Goal: Task Accomplishment & Management: Use online tool/utility

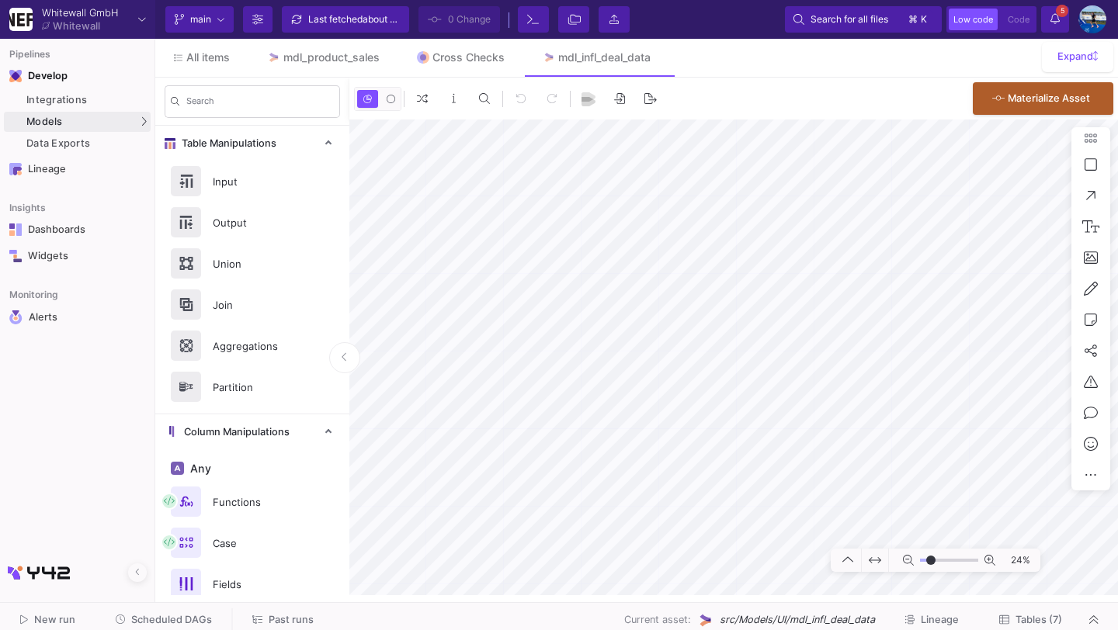
type input "-9"
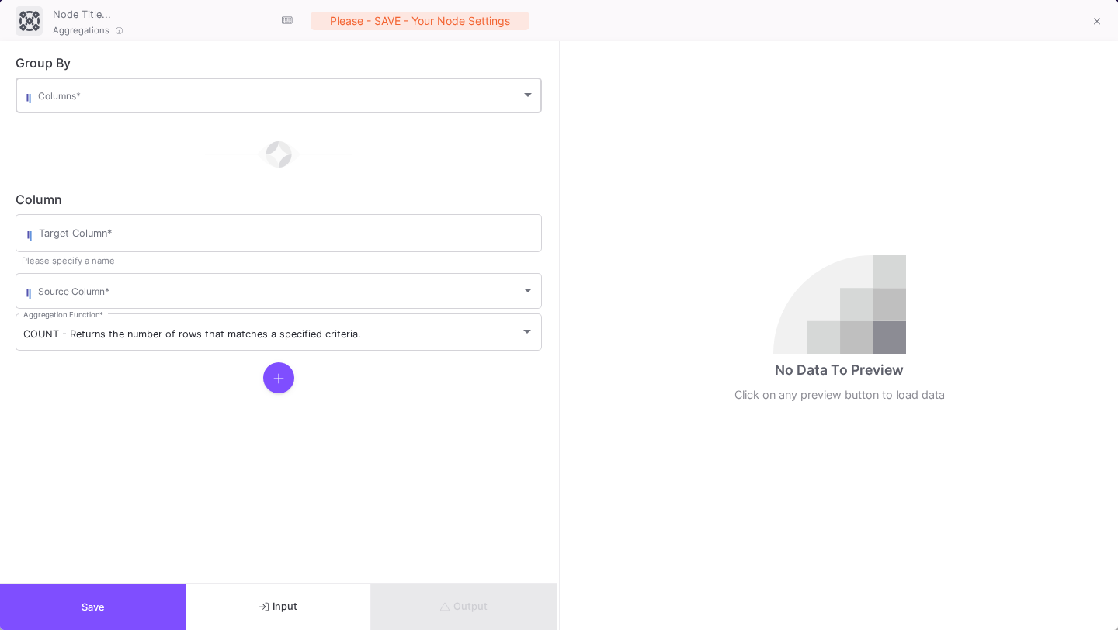
click at [404, 83] on div "Columns *" at bounding box center [286, 94] width 497 height 38
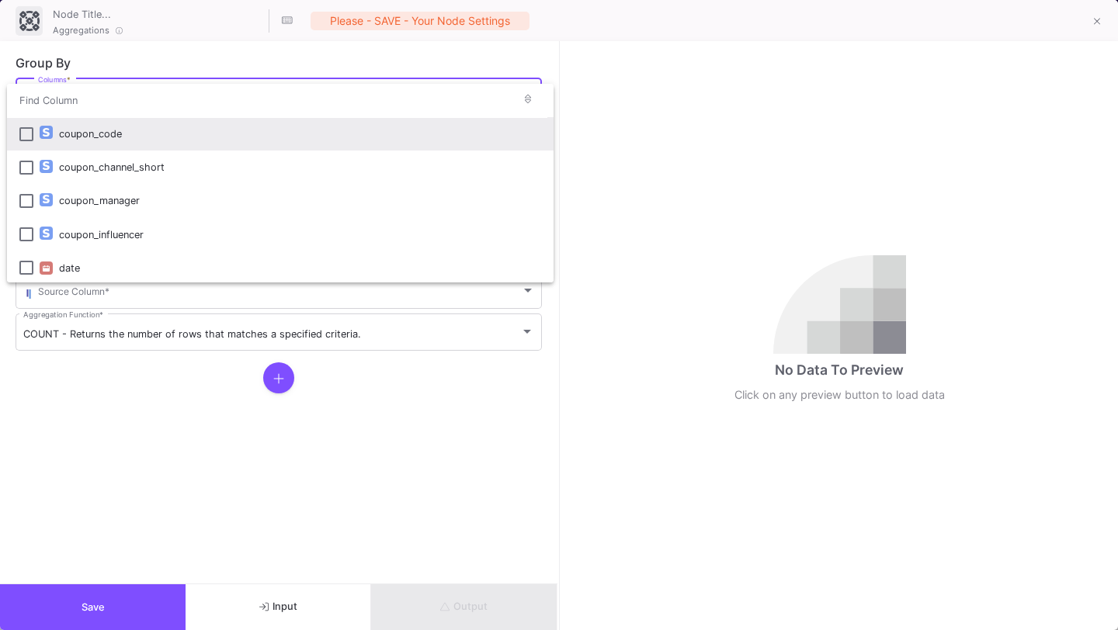
click at [404, 127] on div "coupon_code" at bounding box center [300, 133] width 482 height 33
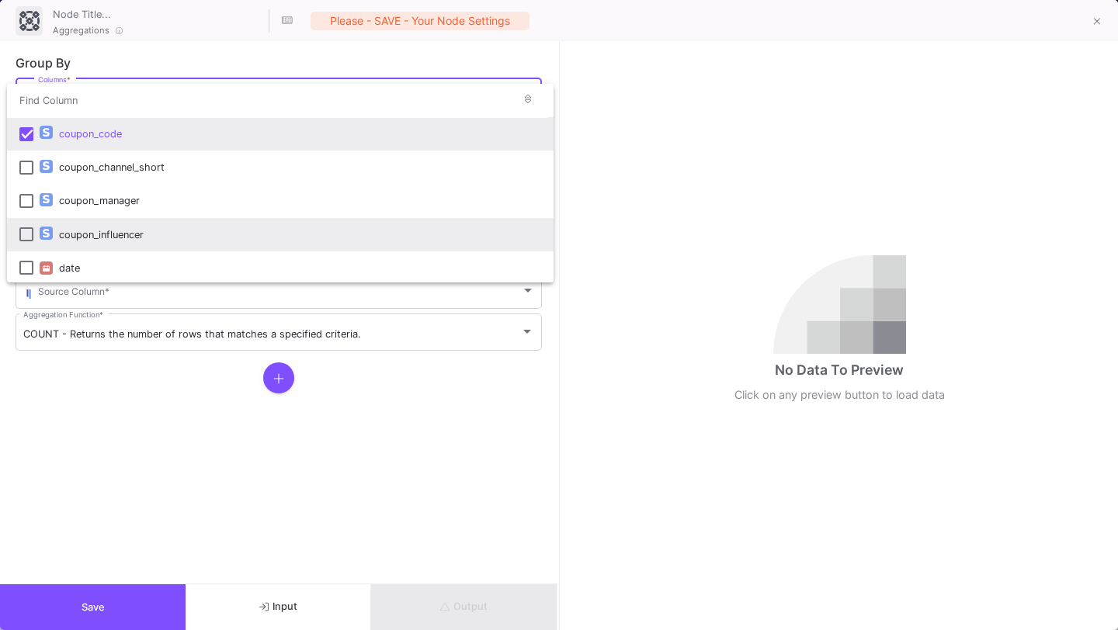
click at [387, 237] on div "coupon_influencer" at bounding box center [300, 234] width 482 height 33
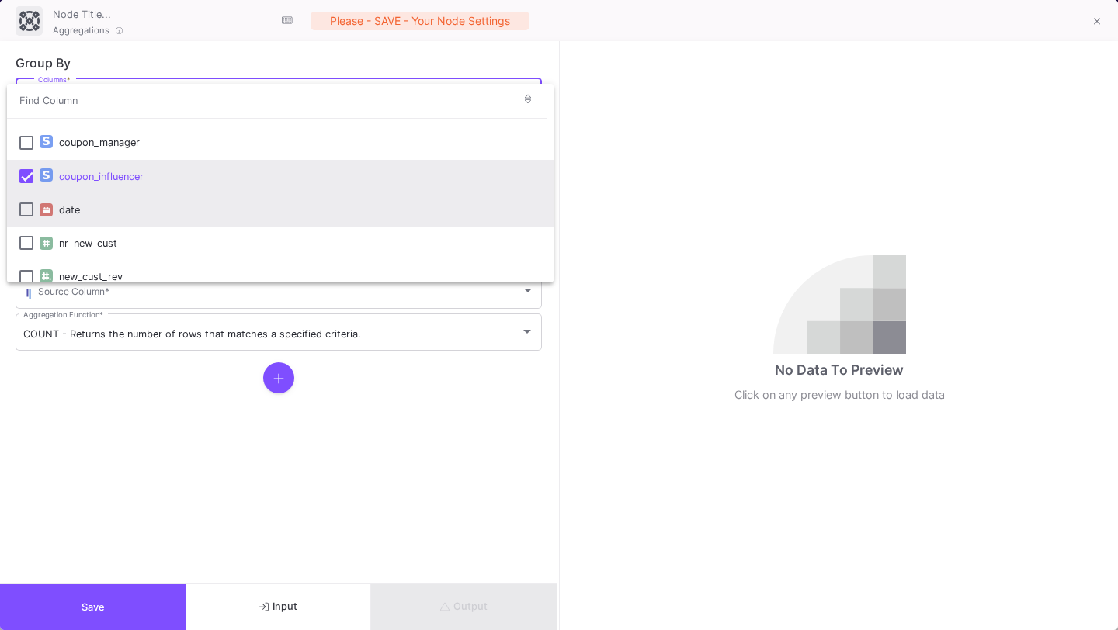
scroll to position [61, 0]
click at [392, 219] on div "date" at bounding box center [300, 207] width 482 height 33
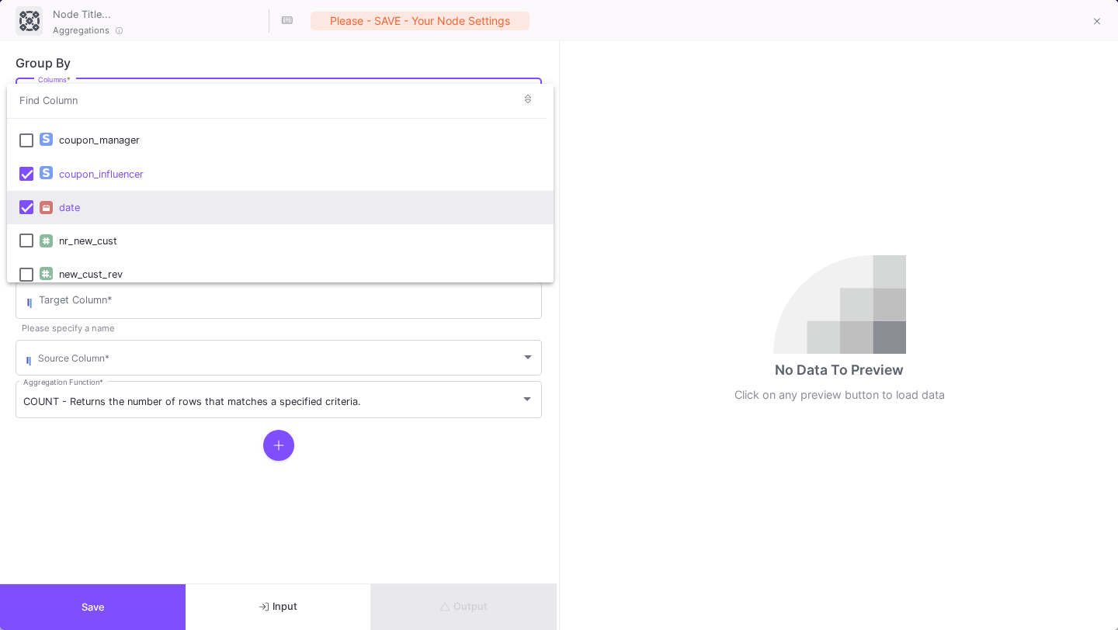
click at [369, 482] on div at bounding box center [559, 315] width 1118 height 630
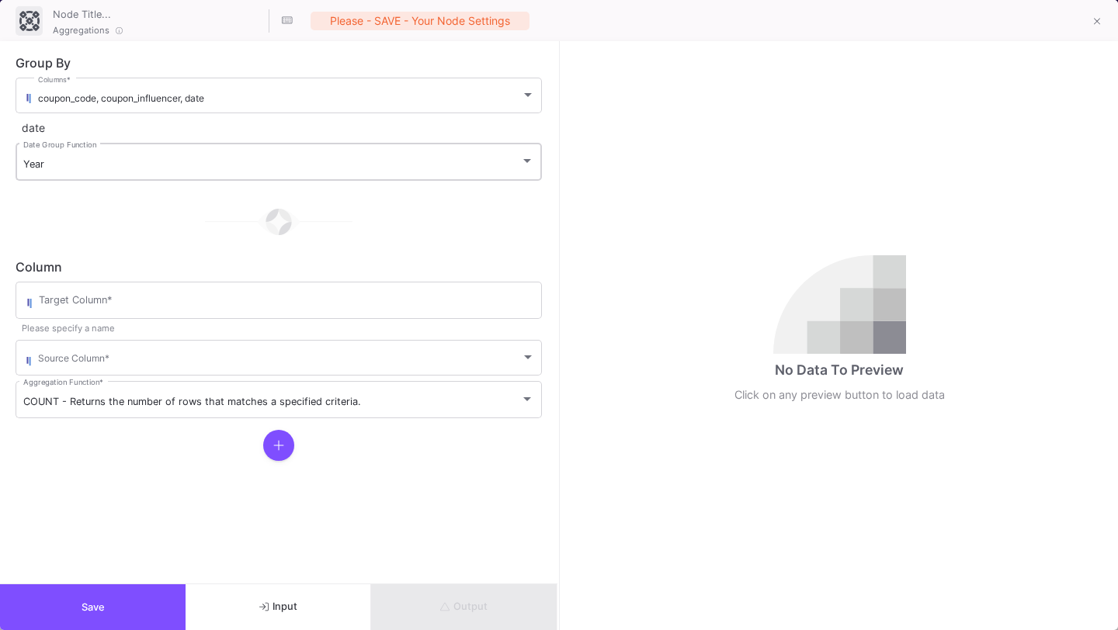
click at [318, 150] on div "Year Date Group Function" at bounding box center [278, 160] width 511 height 40
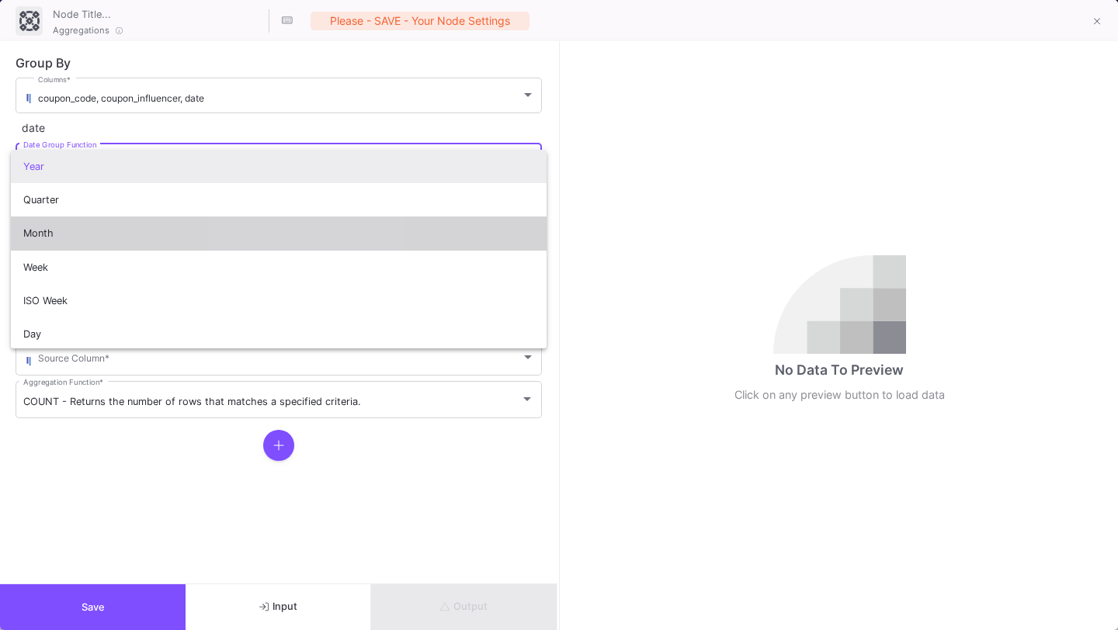
click at [298, 242] on span "Month" at bounding box center [278, 233] width 511 height 33
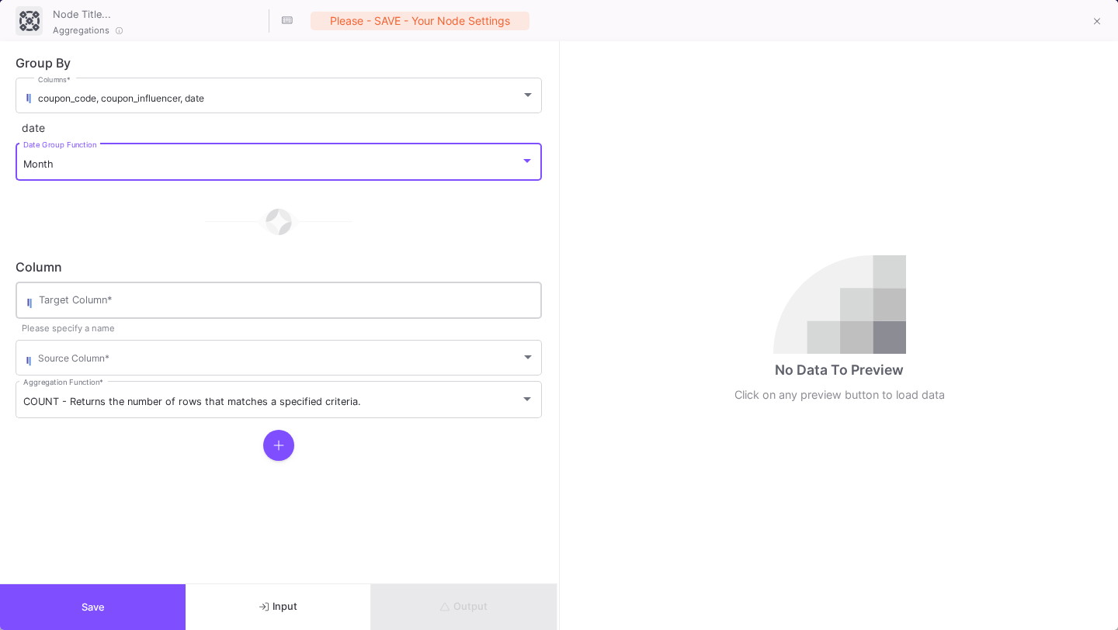
click at [323, 296] on div "Target Column *" at bounding box center [286, 299] width 495 height 40
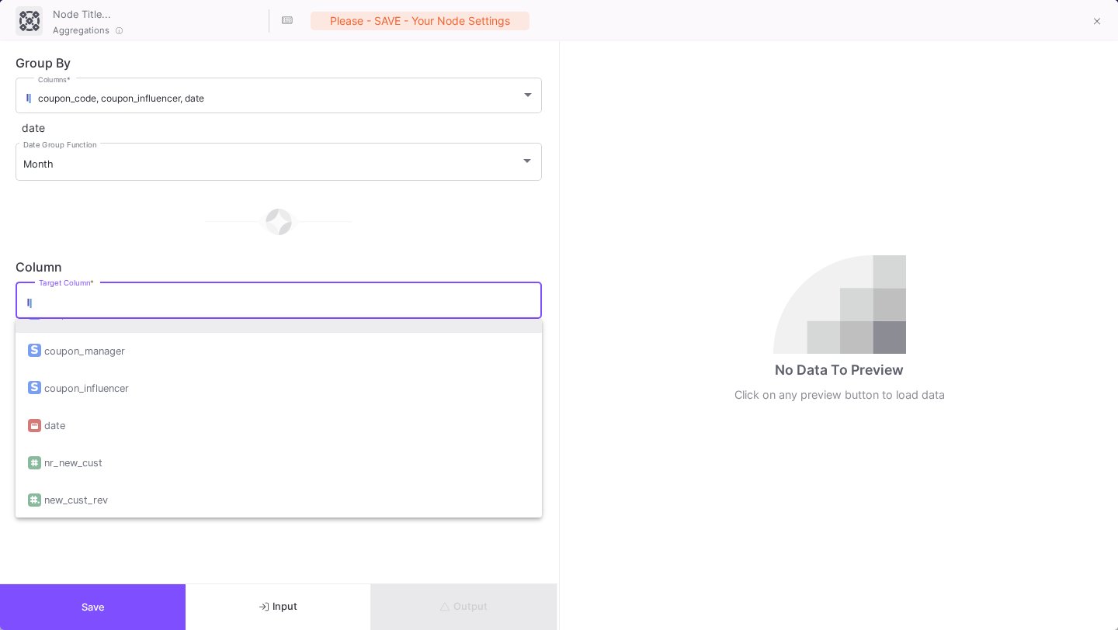
scroll to position [125, 0]
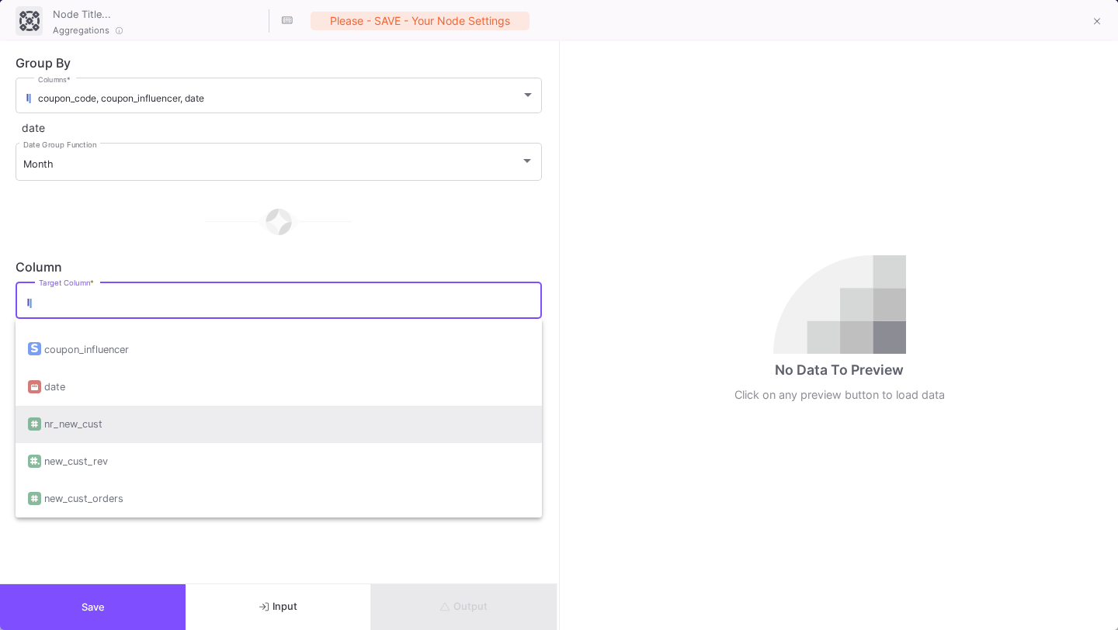
click at [302, 435] on div "nr_new_cust" at bounding box center [278, 424] width 501 height 37
type input "nr_new_cust"
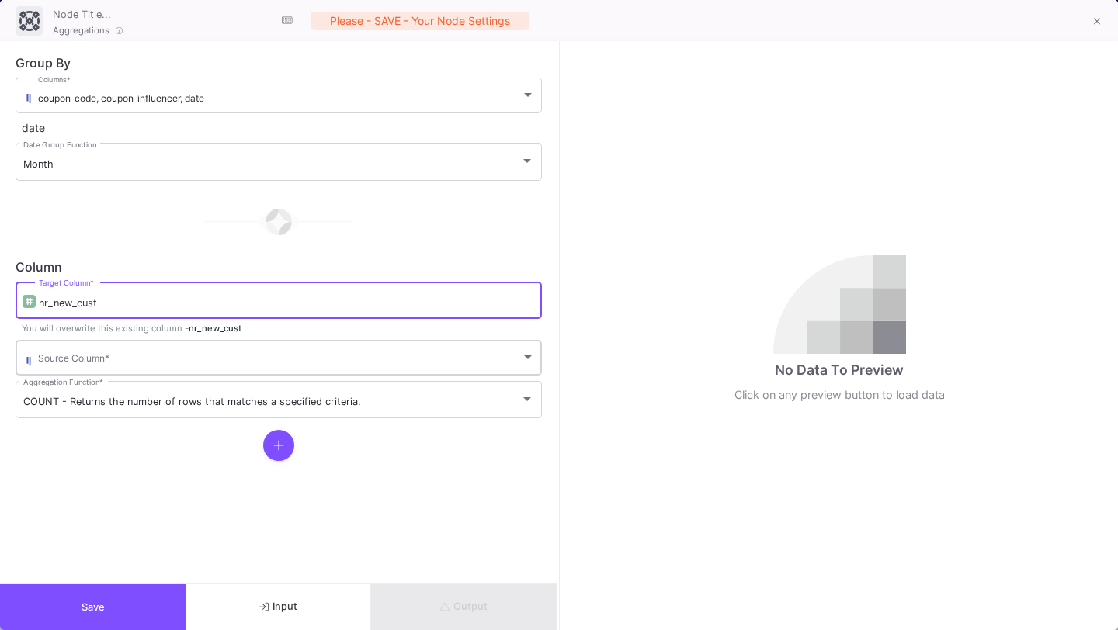
click at [310, 355] on span at bounding box center [279, 361] width 483 height 12
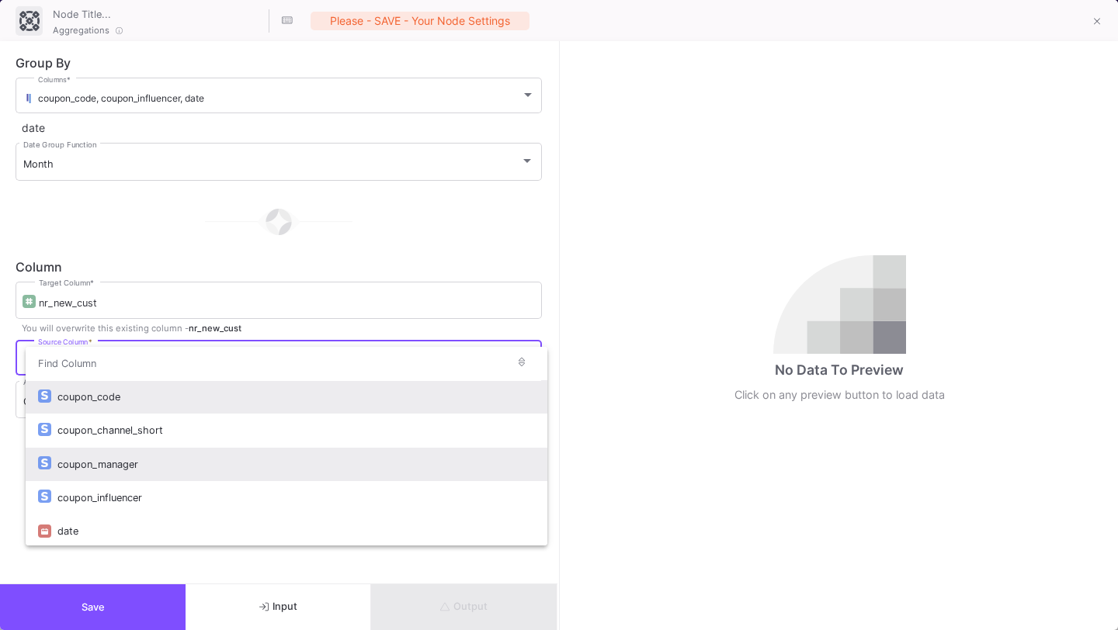
scroll to position [103, 0]
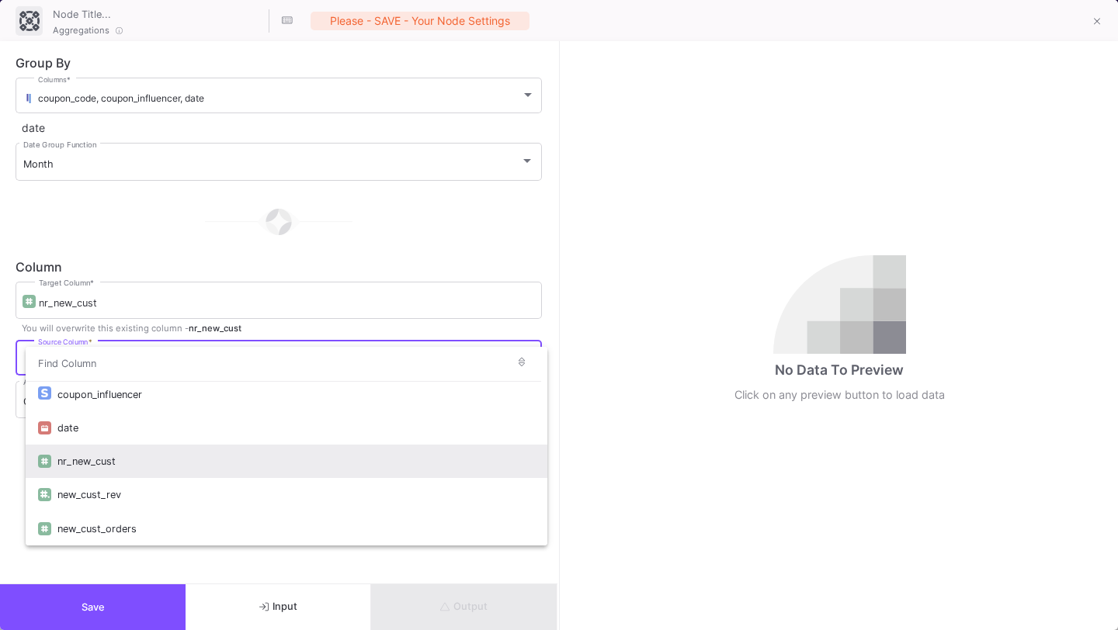
click at [292, 473] on div "nr_new_cust" at bounding box center [295, 461] width 477 height 33
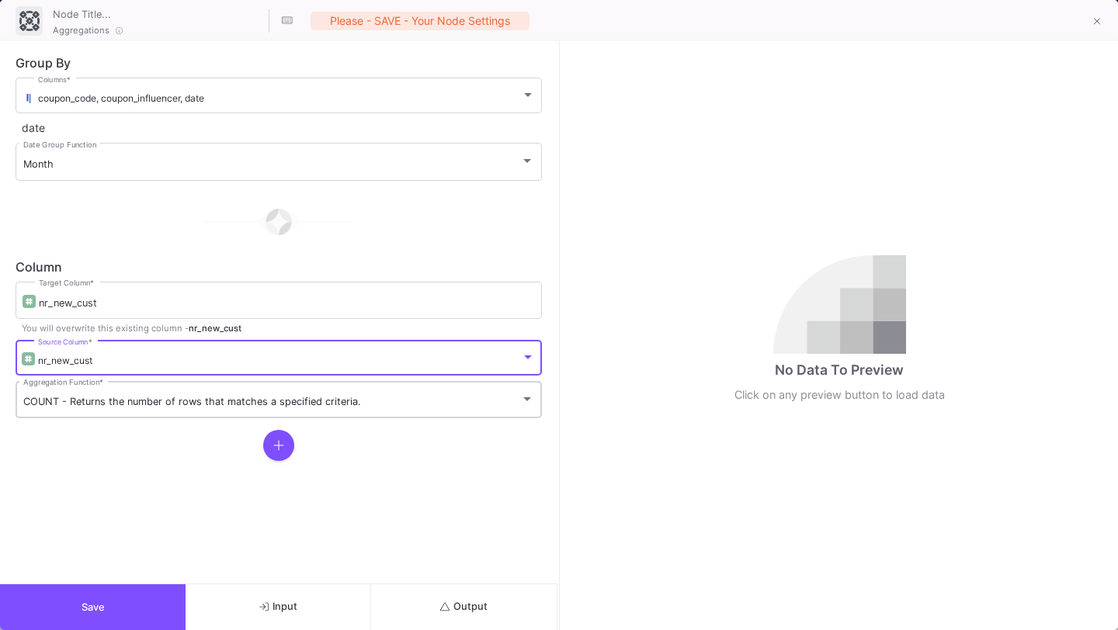
click at [296, 401] on span "COUNT - Returns the number of rows that matches a specified criteria." at bounding box center [192, 402] width 338 height 12
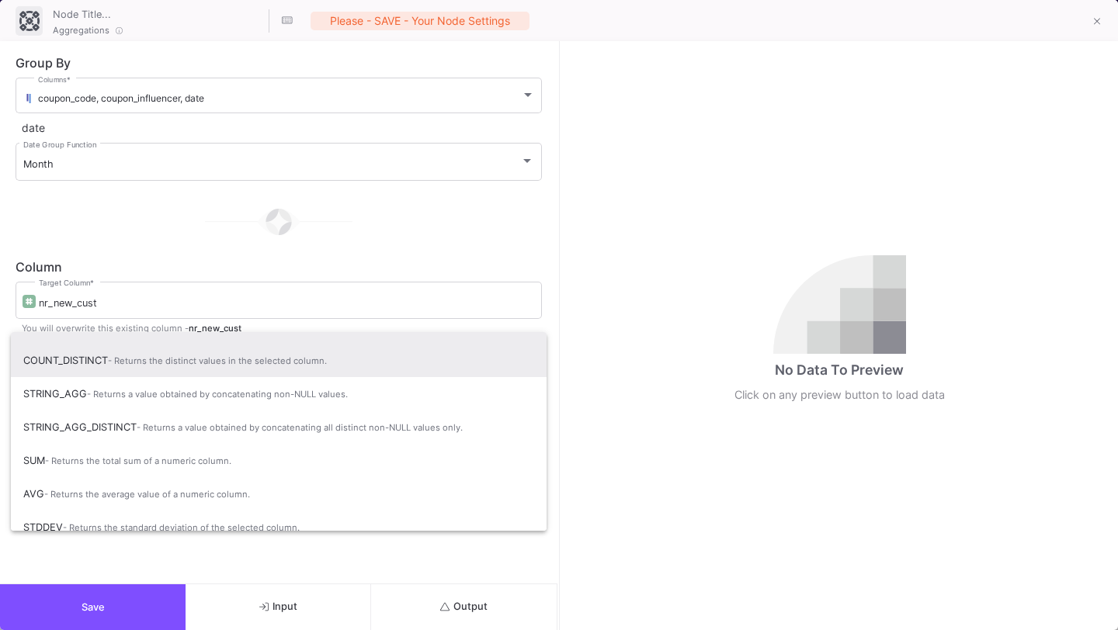
scroll to position [102, 0]
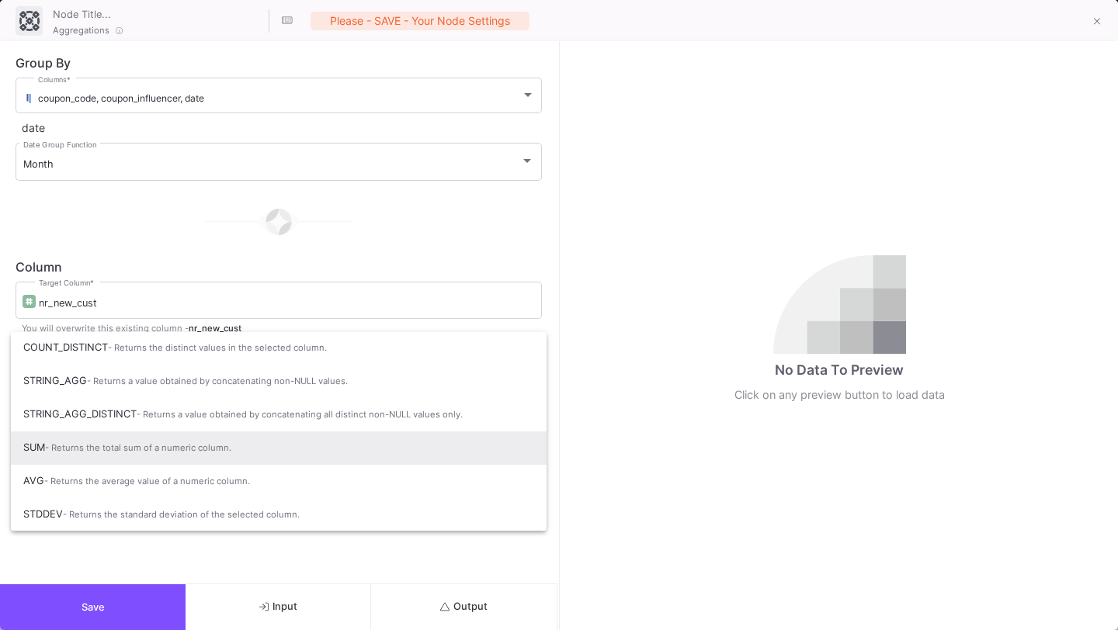
click at [279, 446] on span "SUM - Returns the total sum of a numeric column." at bounding box center [278, 448] width 511 height 34
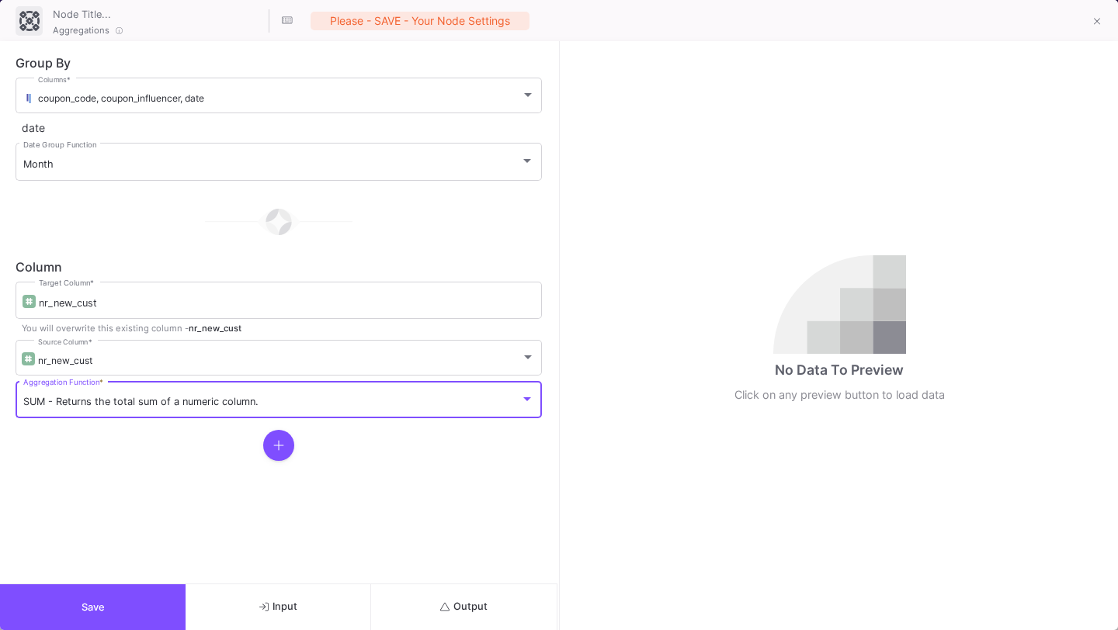
click at [411, 610] on button "Output" at bounding box center [464, 607] width 186 height 46
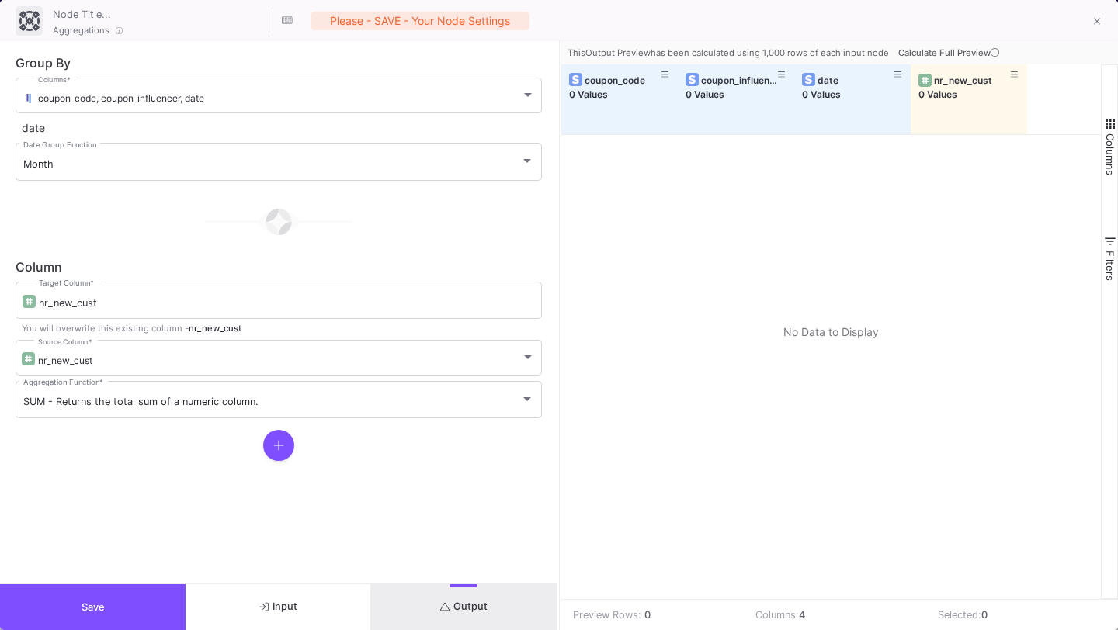
click at [993, 50] on icon at bounding box center [994, 52] width 9 height 9
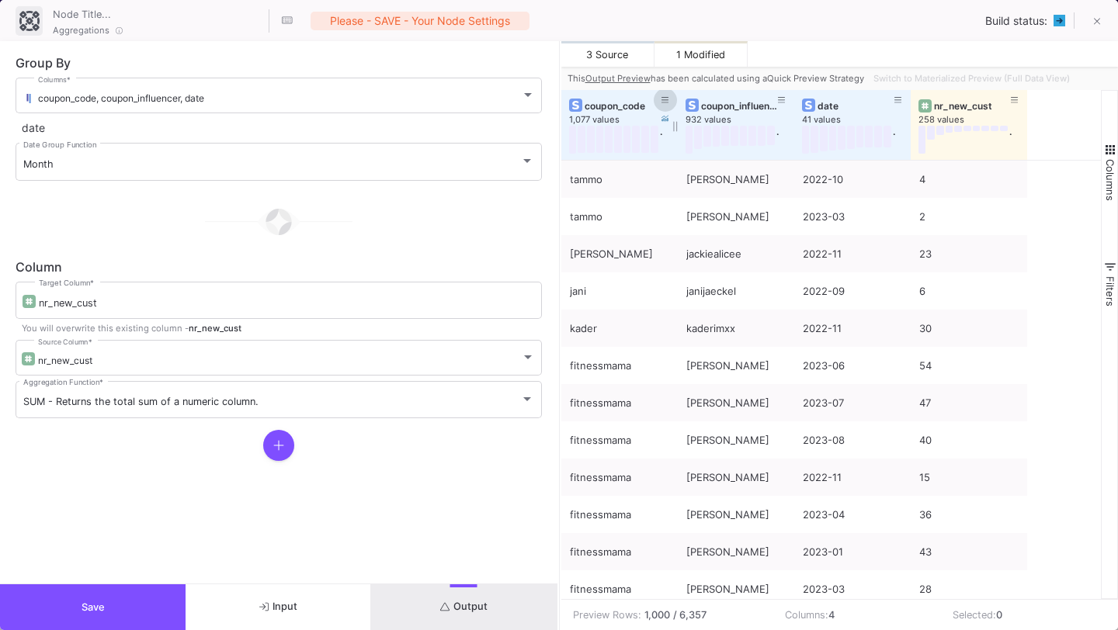
click at [663, 105] on button at bounding box center [665, 99] width 23 height 23
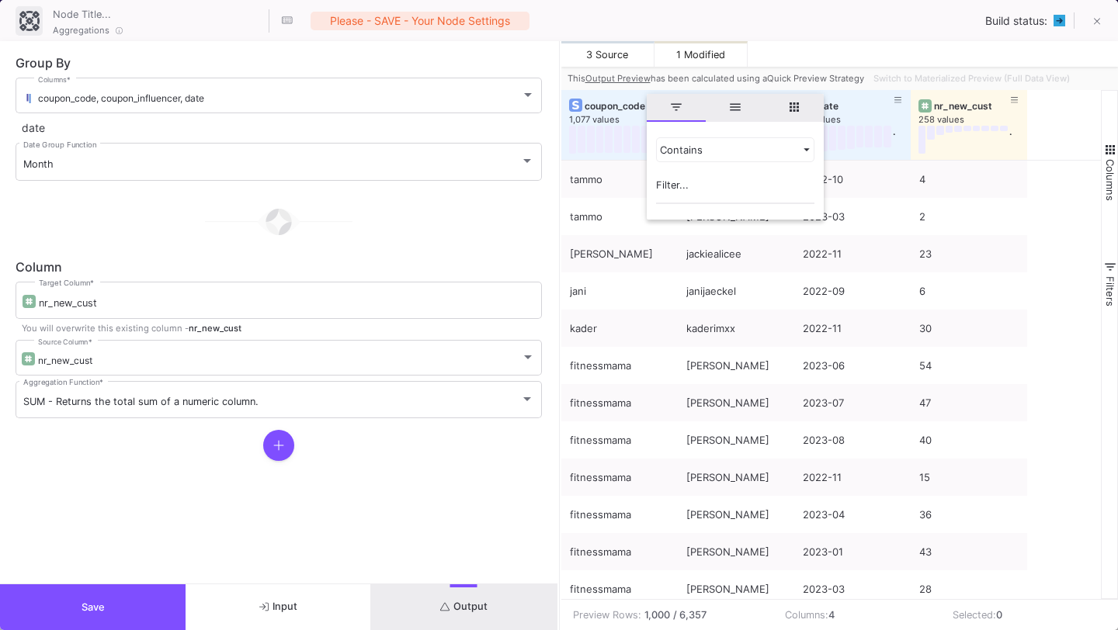
click at [666, 98] on span "filter" at bounding box center [676, 108] width 59 height 28
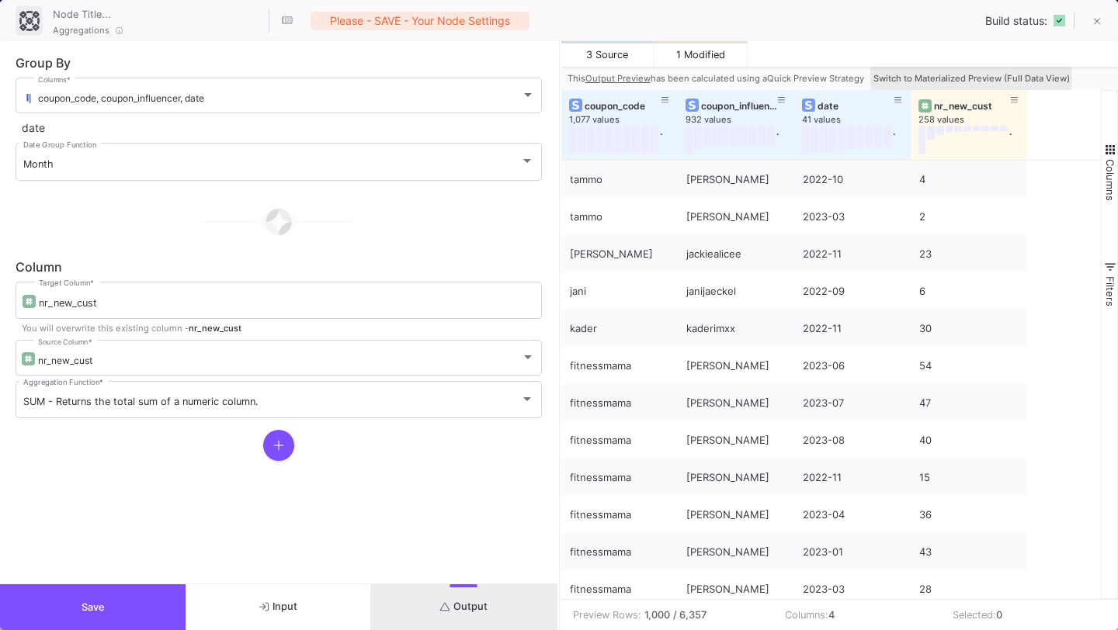
click at [952, 77] on span "Switch to Materialized Preview (Full Data View)" at bounding box center [971, 78] width 196 height 11
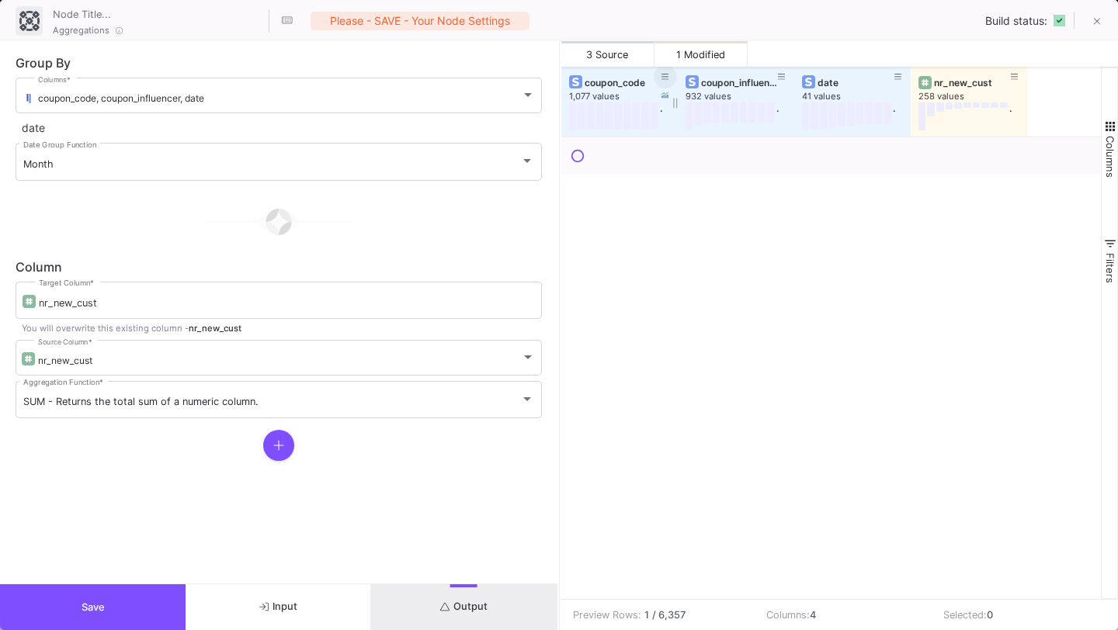
click at [664, 75] on icon at bounding box center [665, 77] width 8 height 9
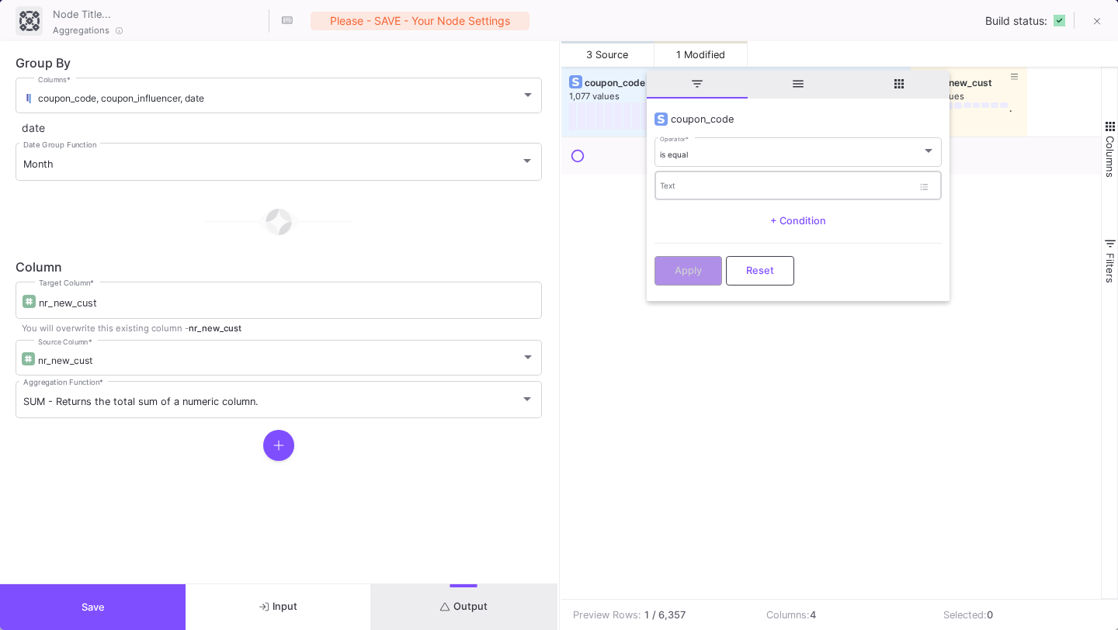
click at [679, 178] on div "Text" at bounding box center [786, 185] width 252 height 32
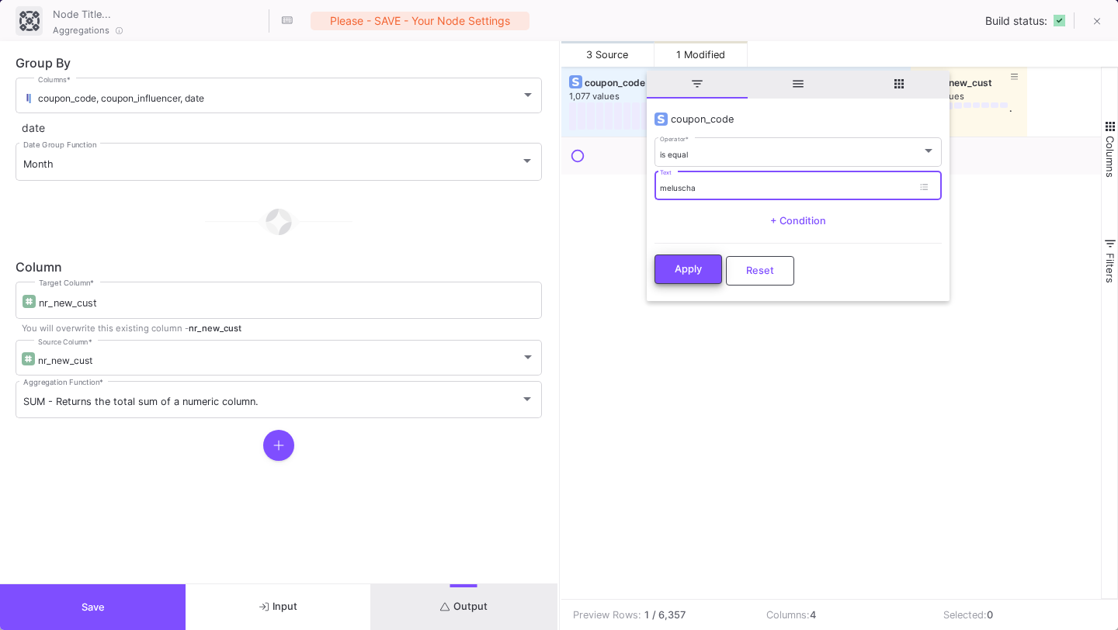
type input "meluscha"
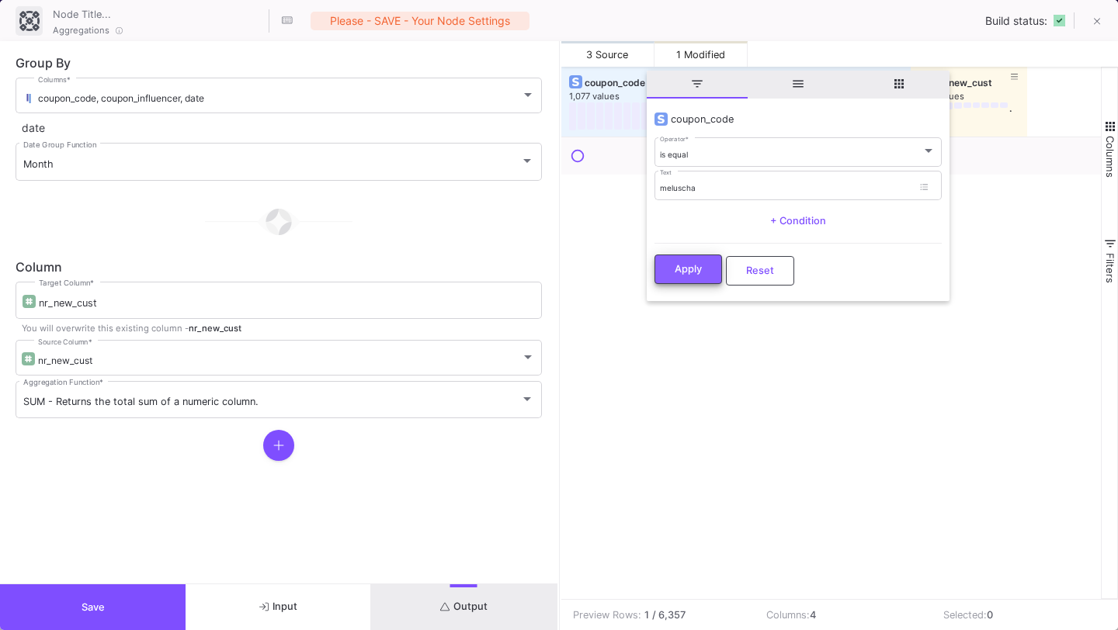
click at [695, 258] on button "Apply" at bounding box center [688, 269] width 68 height 29
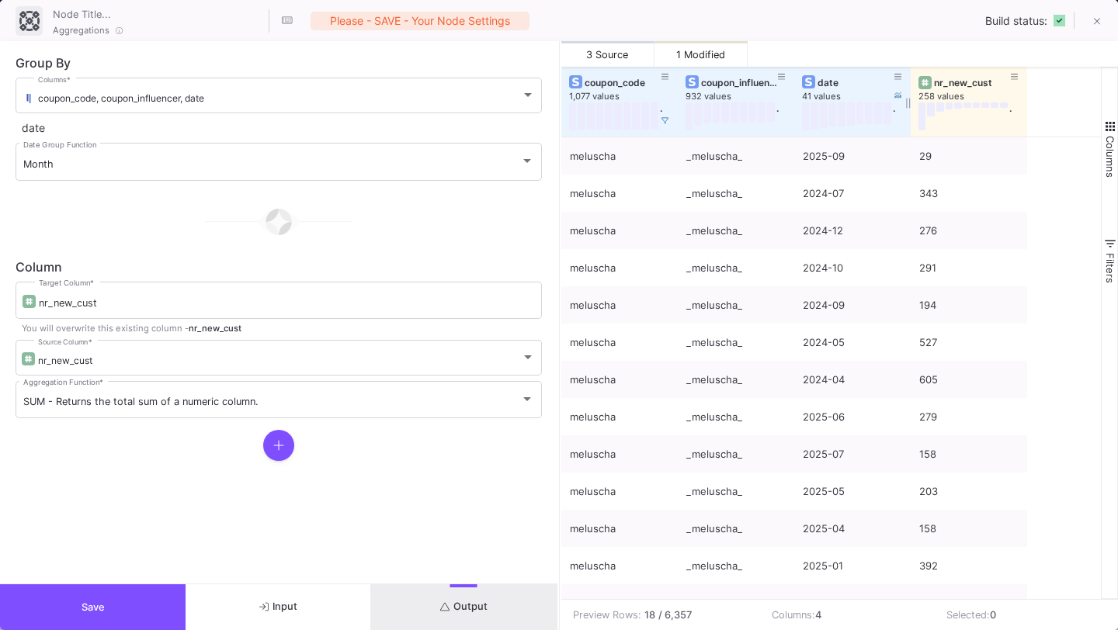
click at [830, 75] on div "date" at bounding box center [852, 82] width 101 height 17
click at [831, 80] on div "date" at bounding box center [855, 83] width 77 height 12
click at [1102, 11] on button at bounding box center [1096, 22] width 31 height 31
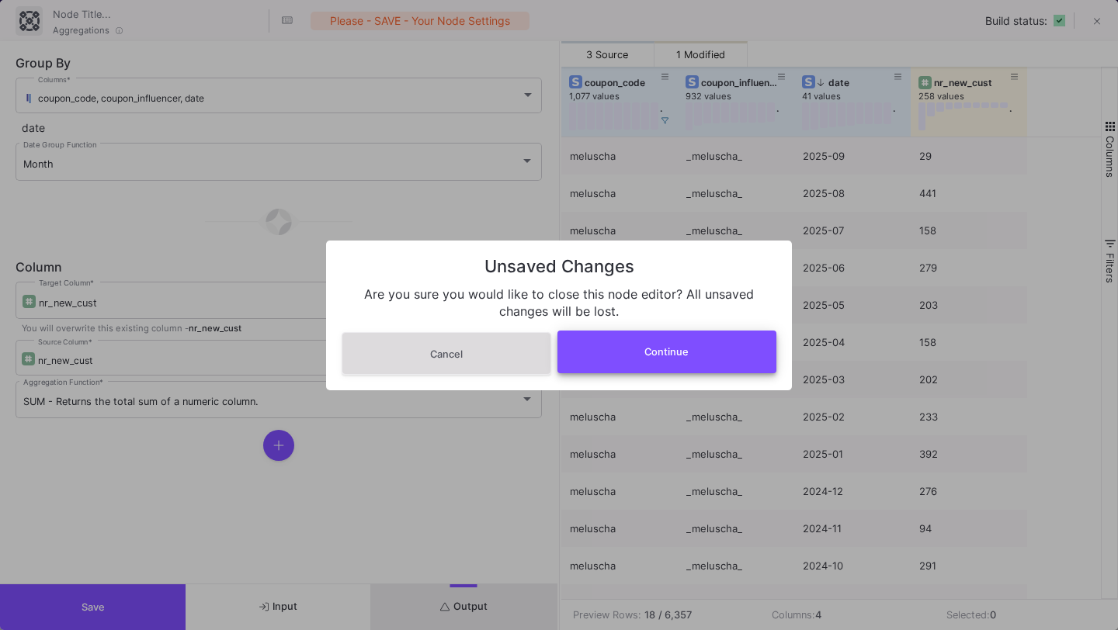
click at [740, 336] on button "Continue" at bounding box center [667, 352] width 220 height 43
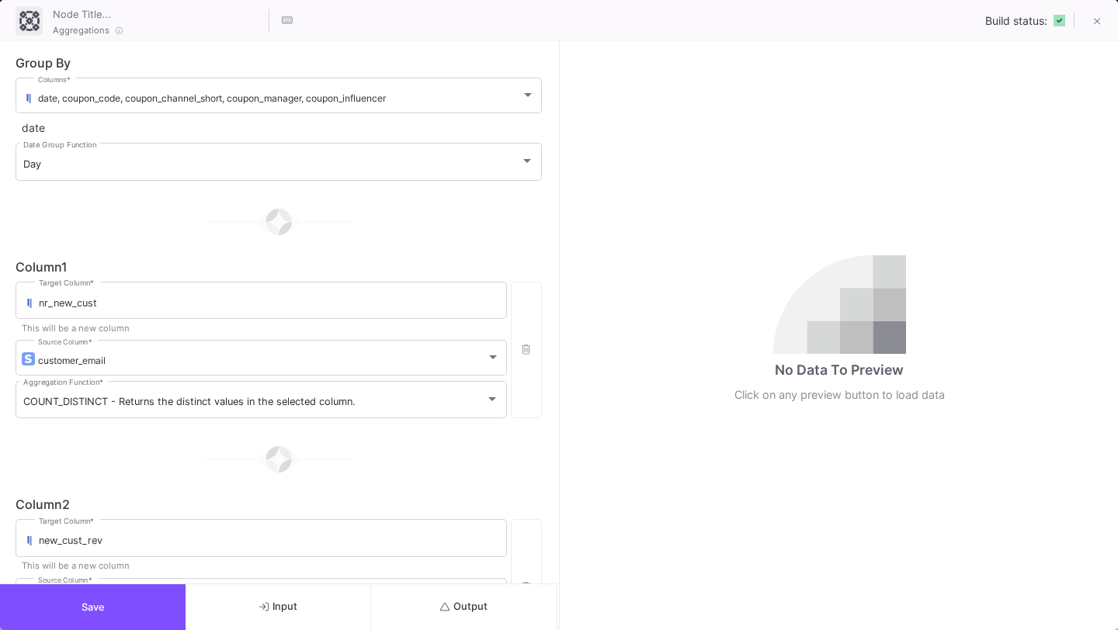
click at [286, 622] on button "Input" at bounding box center [279, 607] width 186 height 46
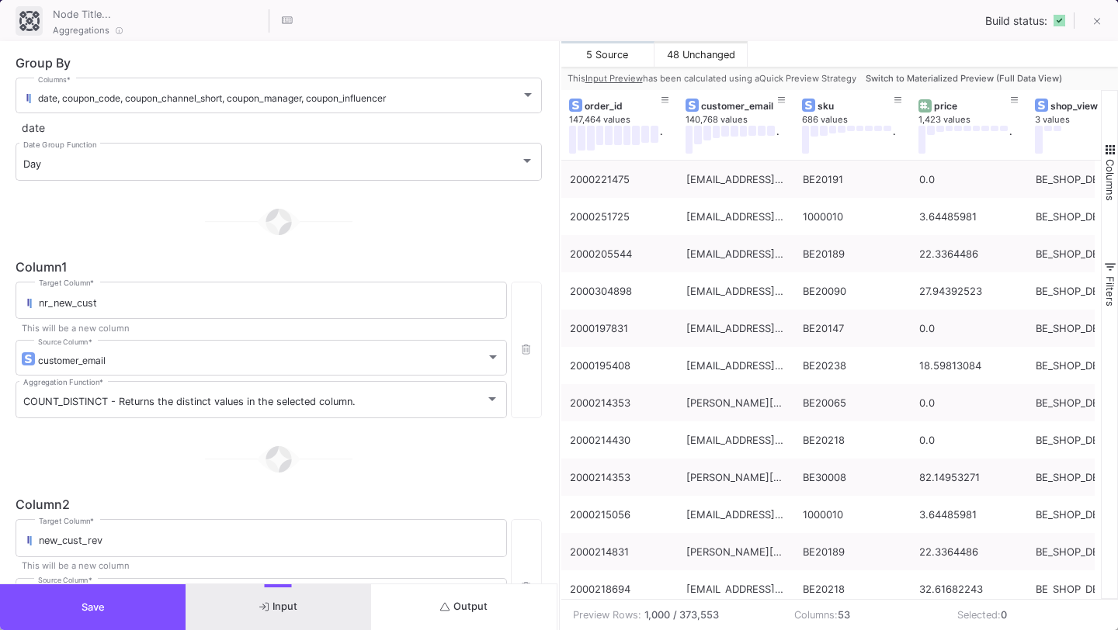
click at [950, 78] on span "Switch to Materialized Preview (Full Data View)" at bounding box center [963, 78] width 196 height 11
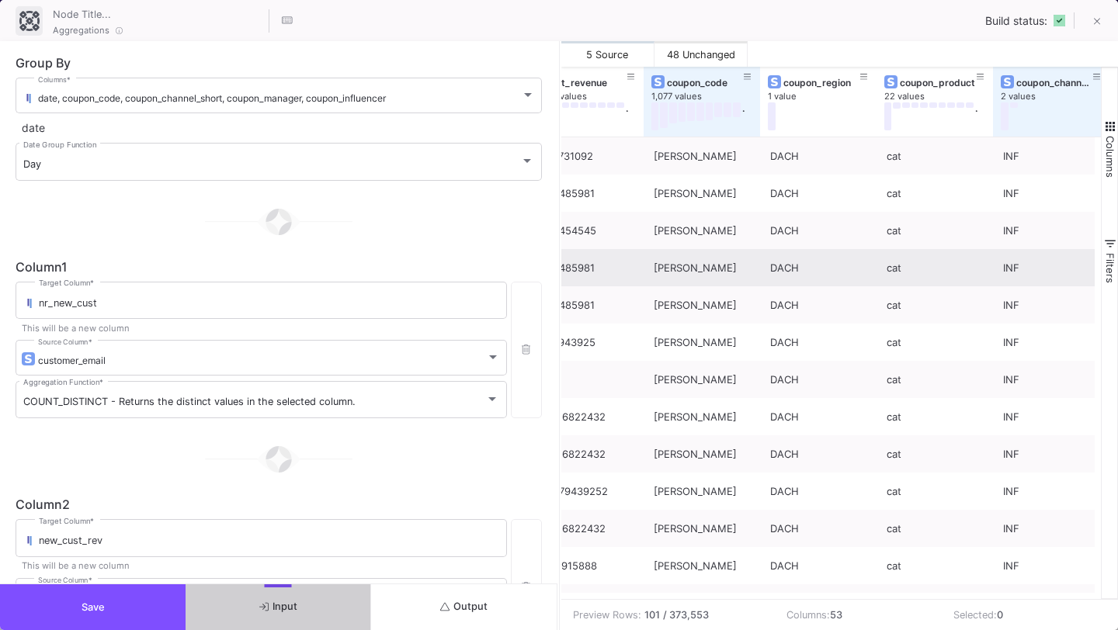
scroll to position [0, 0]
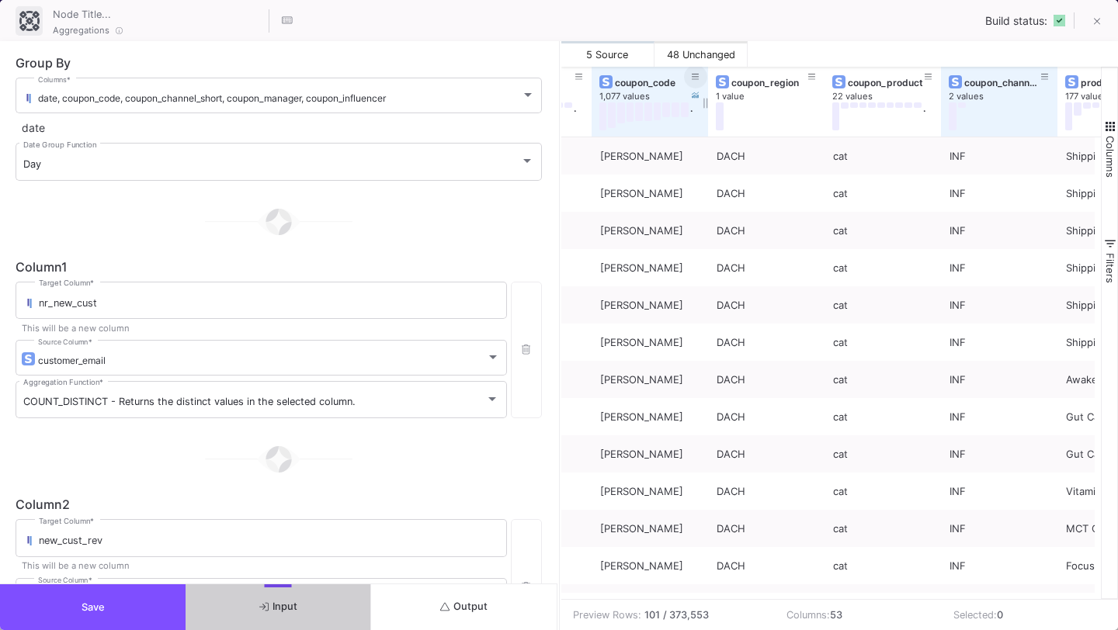
click at [693, 71] on span at bounding box center [696, 77] width 8 height 12
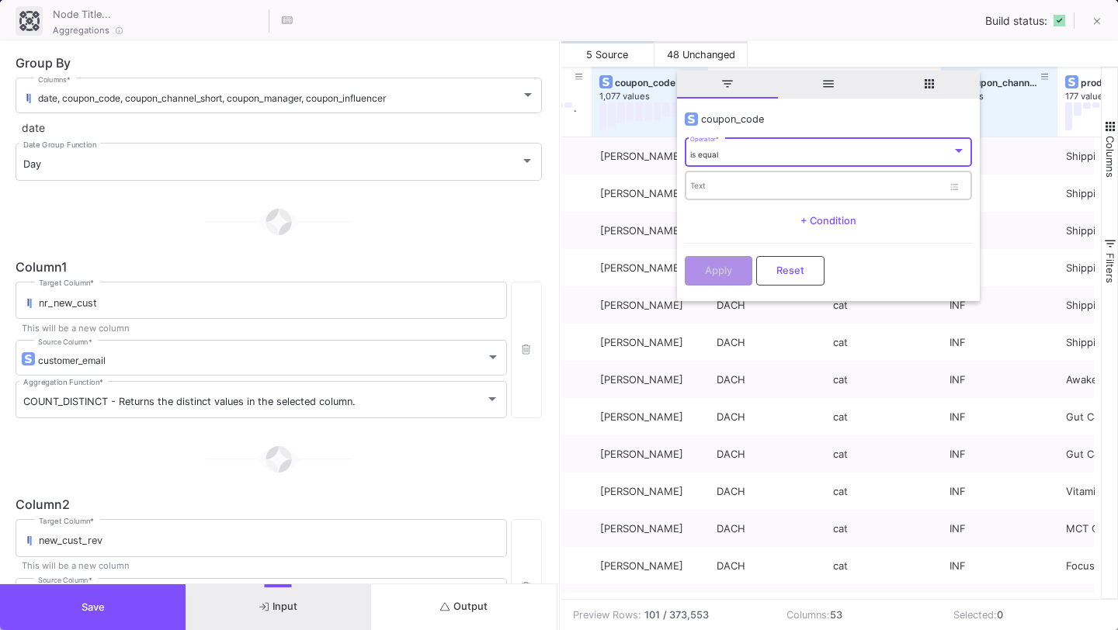
click at [720, 180] on div "Text" at bounding box center [816, 185] width 252 height 32
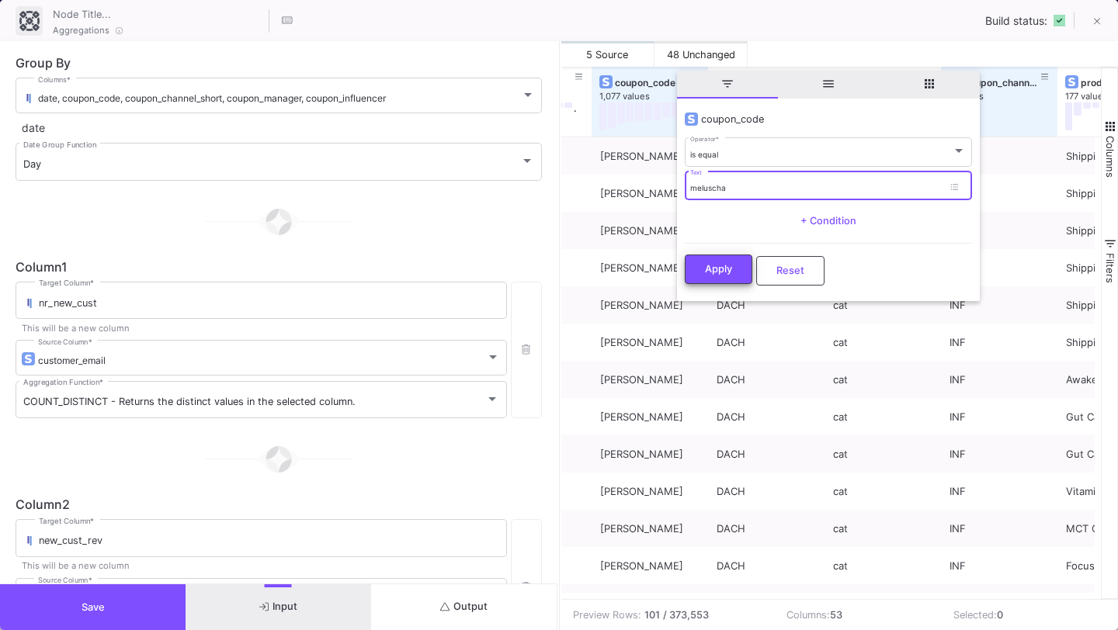
type input "meluscha"
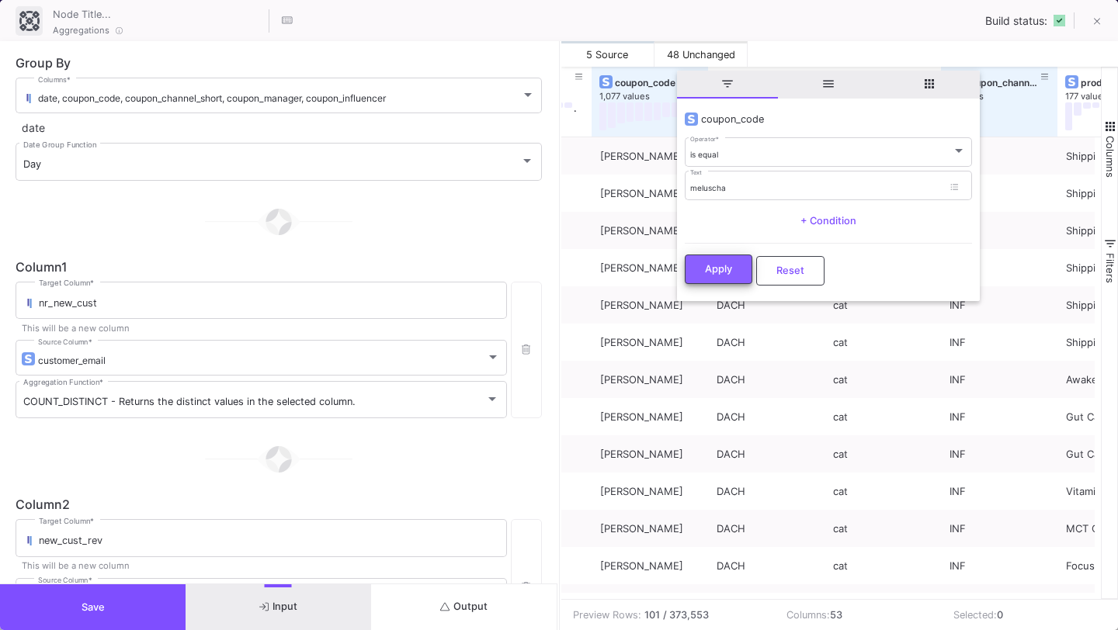
click at [728, 272] on span "Apply" at bounding box center [718, 269] width 27 height 12
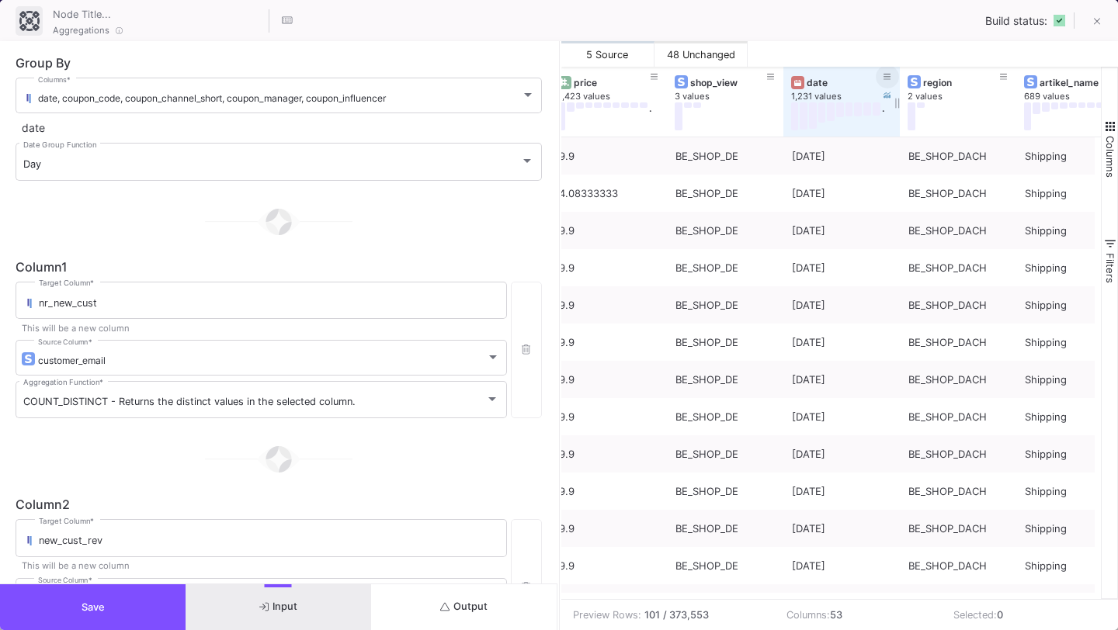
click at [886, 77] on icon at bounding box center [887, 77] width 8 height 9
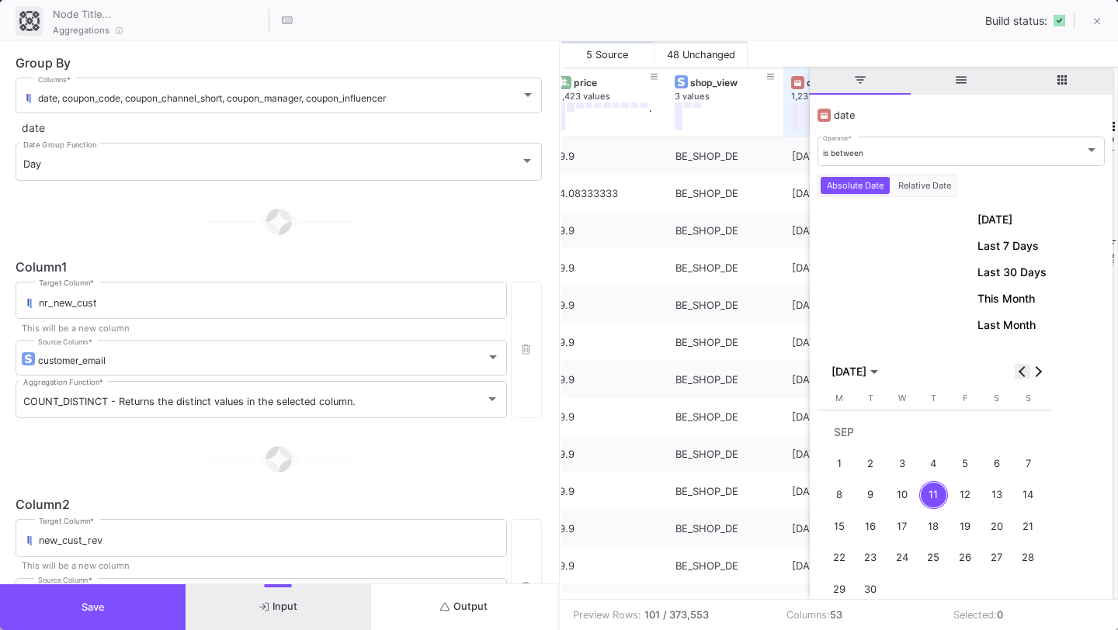
click at [1020, 373] on span "Previous month" at bounding box center [1022, 372] width 16 height 16
click at [960, 426] on div "1" at bounding box center [965, 432] width 29 height 29
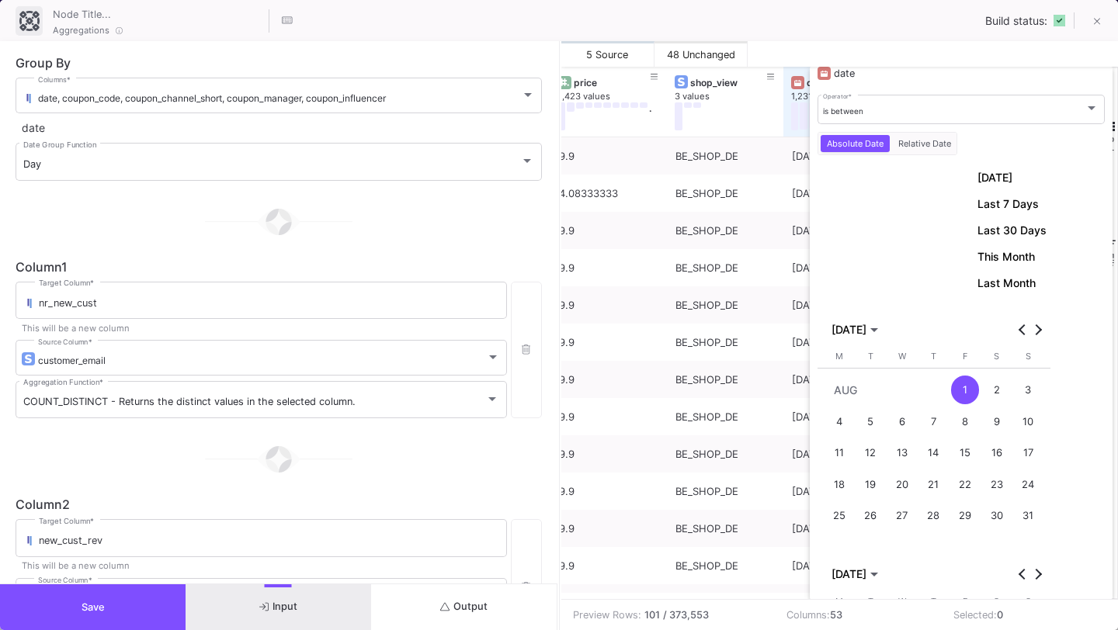
click at [1024, 506] on div "31" at bounding box center [1028, 516] width 29 height 29
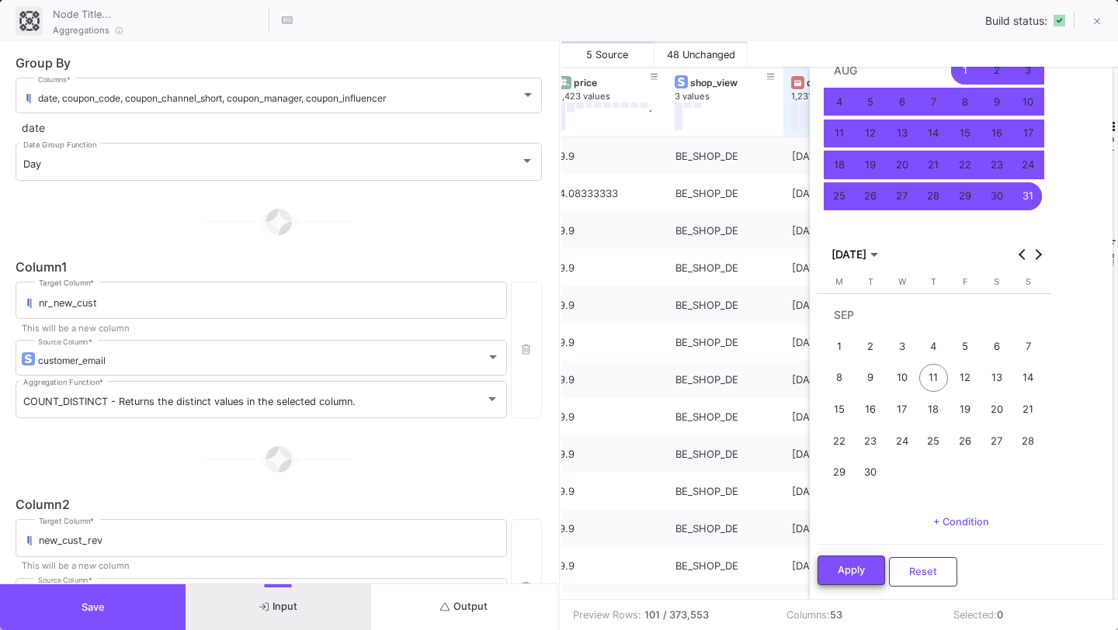
click at [875, 564] on button "Apply" at bounding box center [851, 570] width 68 height 29
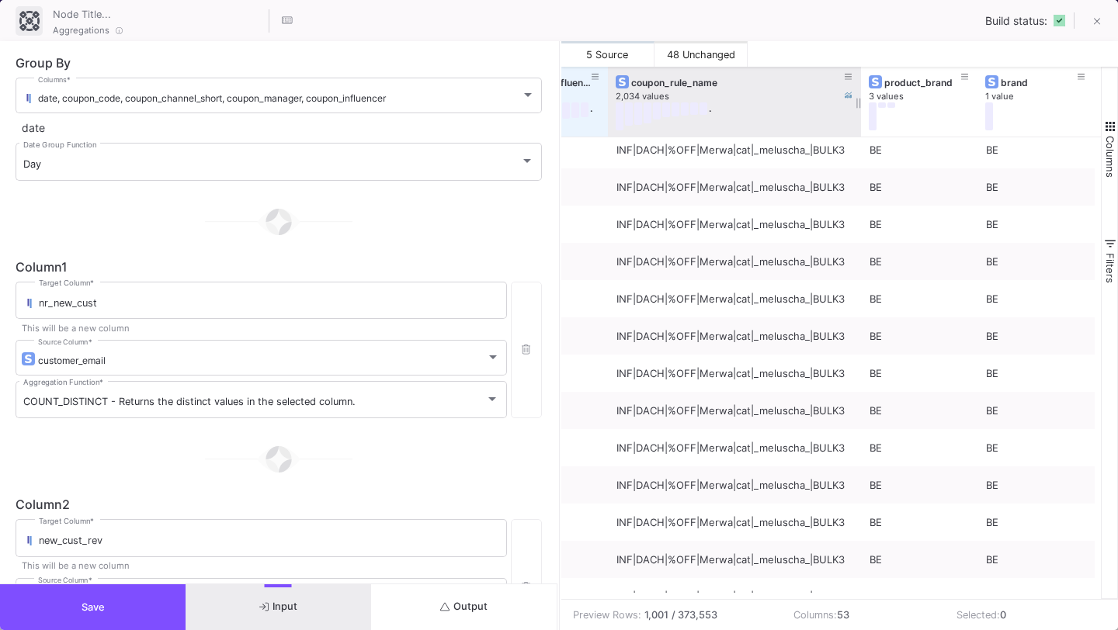
drag, startPoint x: 721, startPoint y: 96, endPoint x: 858, endPoint y: 122, distance: 139.0
click at [858, 122] on div at bounding box center [861, 102] width 6 height 70
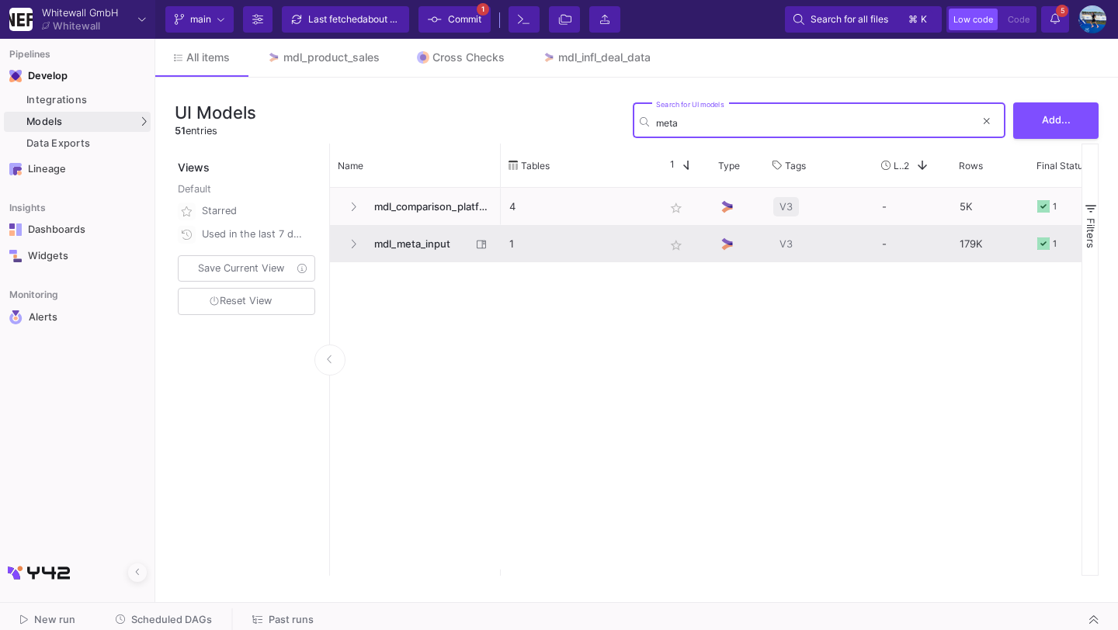
type input "meta"
click at [425, 248] on span "mdl_meta_input" at bounding box center [418, 244] width 106 height 36
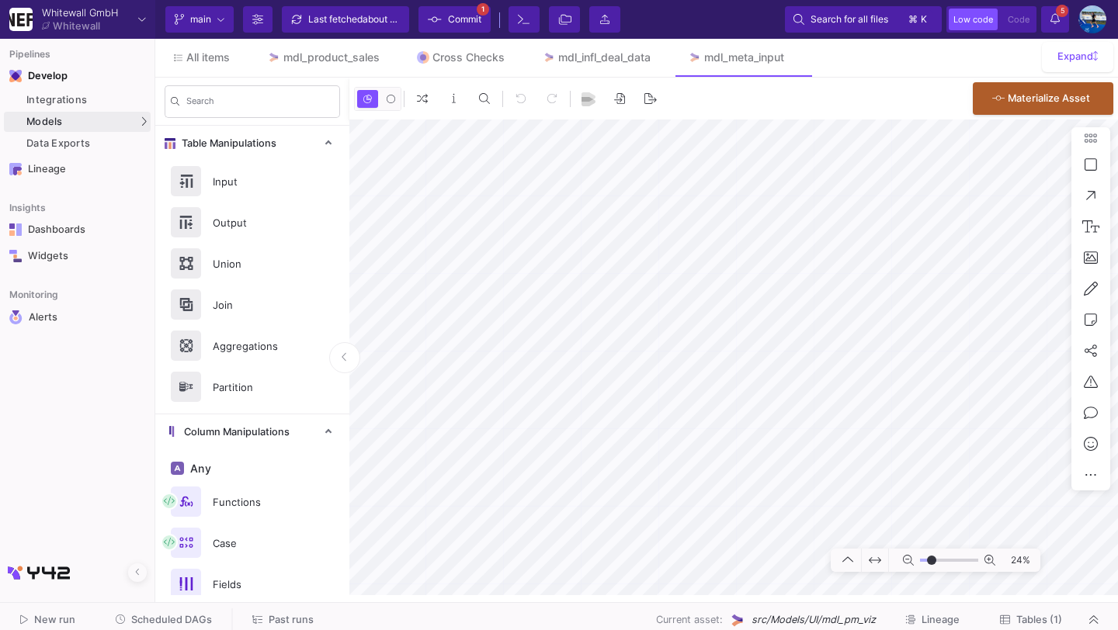
type input "-12"
click at [213, 360] on mat-sidenav-container "Search Table Manipulations Input Output Union Join Aggregations Partition Colum…" at bounding box center [636, 337] width 962 height 518
click at [331, 455] on mat-sidenav-container "Search Table Manipulations Input Output Union Join Aggregations Partition Colum…" at bounding box center [636, 337] width 962 height 518
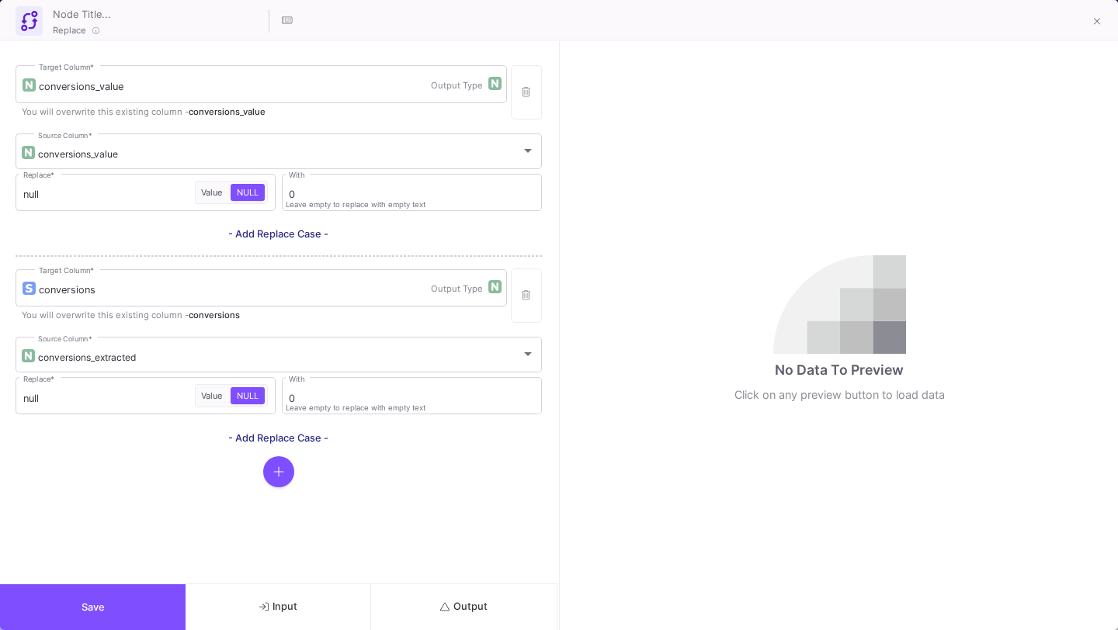
click at [497, 595] on button "Output" at bounding box center [464, 607] width 186 height 46
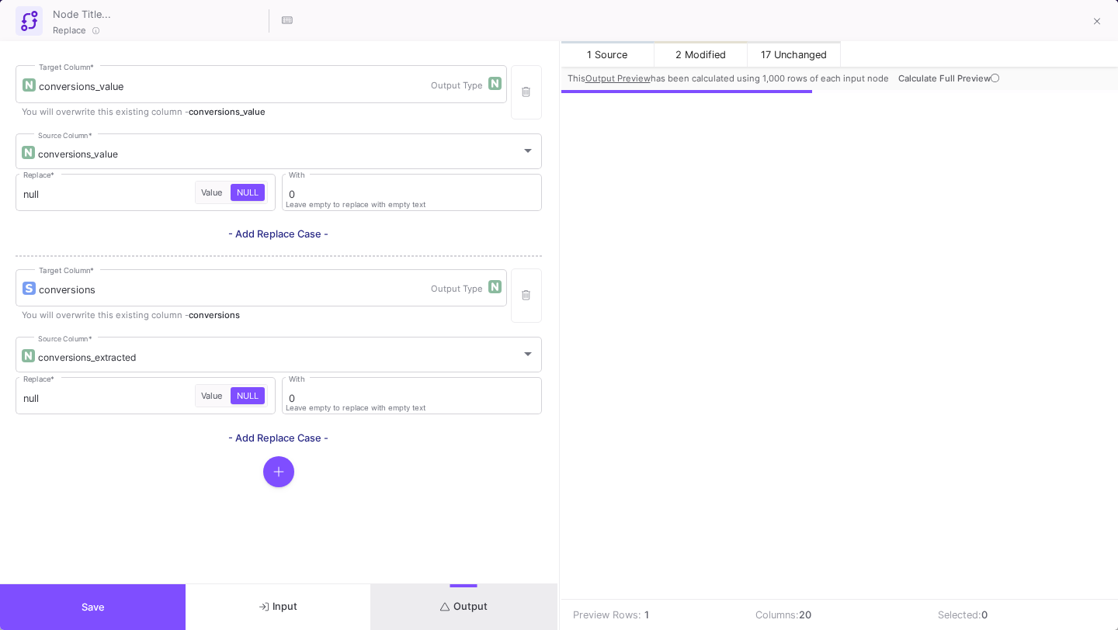
scroll to position [0, 1207]
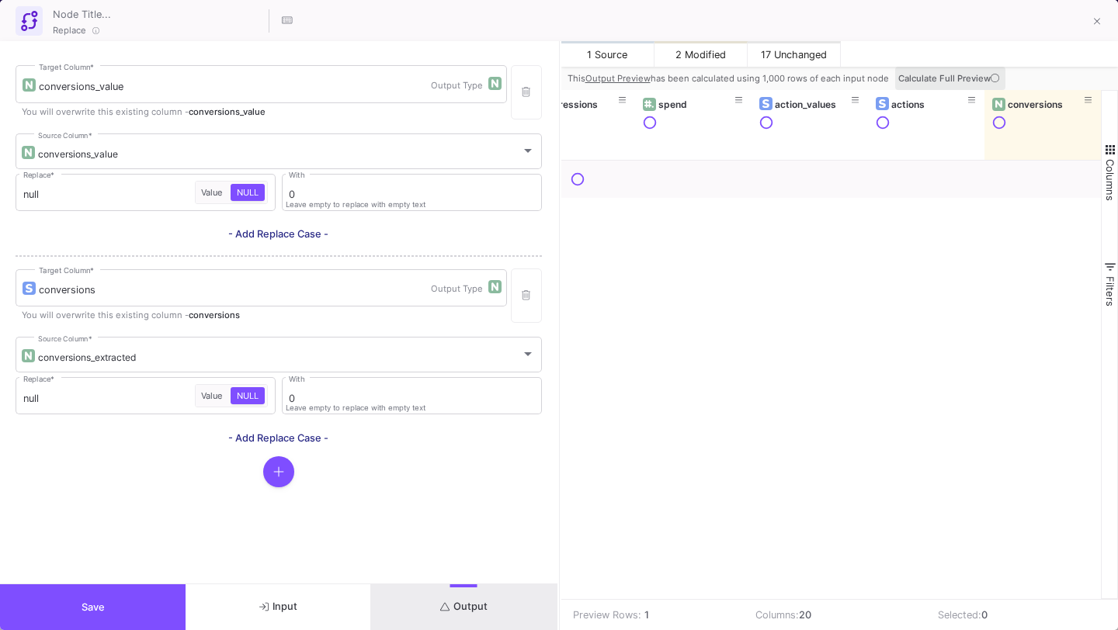
click at [993, 80] on icon at bounding box center [994, 78] width 9 height 9
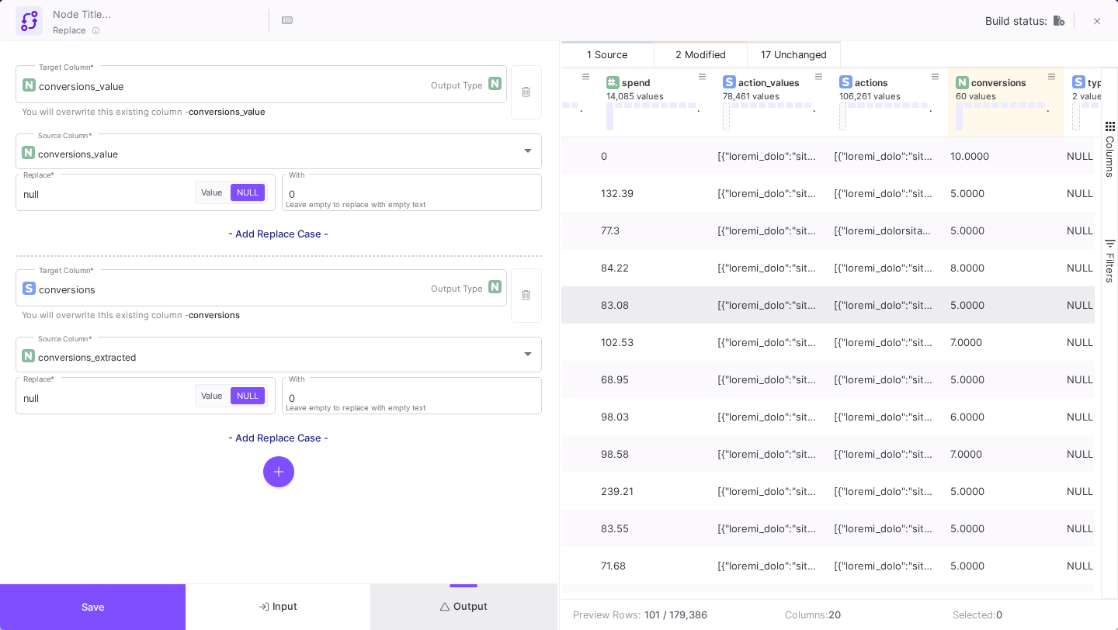
scroll to position [0, 1311]
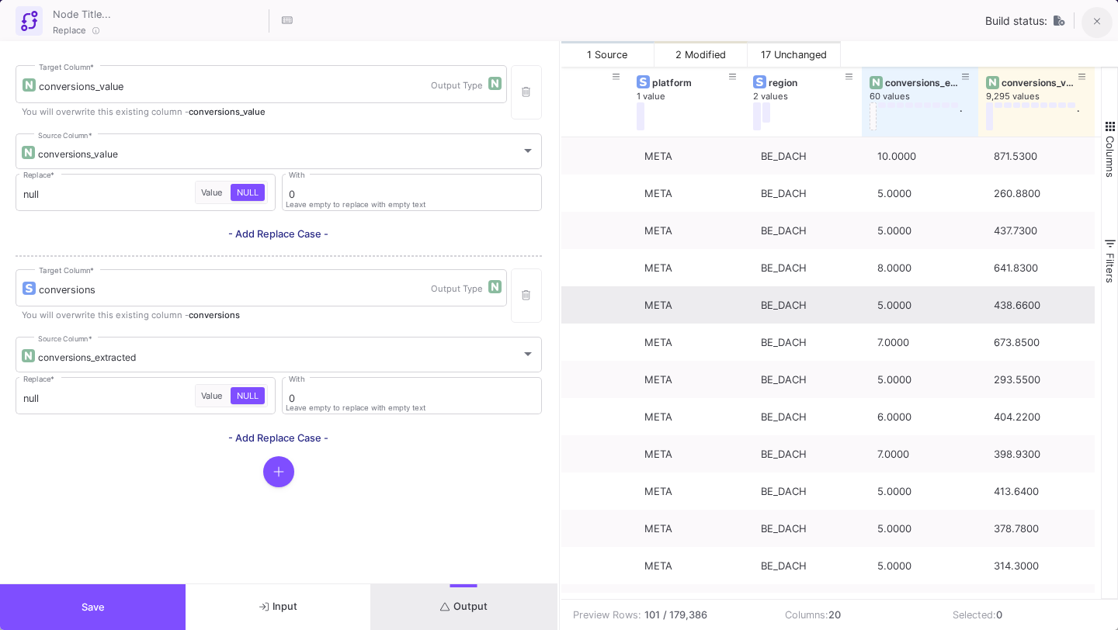
click at [1098, 21] on icon at bounding box center [1097, 21] width 7 height 11
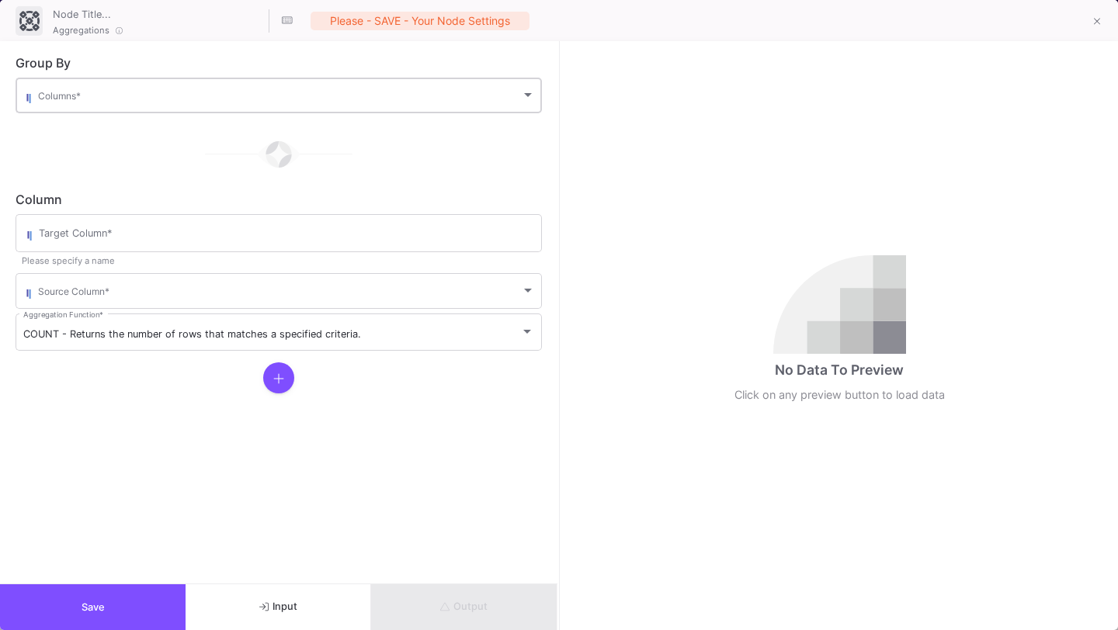
click at [200, 84] on div "Columns *" at bounding box center [286, 94] width 497 height 38
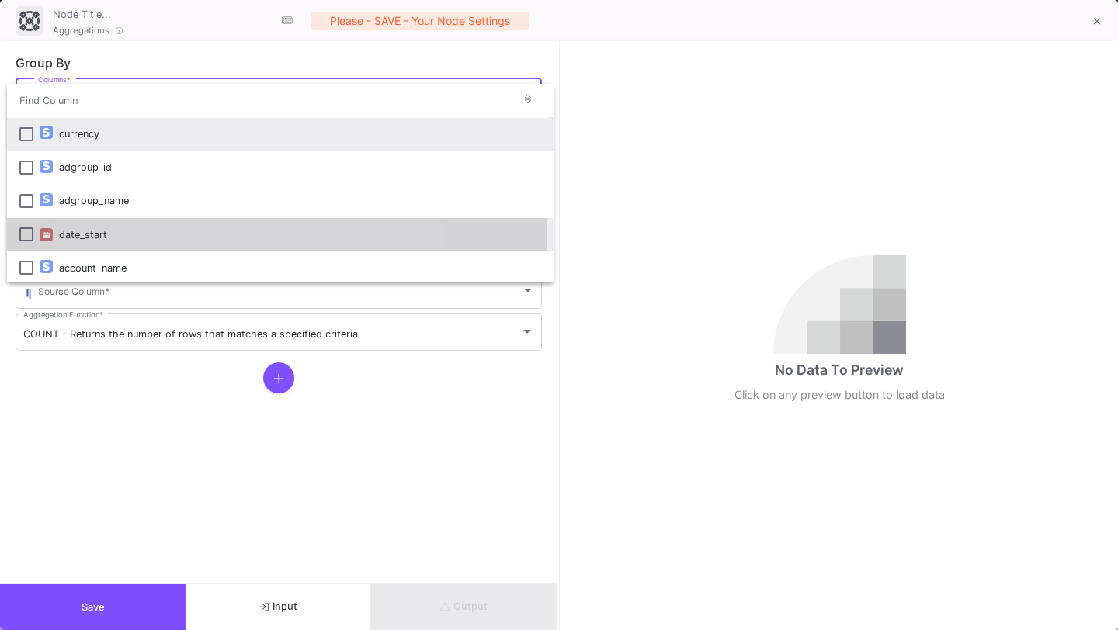
click at [199, 236] on div "date_start" at bounding box center [300, 234] width 482 height 33
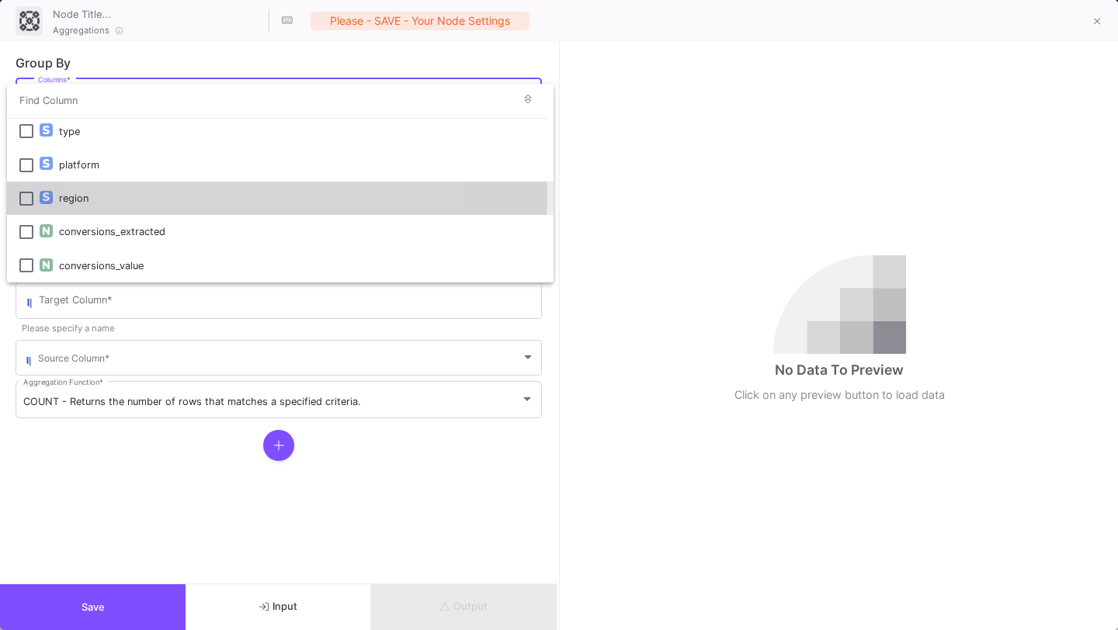
click at [208, 195] on div "region" at bounding box center [300, 198] width 482 height 33
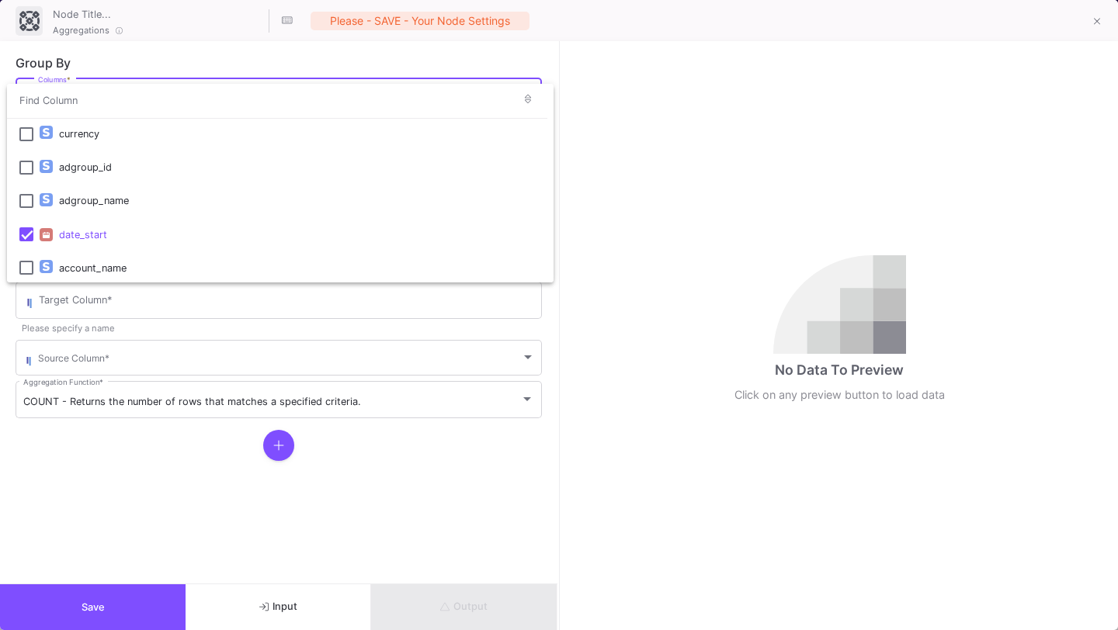
click at [149, 497] on div at bounding box center [559, 315] width 1118 height 630
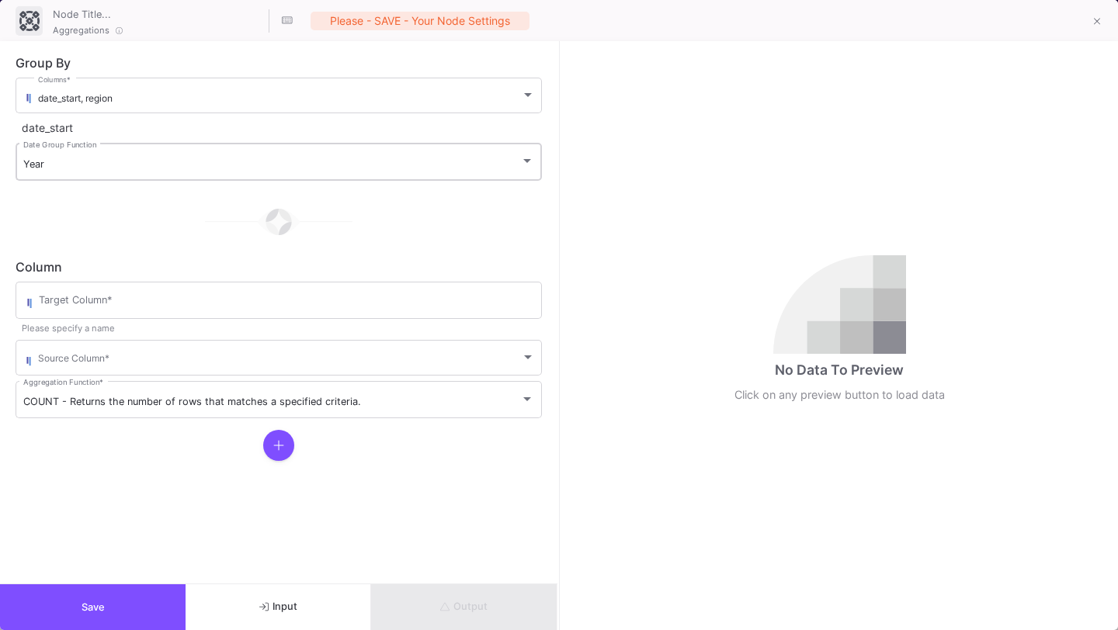
click at [251, 147] on div "Year Date Group Function" at bounding box center [278, 160] width 511 height 40
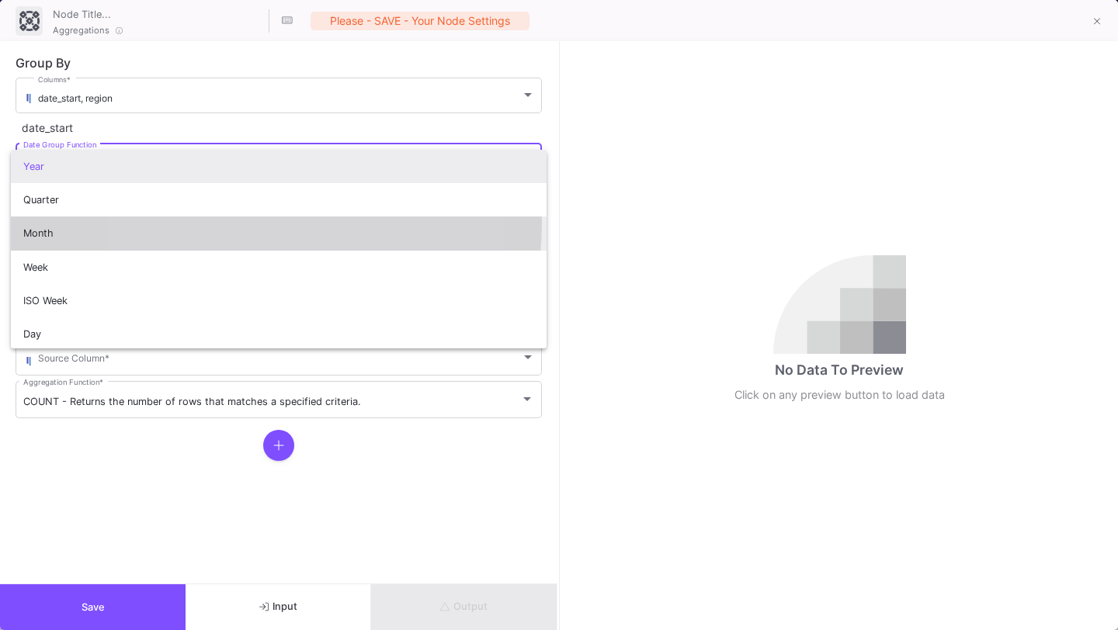
click at [227, 222] on span "Month" at bounding box center [278, 233] width 511 height 33
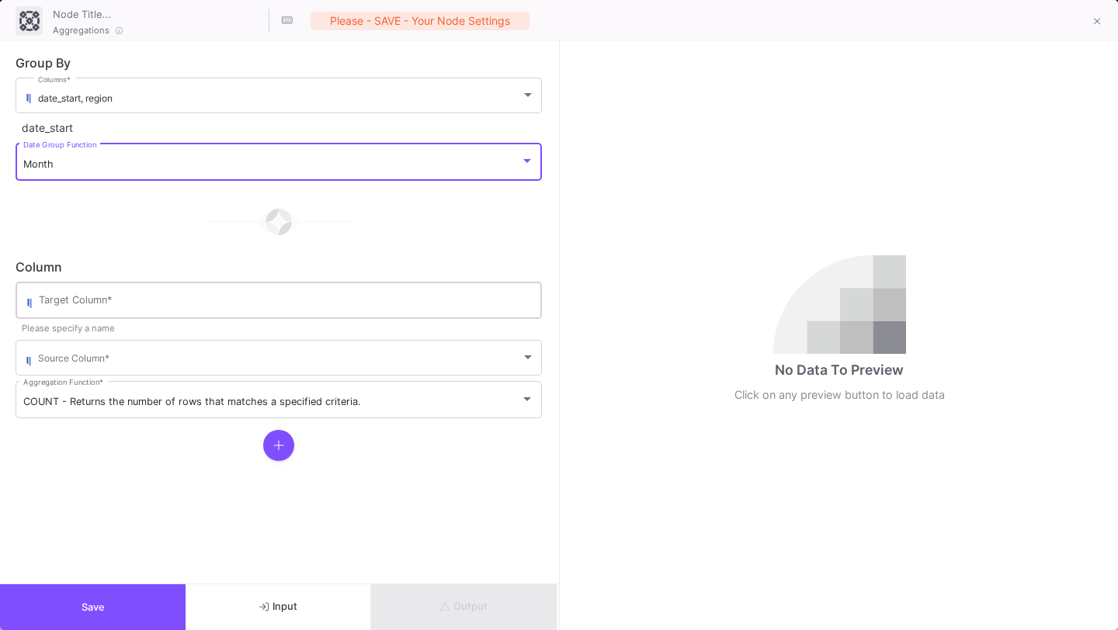
click at [183, 297] on input "Target Column *" at bounding box center [286, 303] width 495 height 12
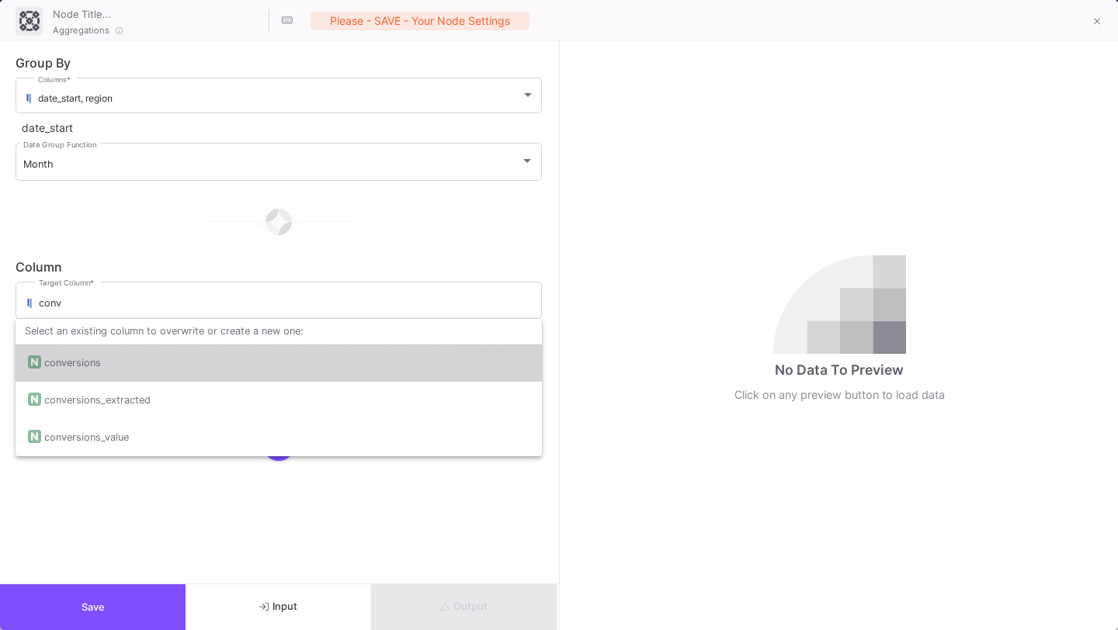
click at [202, 379] on div "conversions" at bounding box center [278, 363] width 501 height 37
type input "conversions"
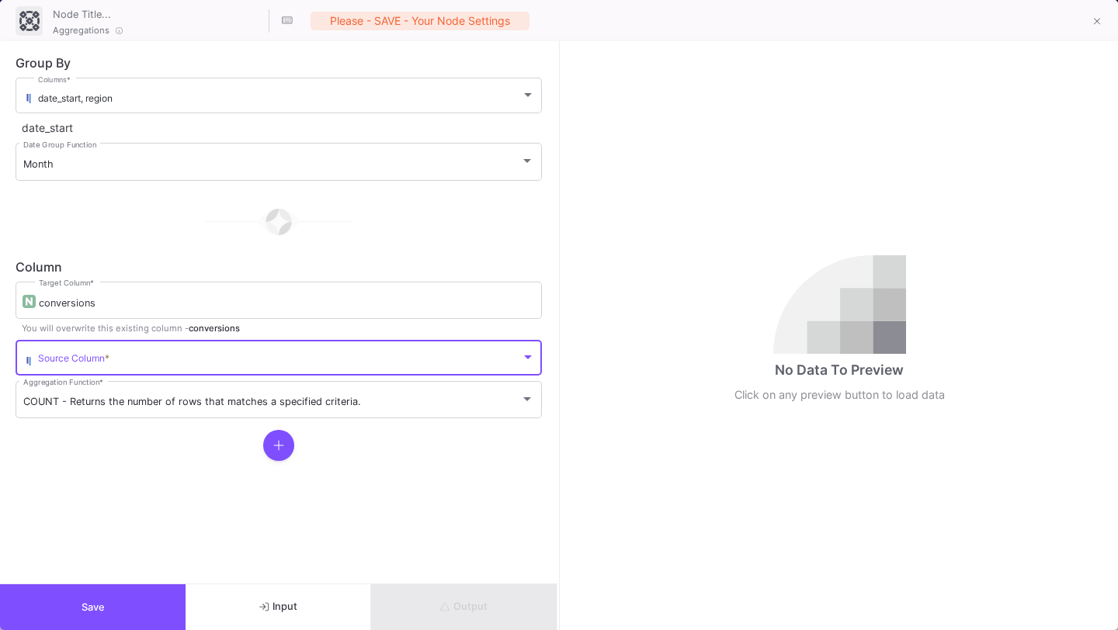
click at [202, 363] on span at bounding box center [279, 361] width 483 height 12
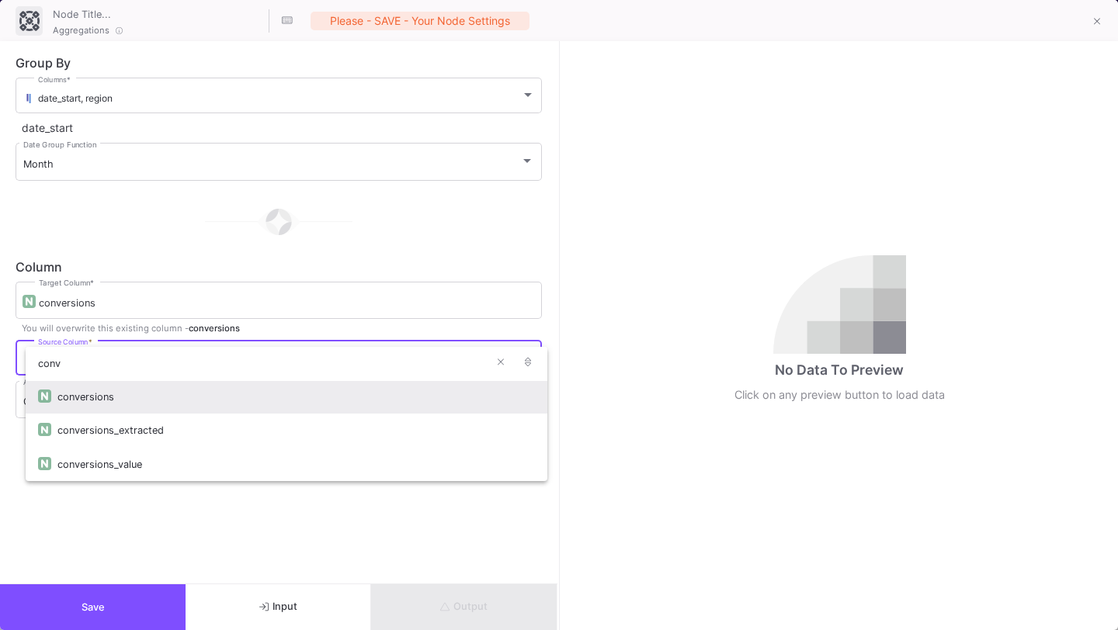
type input "conv"
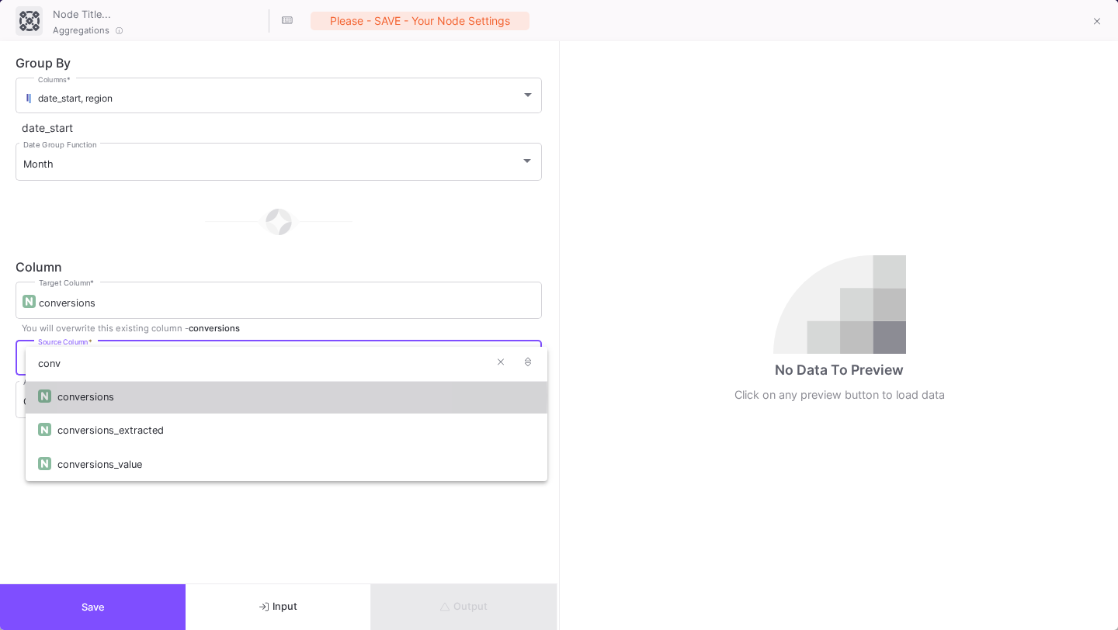
click at [203, 396] on div "conversions" at bounding box center [295, 396] width 477 height 33
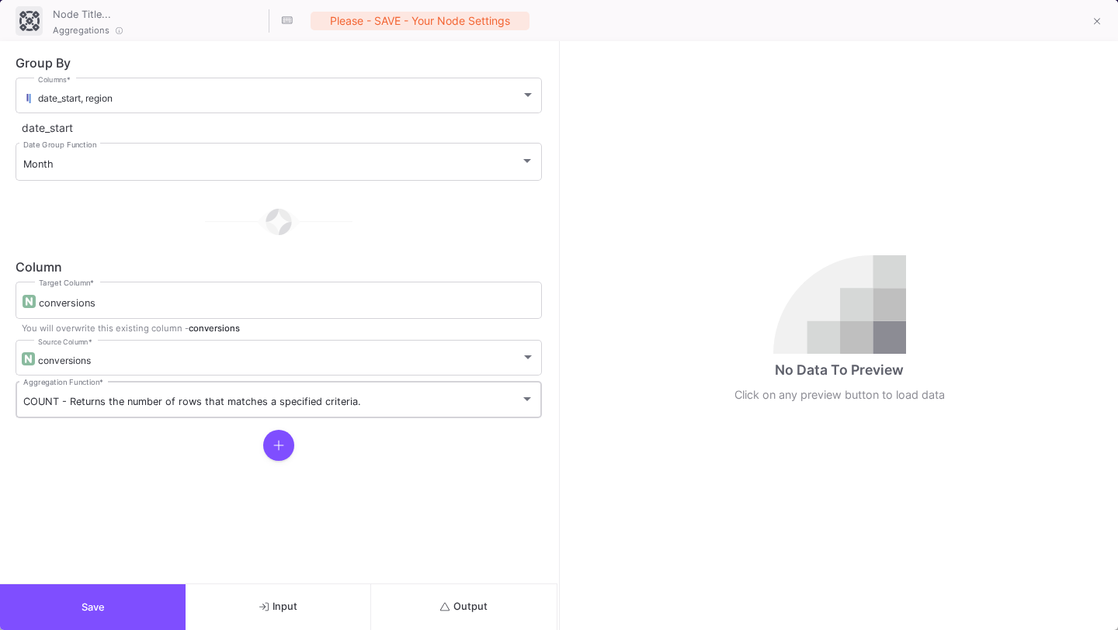
click at [203, 410] on div "COUNT - Returns the number of rows that matches a specified criteria. Aggregati…" at bounding box center [278, 398] width 511 height 40
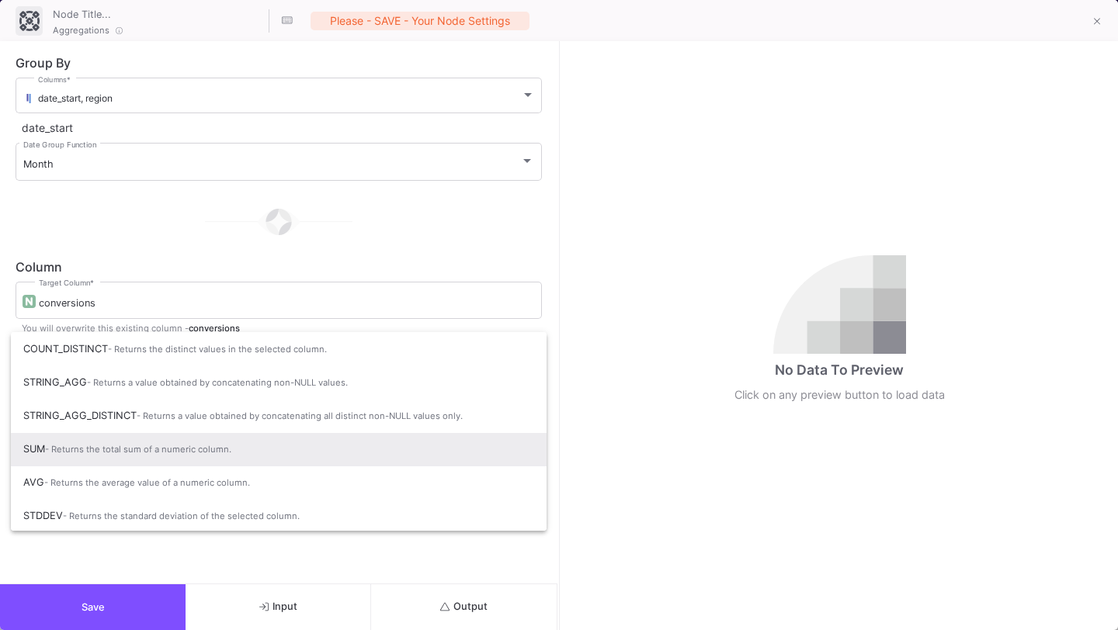
click at [197, 459] on span "SUM - Returns the total sum of a numeric column." at bounding box center [278, 449] width 511 height 34
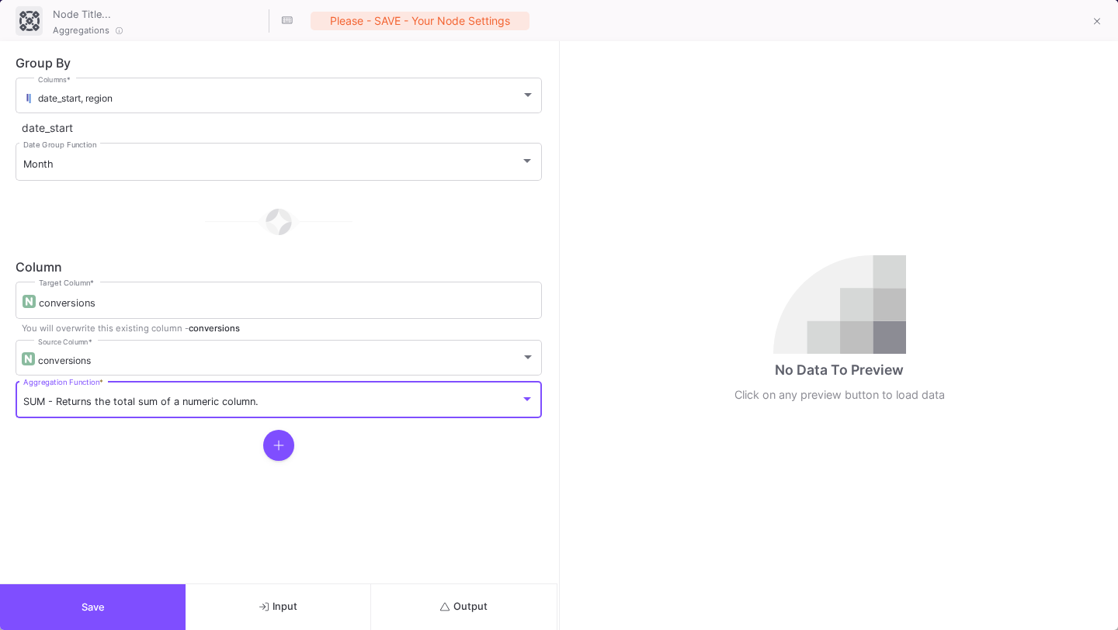
click at [271, 450] on button at bounding box center [278, 445] width 31 height 31
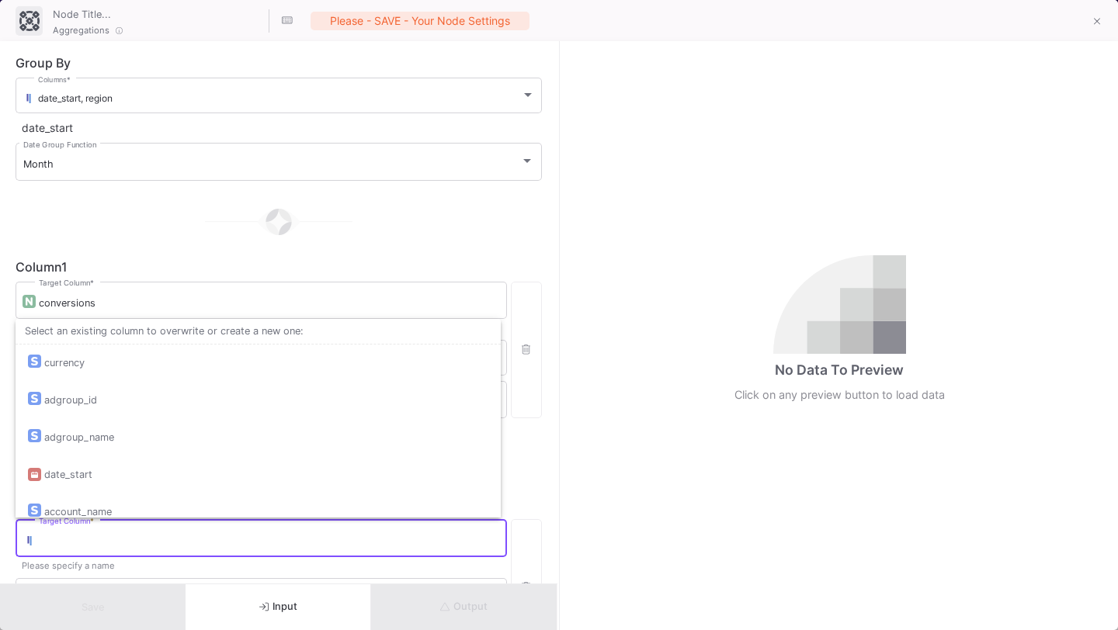
click at [218, 538] on input "Target Column *" at bounding box center [269, 541] width 460 height 12
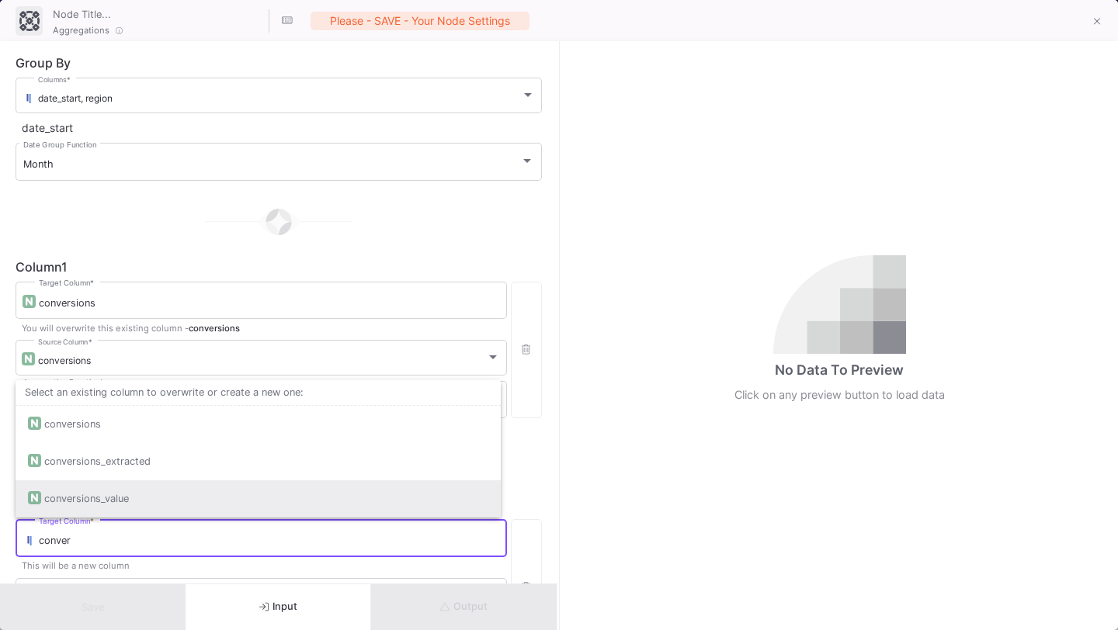
click at [221, 500] on div "conversions_value" at bounding box center [258, 498] width 460 height 37
type input "conversions_value"
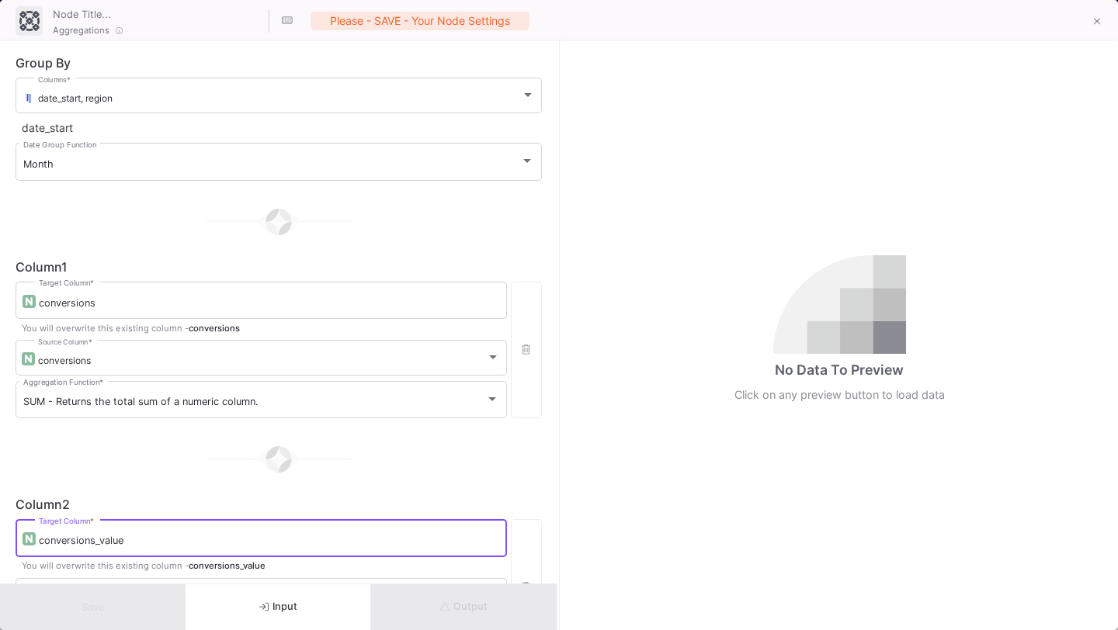
scroll to position [155, 0]
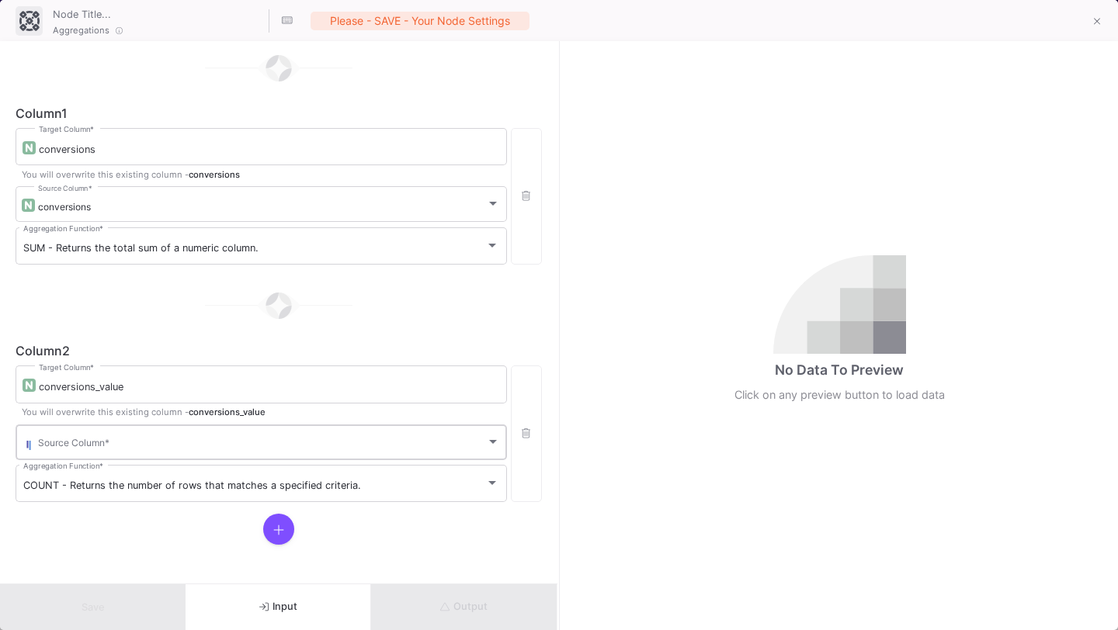
click at [228, 430] on div "Source Column *" at bounding box center [269, 441] width 462 height 38
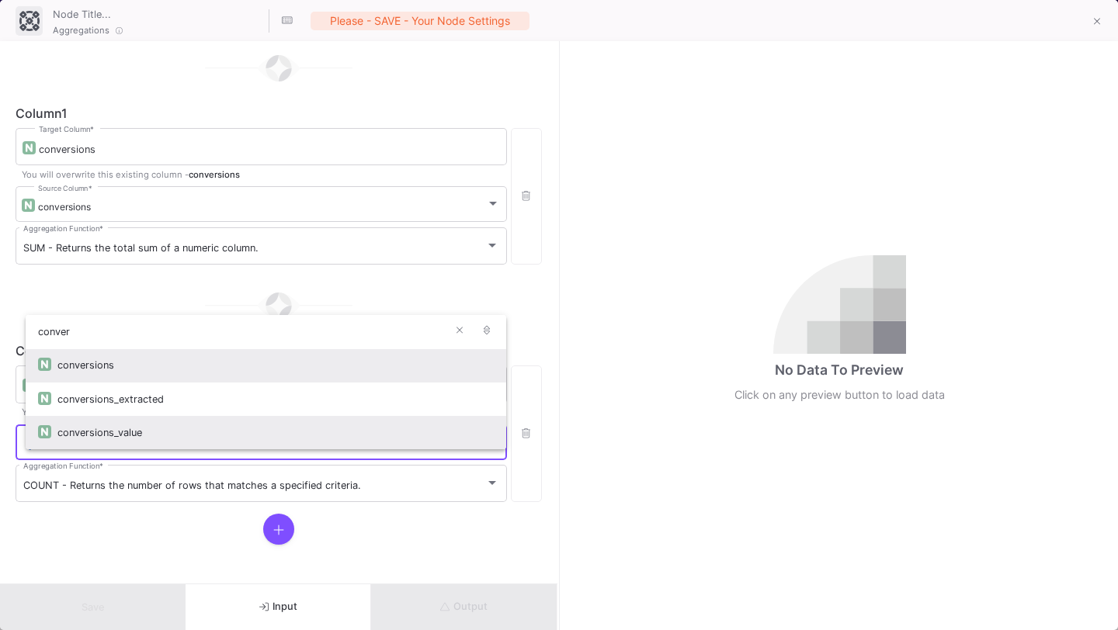
type input "conver"
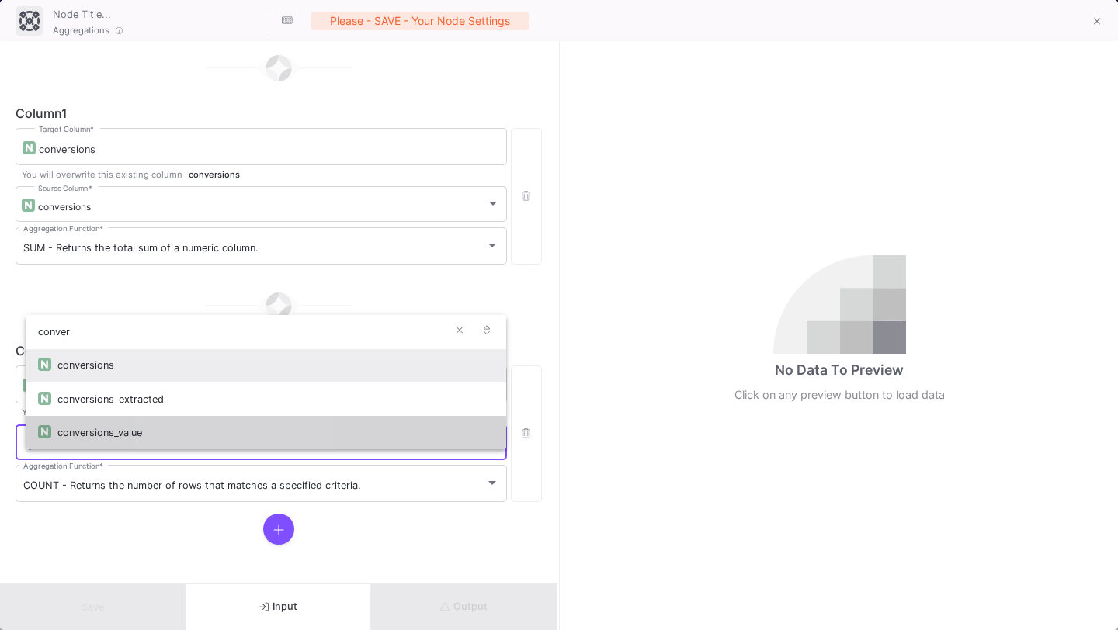
click at [222, 423] on div "conversions_value" at bounding box center [275, 432] width 436 height 33
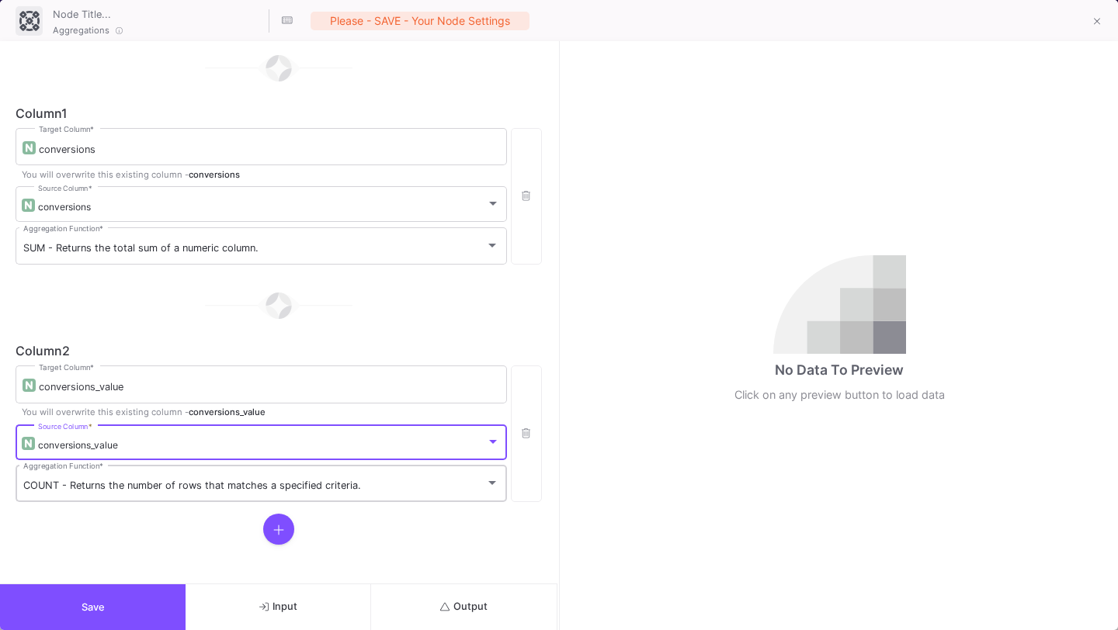
click at [221, 479] on div "COUNT - Returns the number of rows that matches a specified criteria. Aggregati…" at bounding box center [261, 483] width 476 height 40
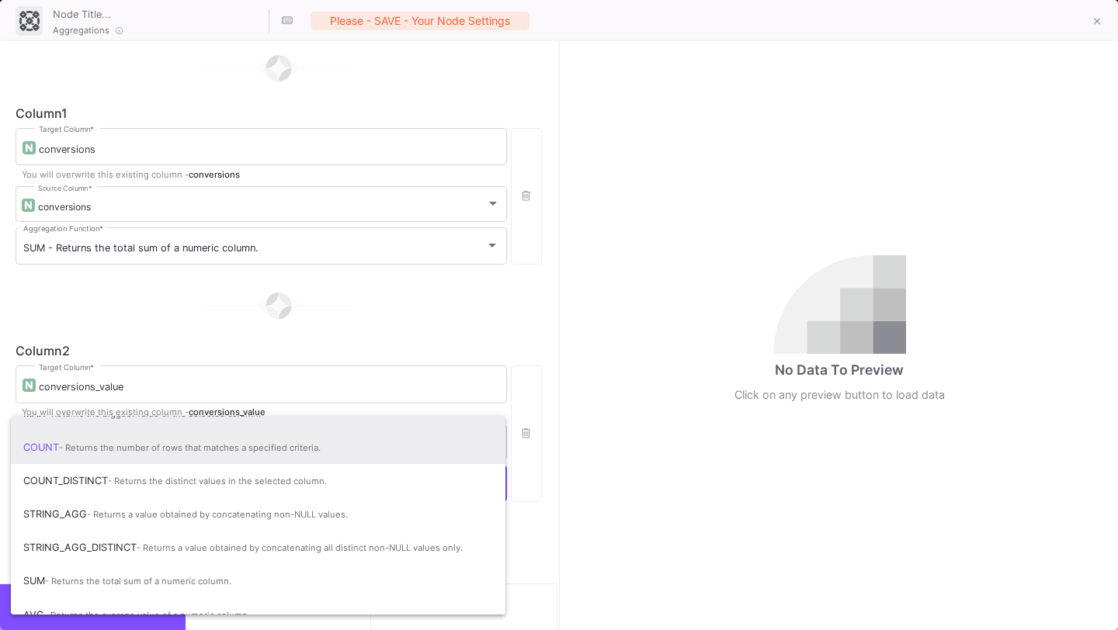
scroll to position [55, 0]
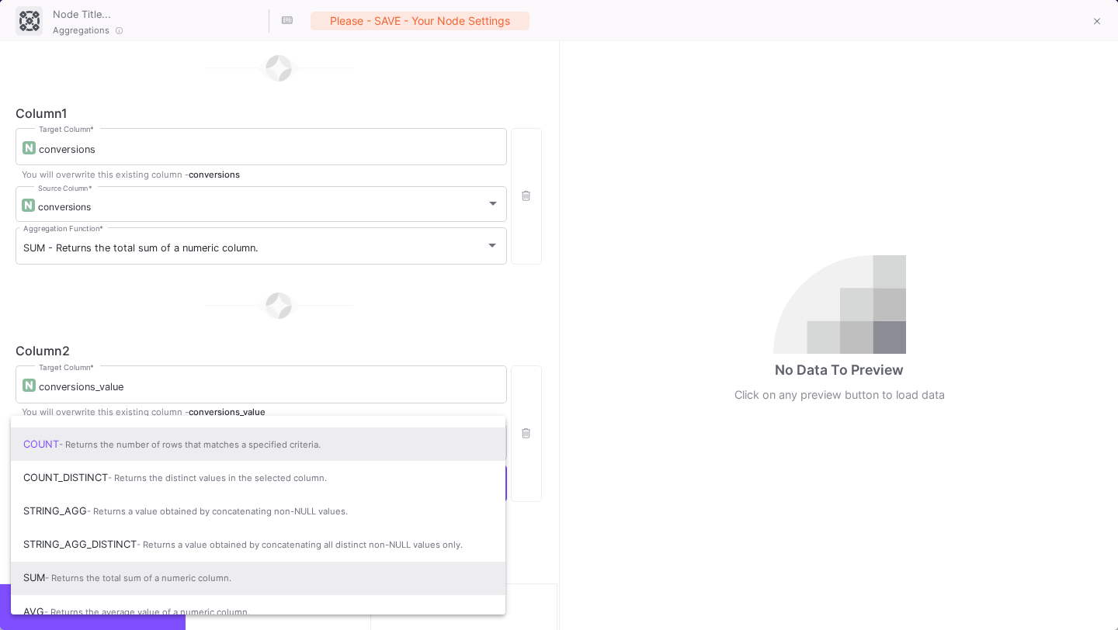
click at [209, 579] on span "- Returns the total sum of a numeric column." at bounding box center [138, 578] width 186 height 11
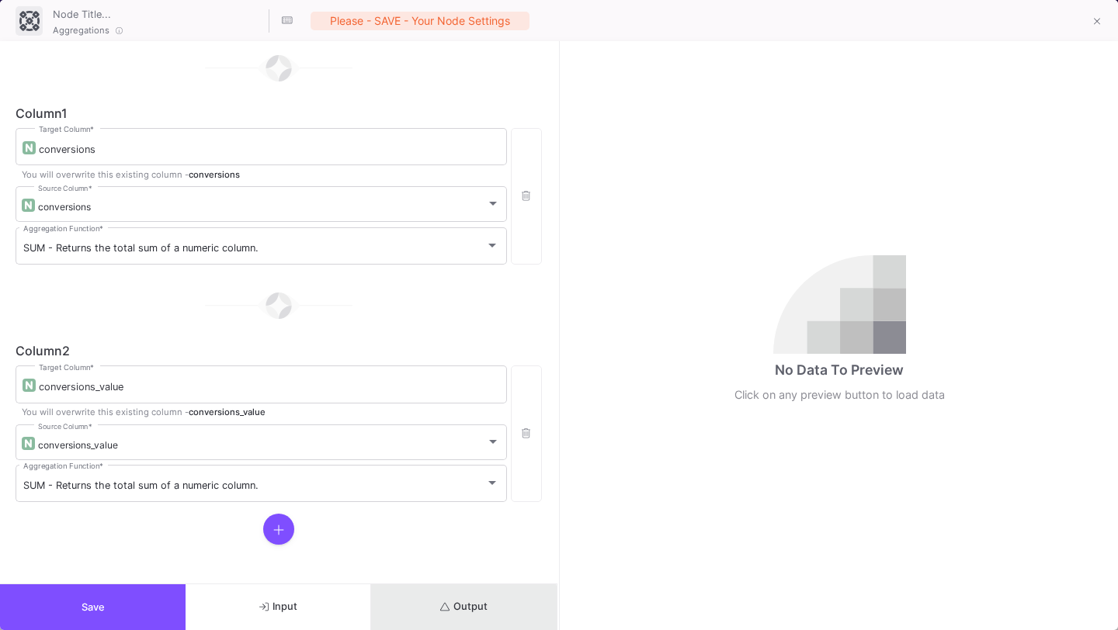
click at [441, 626] on button "Output" at bounding box center [464, 607] width 186 height 46
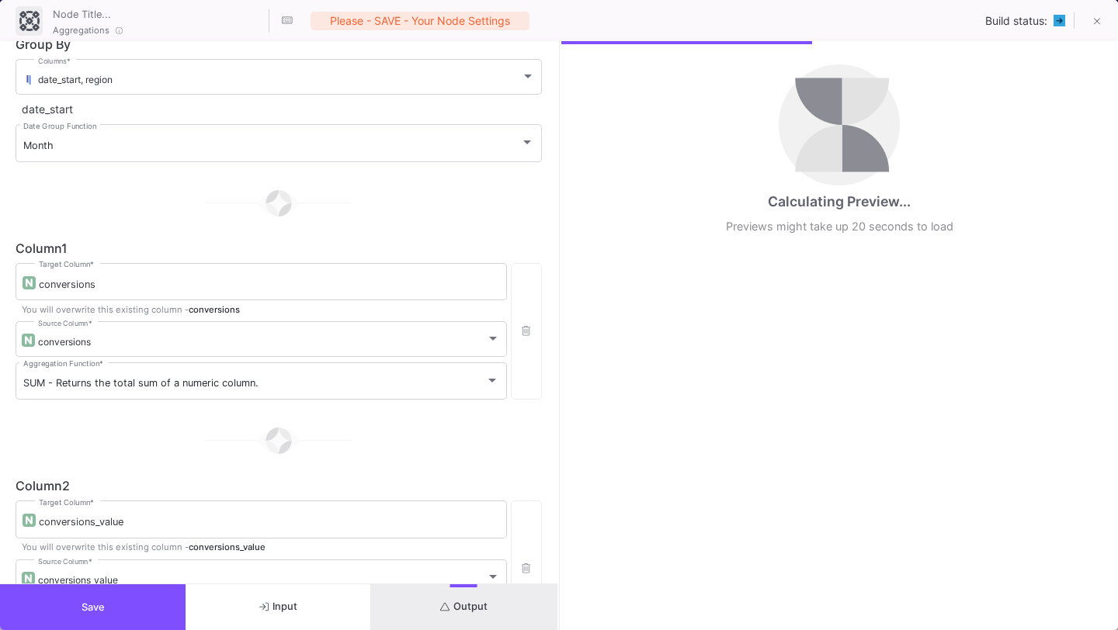
scroll to position [0, 0]
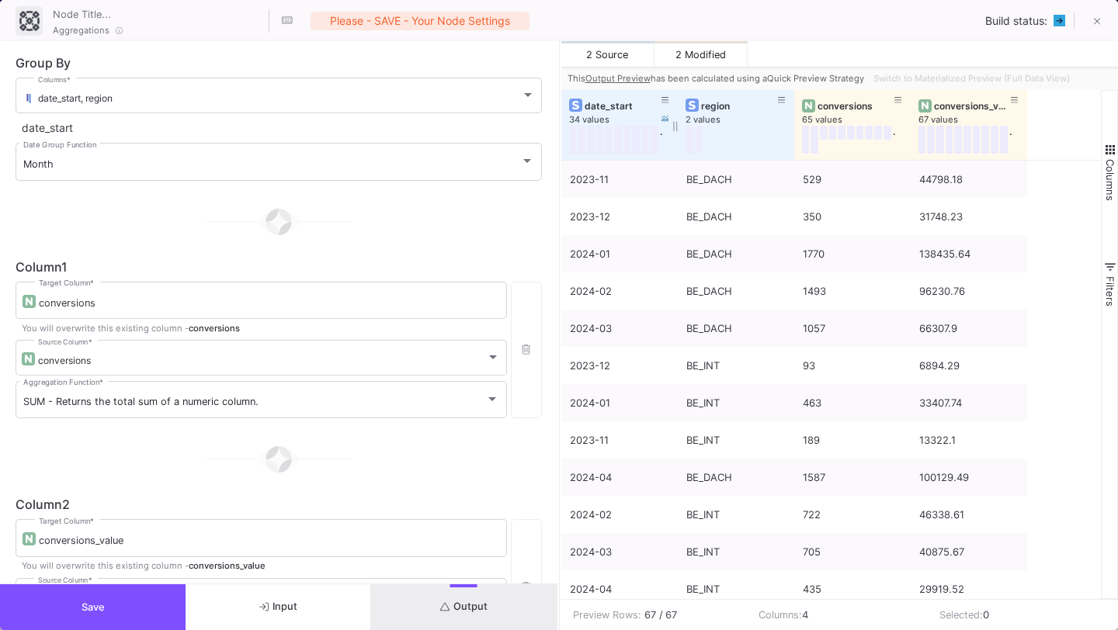
click at [606, 102] on div "date_start" at bounding box center [622, 106] width 77 height 12
click at [1095, 14] on span at bounding box center [1097, 21] width 7 height 16
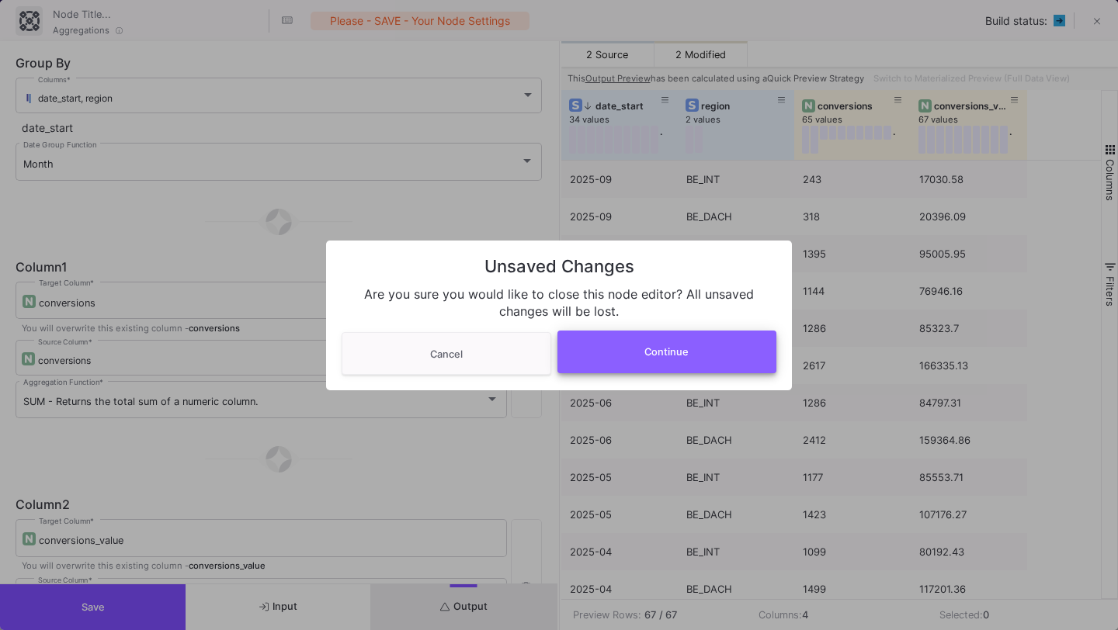
click at [709, 362] on button "Continue" at bounding box center [667, 352] width 220 height 43
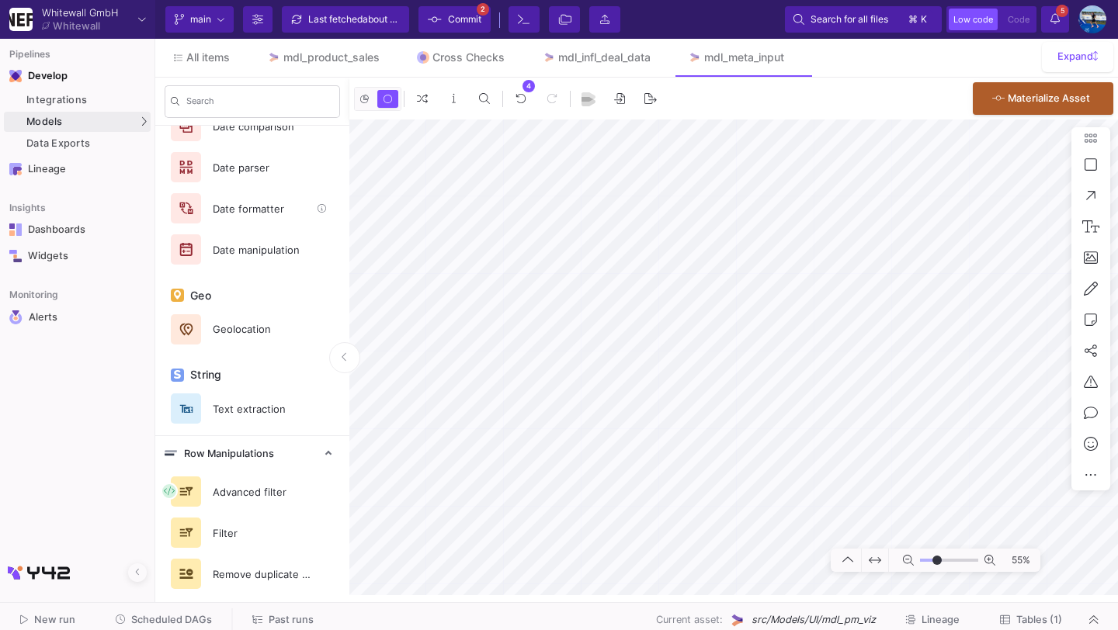
scroll to position [831, 0]
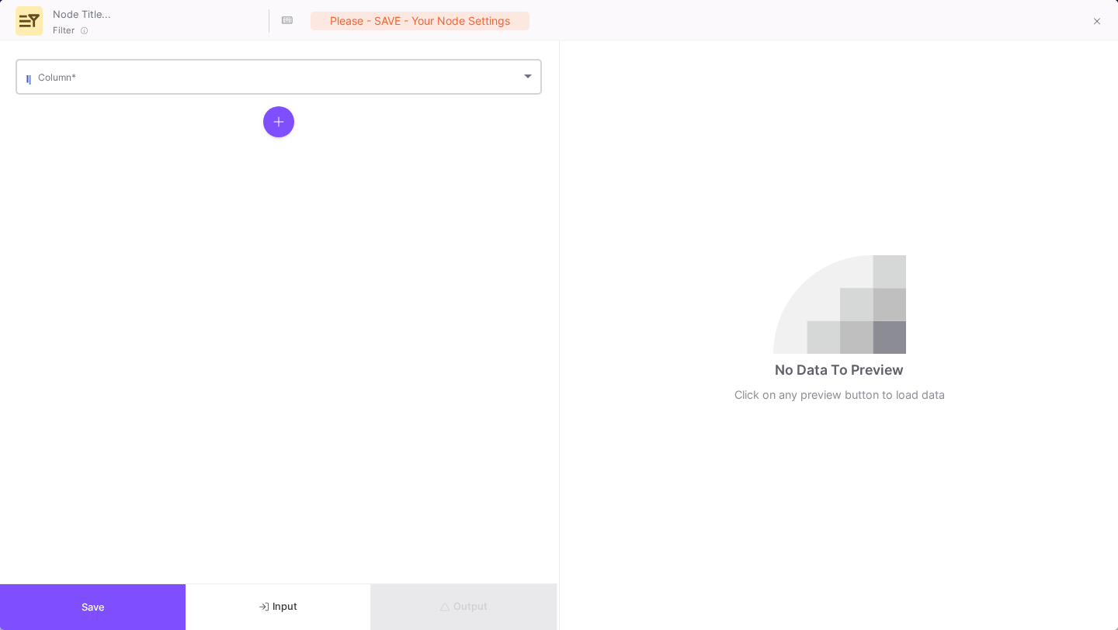
click at [200, 83] on span at bounding box center [279, 80] width 483 height 12
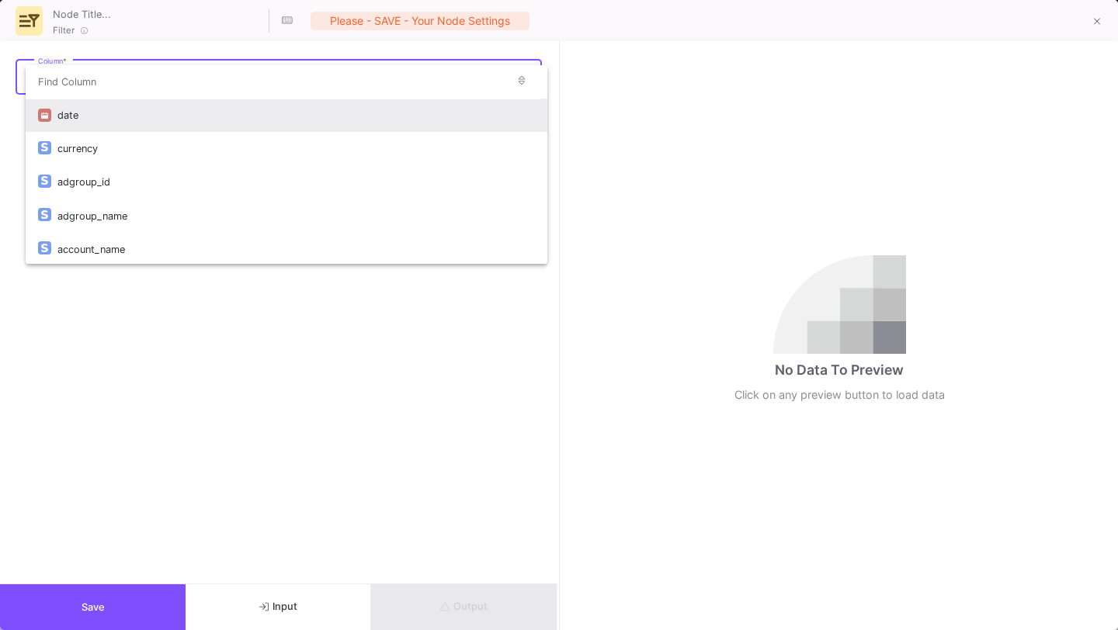
click at [189, 116] on div "date" at bounding box center [295, 115] width 477 height 33
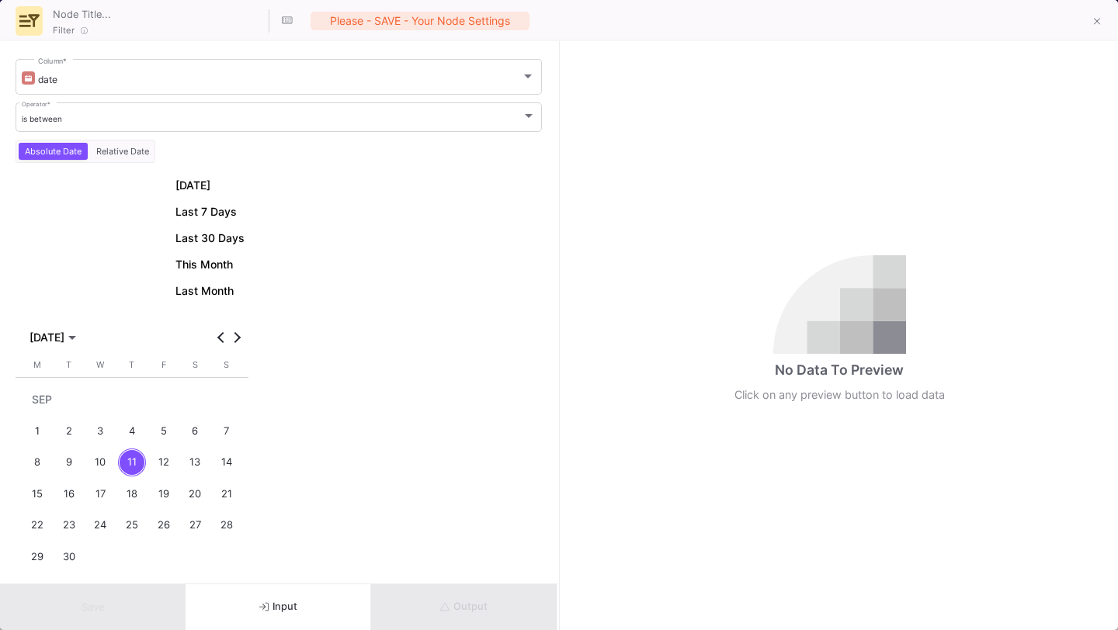
click at [204, 336] on div "SEP 2025" at bounding box center [131, 338] width 224 height 20
click at [213, 336] on span "Previous month" at bounding box center [221, 338] width 16 height 16
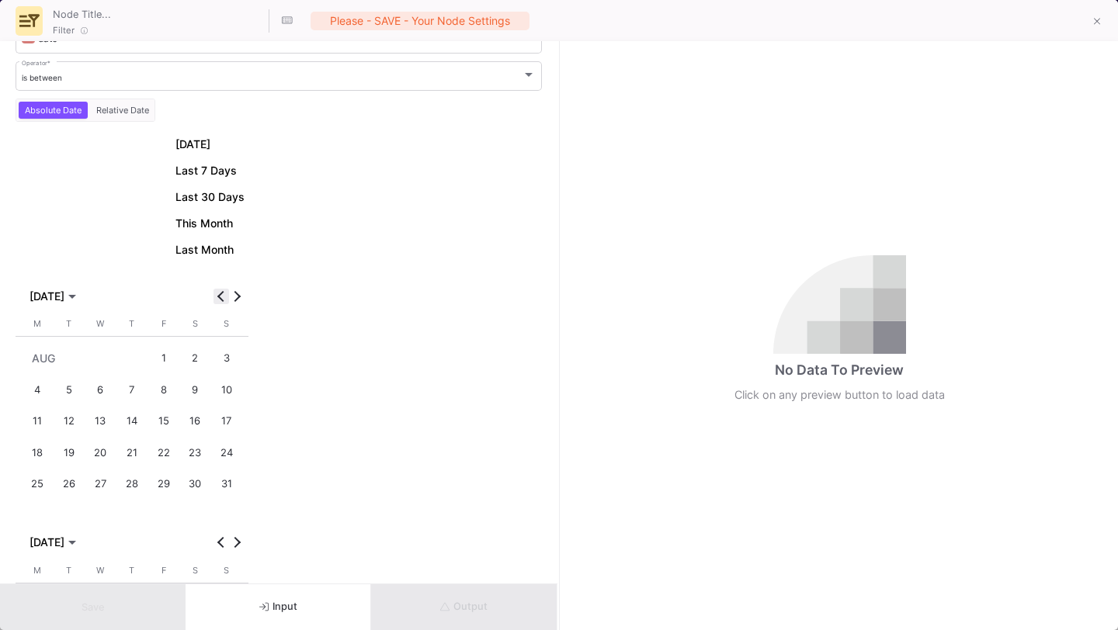
scroll to position [75, 0]
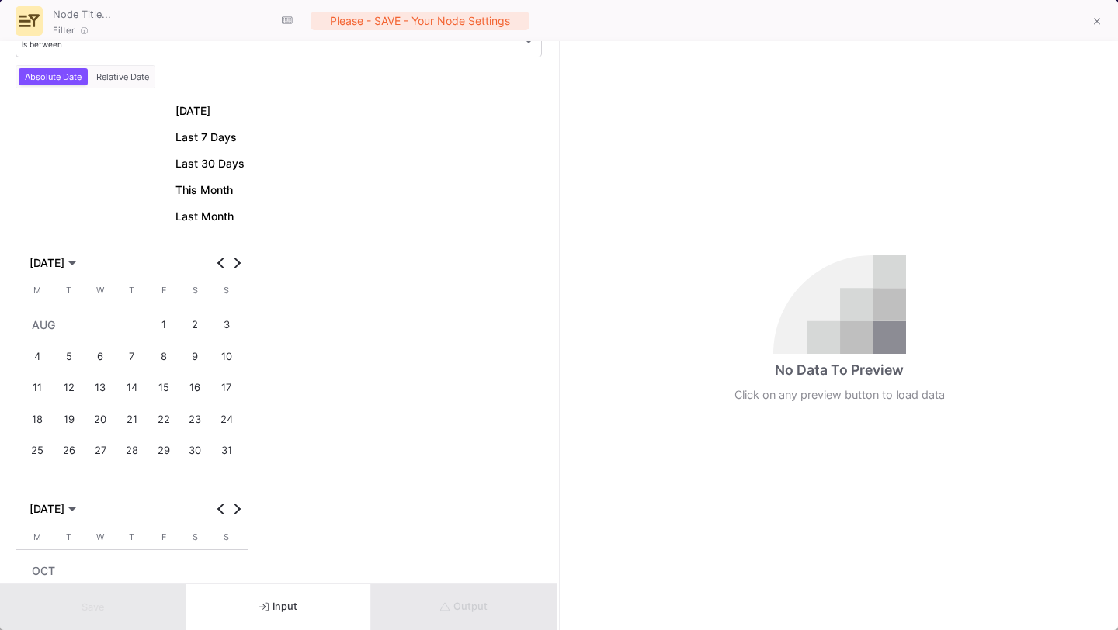
click at [165, 326] on div "1" at bounding box center [163, 324] width 29 height 29
click at [233, 448] on div "31" at bounding box center [226, 451] width 29 height 29
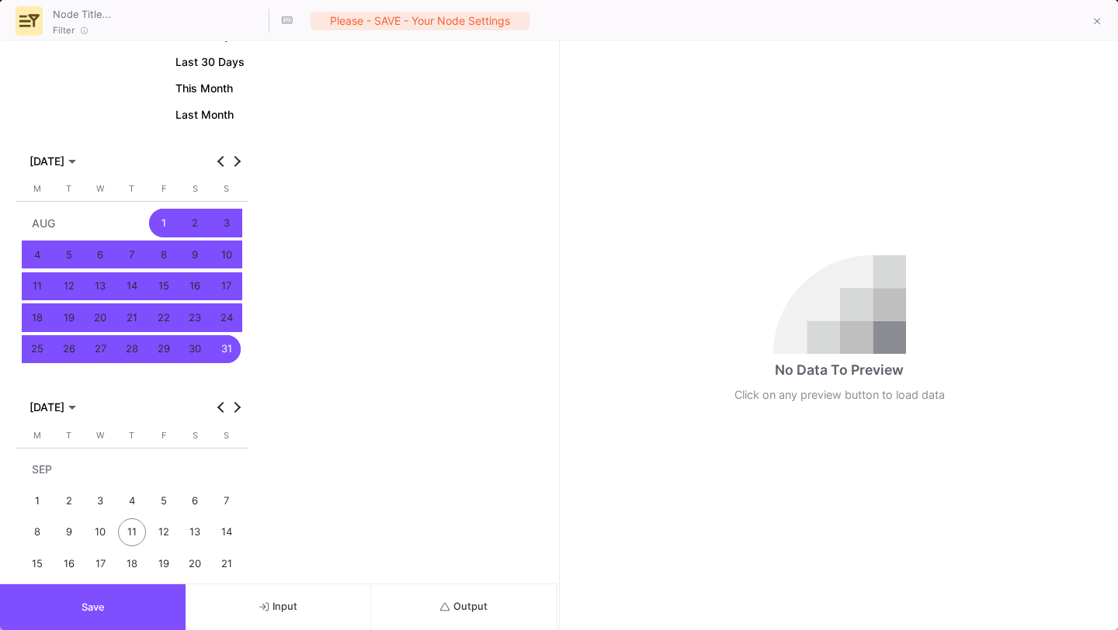
scroll to position [338, 0]
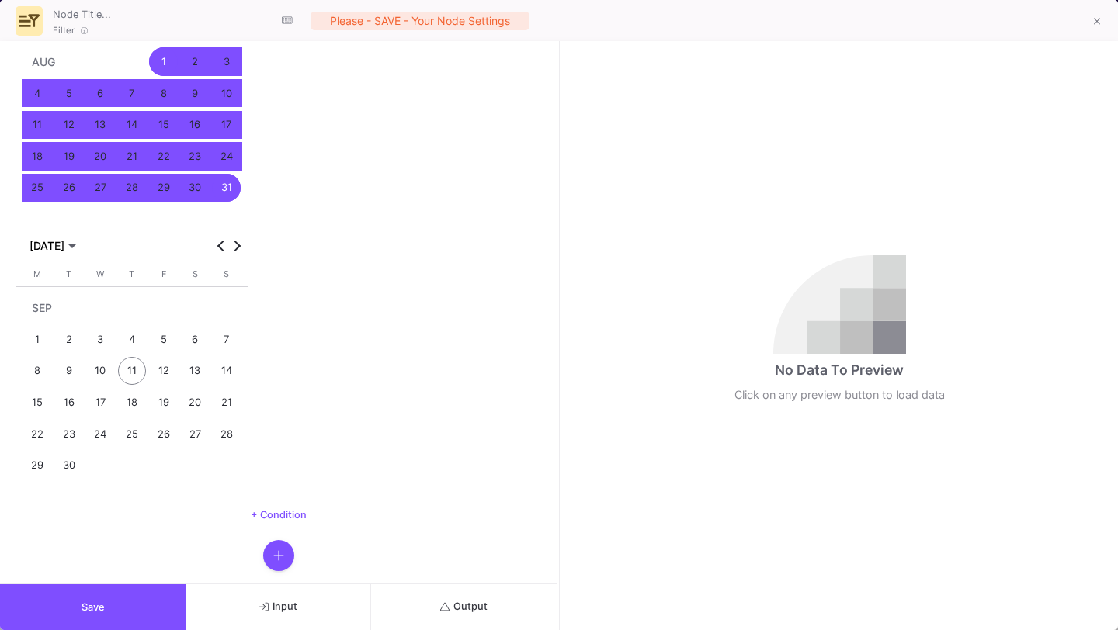
click at [273, 556] on icon "button" at bounding box center [278, 556] width 11 height 12
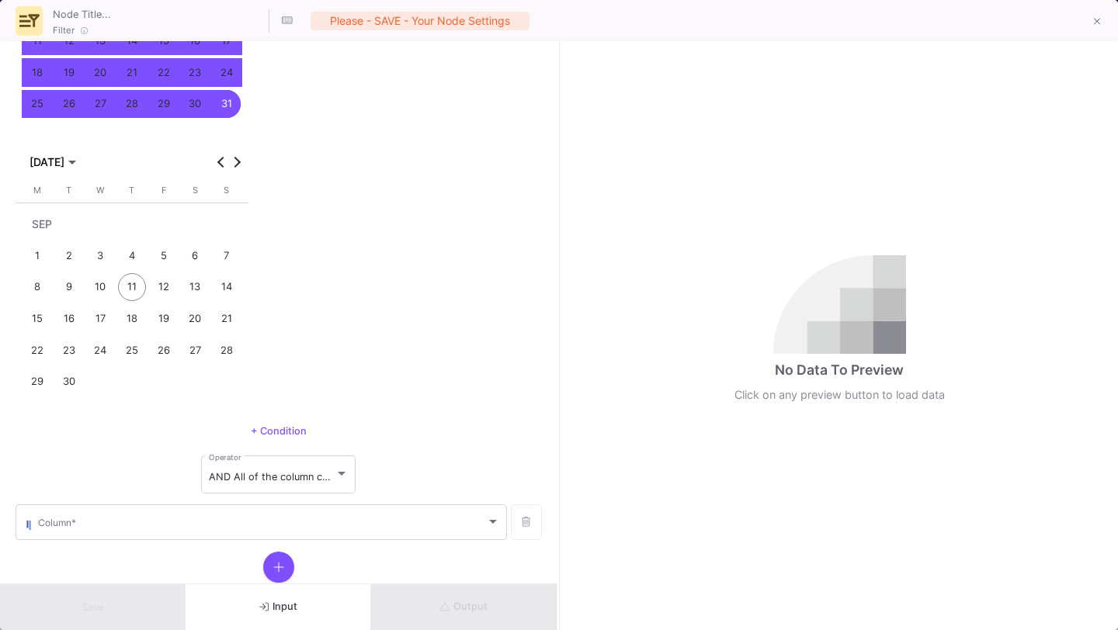
scroll to position [461, 0]
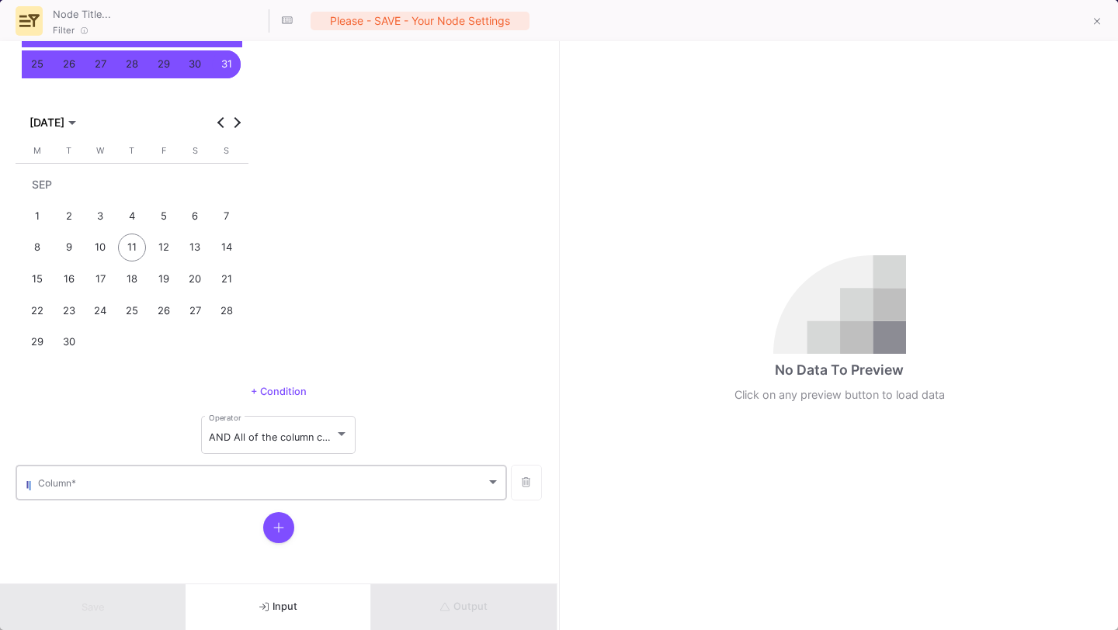
click at [276, 484] on span at bounding box center [262, 486] width 448 height 12
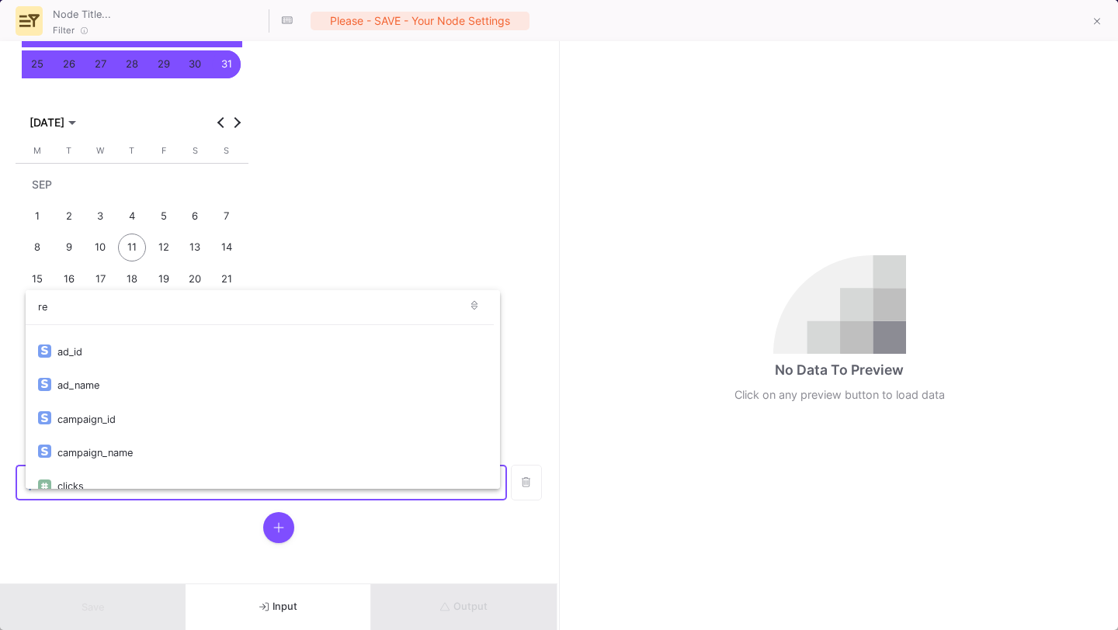
scroll to position [0, 0]
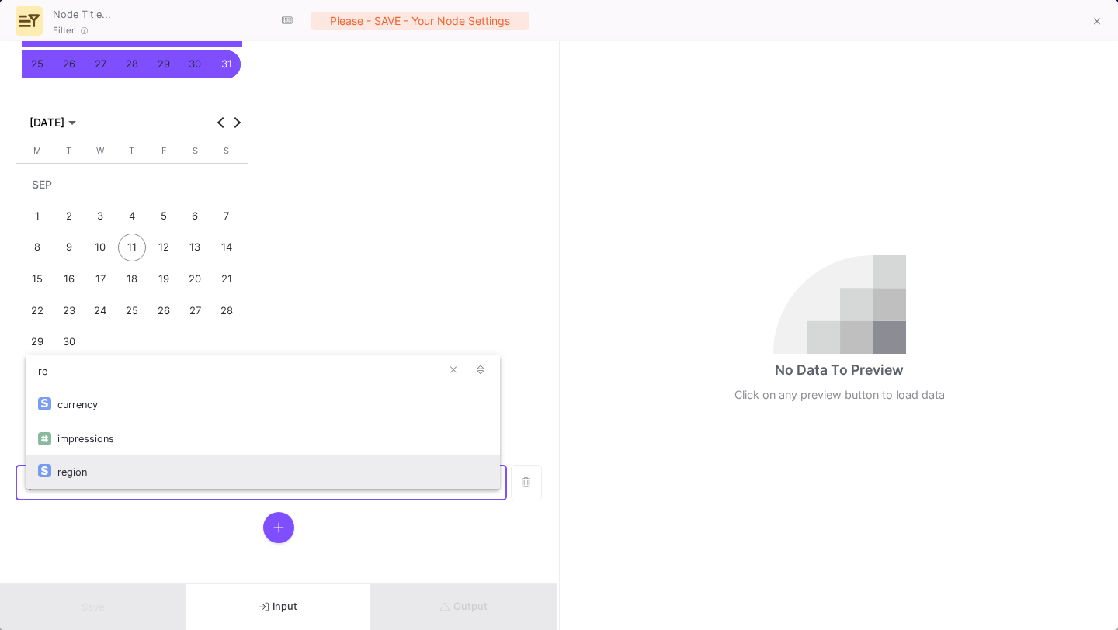
type input "re"
click at [235, 473] on div "region" at bounding box center [272, 472] width 430 height 33
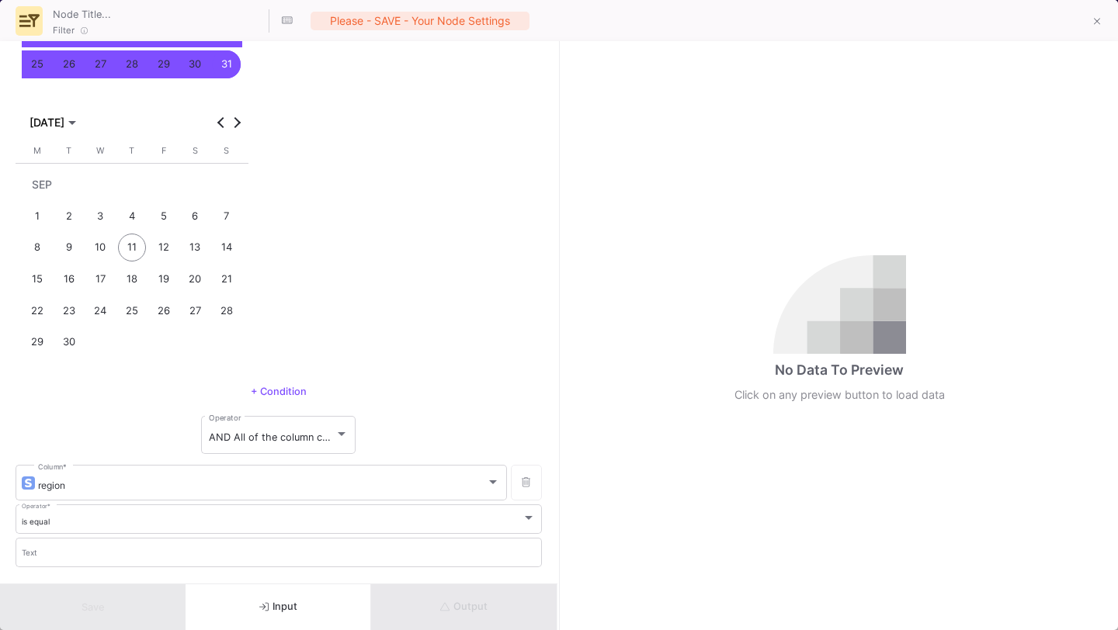
scroll to position [562, 0]
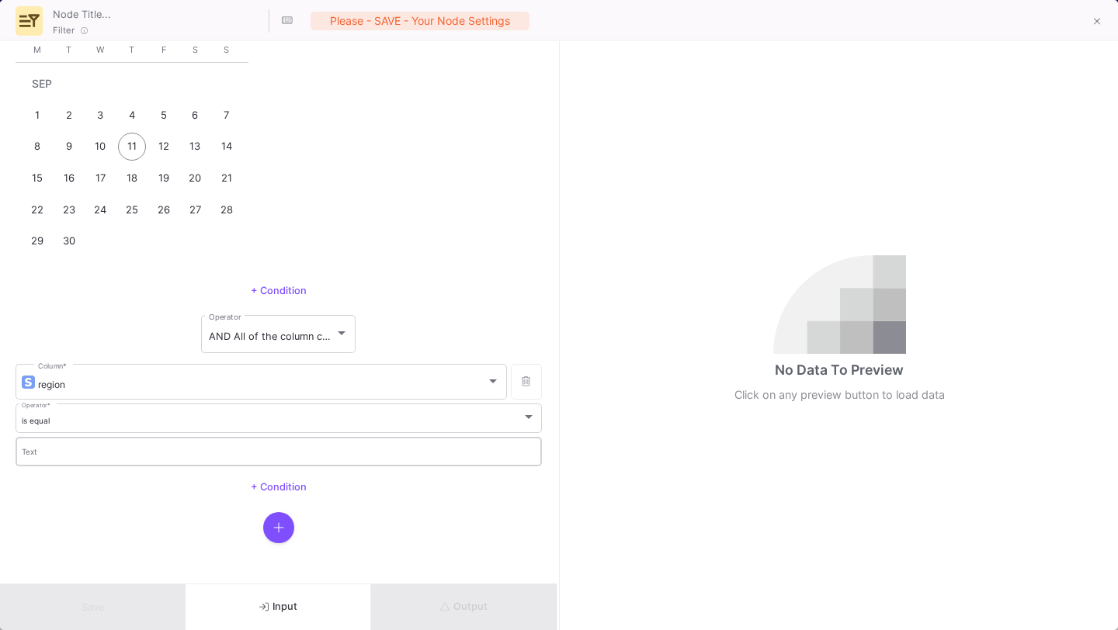
click at [241, 455] on input "Text" at bounding box center [279, 454] width 515 height 10
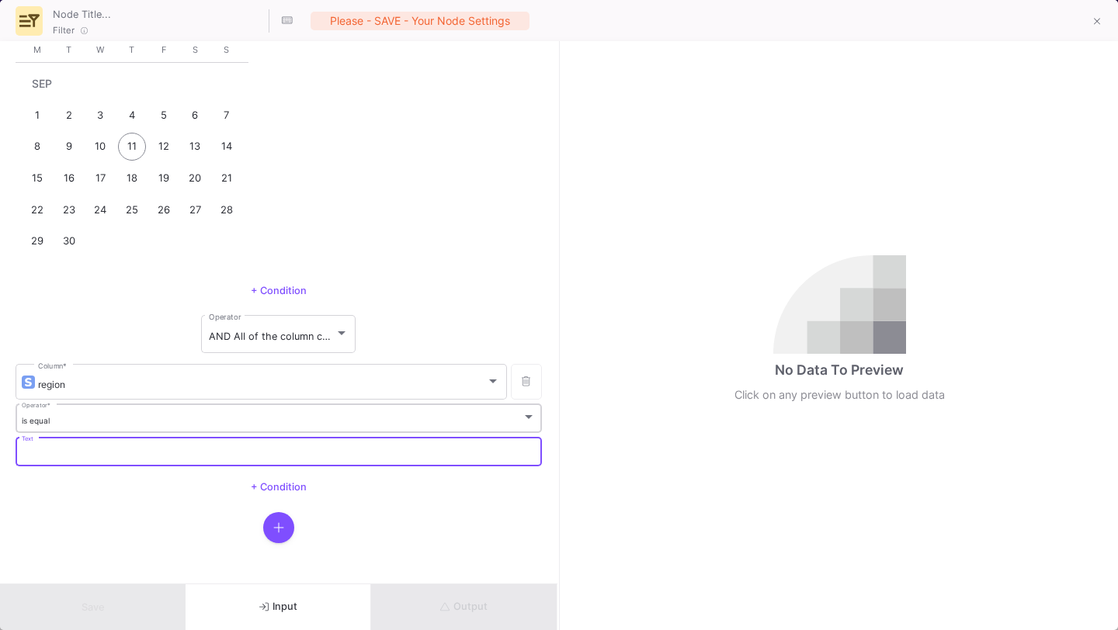
click at [256, 417] on div "is equal" at bounding box center [272, 421] width 501 height 10
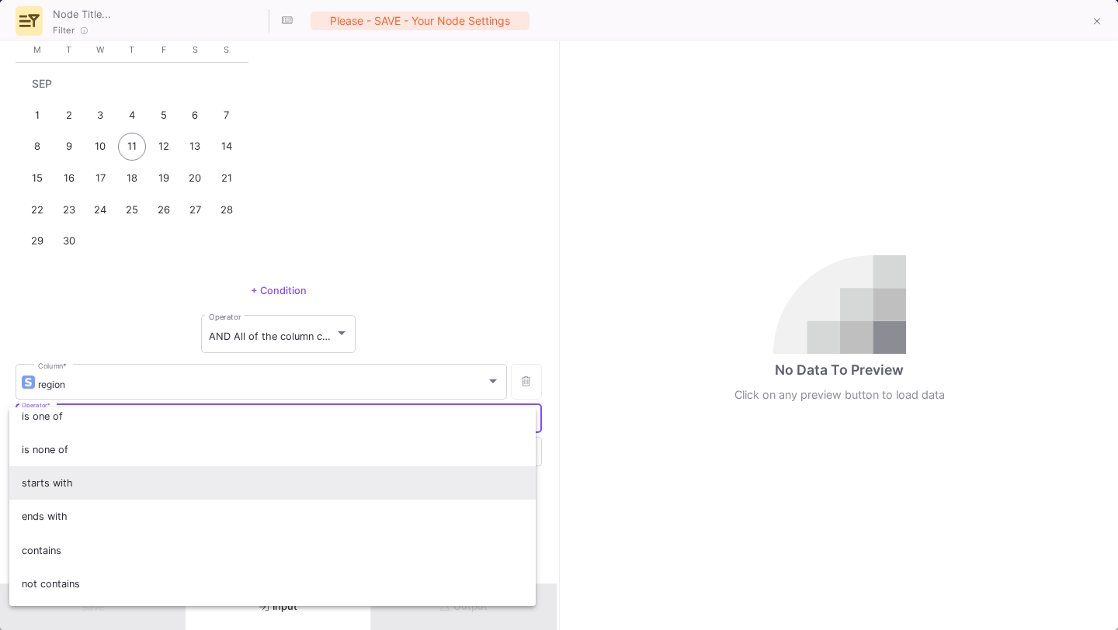
scroll to position [96, 0]
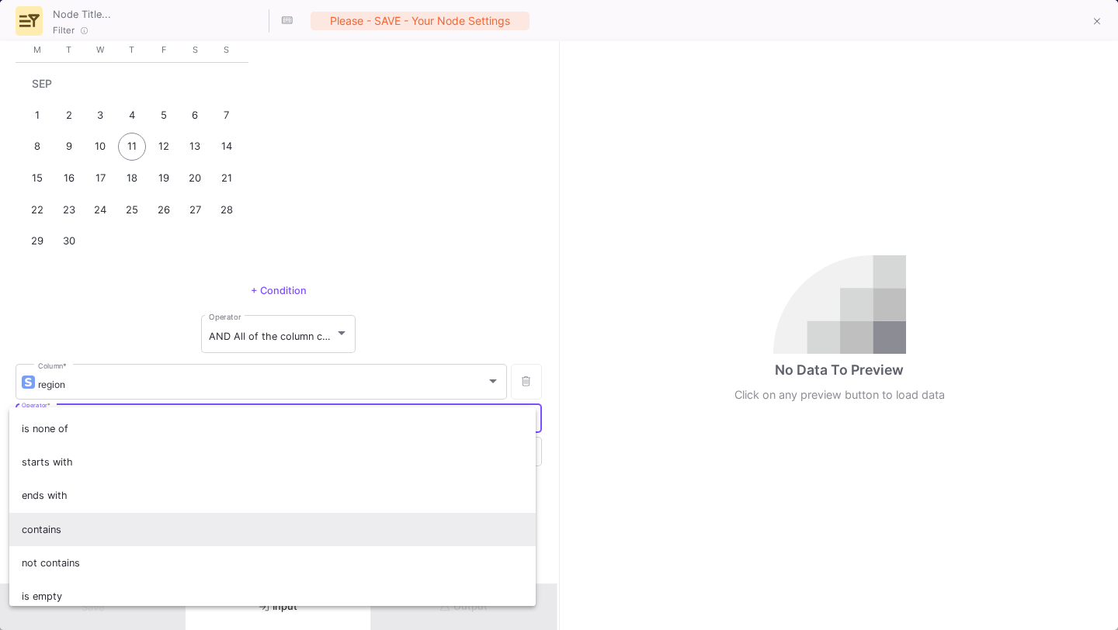
click at [229, 521] on span "contains" at bounding box center [273, 529] width 502 height 33
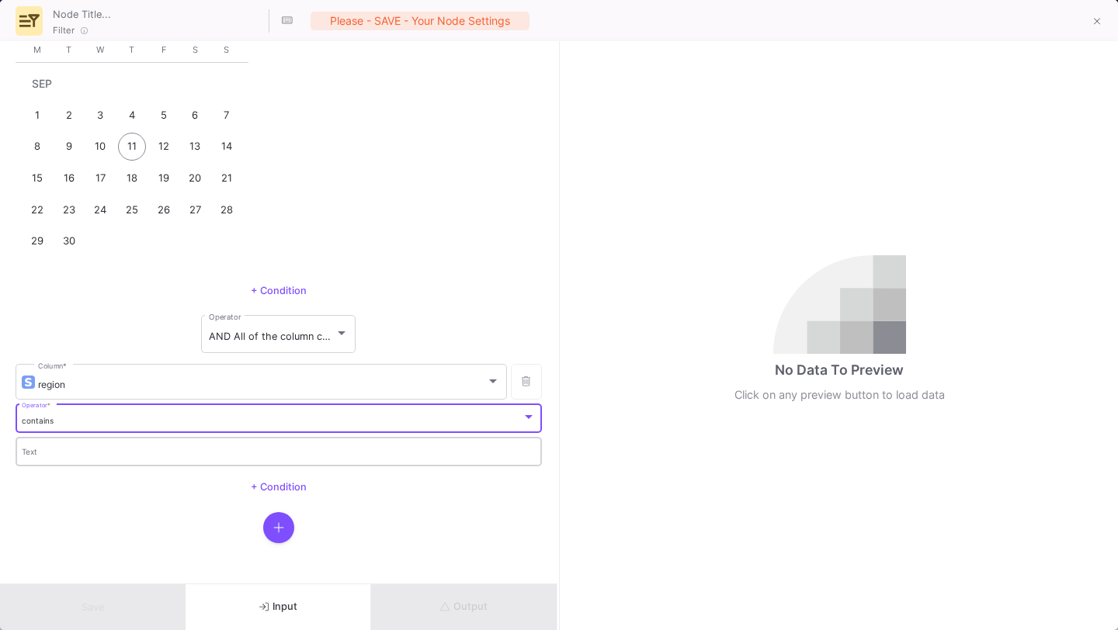
click at [216, 444] on div "Text" at bounding box center [279, 451] width 515 height 32
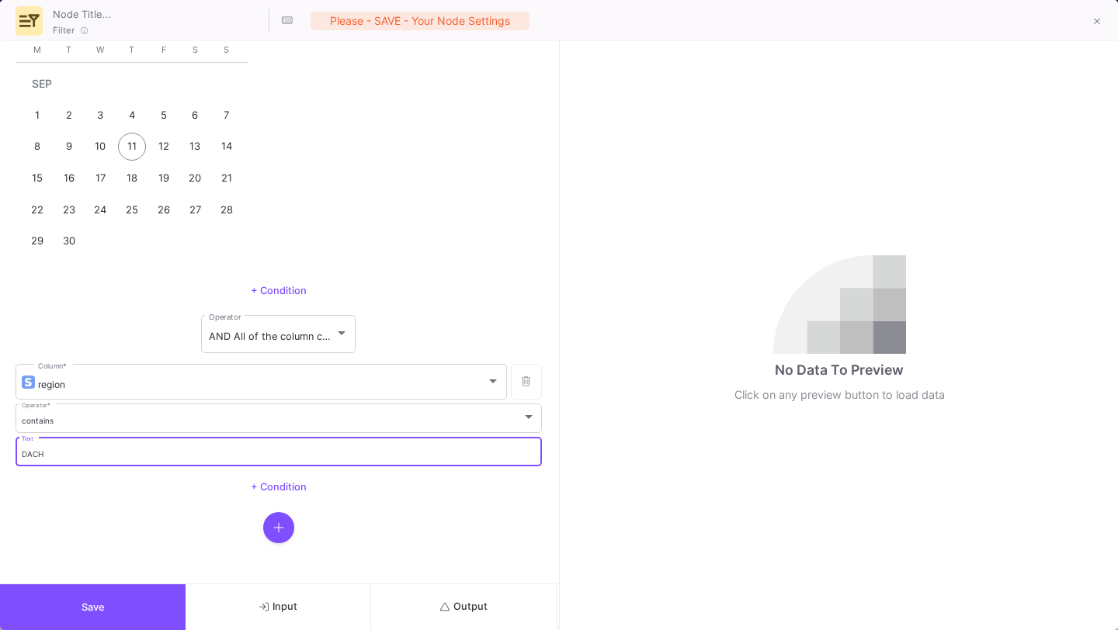
type input "DACH"
click at [514, 601] on button "Output" at bounding box center [464, 607] width 186 height 46
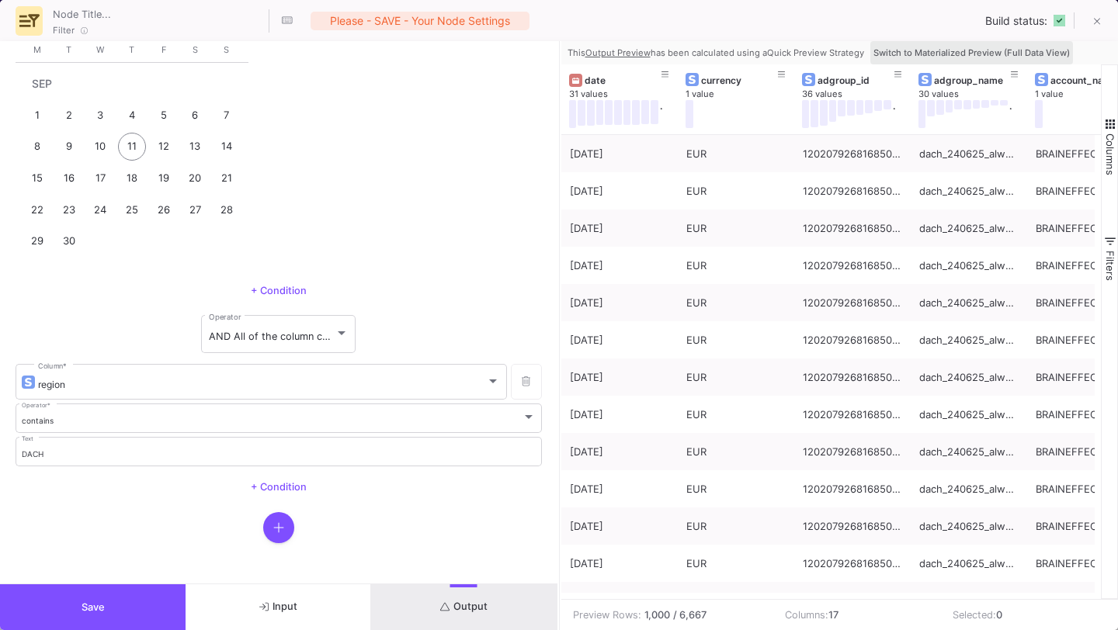
click at [1007, 54] on span "Switch to Materialized Preview (Full Data View)" at bounding box center [971, 52] width 196 height 11
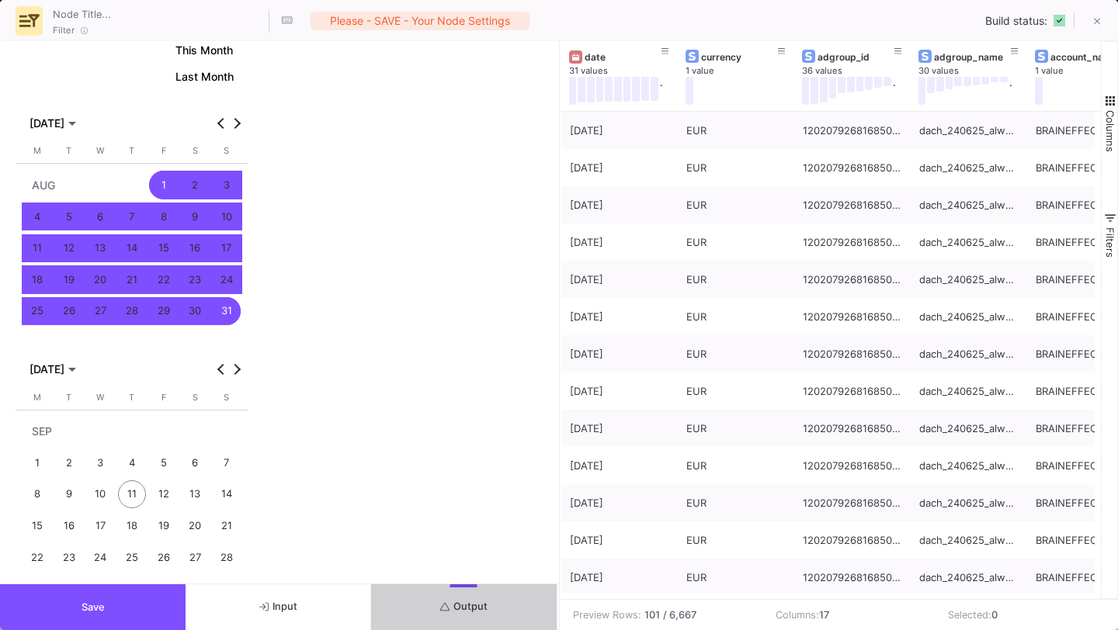
scroll to position [263, 0]
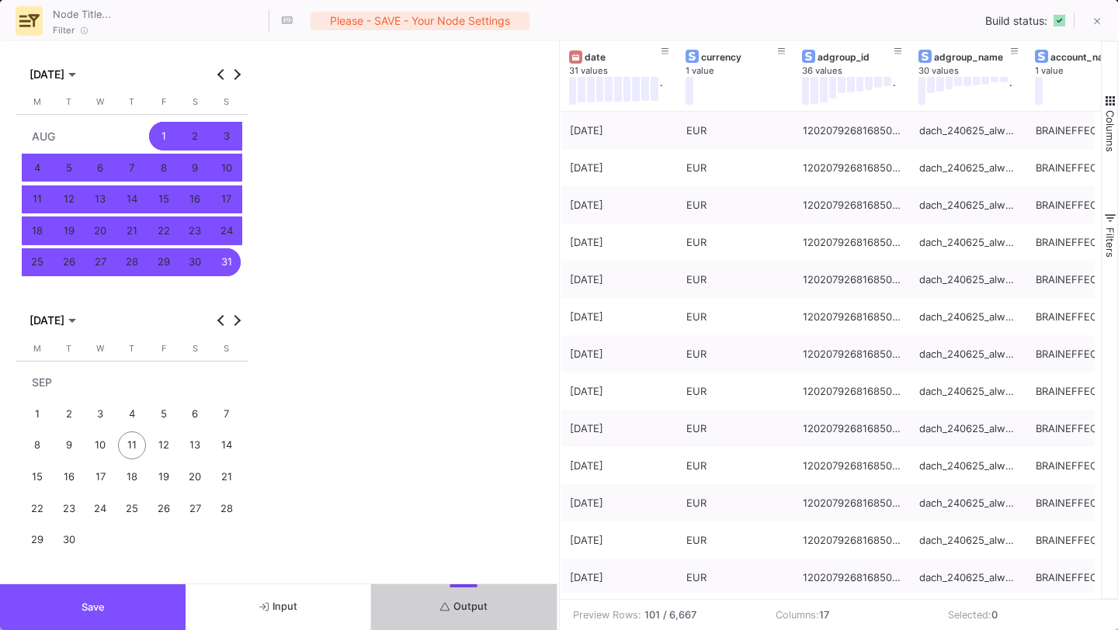
click at [153, 595] on button "Save" at bounding box center [93, 607] width 186 height 46
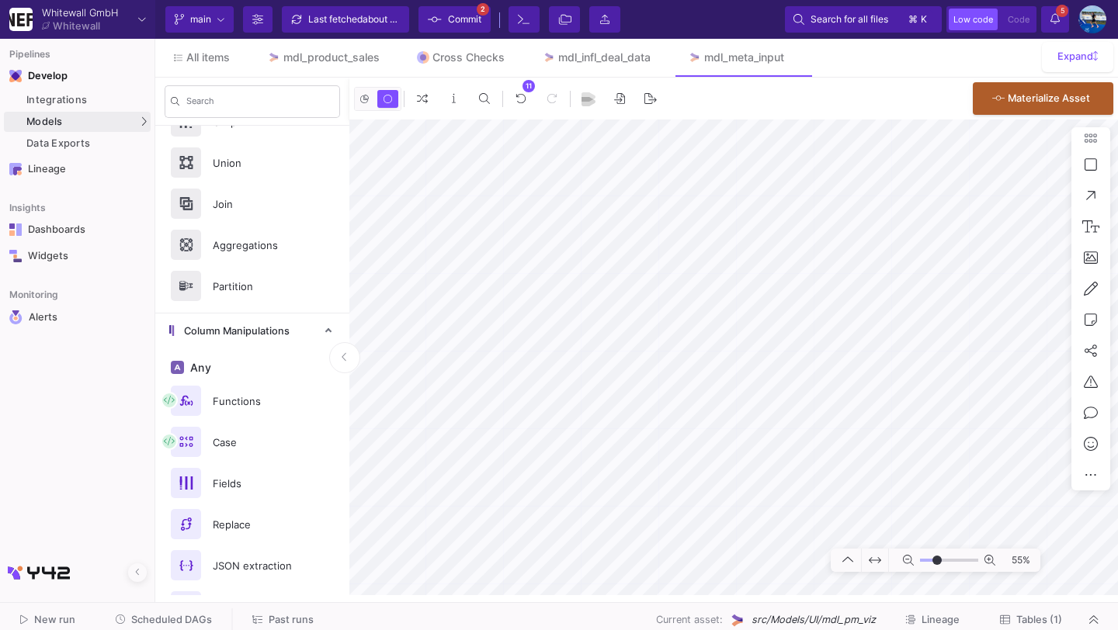
scroll to position [0, 0]
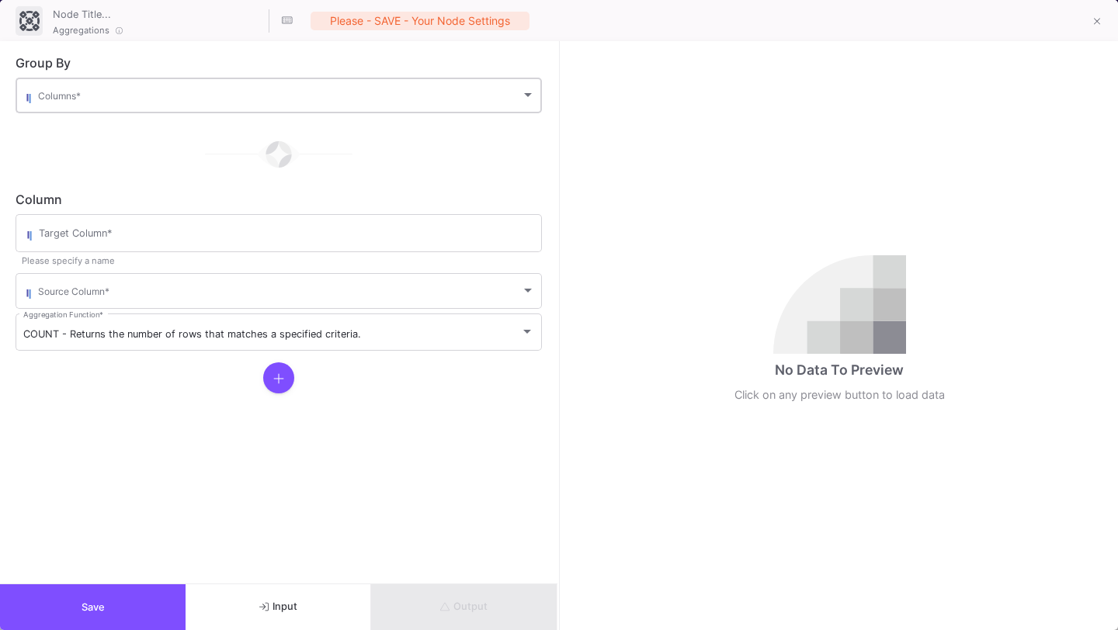
click at [156, 101] on span at bounding box center [279, 98] width 483 height 12
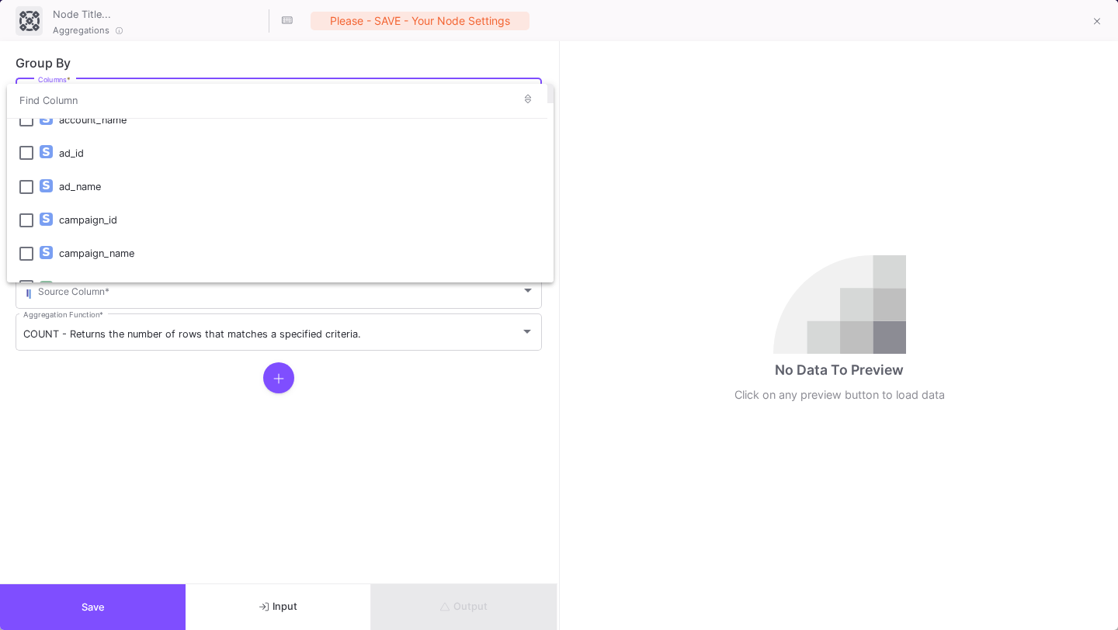
scroll to position [156, 0]
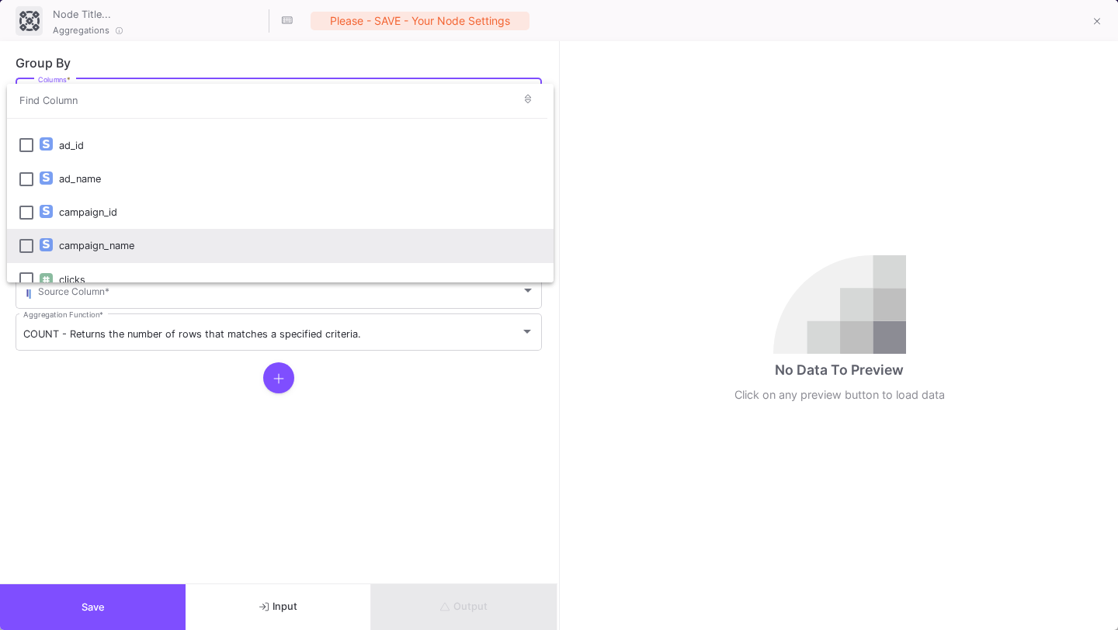
click at [154, 245] on div "campaign_name" at bounding box center [300, 245] width 482 height 33
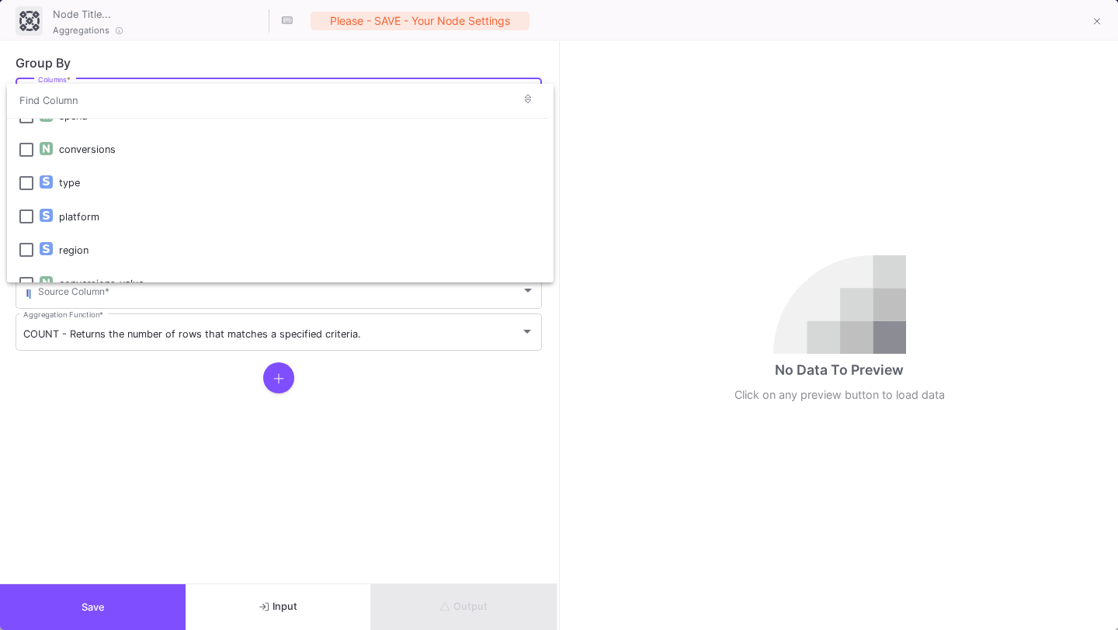
scroll to position [404, 0]
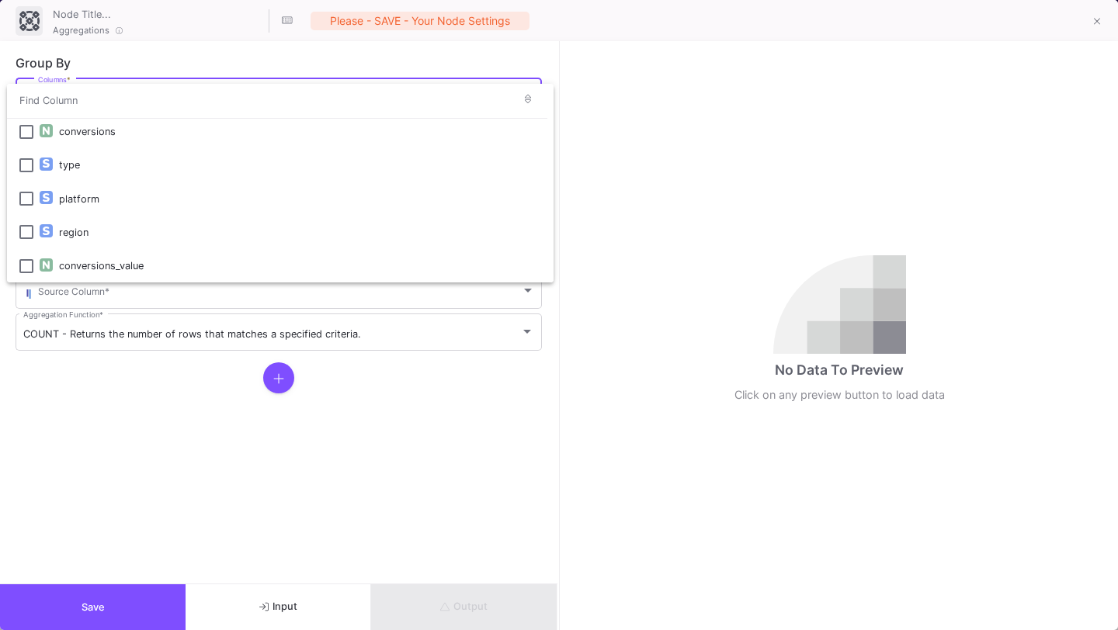
click at [138, 404] on div at bounding box center [559, 315] width 1118 height 630
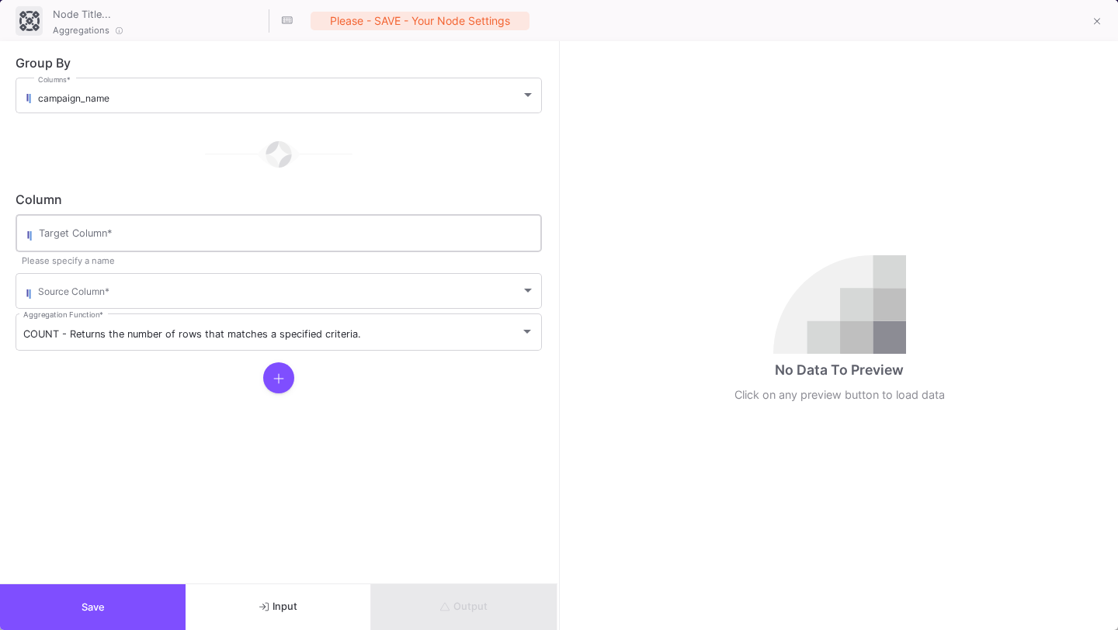
click at [149, 235] on input "Target Column *" at bounding box center [286, 236] width 495 height 12
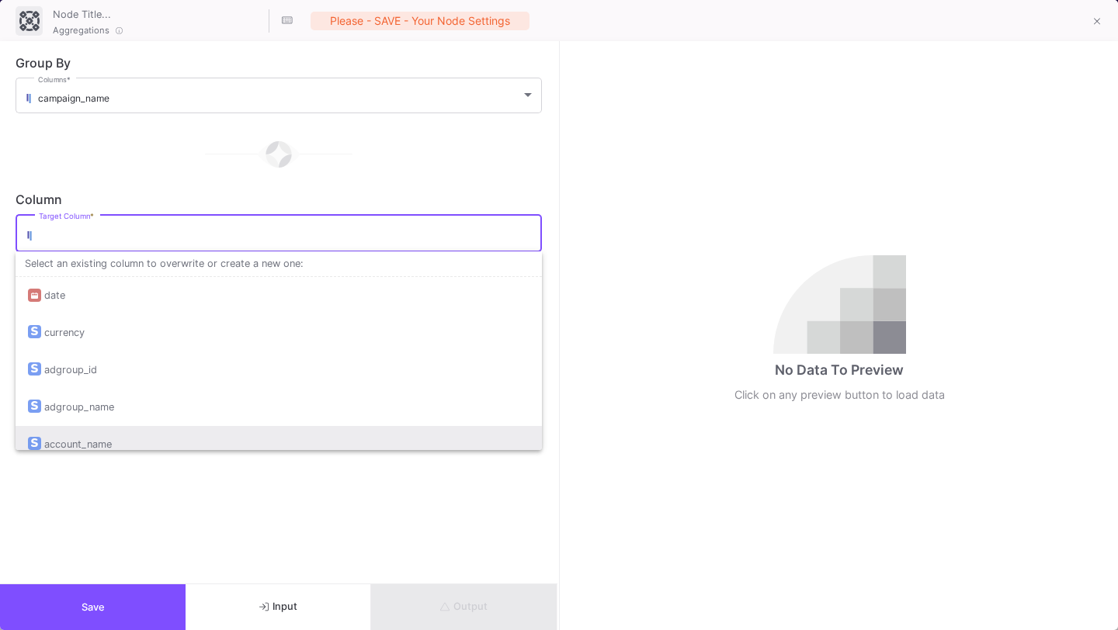
scroll to position [460, 0]
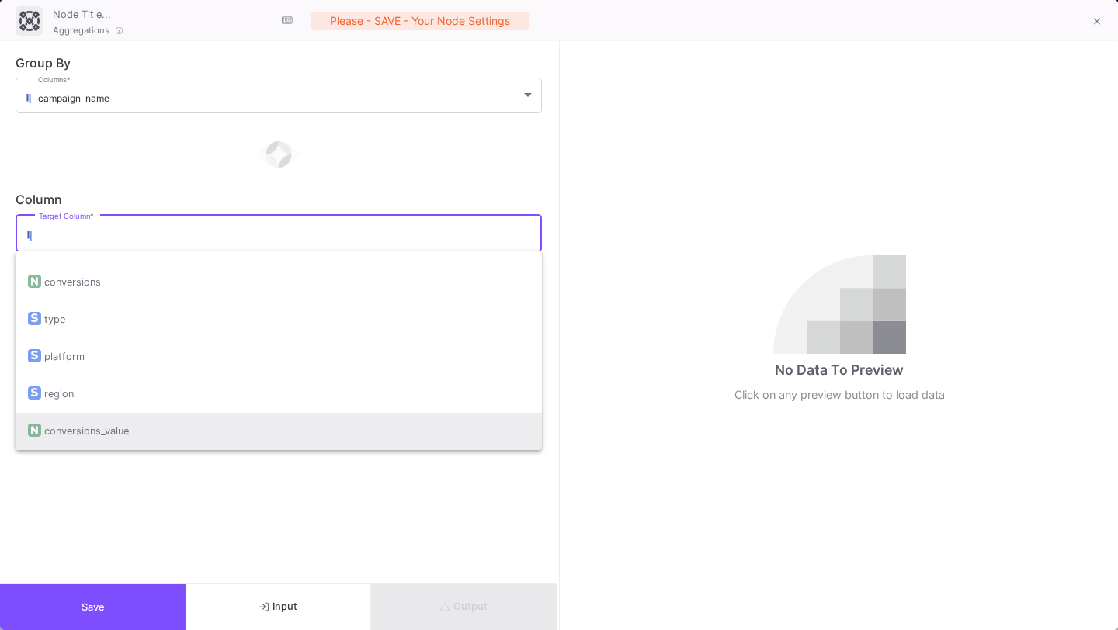
click at [137, 425] on div "conversions_value" at bounding box center [278, 431] width 501 height 37
type input "conversions_value"
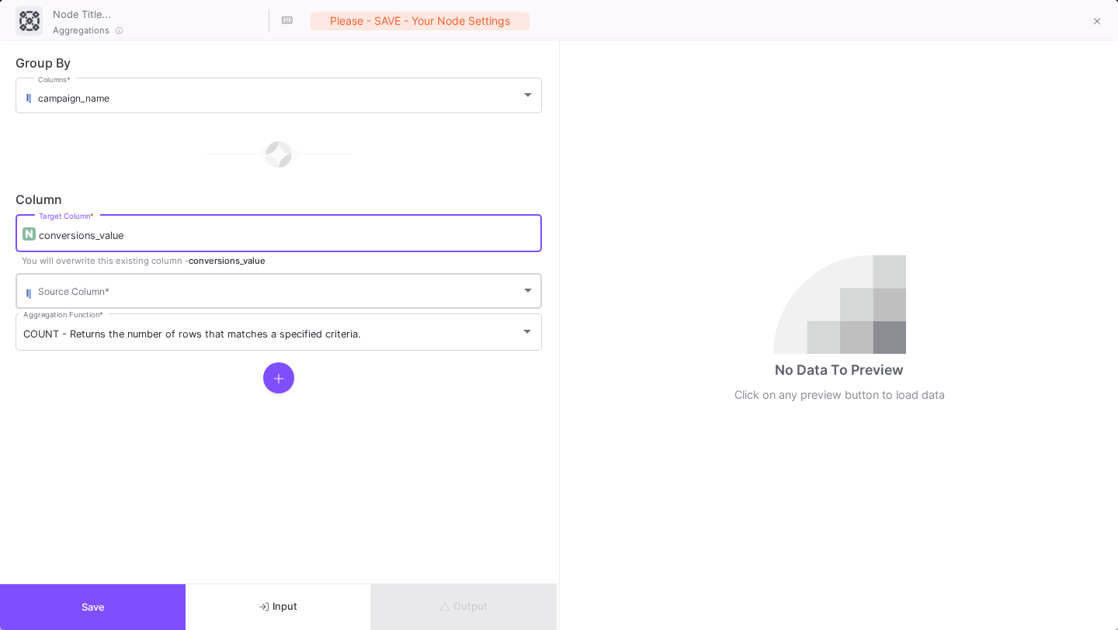
click at [140, 293] on span at bounding box center [279, 294] width 483 height 12
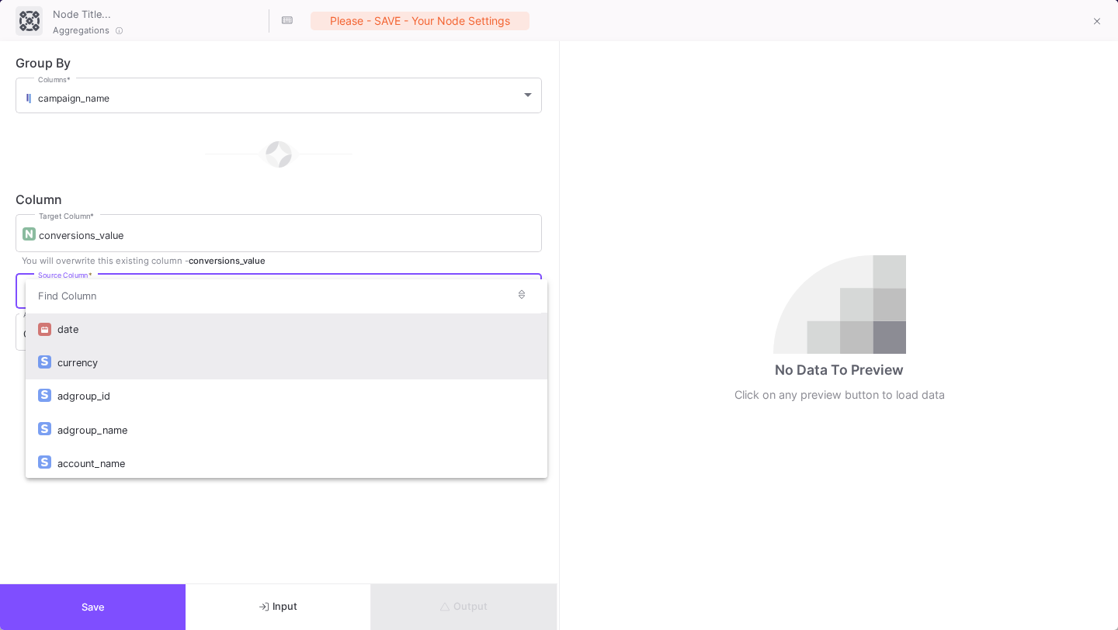
scroll to position [404, 0]
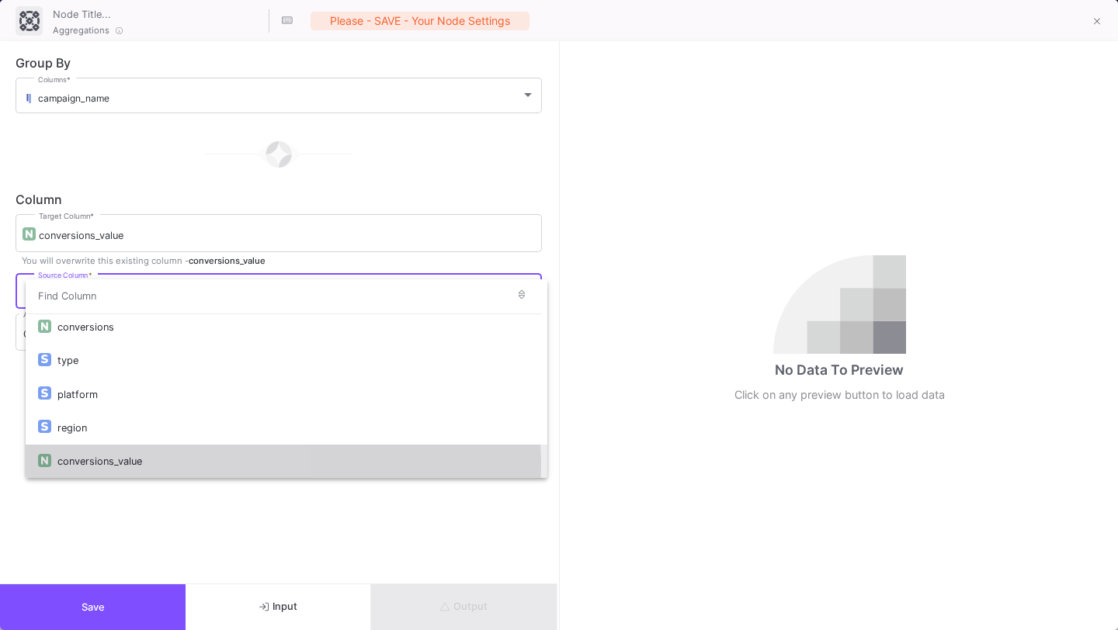
click at [130, 468] on div "conversions_value" at bounding box center [295, 461] width 477 height 33
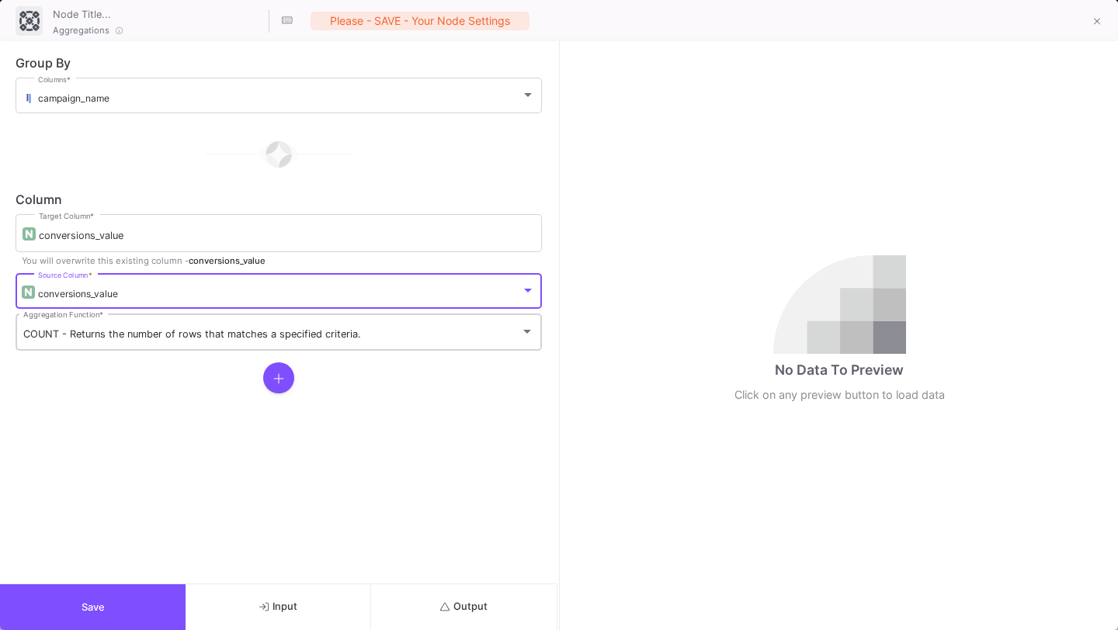
click at [151, 342] on div "COUNT - Returns the number of rows that matches a specified criteria. Aggregati…" at bounding box center [278, 331] width 511 height 40
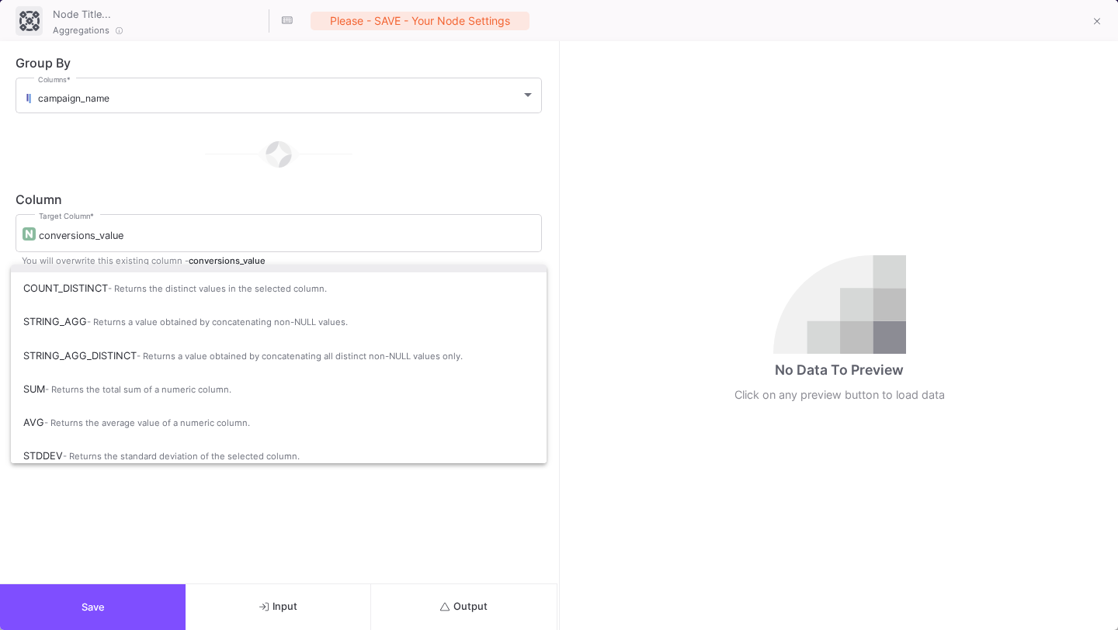
scroll to position [103, 0]
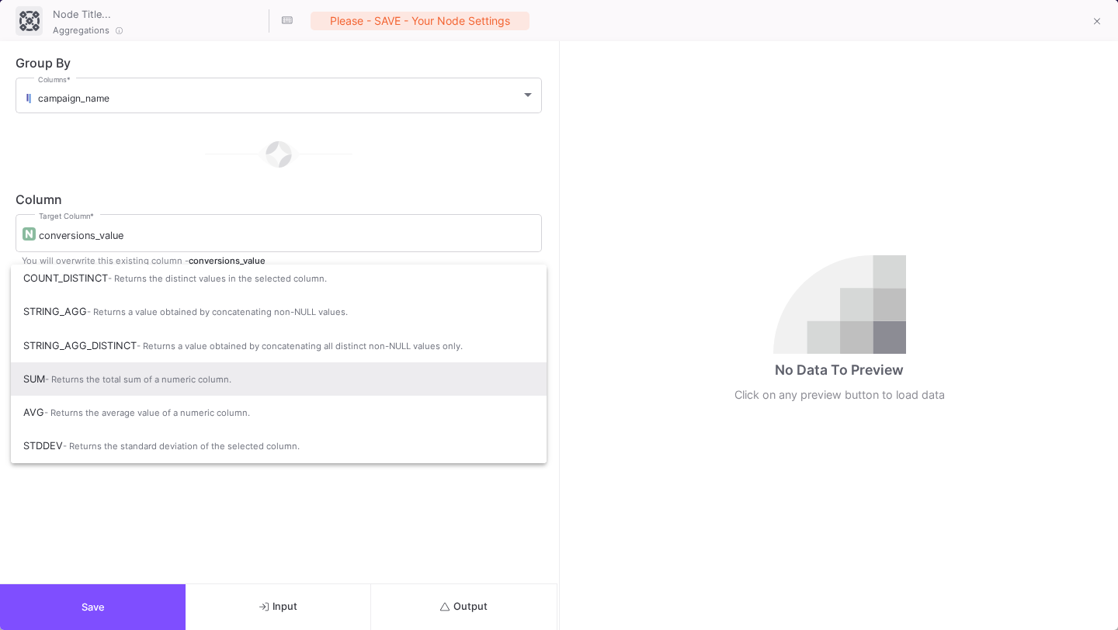
click at [151, 375] on span "- Returns the total sum of a numeric column." at bounding box center [138, 379] width 186 height 11
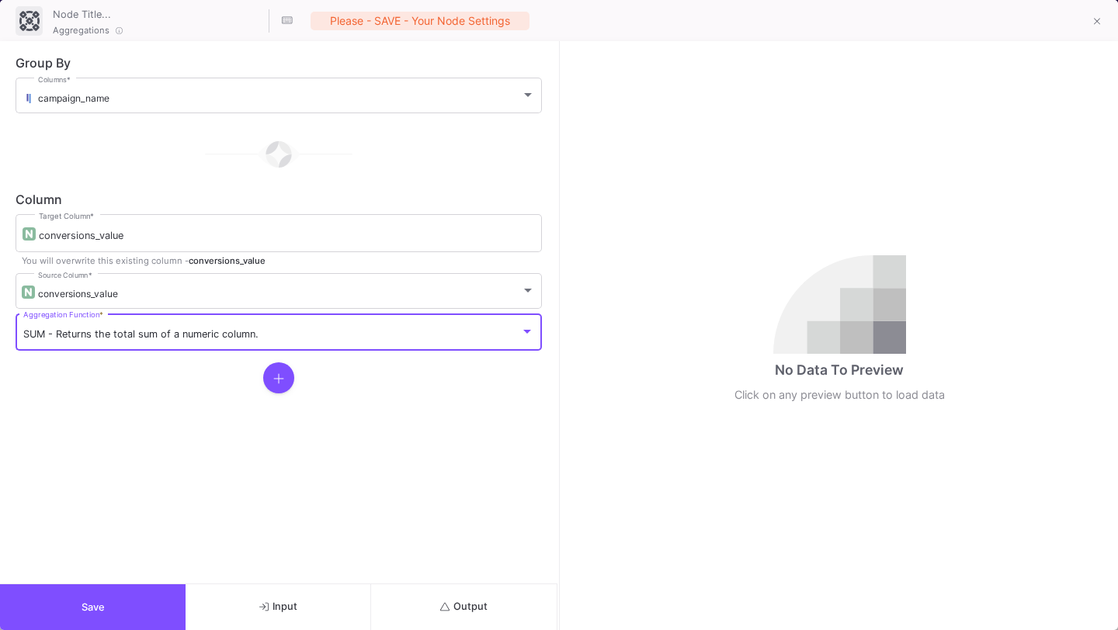
click at [272, 380] on button at bounding box center [278, 377] width 31 height 31
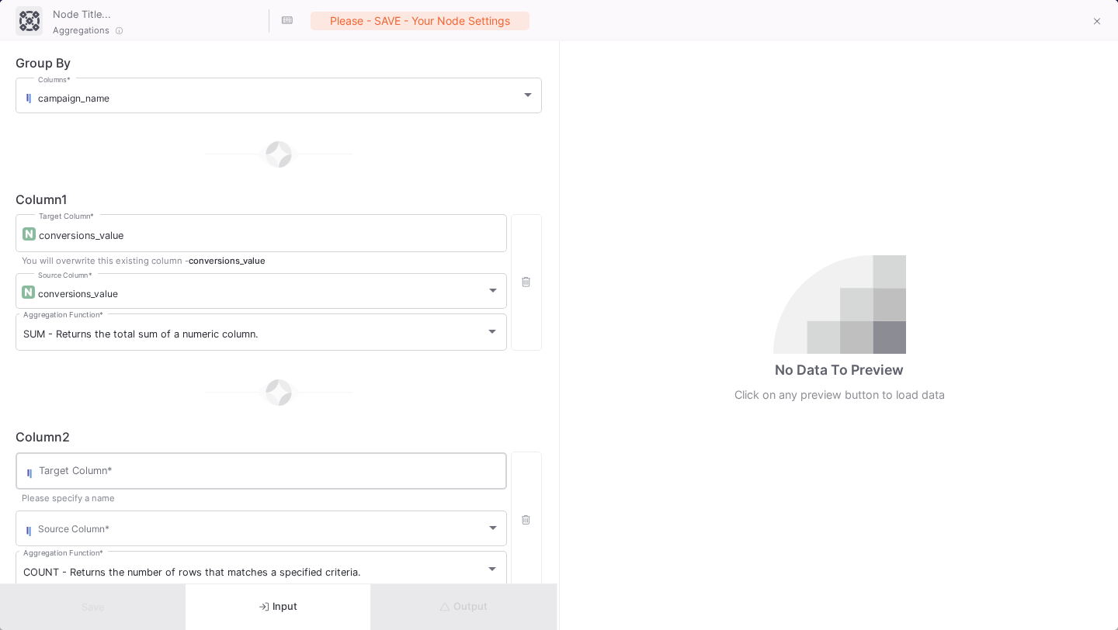
click at [215, 469] on input "Target Column *" at bounding box center [269, 473] width 460 height 12
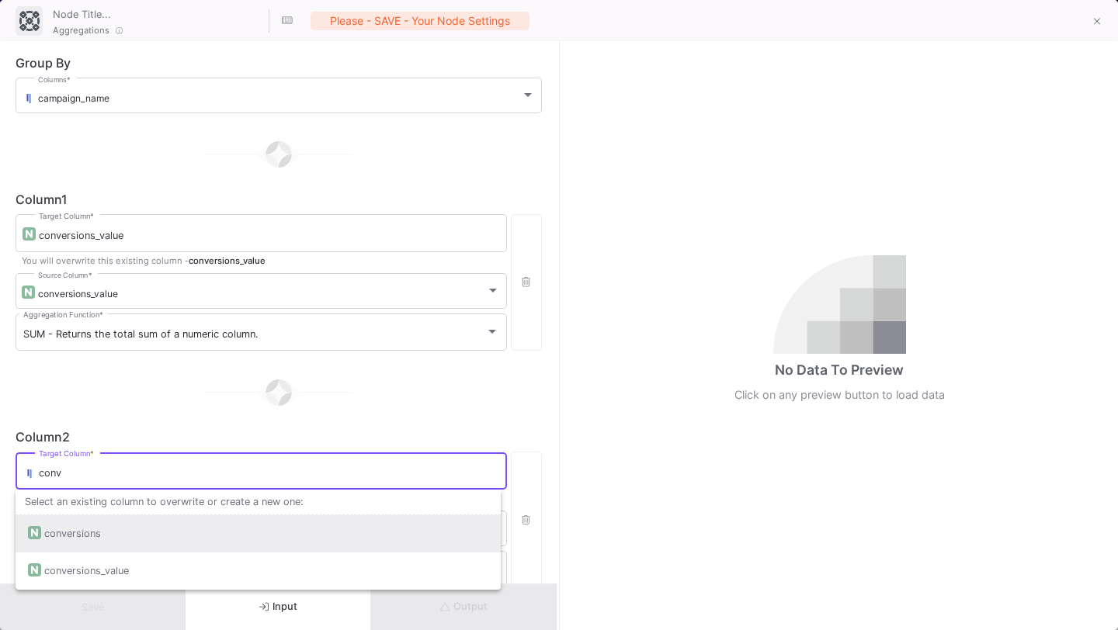
click at [213, 527] on div "conversions" at bounding box center [258, 533] width 460 height 37
type input "conversions"
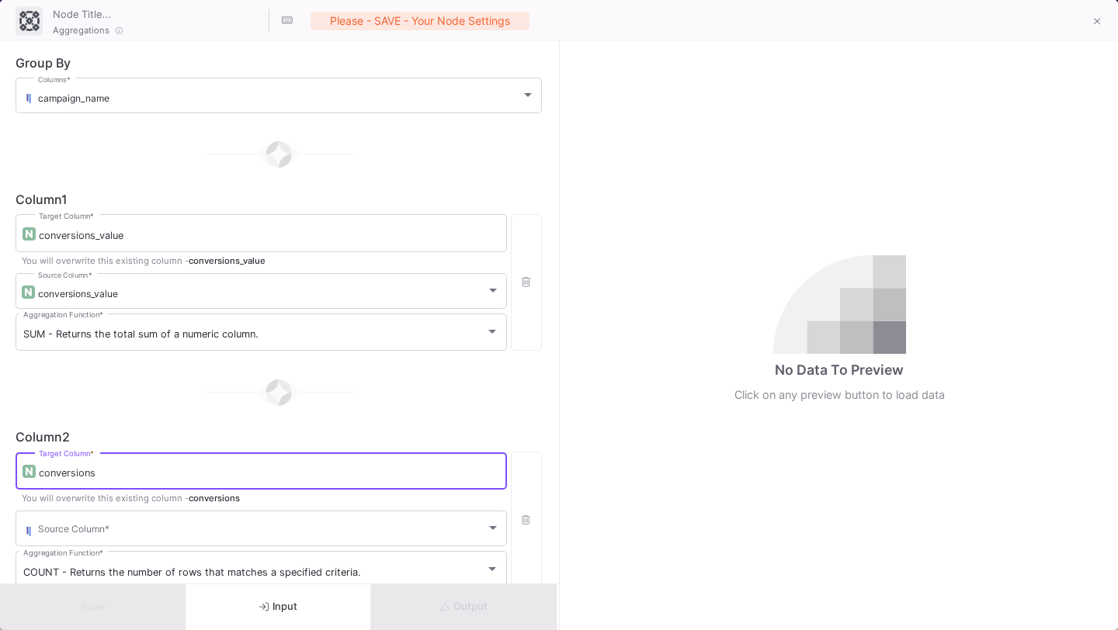
scroll to position [87, 0]
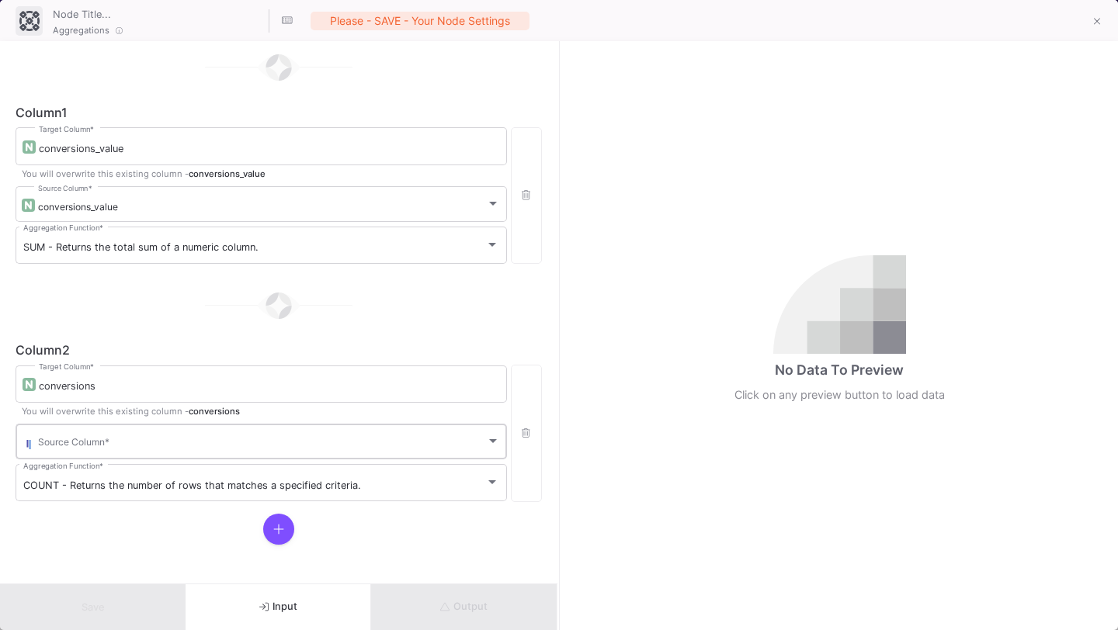
click at [227, 432] on div "Source Column *" at bounding box center [269, 440] width 462 height 38
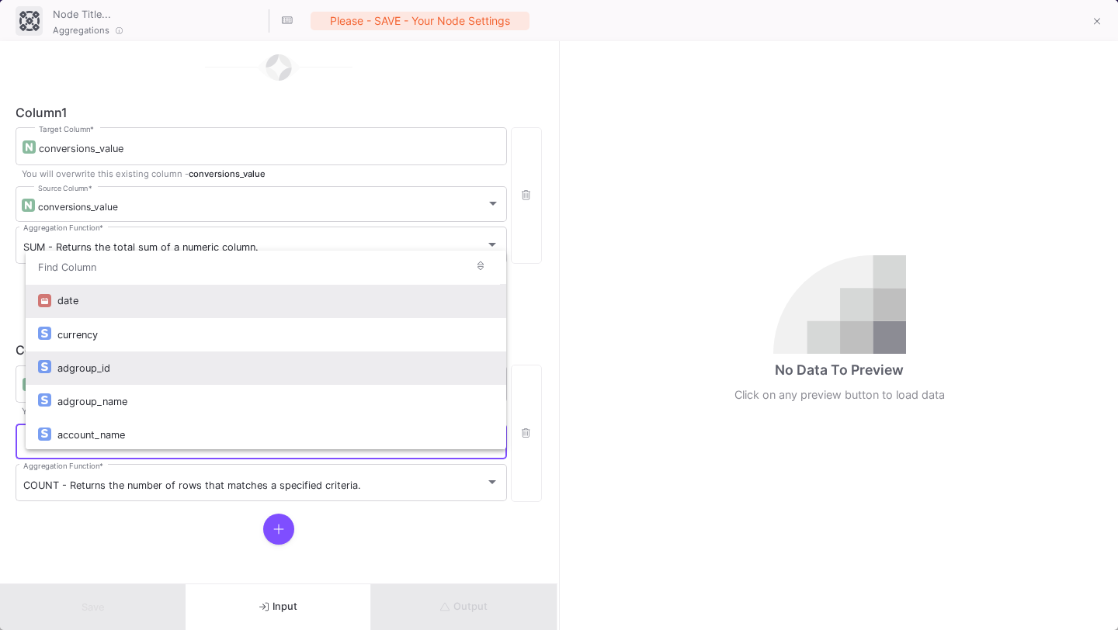
scroll to position [404, 0]
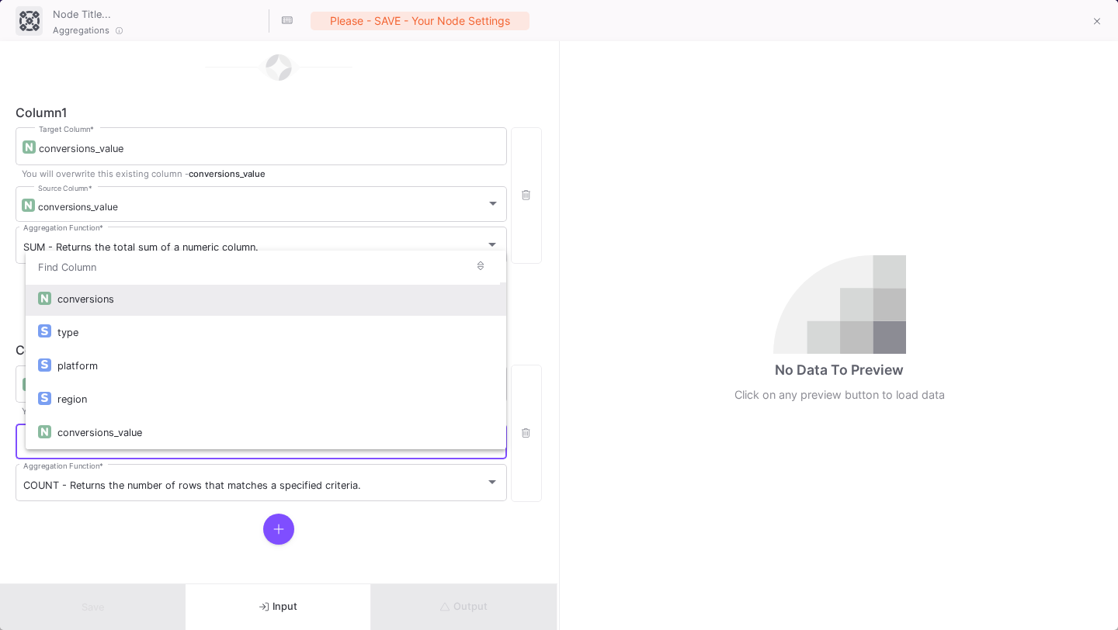
click at [245, 295] on div "conversions" at bounding box center [275, 299] width 436 height 33
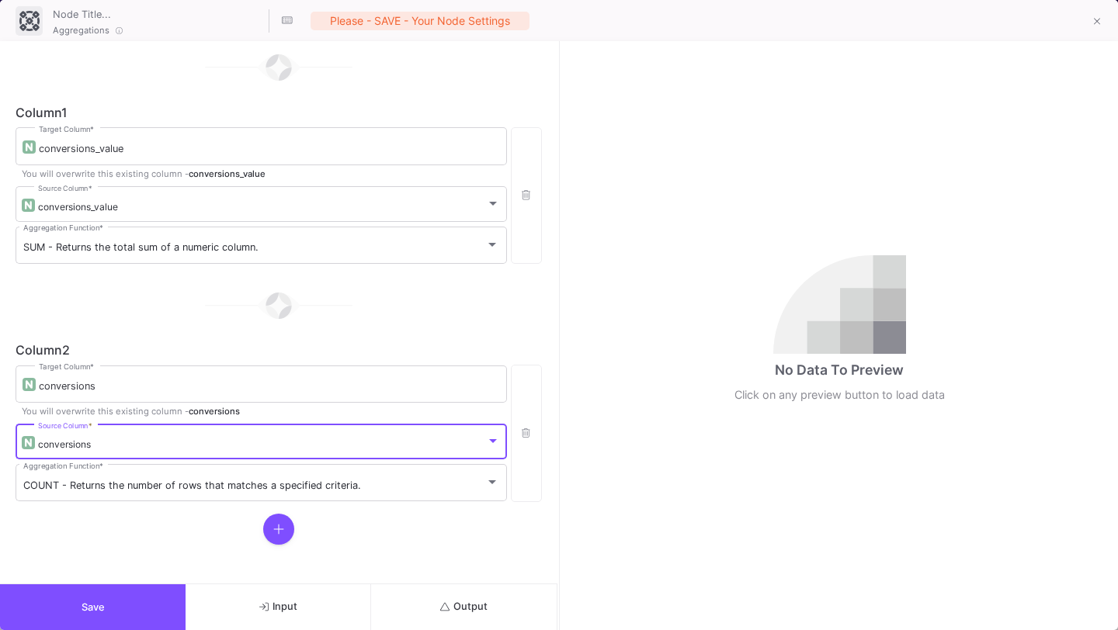
scroll to position [363, 0]
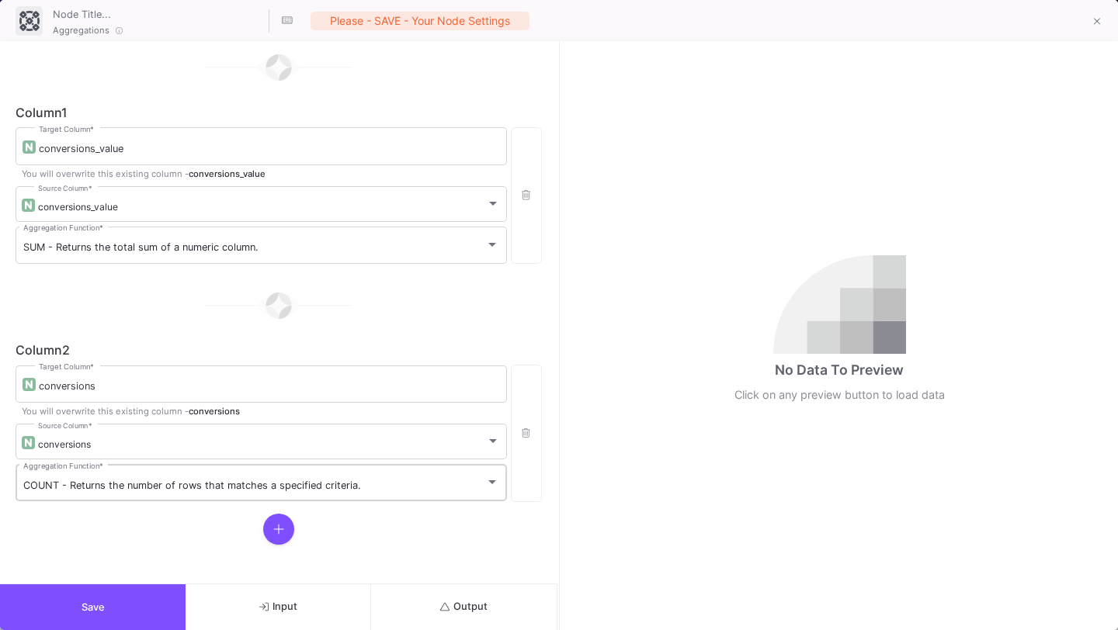
click at [206, 469] on div "COUNT - Returns the number of rows that matches a specified criteria. Aggregati…" at bounding box center [261, 482] width 476 height 40
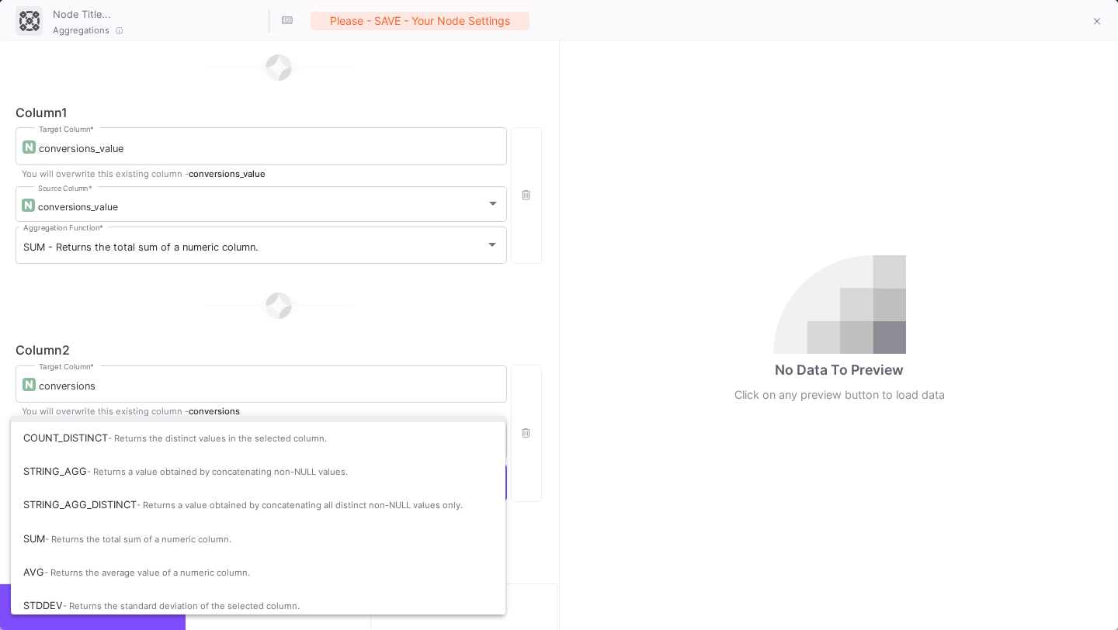
scroll to position [103, 0]
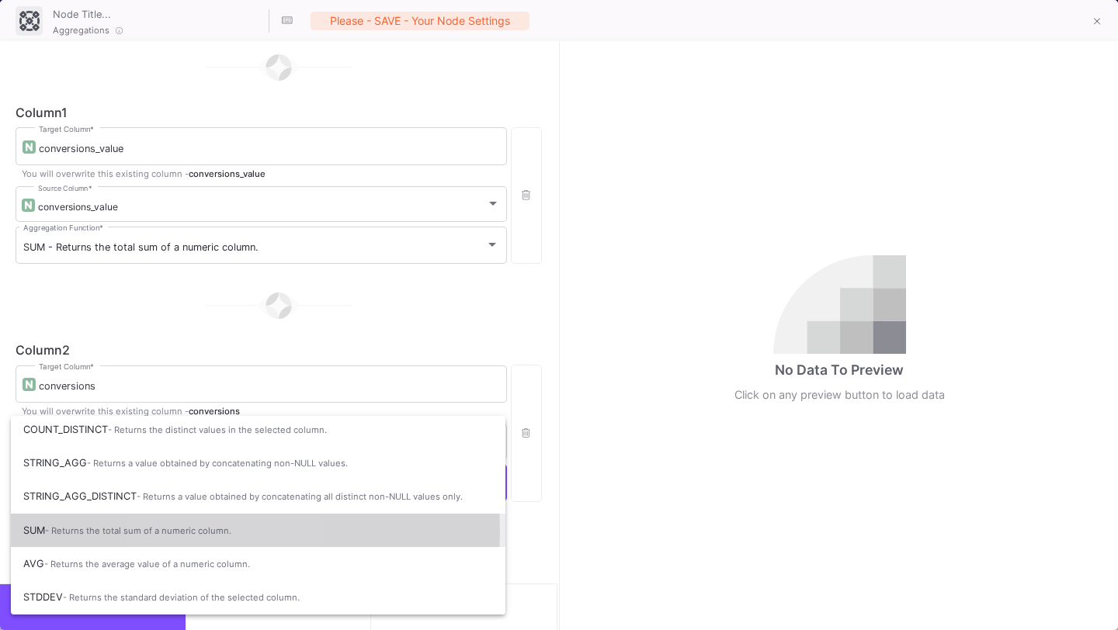
click at [214, 531] on span "- Returns the total sum of a numeric column." at bounding box center [138, 530] width 186 height 11
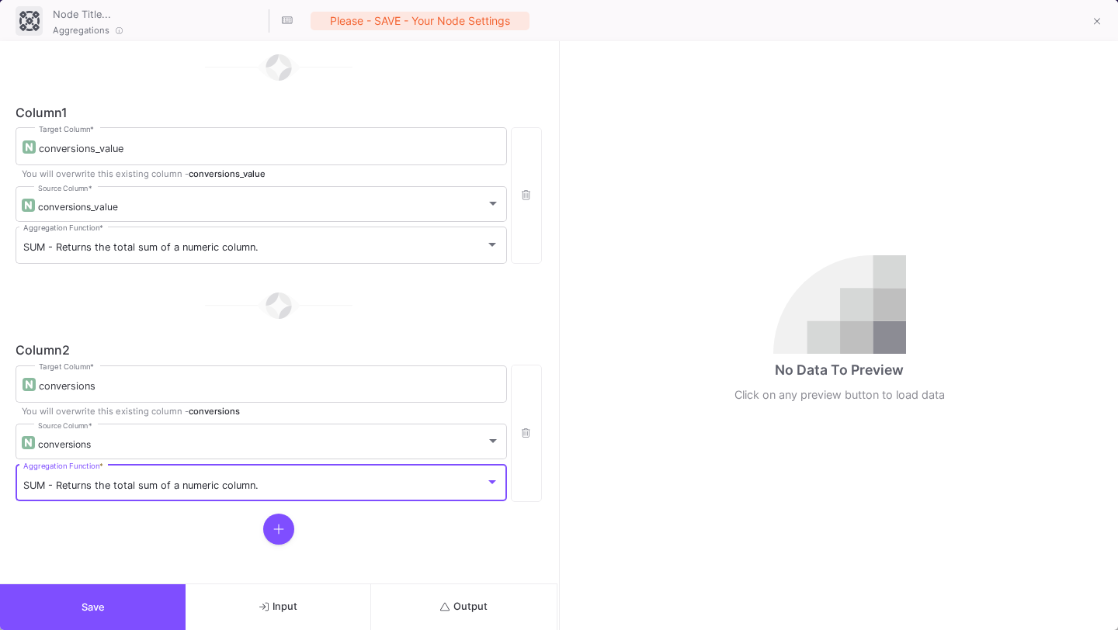
click at [453, 609] on span "Output" at bounding box center [463, 607] width 47 height 12
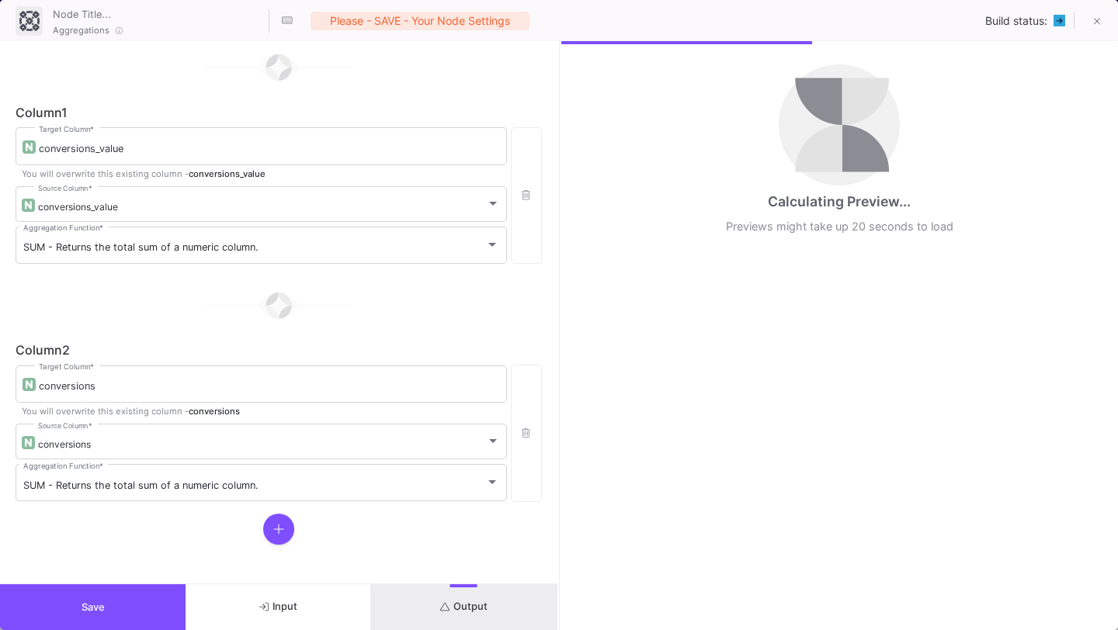
scroll to position [0, 0]
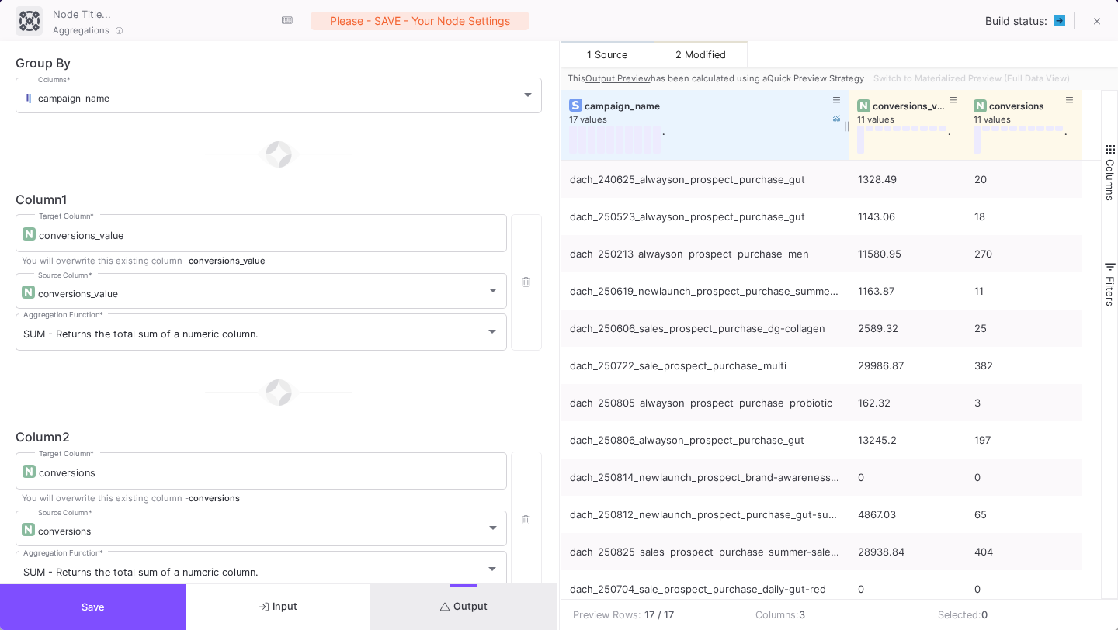
drag, startPoint x: 674, startPoint y: 123, endPoint x: 845, endPoint y: 149, distance: 173.6
click at [846, 149] on div at bounding box center [849, 125] width 6 height 70
click at [915, 73] on span "Switch to Materialized Preview (Full Data View)" at bounding box center [971, 78] width 196 height 11
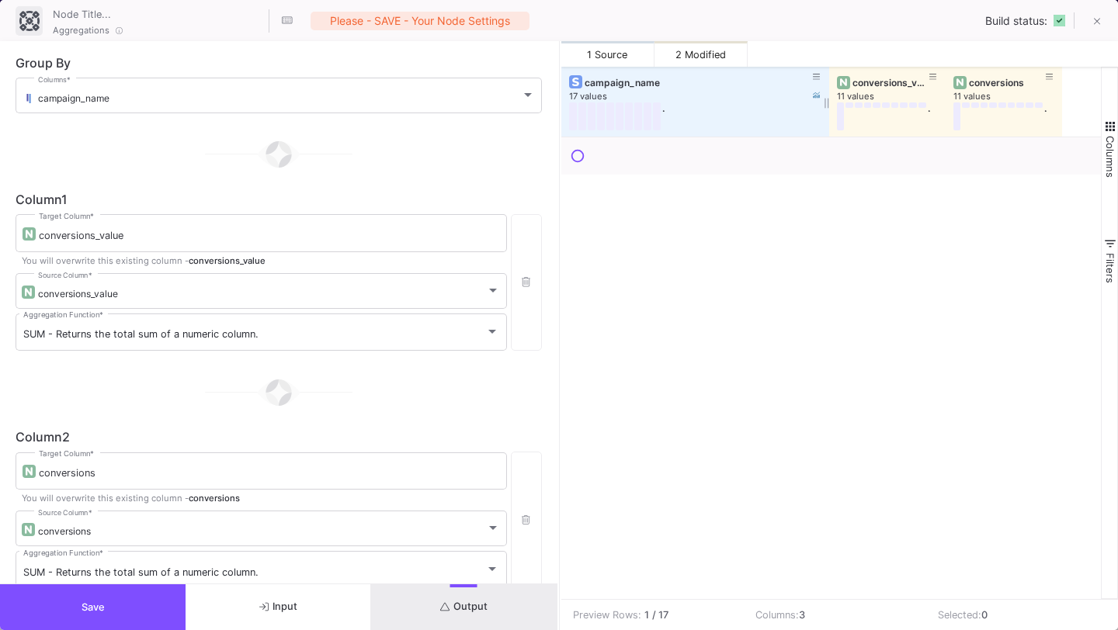
drag, startPoint x: 675, startPoint y: 103, endPoint x: 826, endPoint y: 116, distance: 151.1
click at [827, 116] on div at bounding box center [829, 102] width 6 height 70
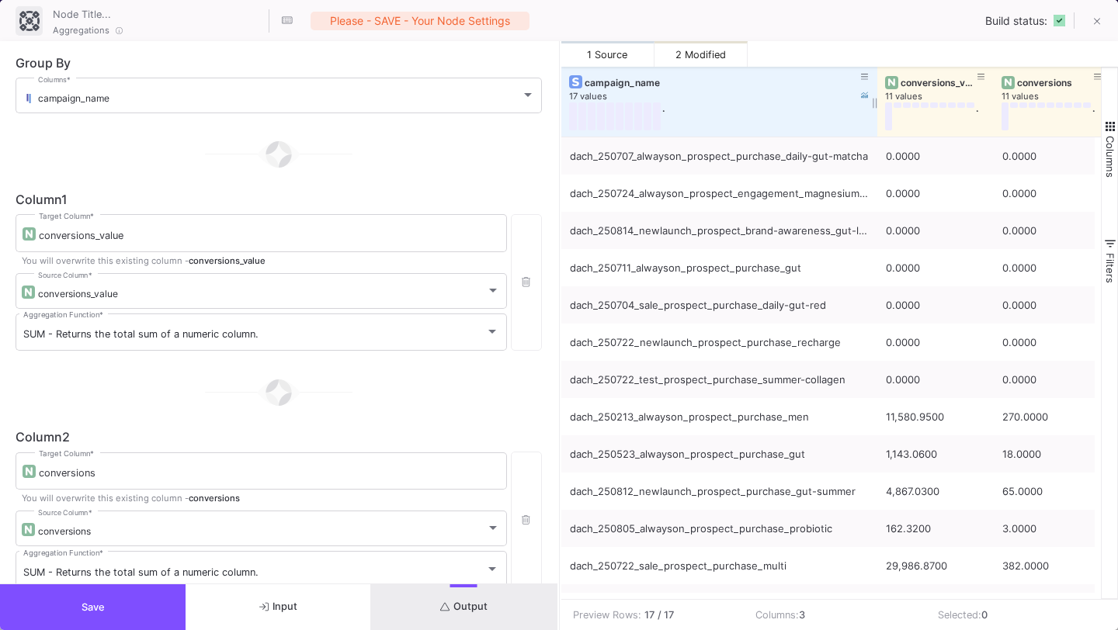
drag, startPoint x: 827, startPoint y: 102, endPoint x: 875, endPoint y: 119, distance: 51.1
click at [875, 119] on div at bounding box center [877, 102] width 6 height 70
click at [907, 85] on div "conversions_value" at bounding box center [938, 83] width 77 height 12
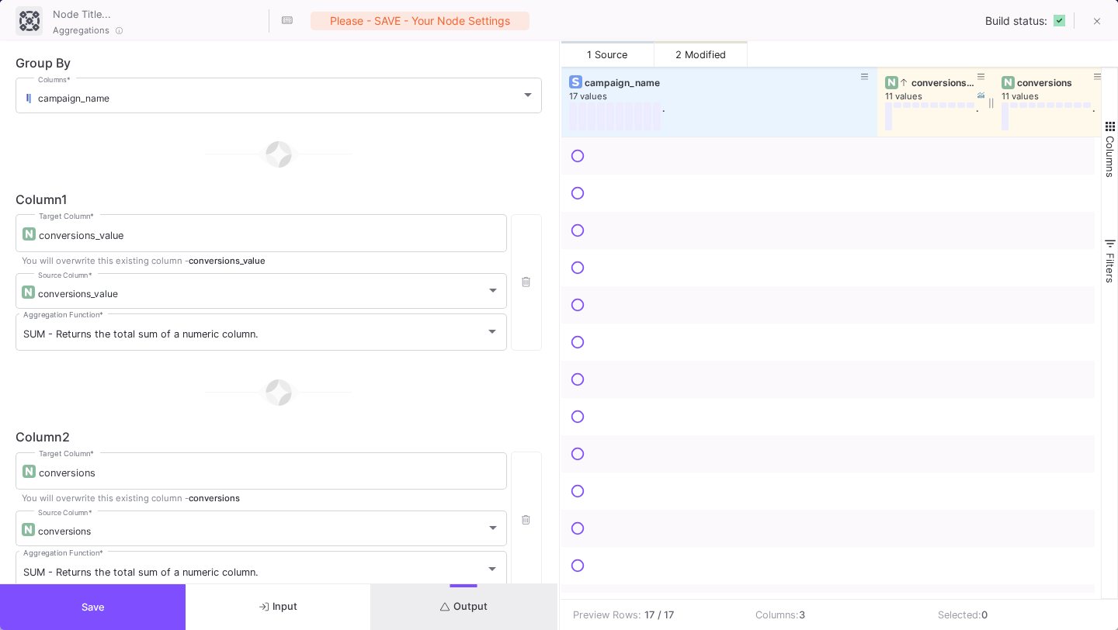
click at [907, 84] on div "conversions_value" at bounding box center [938, 83] width 77 height 12
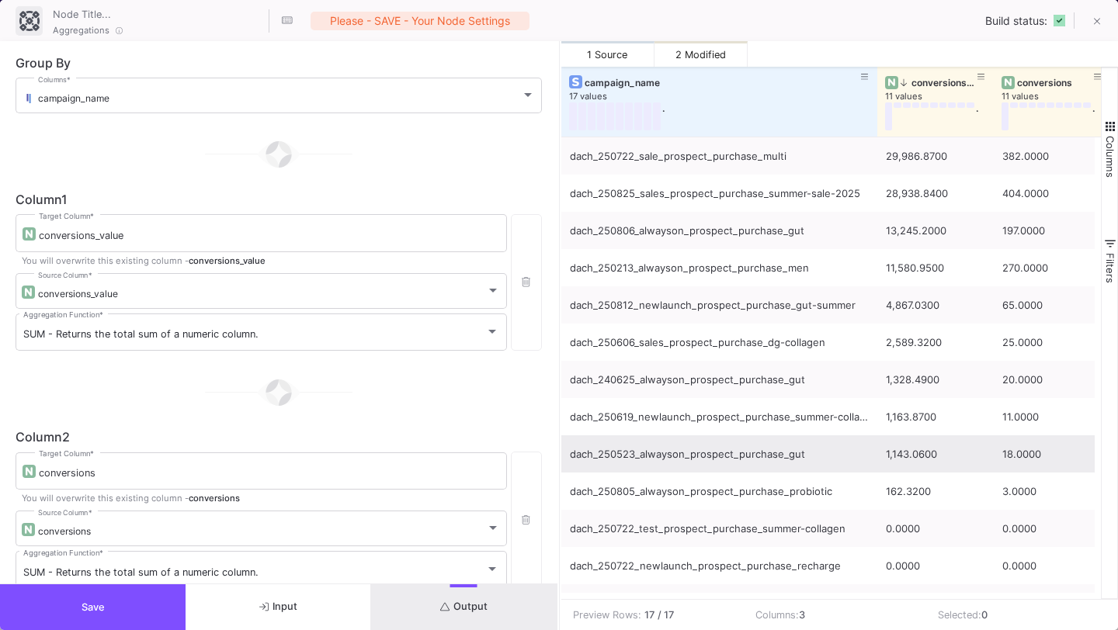
scroll to position [8, 0]
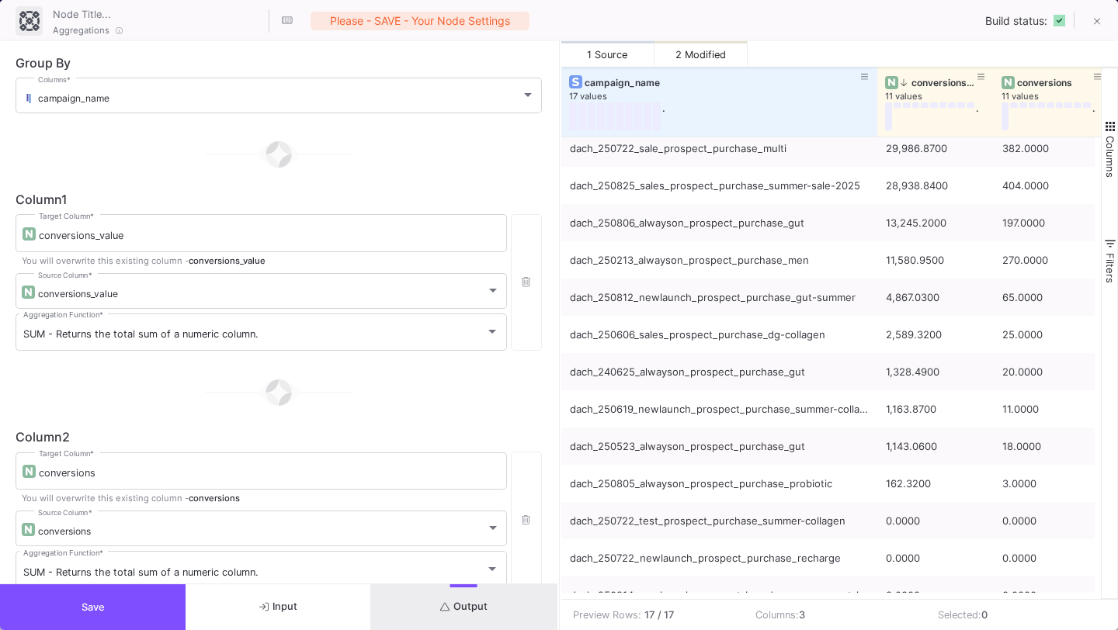
click at [144, 606] on button "Save" at bounding box center [93, 607] width 186 height 46
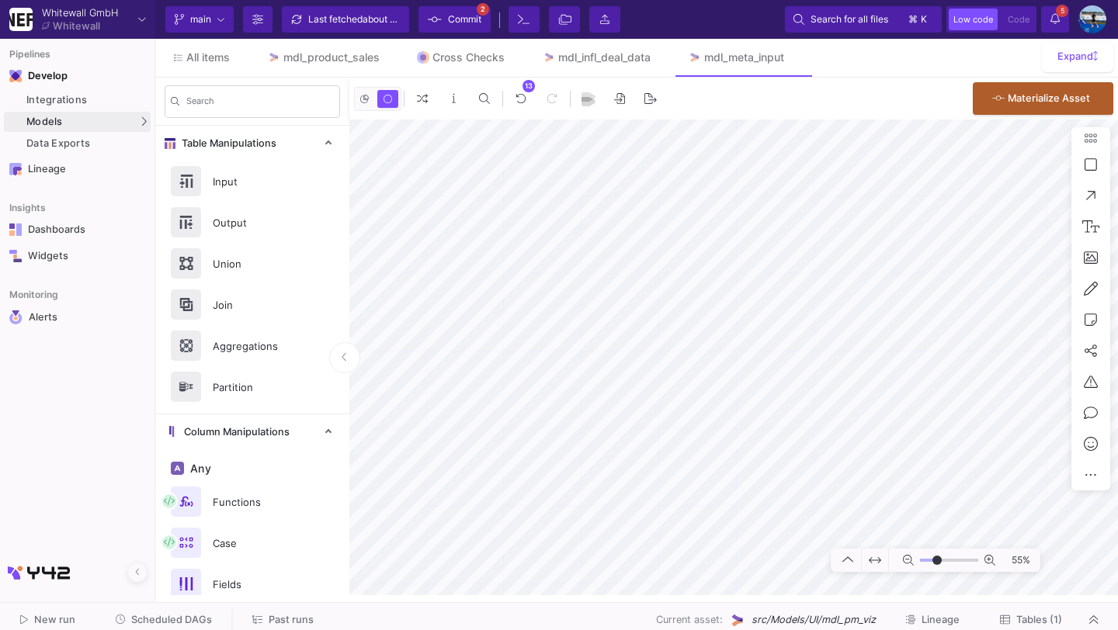
type input "-8"
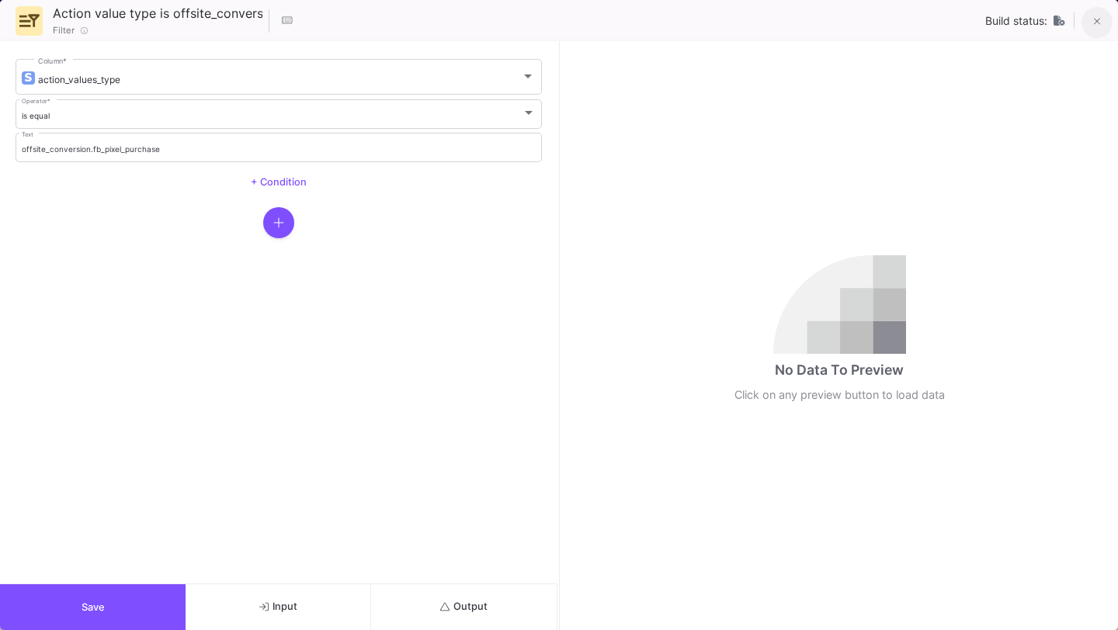
click at [1098, 17] on icon at bounding box center [1097, 21] width 7 height 11
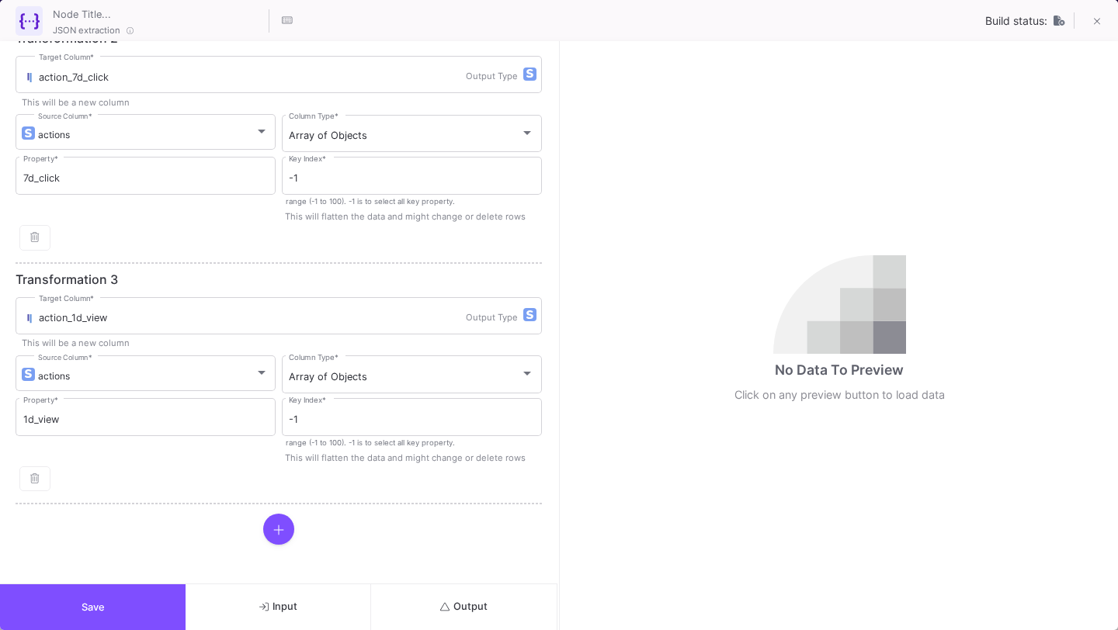
scroll to position [0, 0]
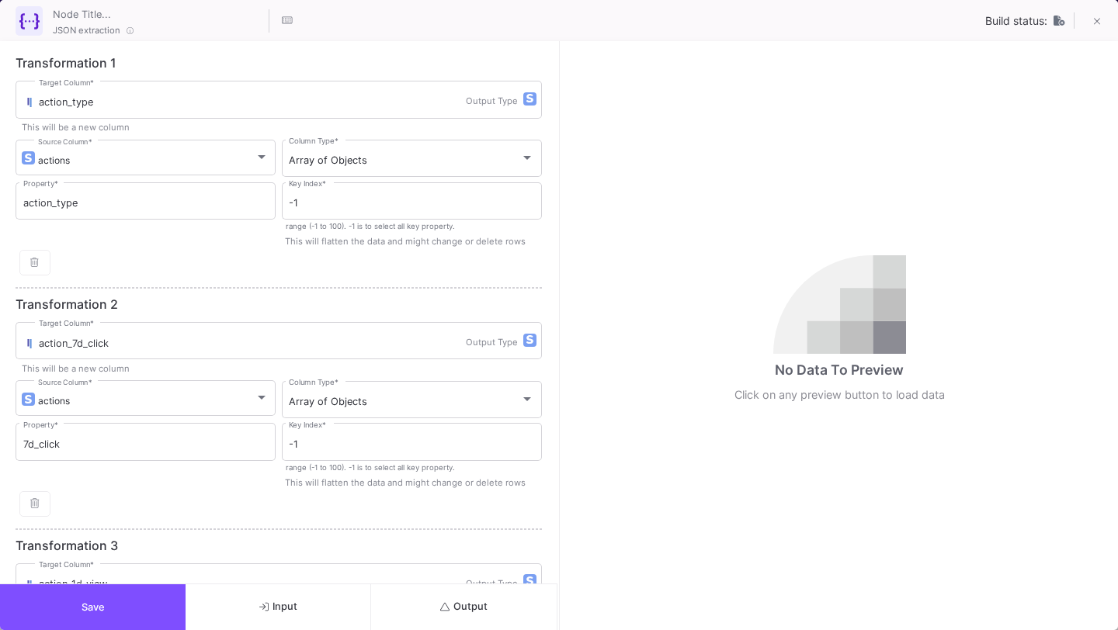
click at [470, 606] on span "Output" at bounding box center [463, 607] width 47 height 12
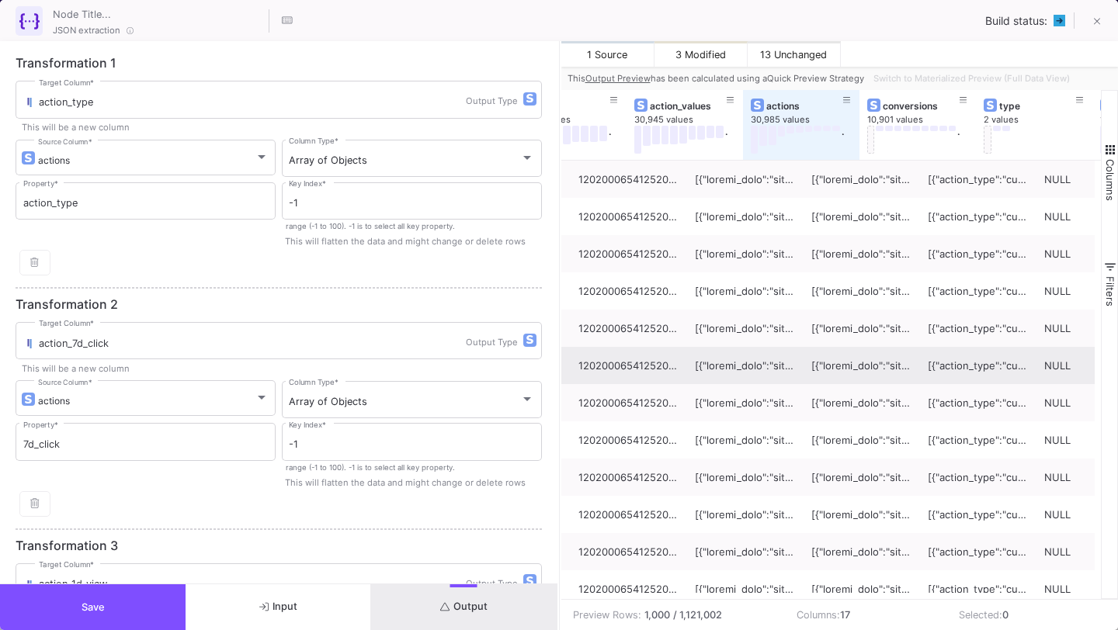
scroll to position [0, 553]
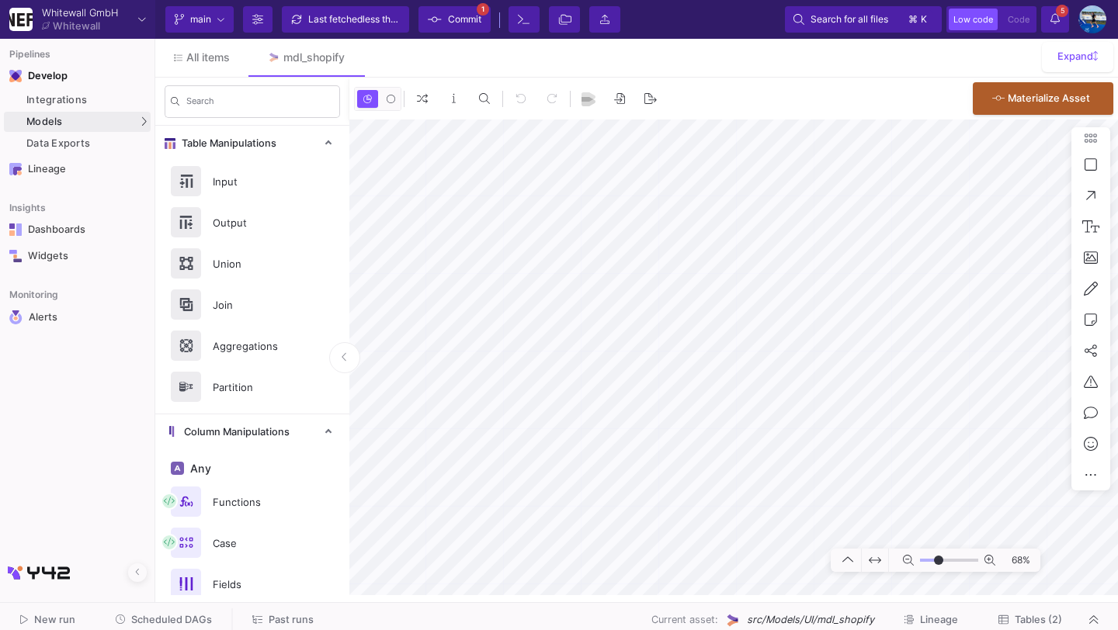
type input "-16"
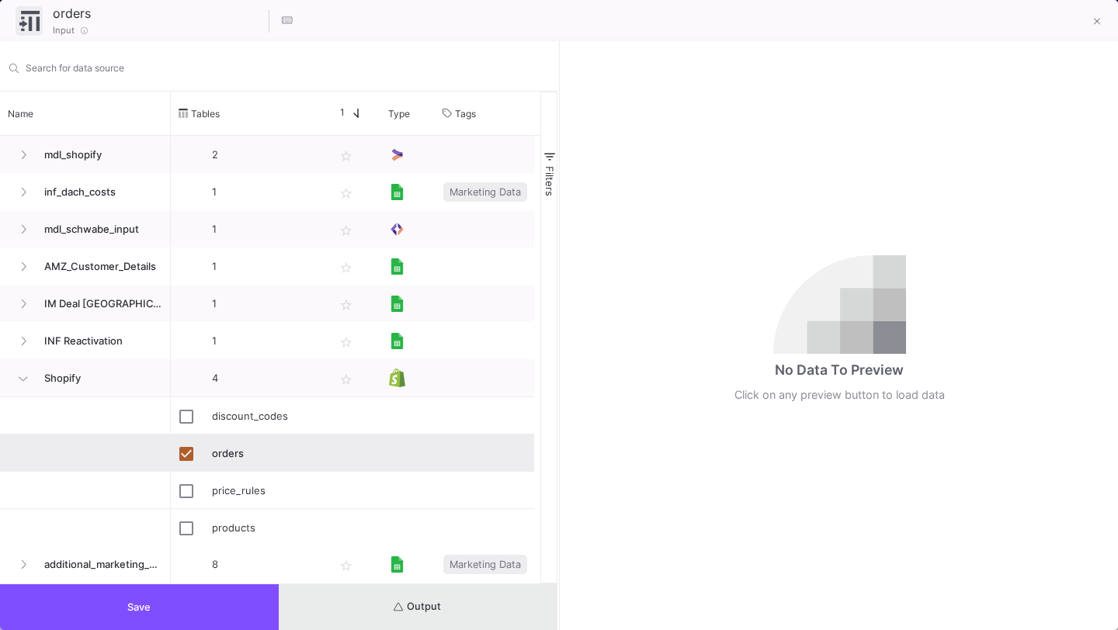
click at [494, 612] on button "Output" at bounding box center [418, 607] width 279 height 46
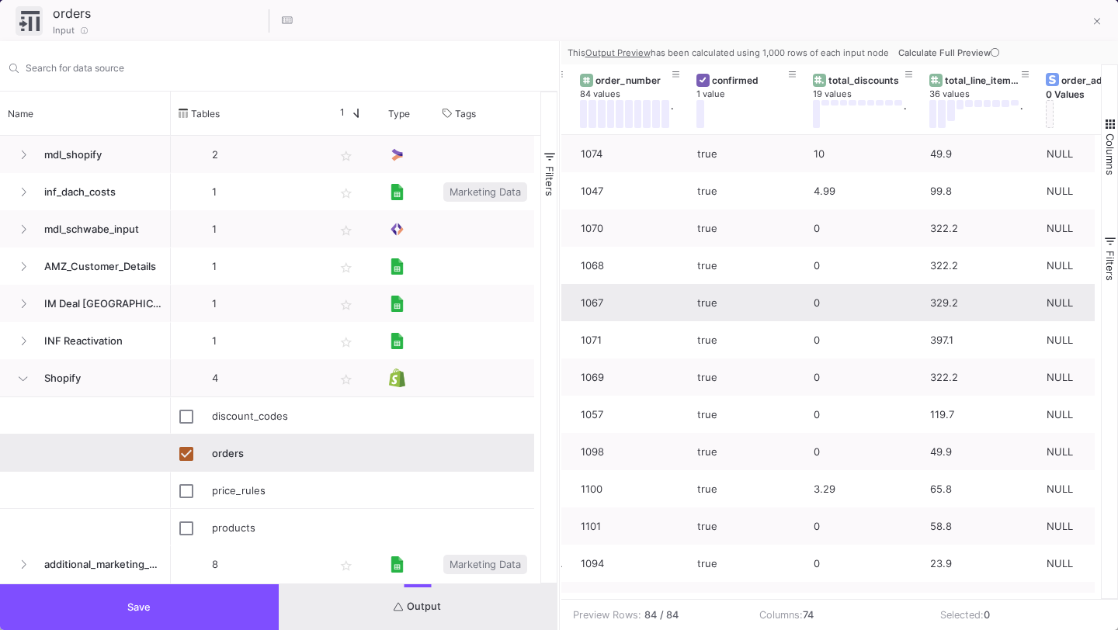
scroll to position [0, 345]
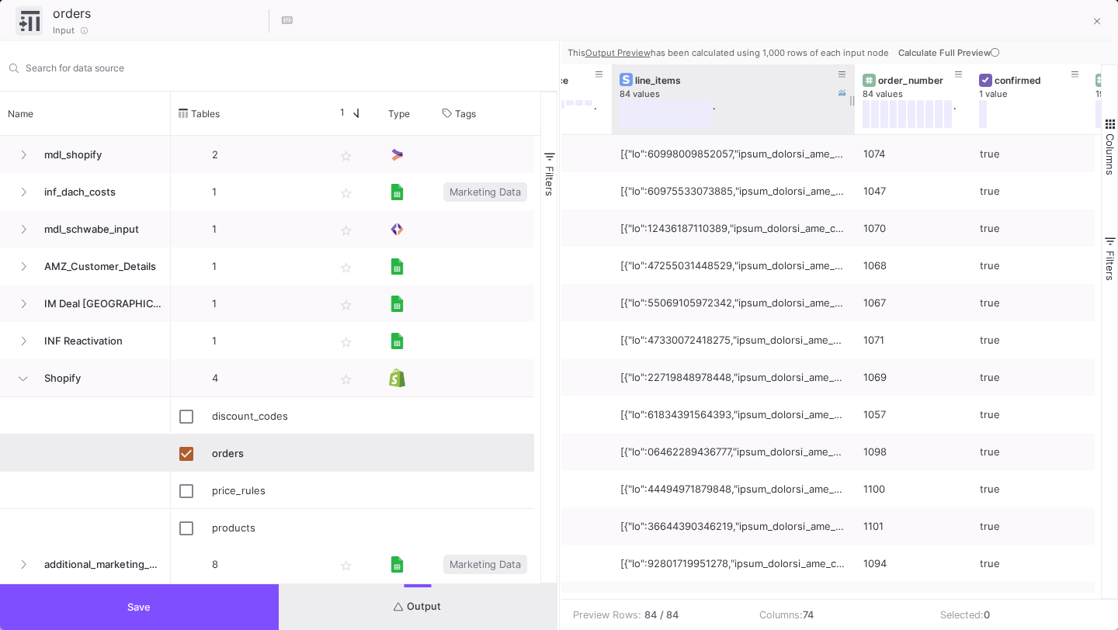
drag, startPoint x: 726, startPoint y: 95, endPoint x: 849, endPoint y: 110, distance: 124.3
click at [851, 110] on div at bounding box center [854, 99] width 6 height 70
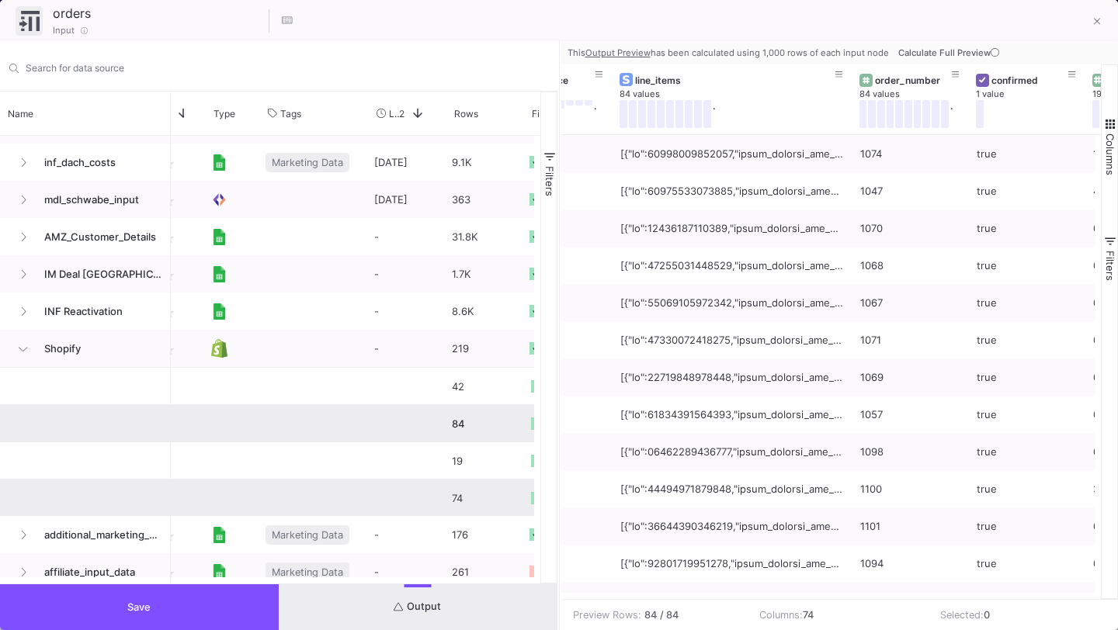
scroll to position [0, 199]
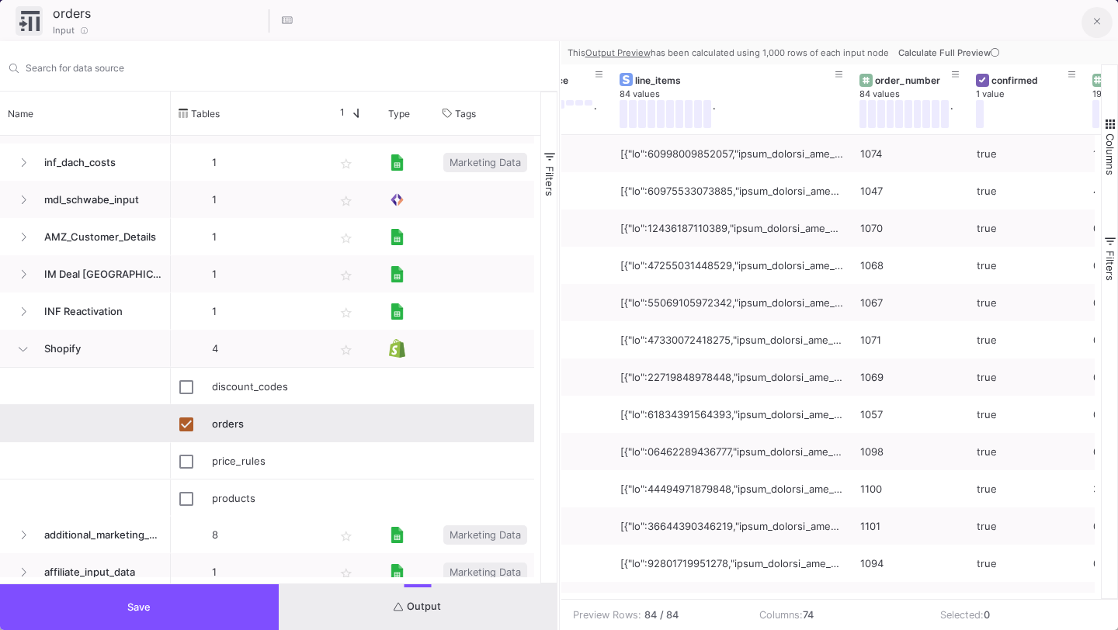
click at [1092, 23] on button at bounding box center [1096, 22] width 31 height 31
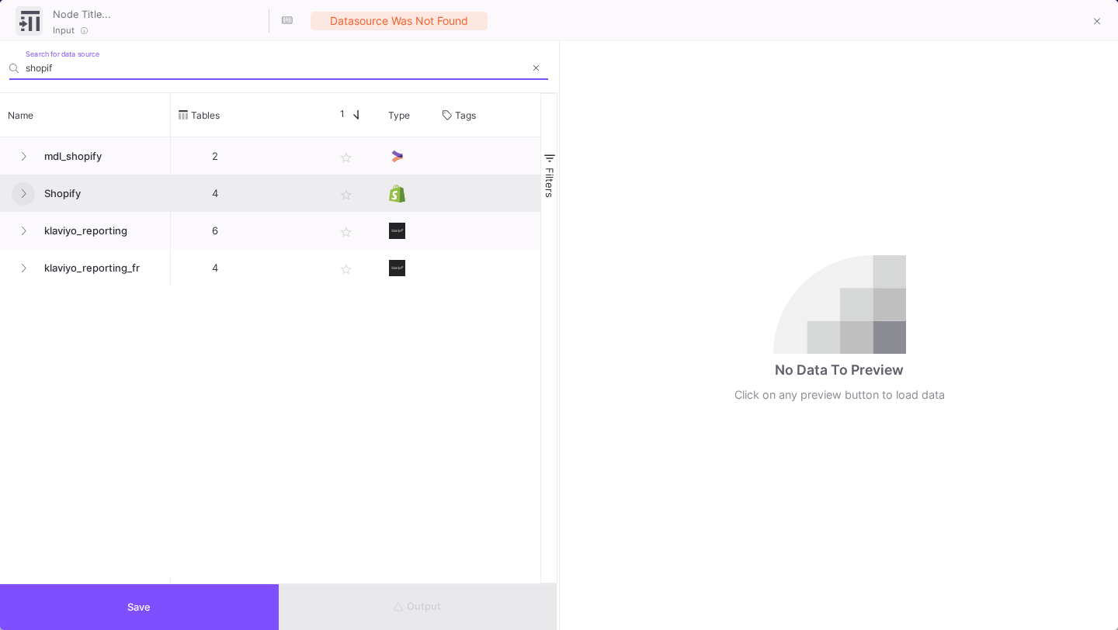
type input "shopif"
click at [24, 192] on icon at bounding box center [23, 194] width 6 height 10
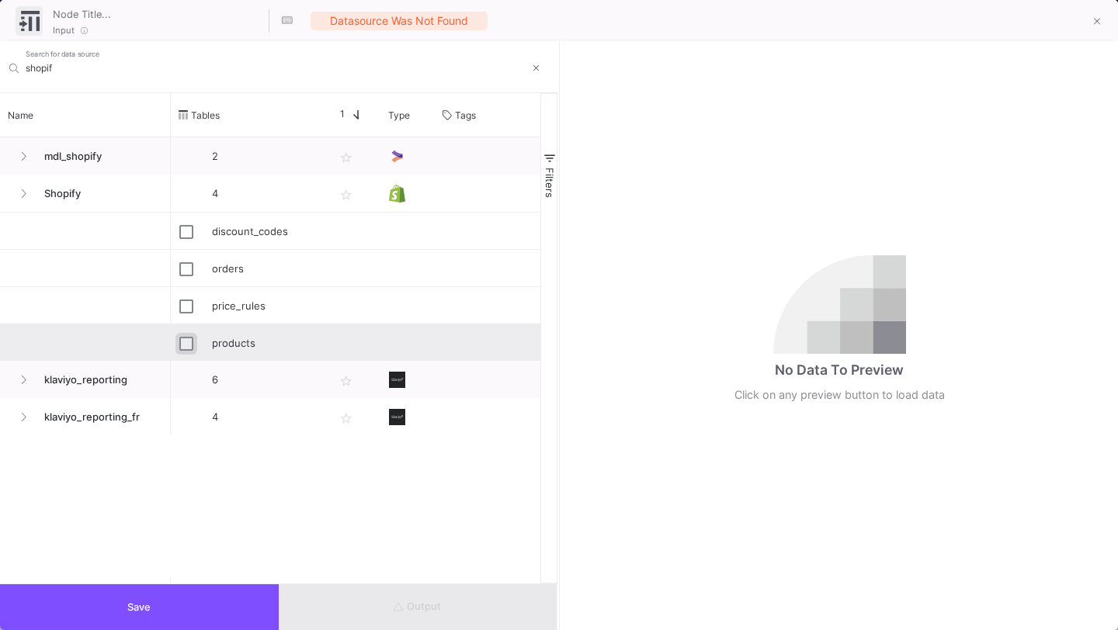
click at [189, 348] on input "Press Space to toggle row selection (unchecked)" at bounding box center [186, 344] width 14 height 14
checkbox input "true"
type input "products"
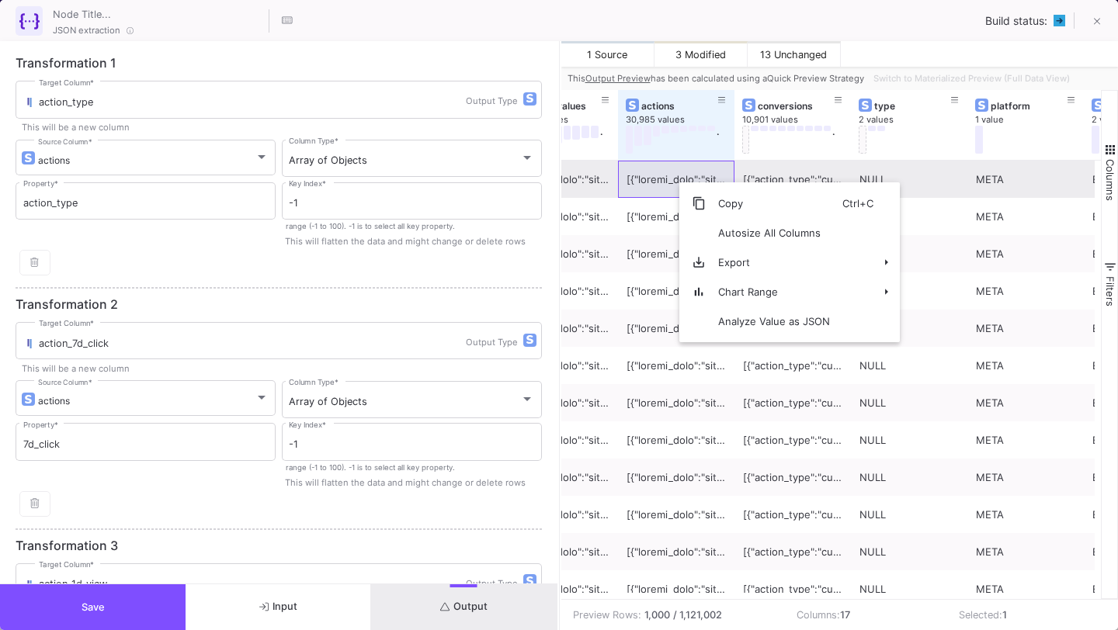
click at [656, 179] on div at bounding box center [675, 179] width 99 height 36
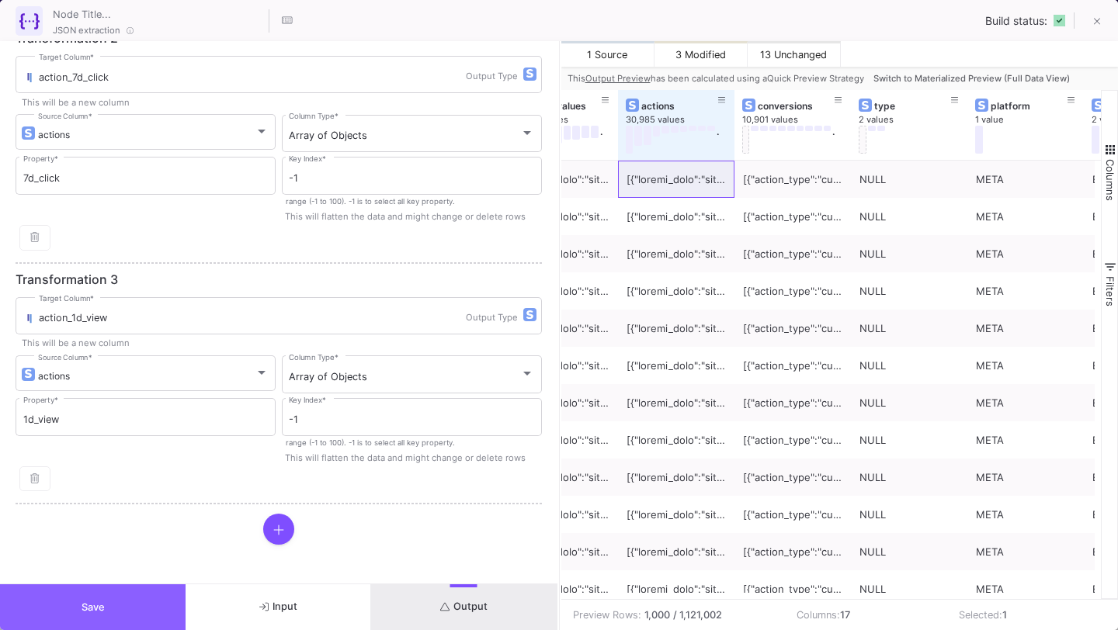
click at [148, 605] on button "Save" at bounding box center [93, 607] width 186 height 46
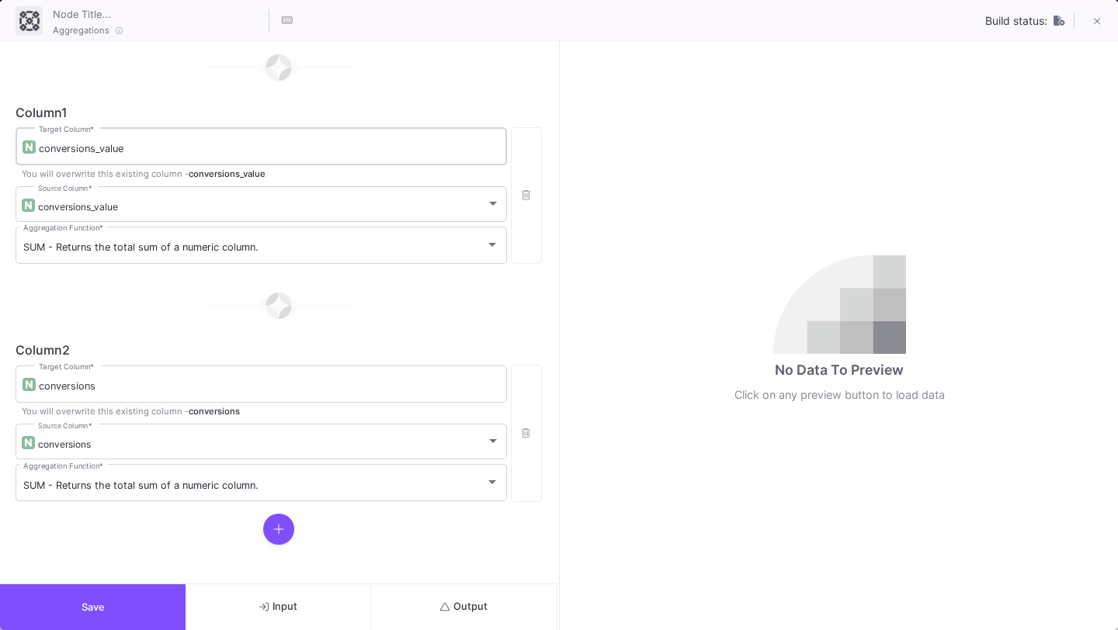
click at [336, 143] on input "conversions_value" at bounding box center [269, 149] width 460 height 12
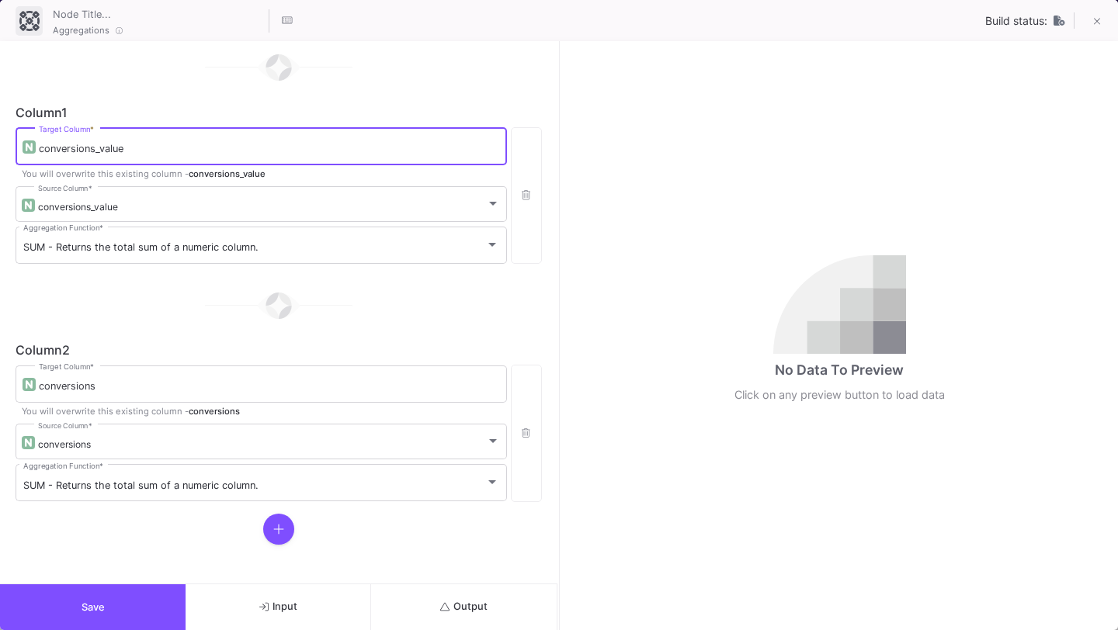
click at [298, 133] on div "conversions_value Target Column *" at bounding box center [269, 145] width 460 height 40
click at [272, 143] on input "conversions_value" at bounding box center [269, 149] width 460 height 12
click at [270, 202] on div "conversions_value" at bounding box center [262, 207] width 448 height 12
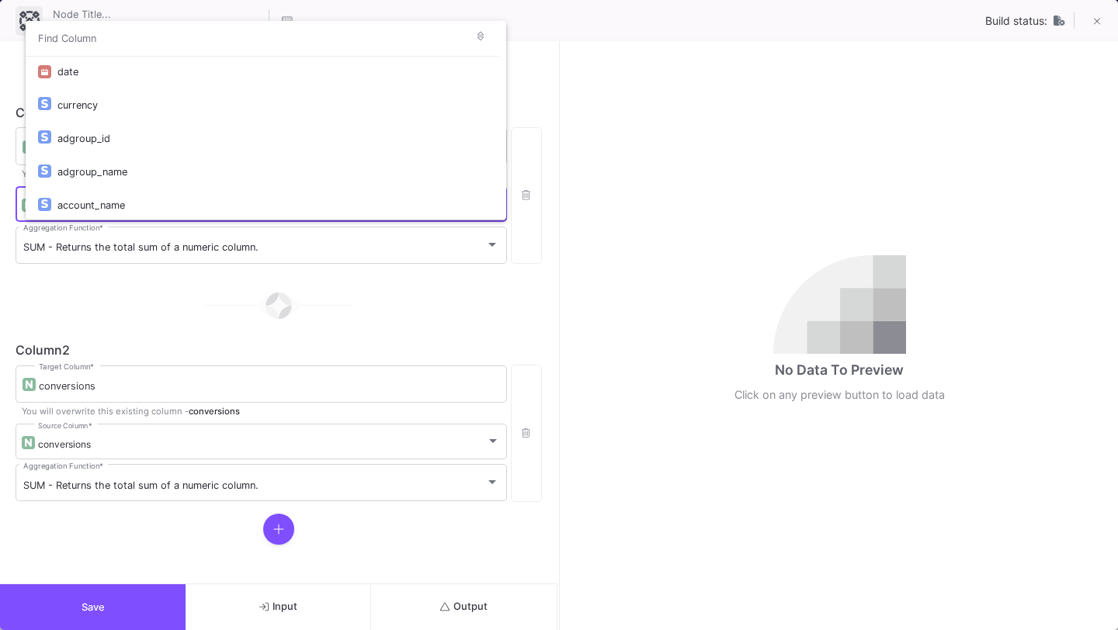
click at [389, 378] on div at bounding box center [559, 315] width 1118 height 630
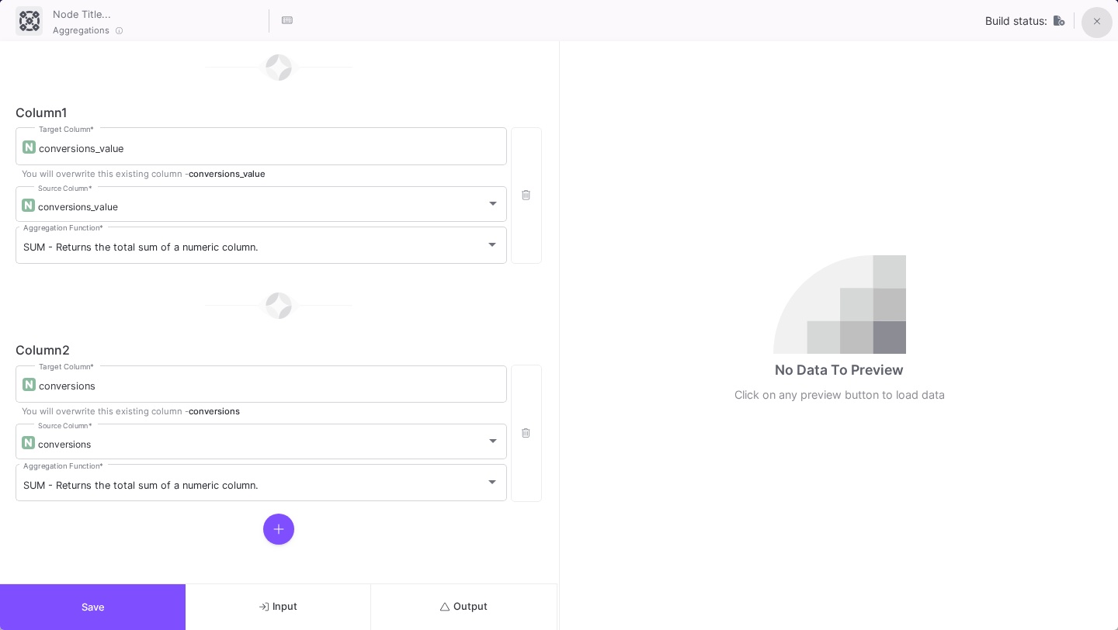
click at [1096, 26] on icon at bounding box center [1097, 21] width 7 height 11
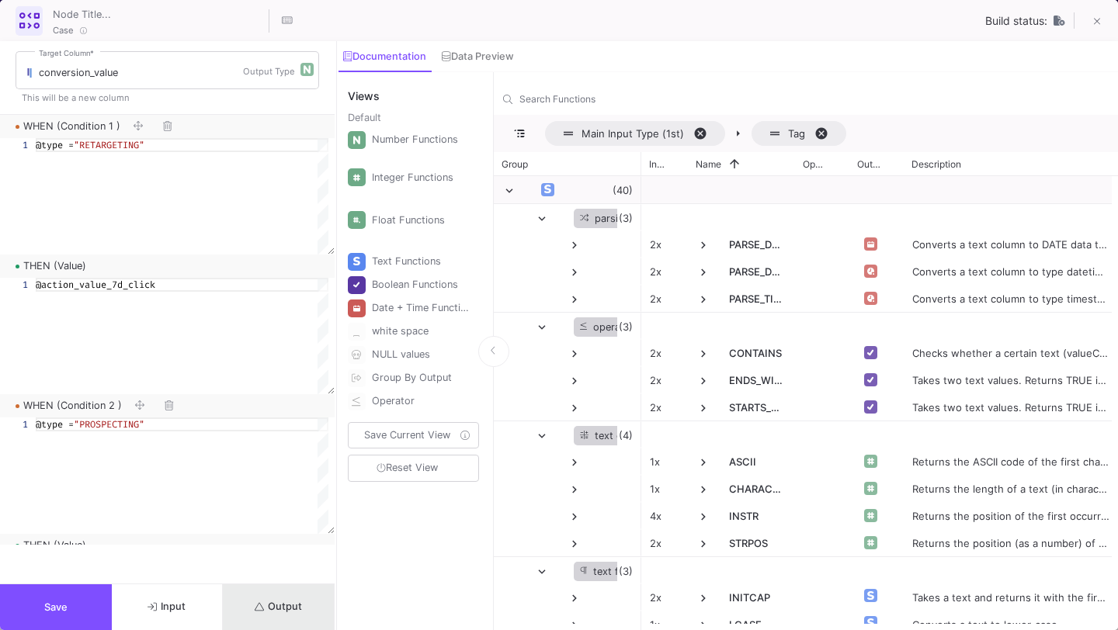
click at [296, 605] on span "Output" at bounding box center [278, 607] width 47 height 12
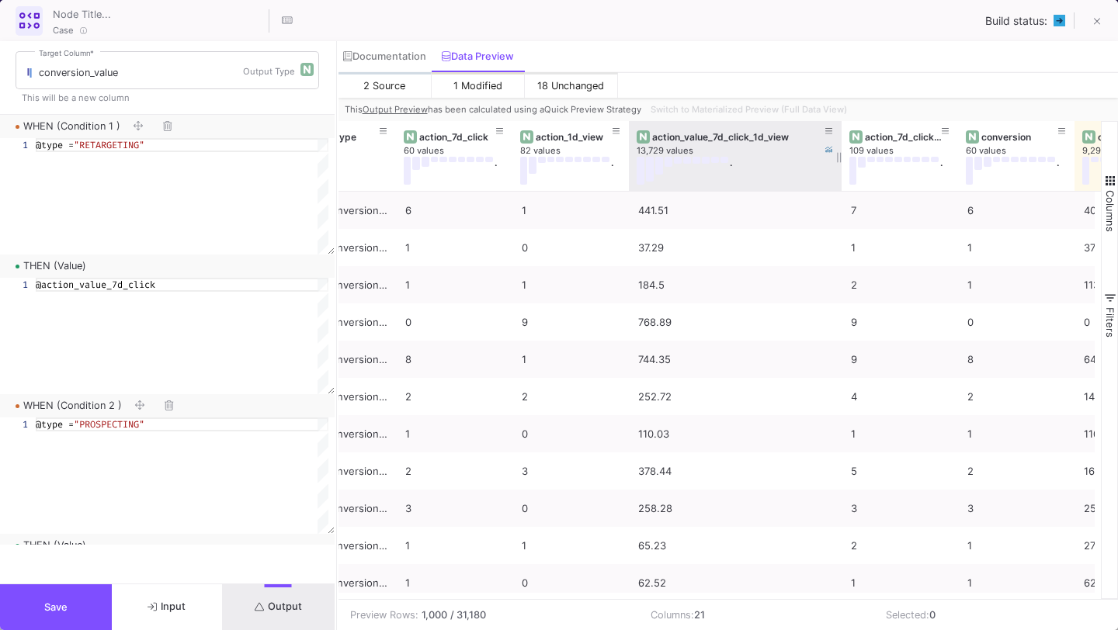
drag, startPoint x: 743, startPoint y: 152, endPoint x: 839, endPoint y: 155, distance: 96.3
click at [839, 155] on div at bounding box center [841, 156] width 6 height 70
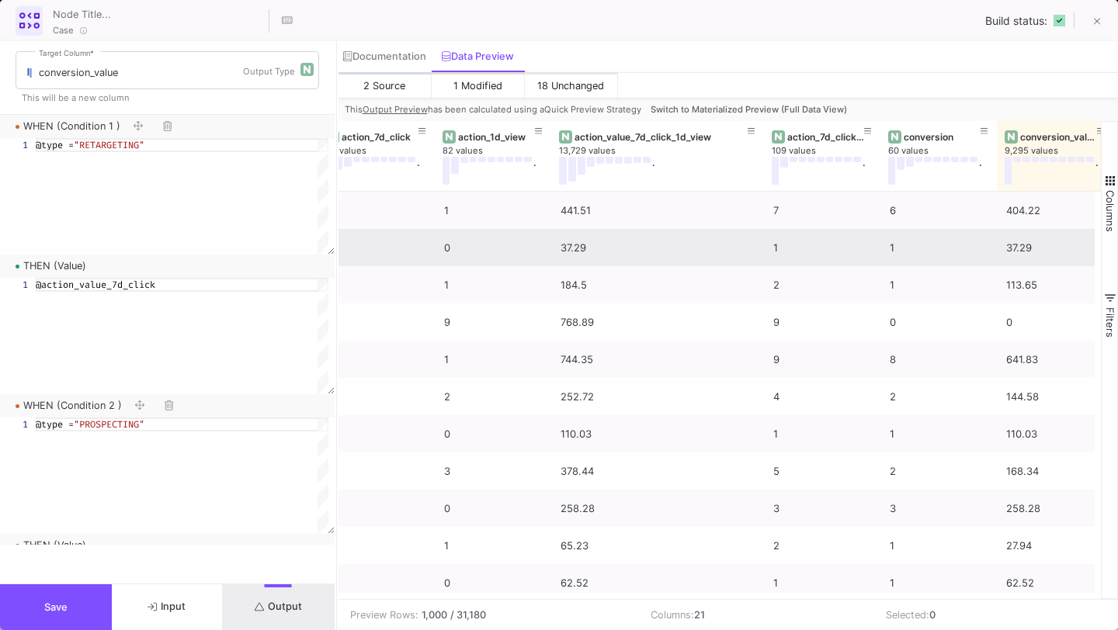
scroll to position [0, 1784]
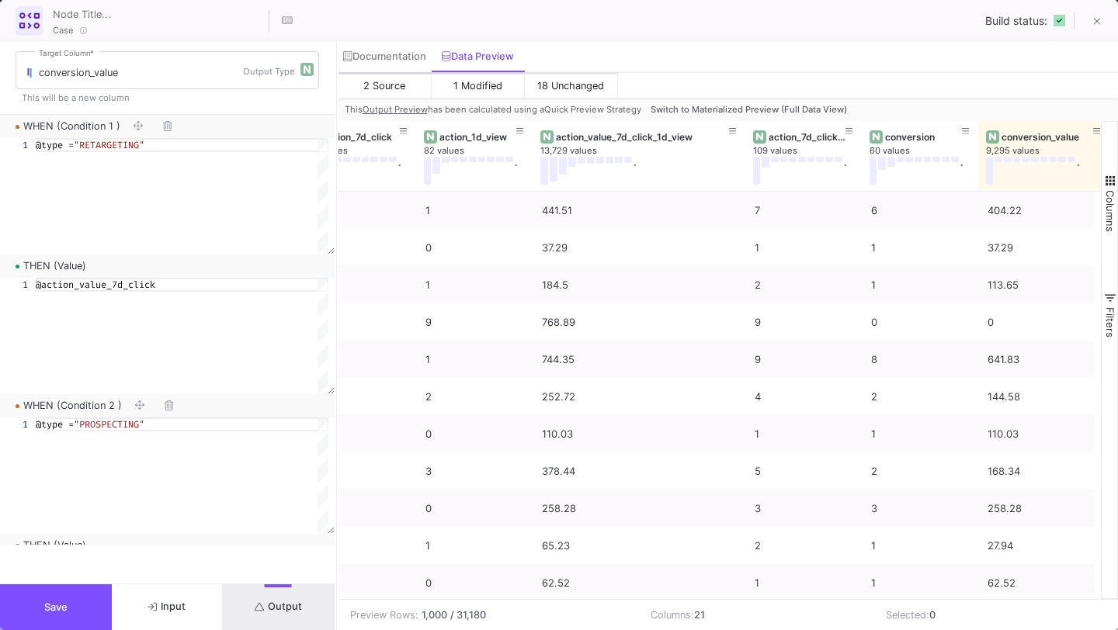
drag, startPoint x: 1091, startPoint y: 152, endPoint x: 1105, endPoint y: 176, distance: 28.2
click at [1105, 176] on div "action_values_1d_view 7,838 values . action_type 1 value action_7d_click 60 val…" at bounding box center [728, 360] width 780 height 478
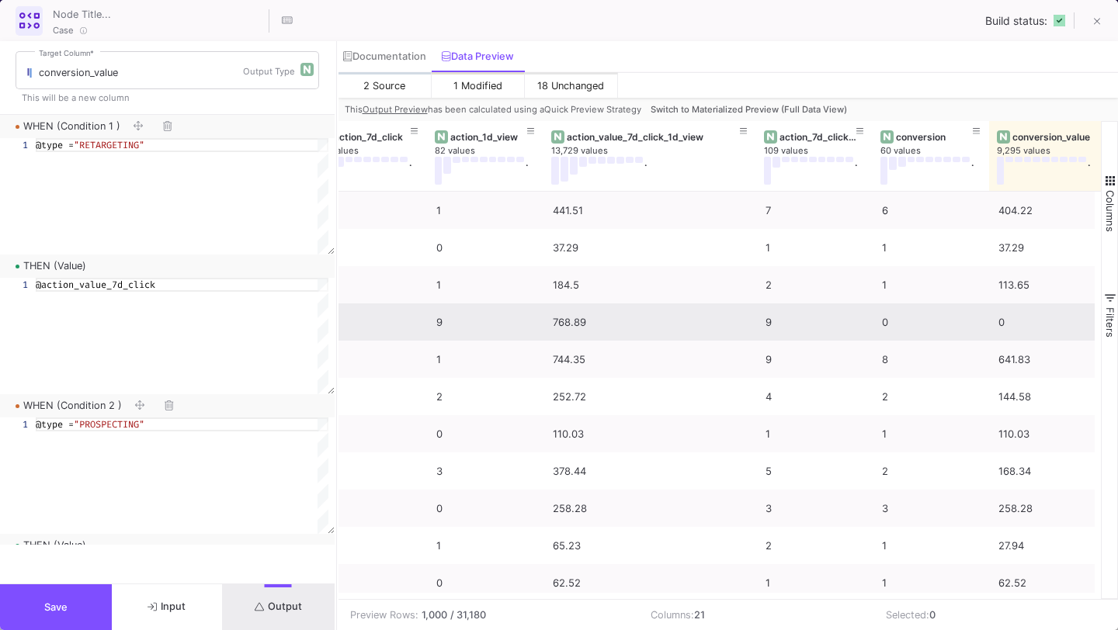
scroll to position [0, 1768]
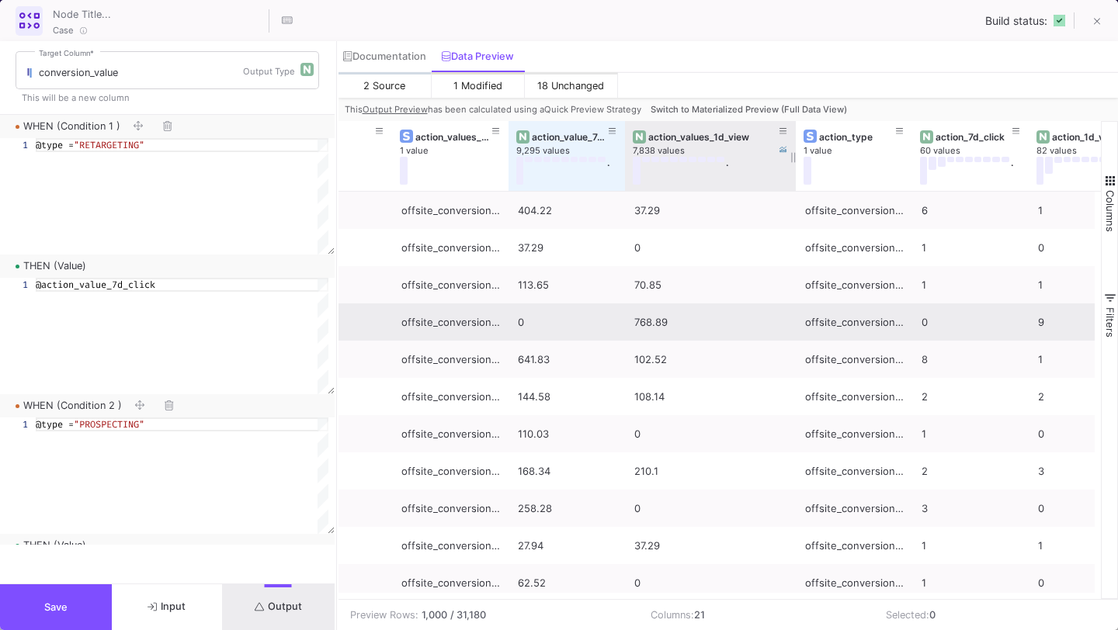
drag, startPoint x: 737, startPoint y: 151, endPoint x: 792, endPoint y: 154, distance: 54.4
click at [792, 154] on div at bounding box center [795, 156] width 6 height 70
click at [625, 155] on div "action_values_1d_view 7,838 values ." at bounding box center [710, 156] width 171 height 70
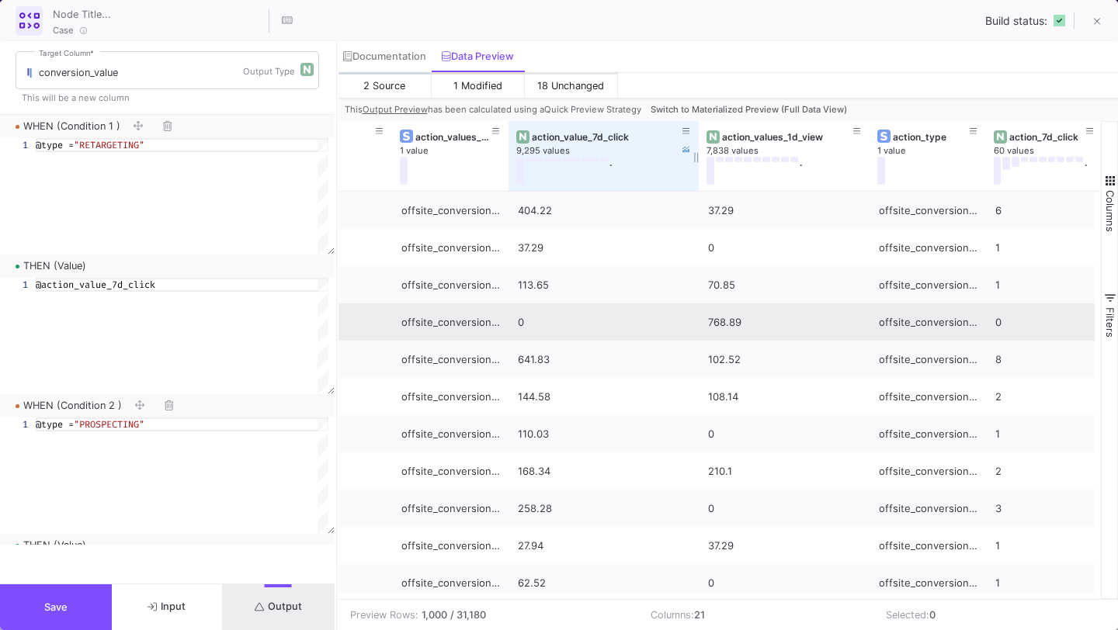
drag, startPoint x: 622, startPoint y: 154, endPoint x: 695, endPoint y: 154, distance: 72.2
click at [695, 154] on div at bounding box center [698, 156] width 6 height 70
click at [95, 602] on button "Save" at bounding box center [56, 607] width 112 height 46
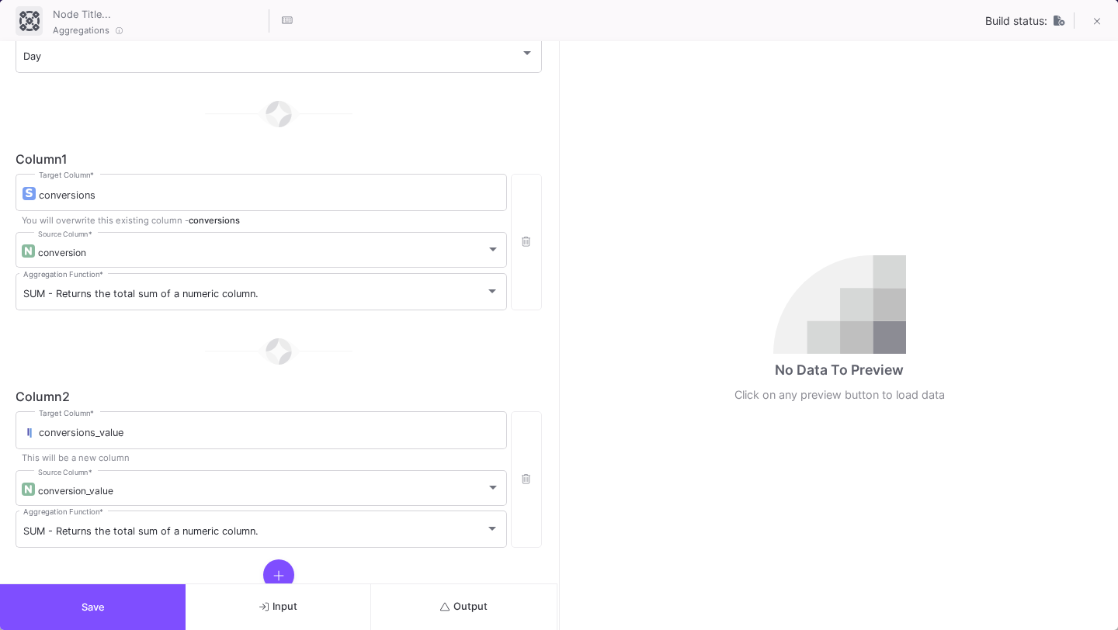
click at [130, 616] on button "Save" at bounding box center [93, 607] width 186 height 46
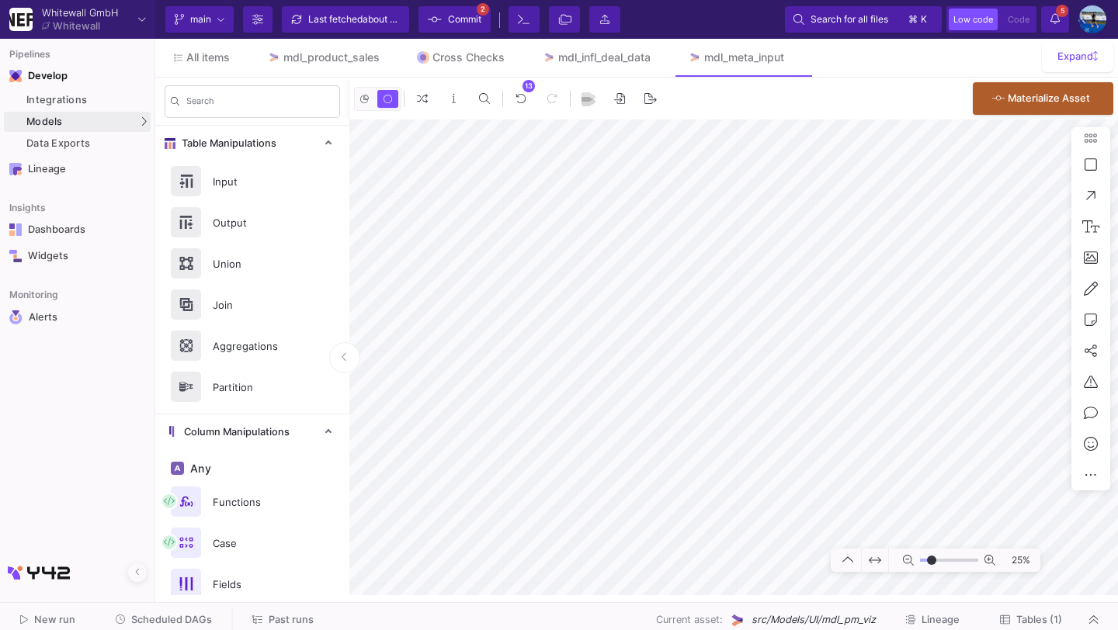
type input "-11"
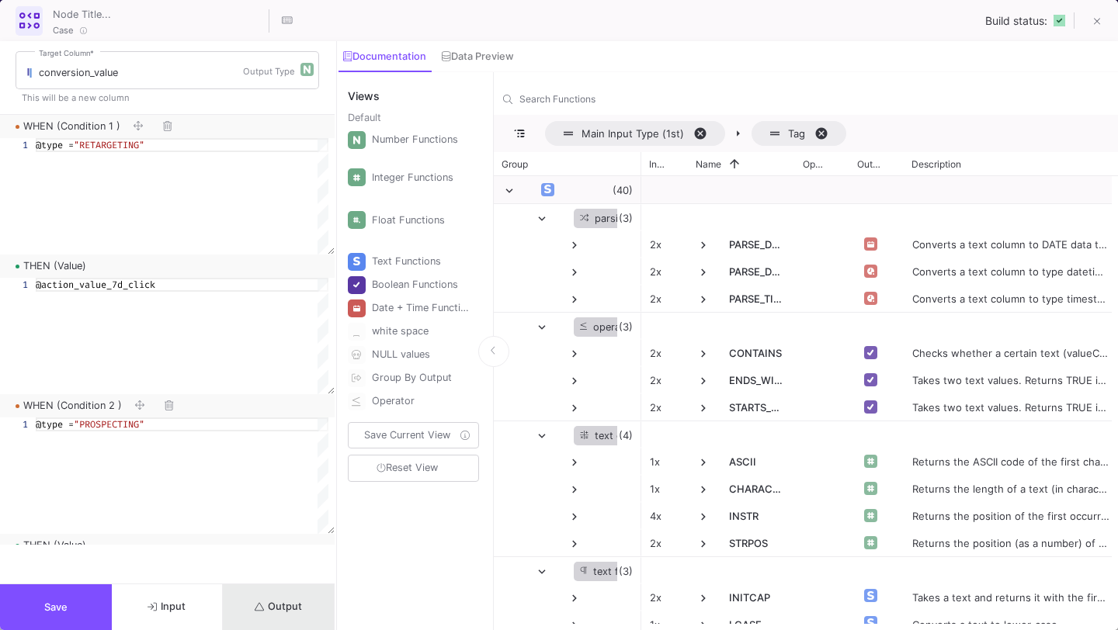
click at [293, 601] on span "Output" at bounding box center [278, 607] width 47 height 12
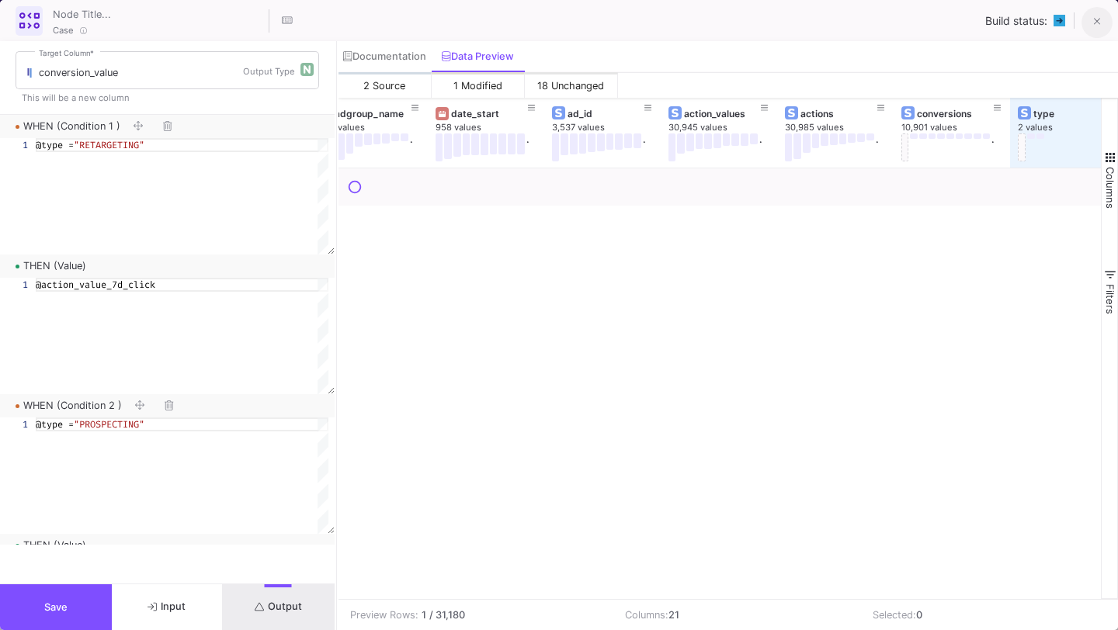
click at [1094, 12] on button at bounding box center [1096, 22] width 31 height 31
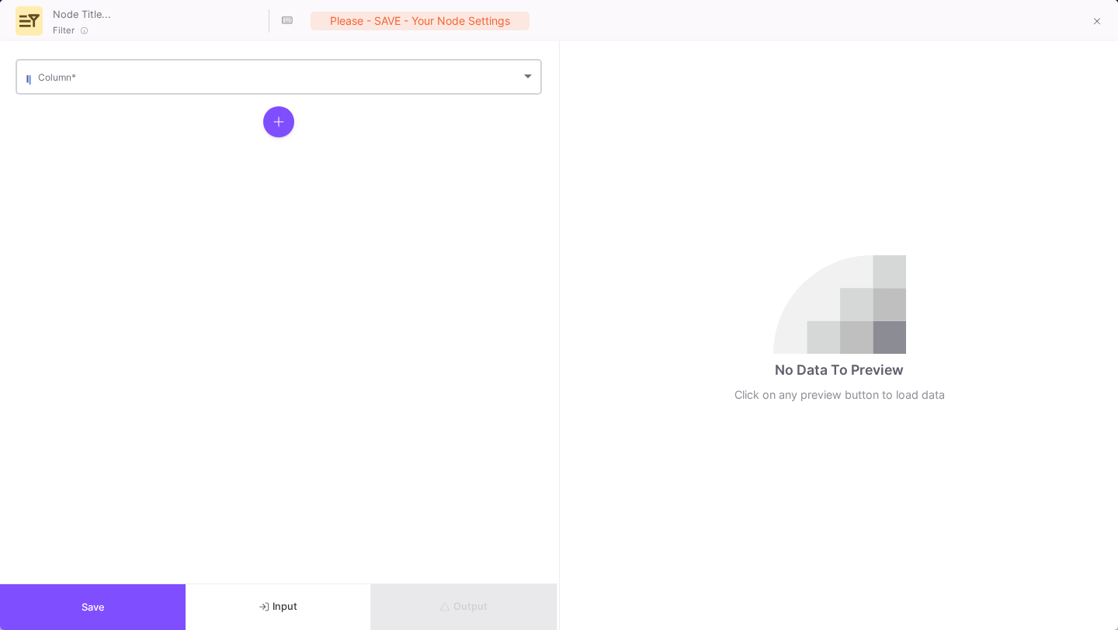
click at [295, 88] on div "Column *" at bounding box center [286, 76] width 497 height 38
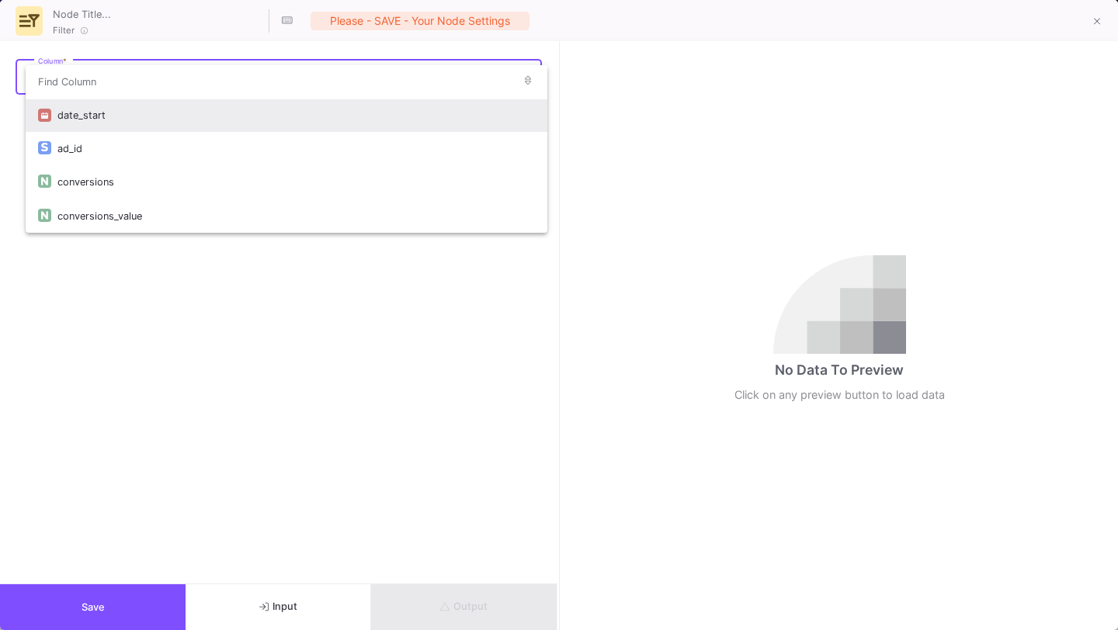
click at [276, 111] on div "date_start" at bounding box center [295, 115] width 477 height 33
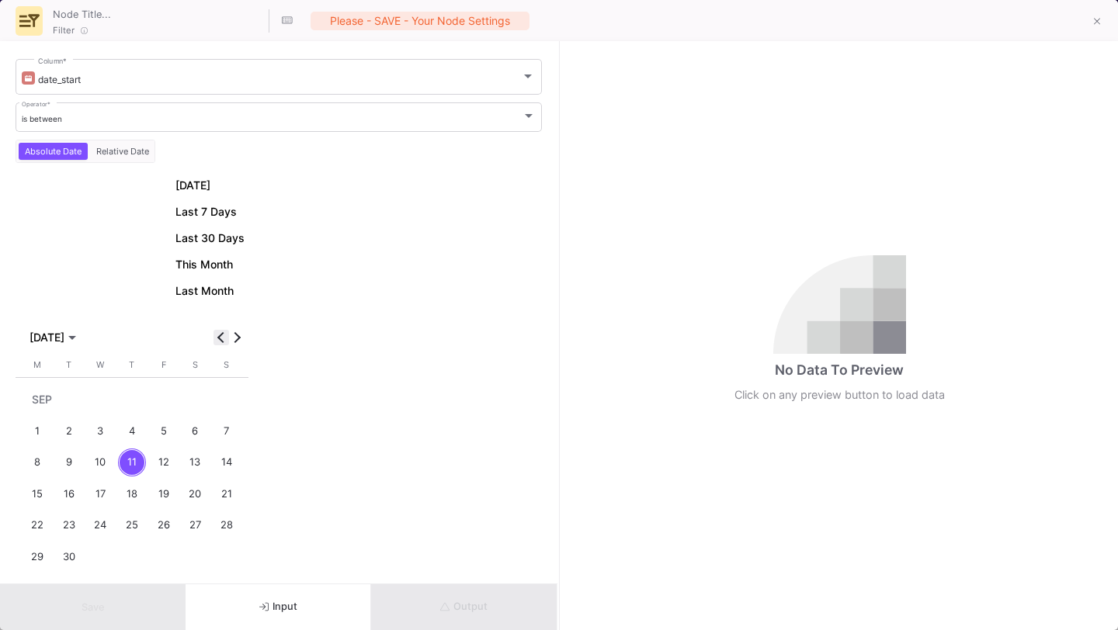
click at [217, 335] on button "Previous month" at bounding box center [221, 338] width 16 height 16
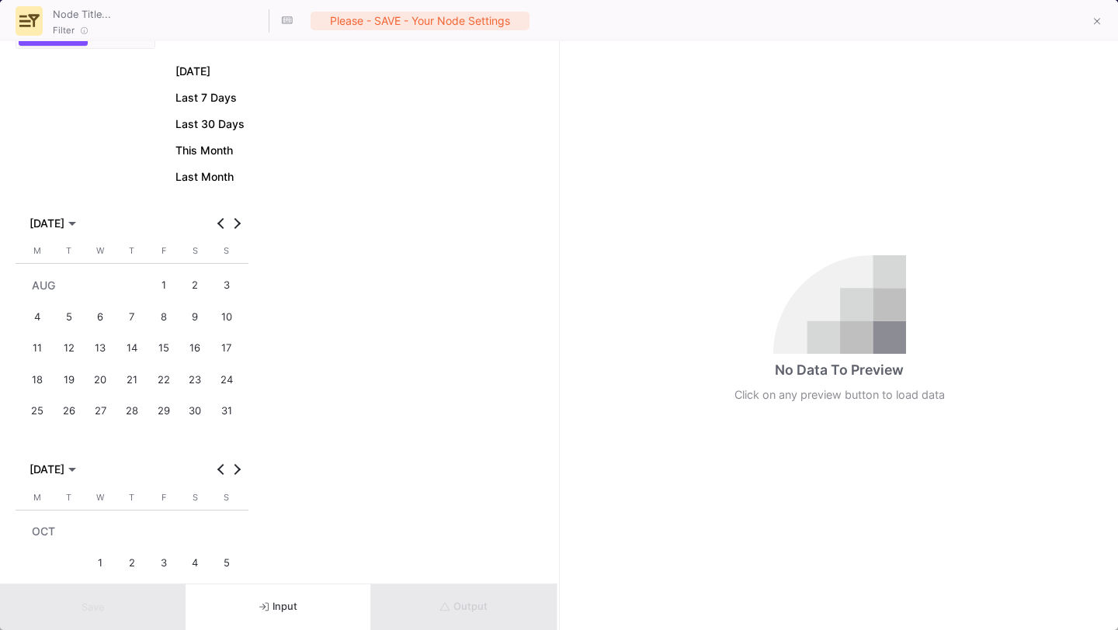
click at [176, 275] on button "1" at bounding box center [163, 285] width 32 height 32
click at [230, 399] on div "31" at bounding box center [226, 411] width 29 height 29
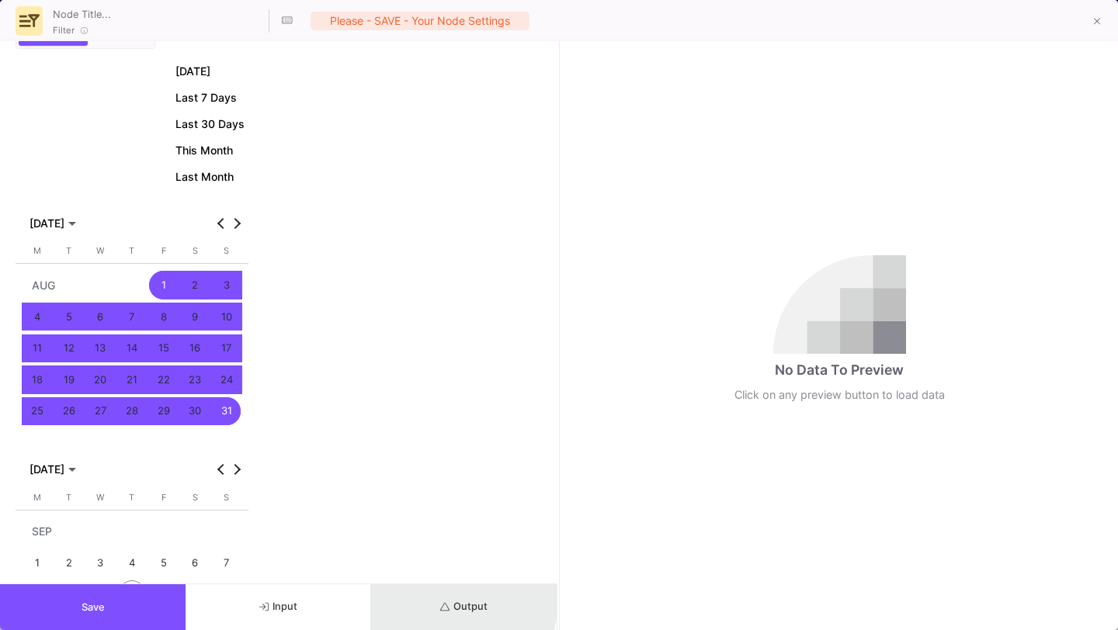
click at [400, 591] on button "Output" at bounding box center [464, 607] width 186 height 46
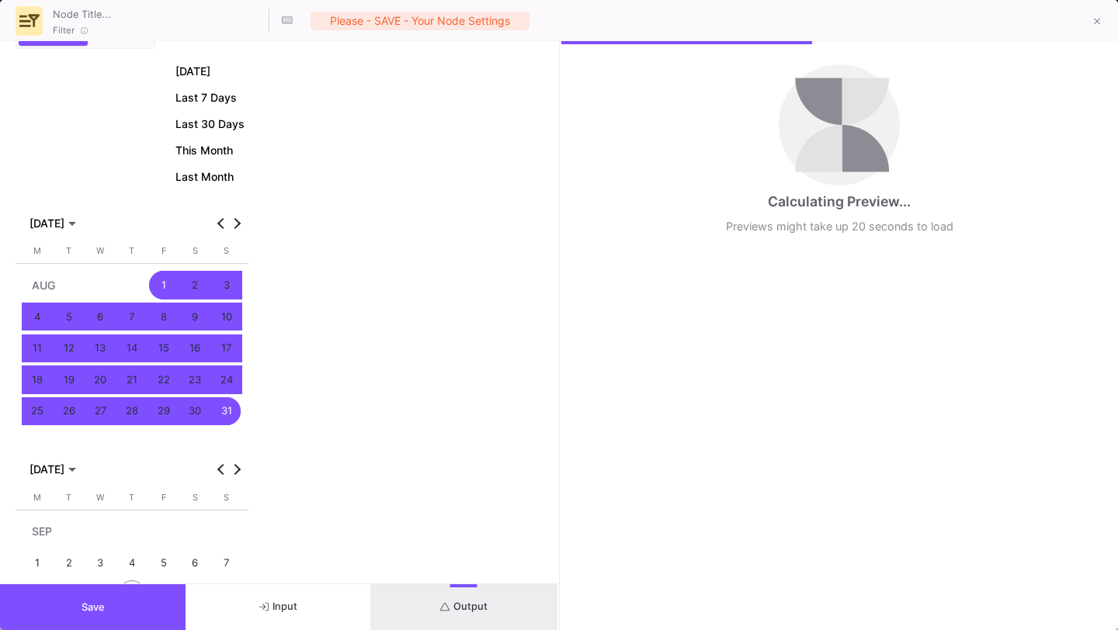
click at [109, 625] on button "Save" at bounding box center [93, 607] width 186 height 46
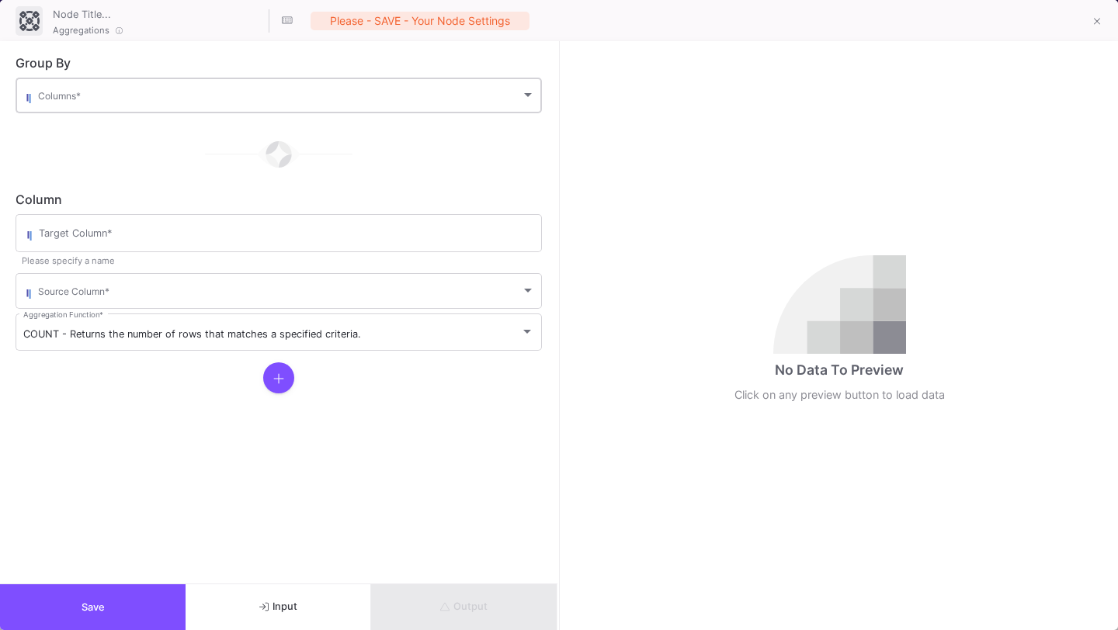
click at [290, 88] on div "Columns *" at bounding box center [286, 94] width 497 height 38
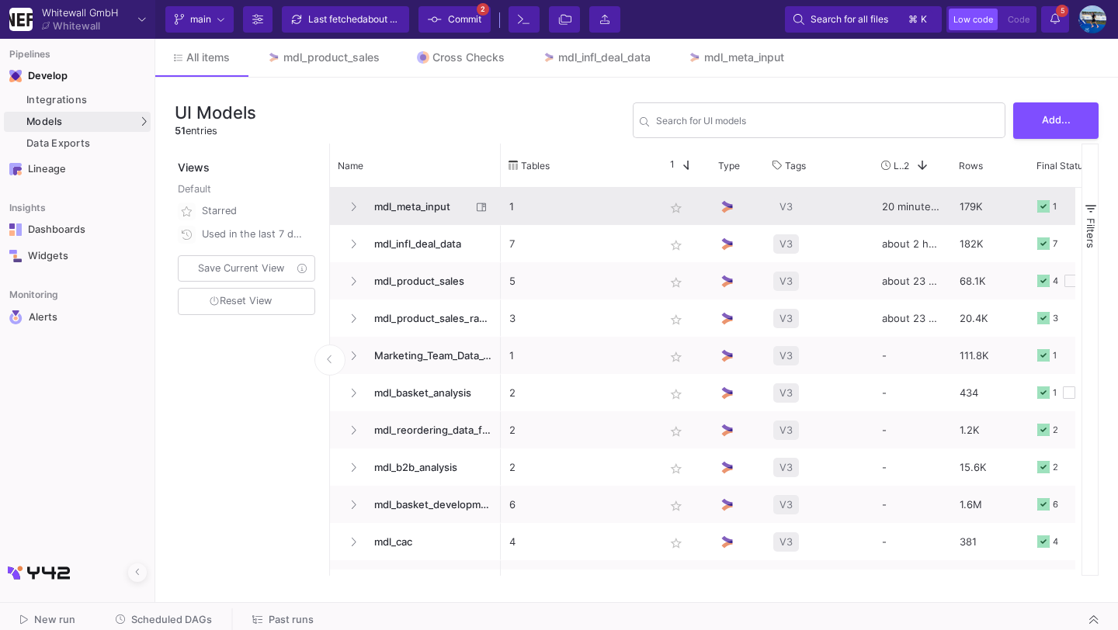
click at [427, 210] on span "mdl_meta_input" at bounding box center [418, 207] width 106 height 36
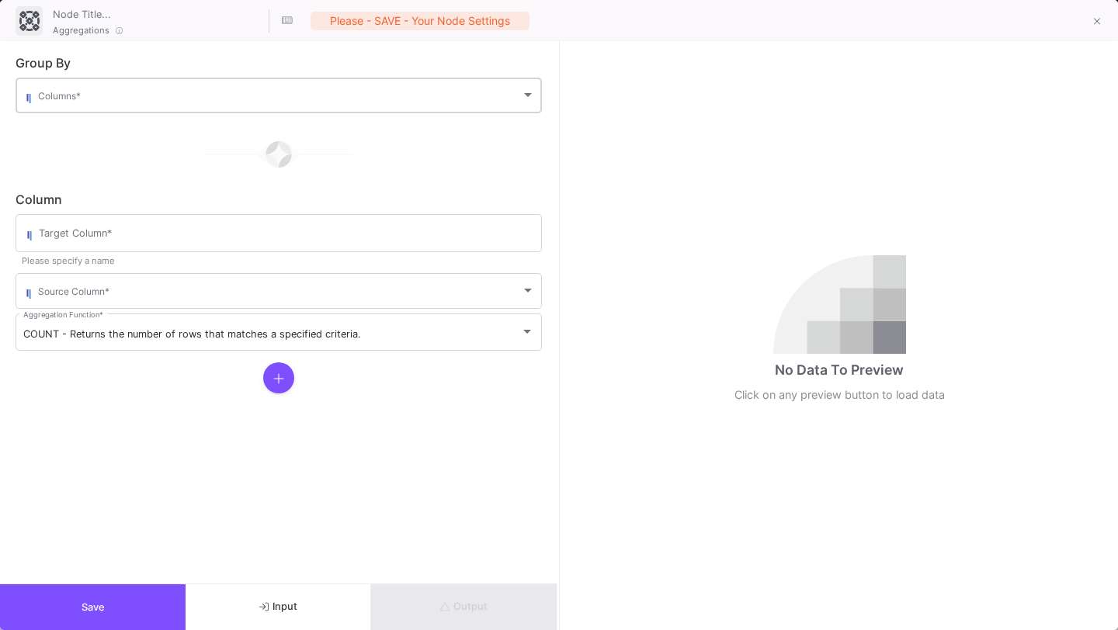
click at [359, 100] on span at bounding box center [279, 98] width 483 height 12
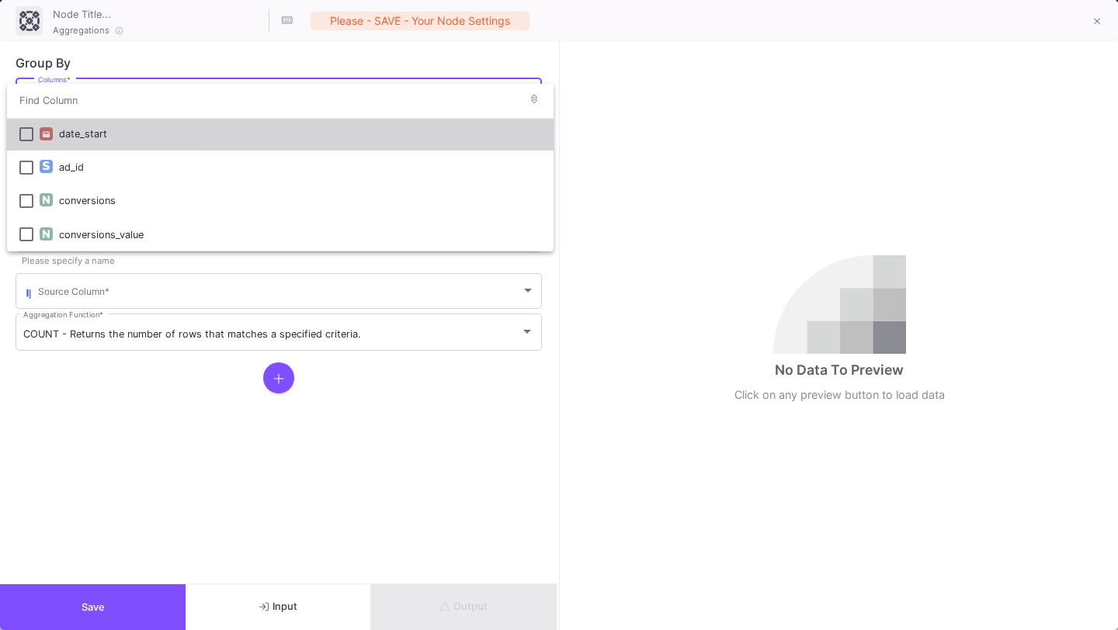
click at [342, 144] on div "date_start" at bounding box center [300, 133] width 482 height 33
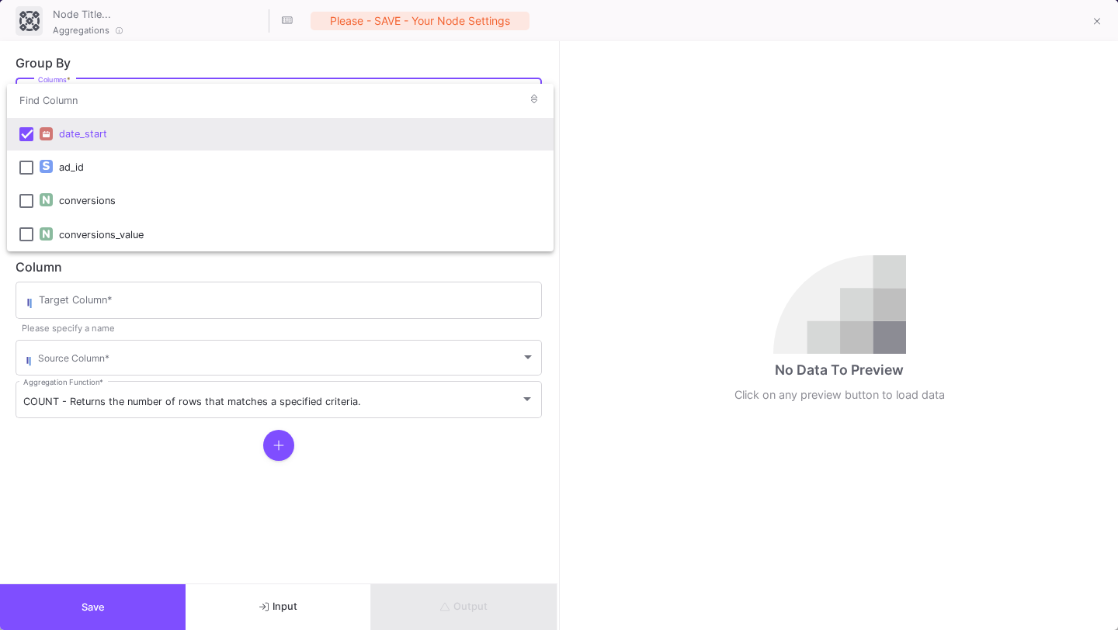
click at [364, 451] on div at bounding box center [559, 315] width 1118 height 630
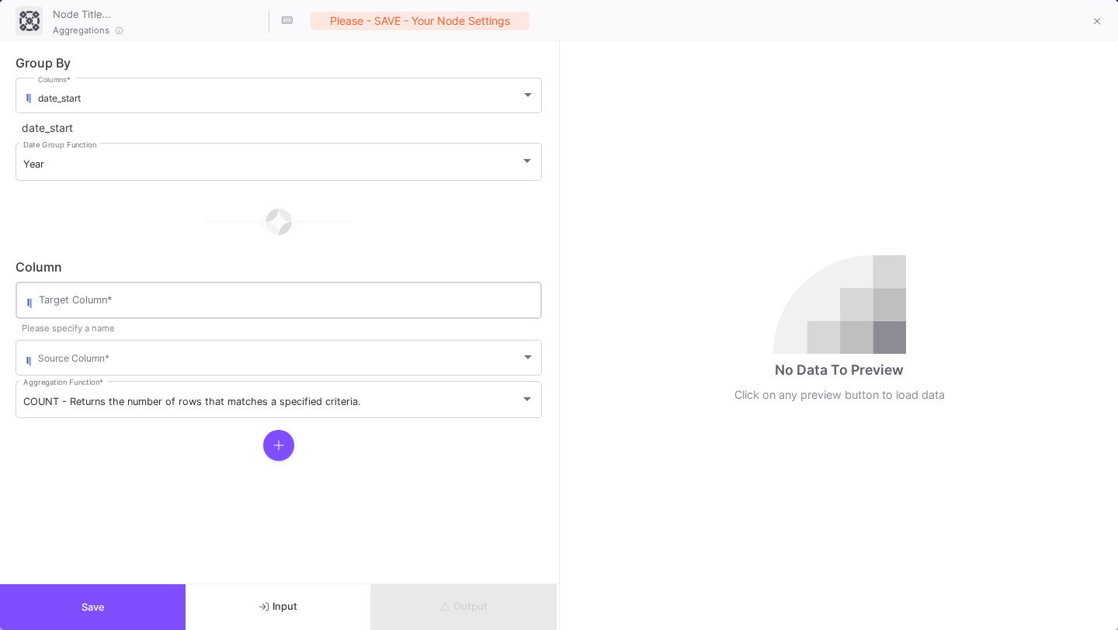
click at [370, 293] on div "Target Column *" at bounding box center [286, 299] width 495 height 40
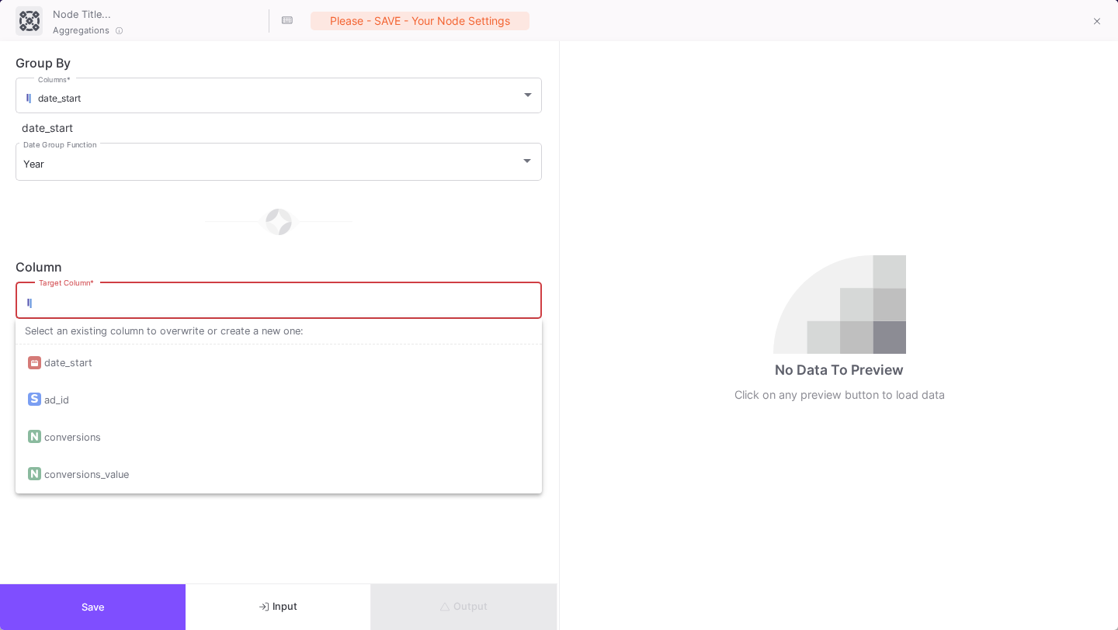
click at [367, 523] on form "Group By date_start Columns * date_start Year Date Group Function Column Target…" at bounding box center [278, 312] width 557 height 543
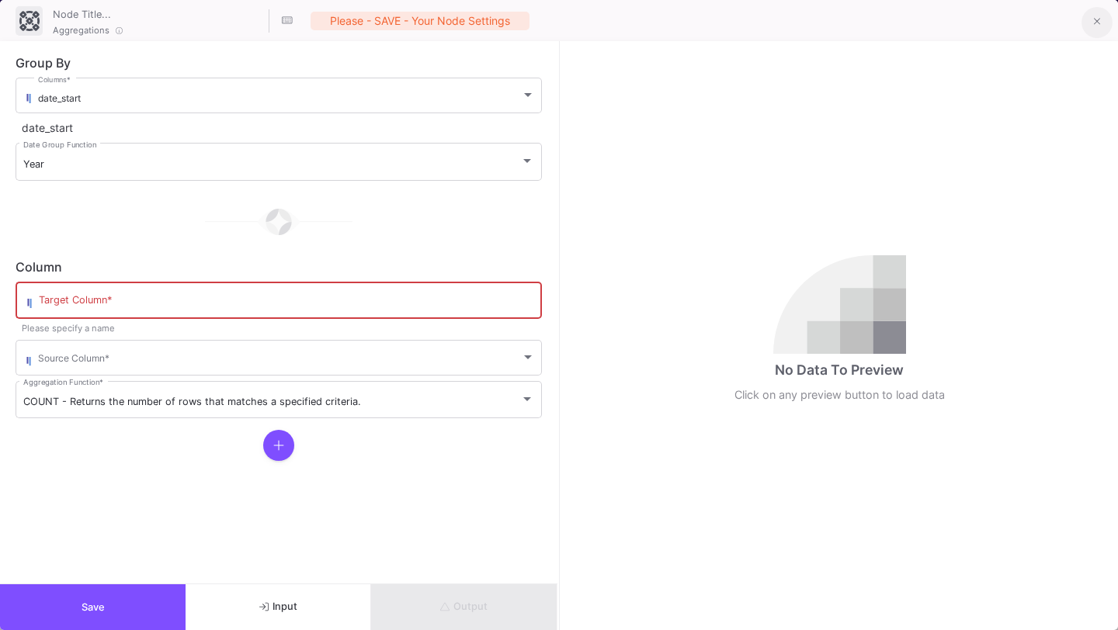
click at [1087, 19] on button at bounding box center [1096, 22] width 31 height 31
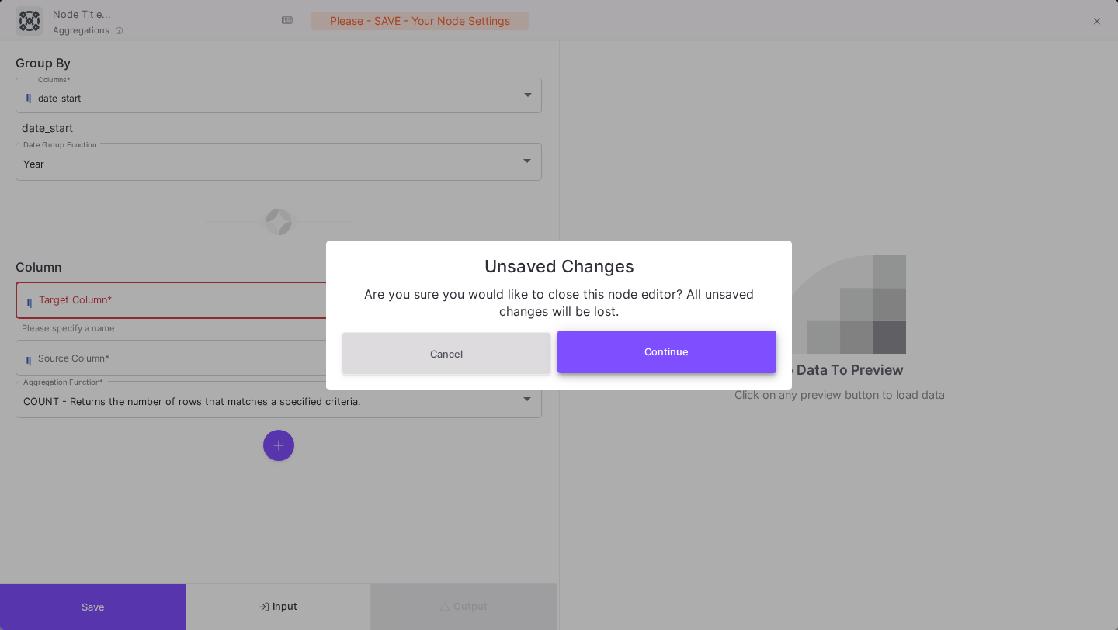
click at [679, 368] on button "Continue" at bounding box center [667, 352] width 220 height 43
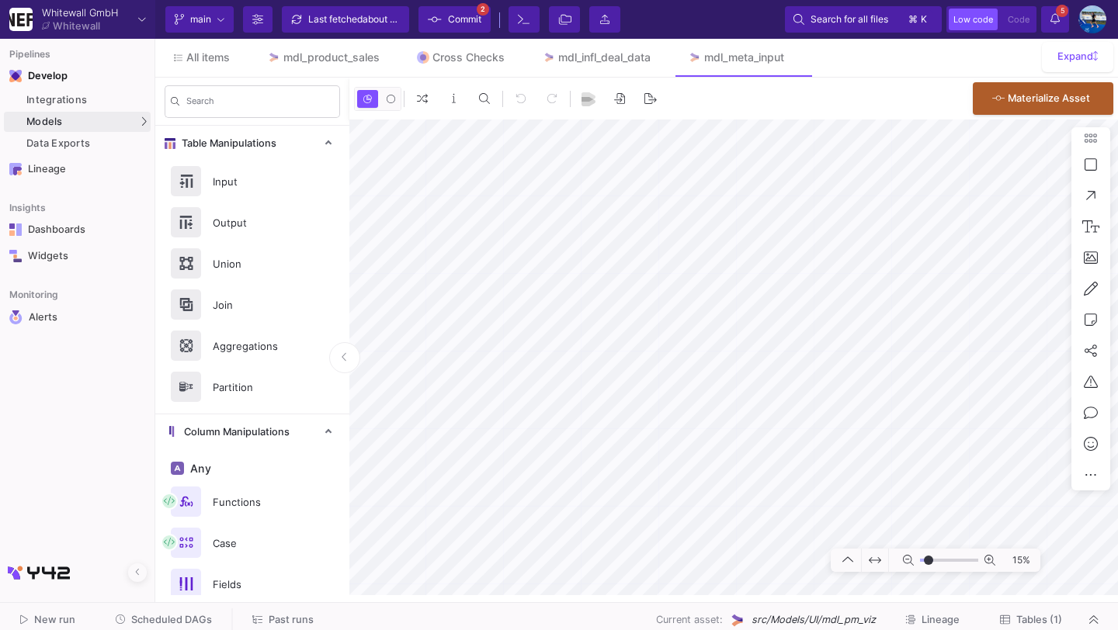
type input "-15"
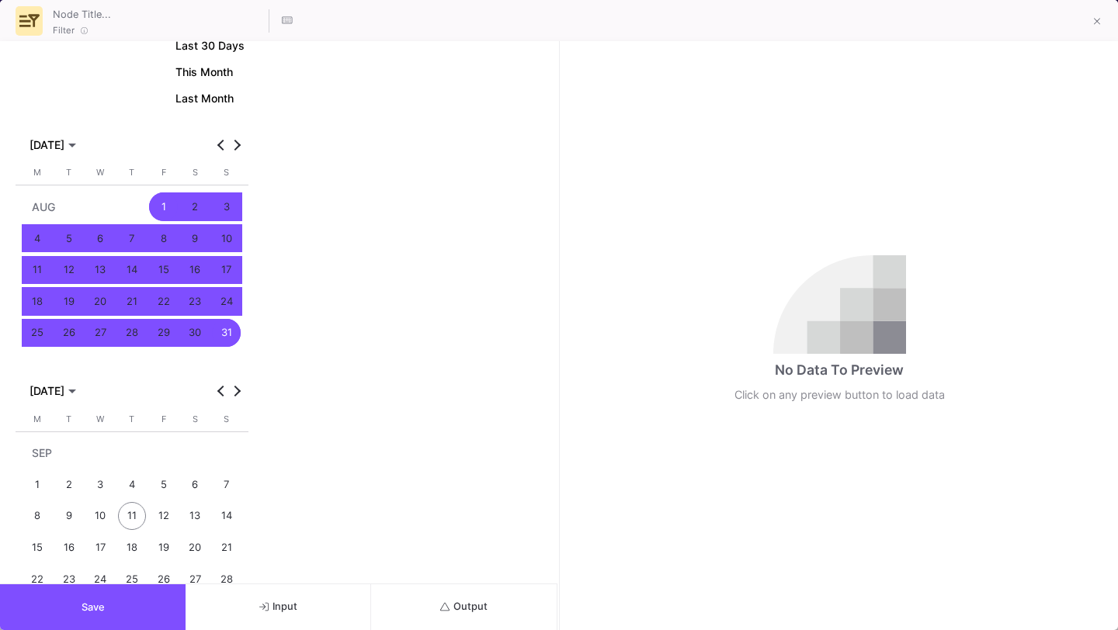
scroll to position [366, 0]
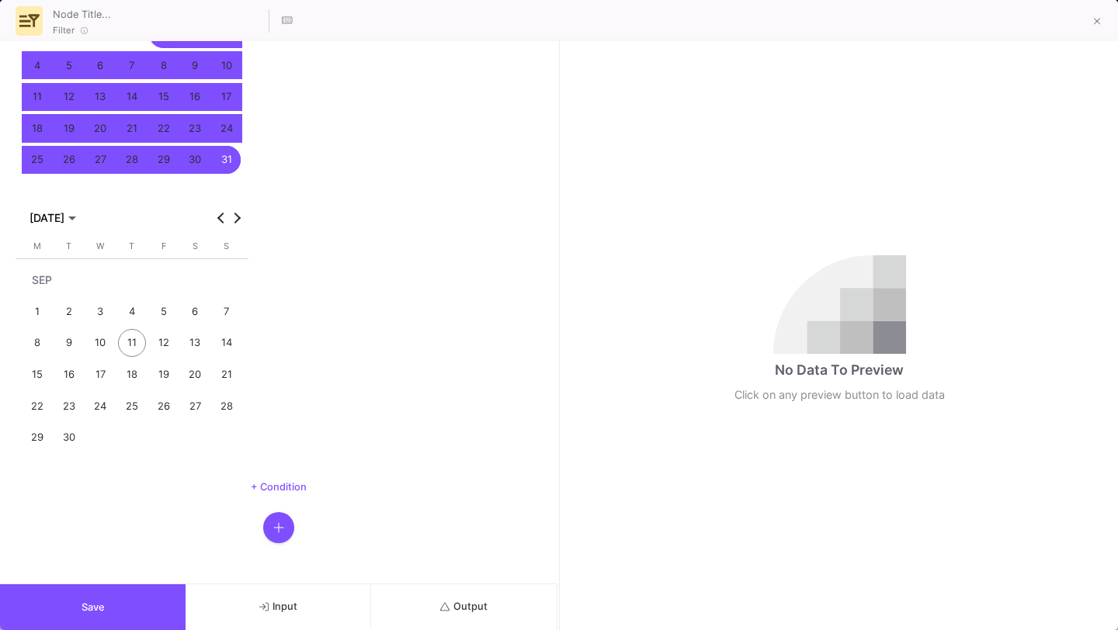
click at [91, 622] on button "Save" at bounding box center [93, 607] width 186 height 46
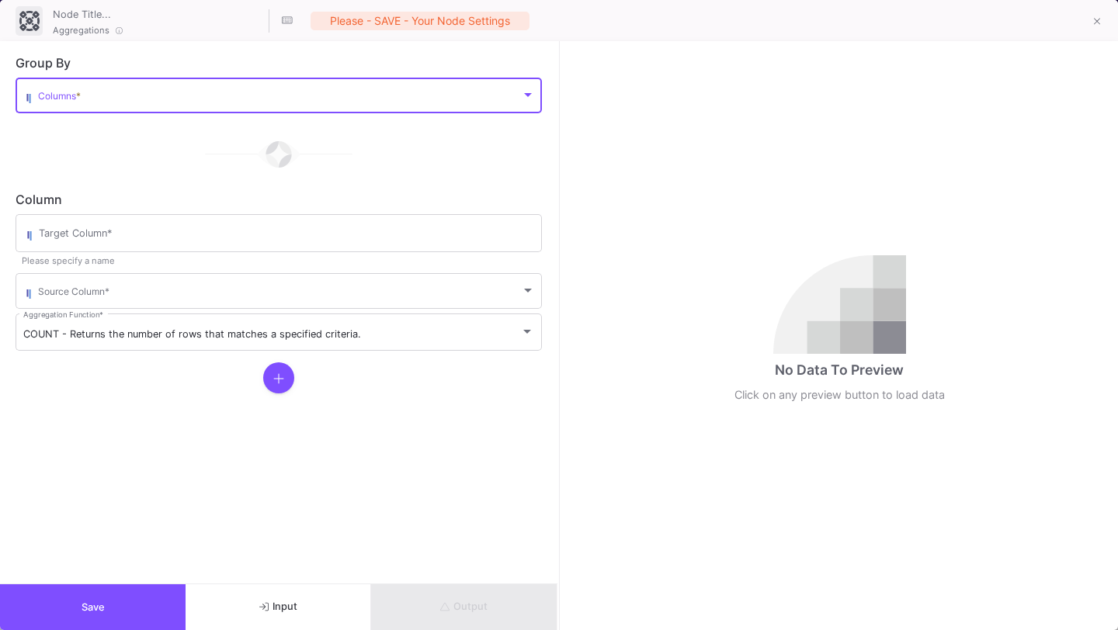
click at [354, 92] on span at bounding box center [279, 98] width 483 height 12
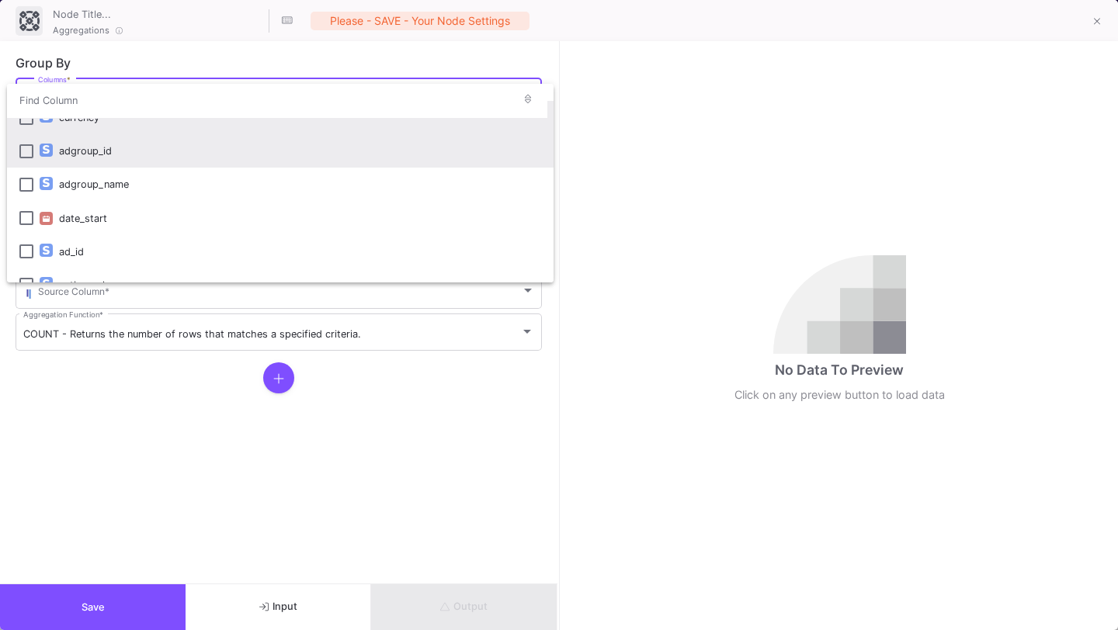
scroll to position [0, 0]
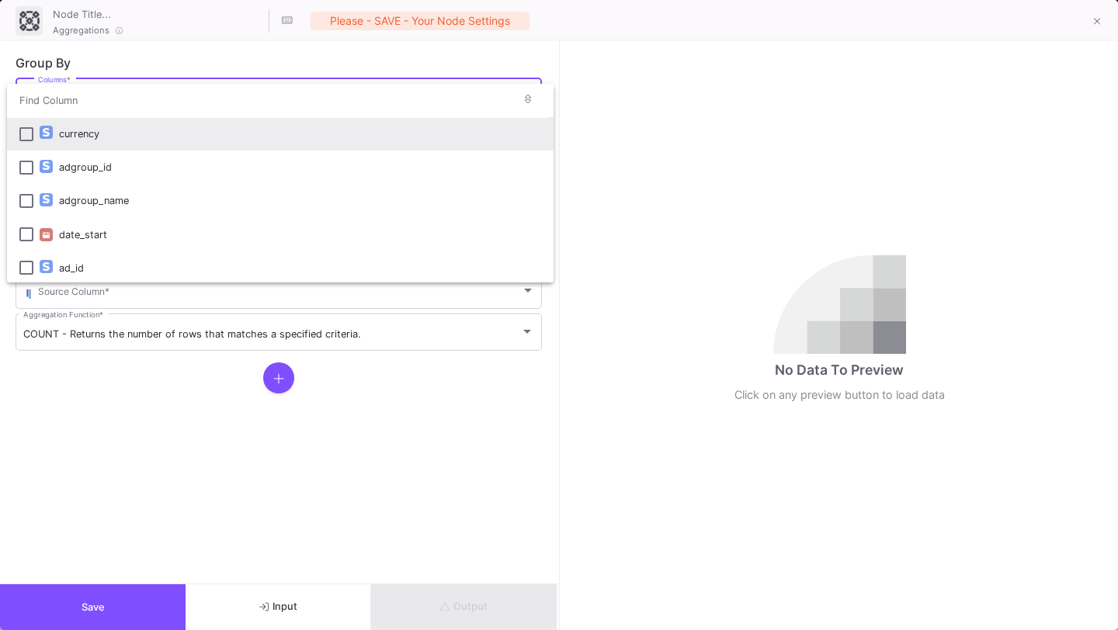
click at [317, 591] on div at bounding box center [559, 315] width 1118 height 630
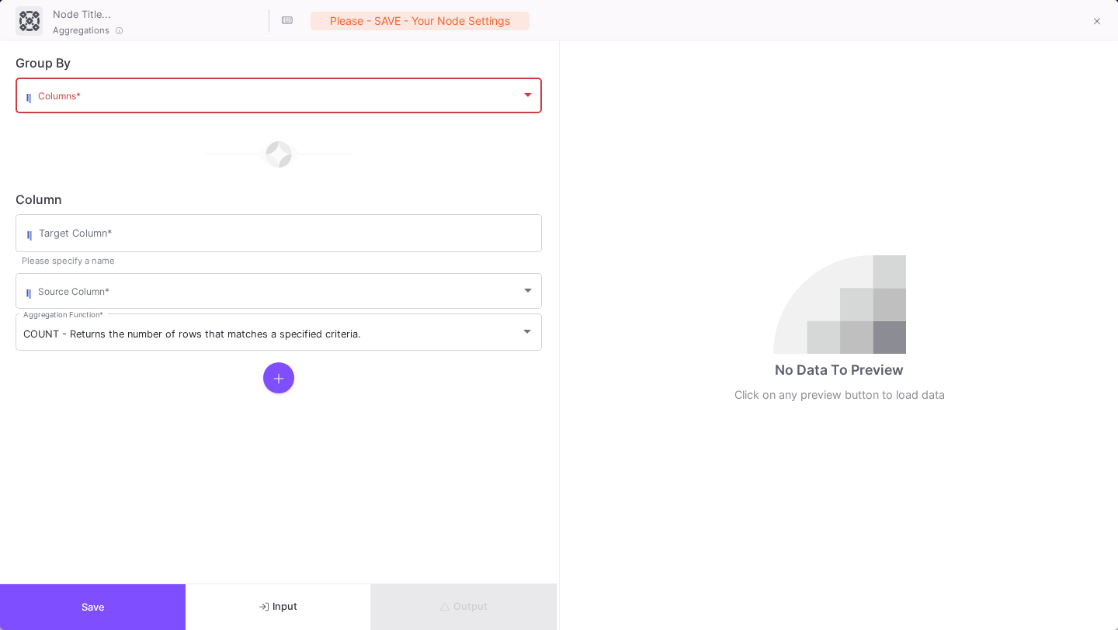
click at [317, 591] on button "Input" at bounding box center [279, 607] width 186 height 46
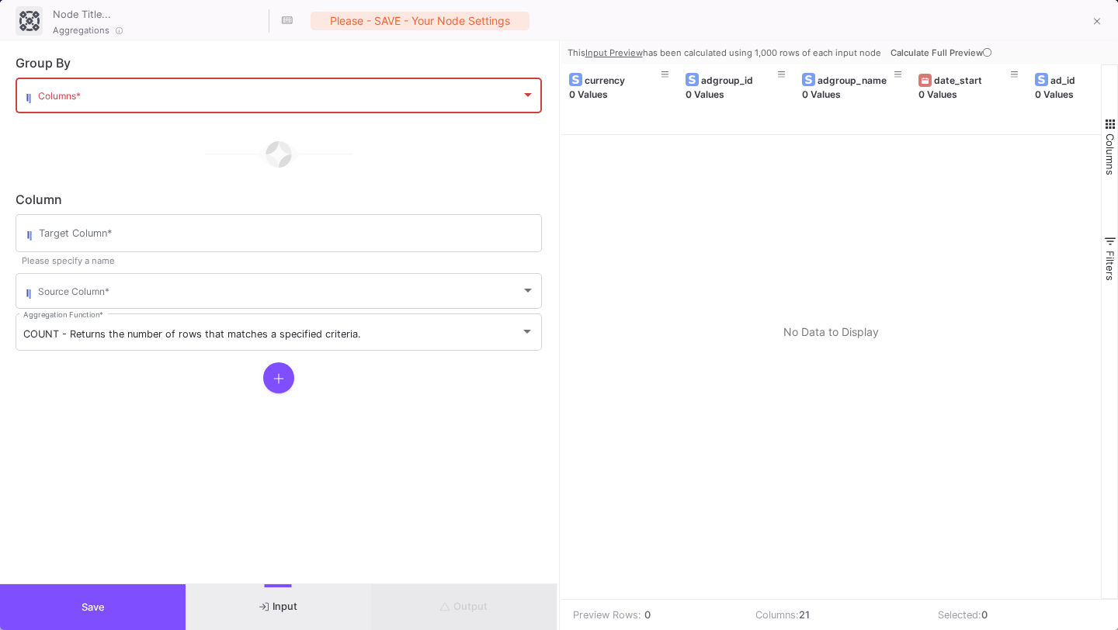
click at [985, 54] on icon at bounding box center [987, 52] width 9 height 9
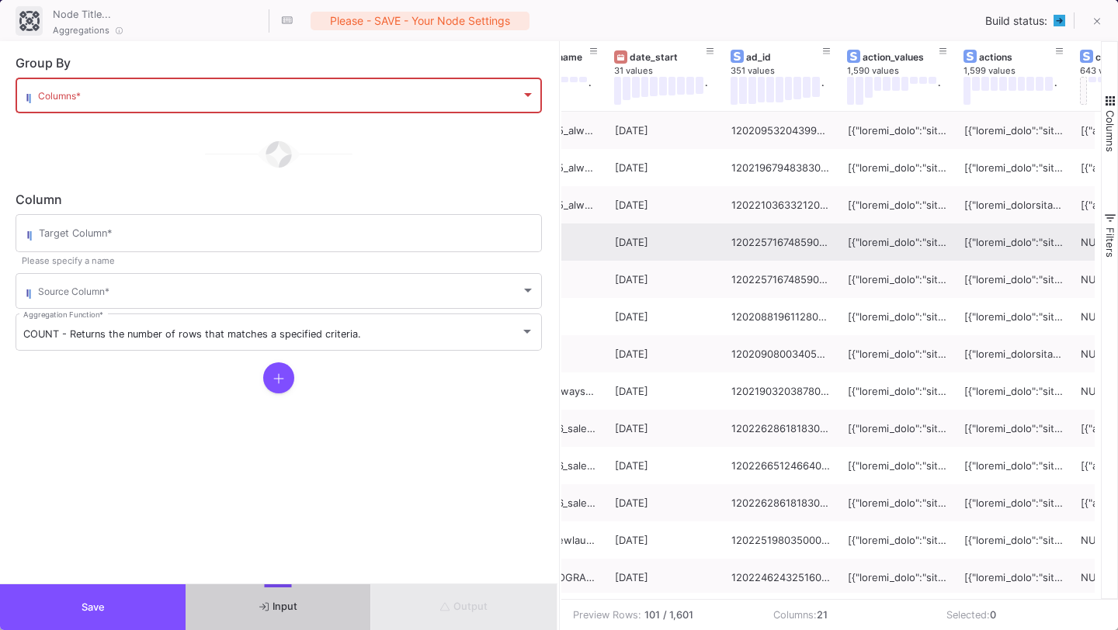
scroll to position [0, 319]
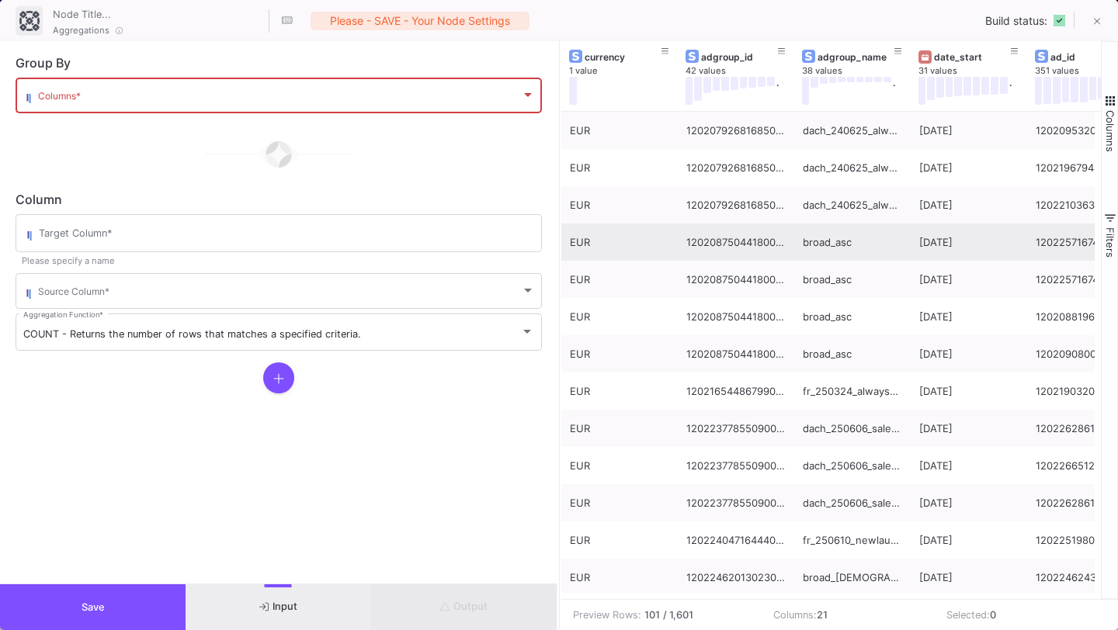
click at [460, 99] on span at bounding box center [279, 98] width 483 height 12
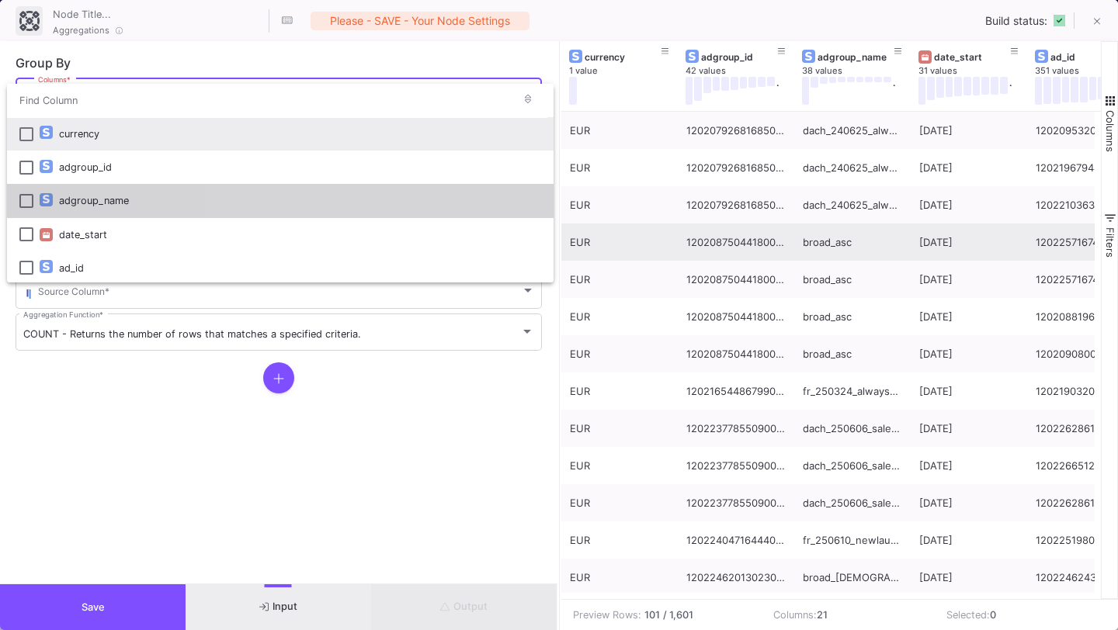
click at [390, 192] on div "adgroup_name" at bounding box center [300, 200] width 482 height 33
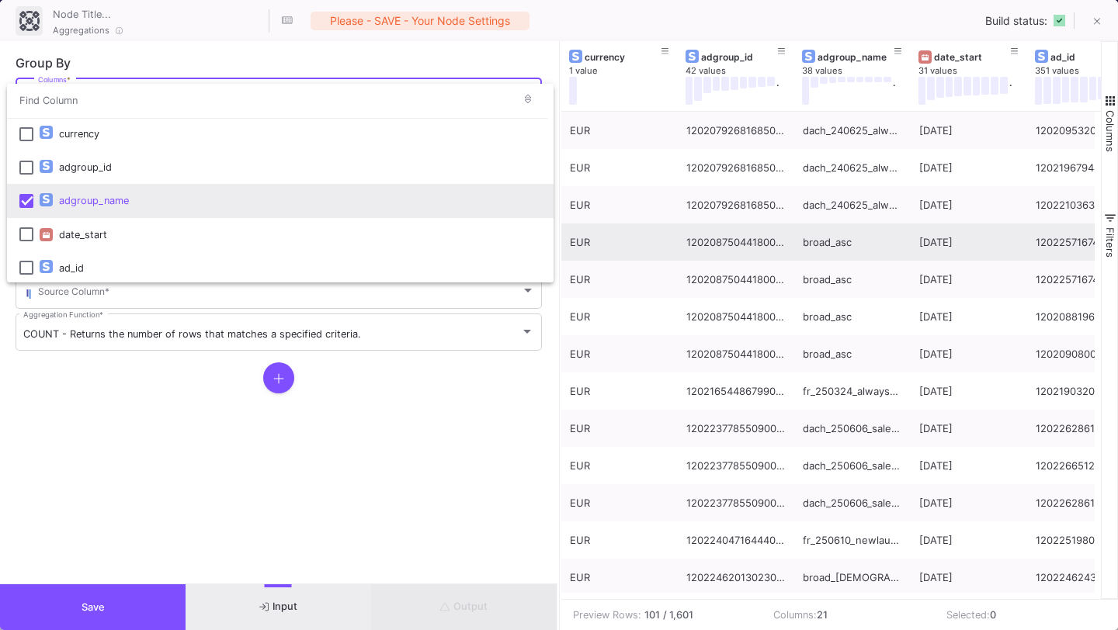
click at [387, 418] on div at bounding box center [559, 315] width 1118 height 630
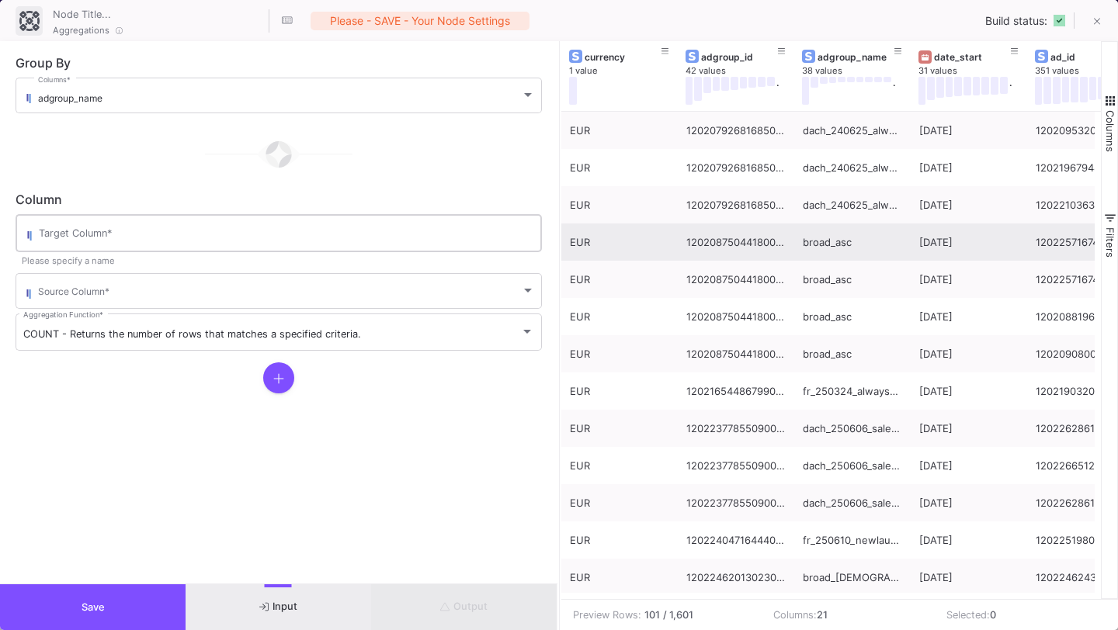
click at [390, 243] on div "Target Column *" at bounding box center [286, 232] width 495 height 40
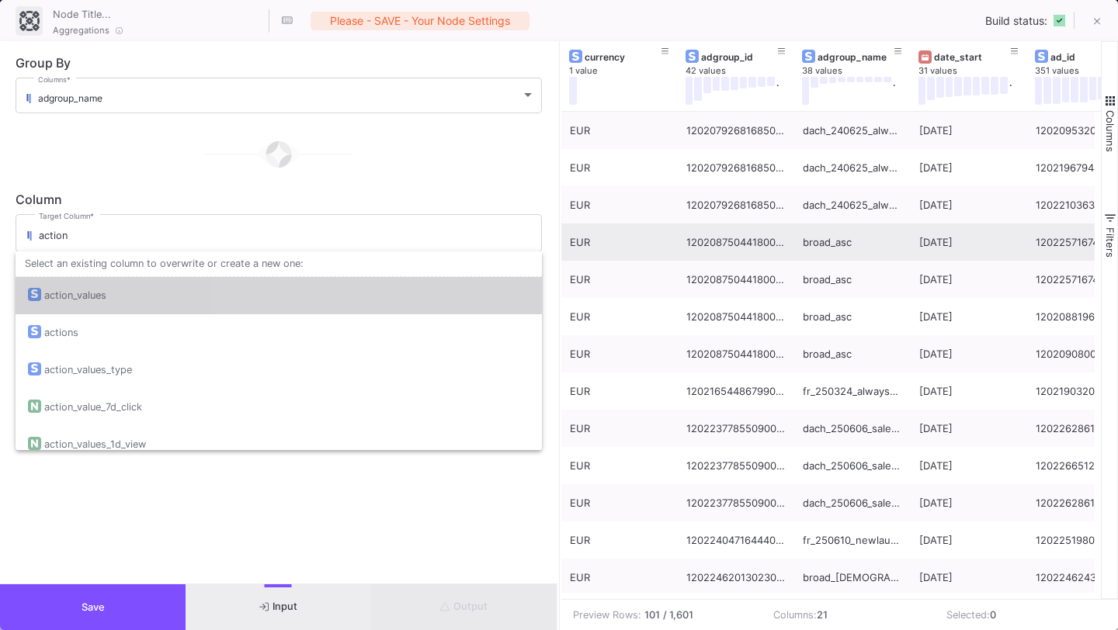
click at [359, 294] on div "action_values" at bounding box center [278, 295] width 501 height 37
type input "action_values"
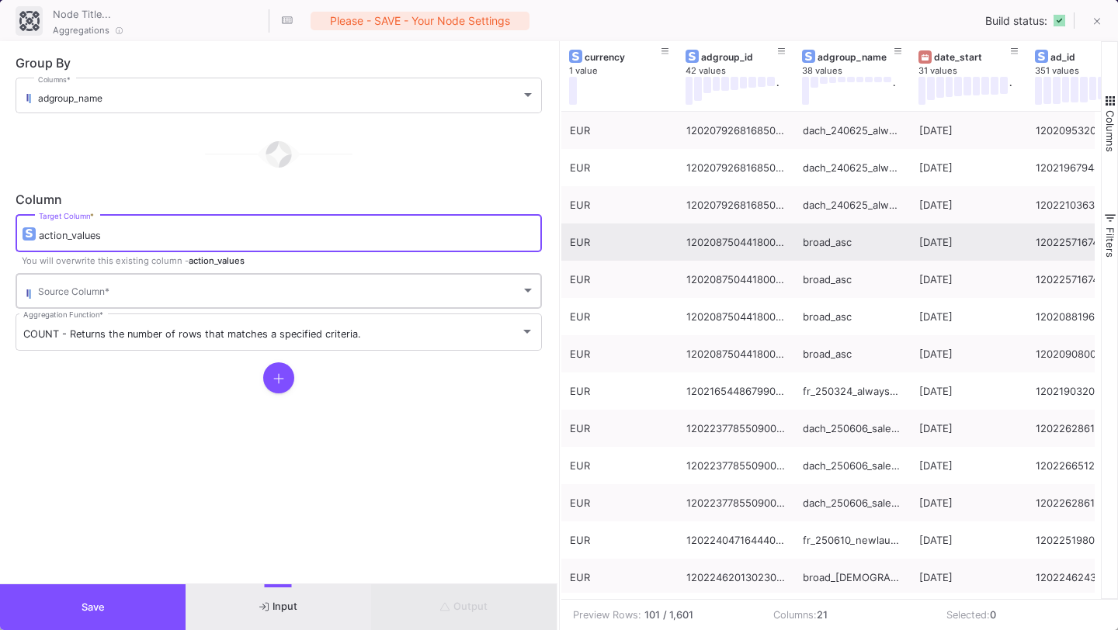
click at [361, 278] on div "Source Column *" at bounding box center [286, 290] width 497 height 38
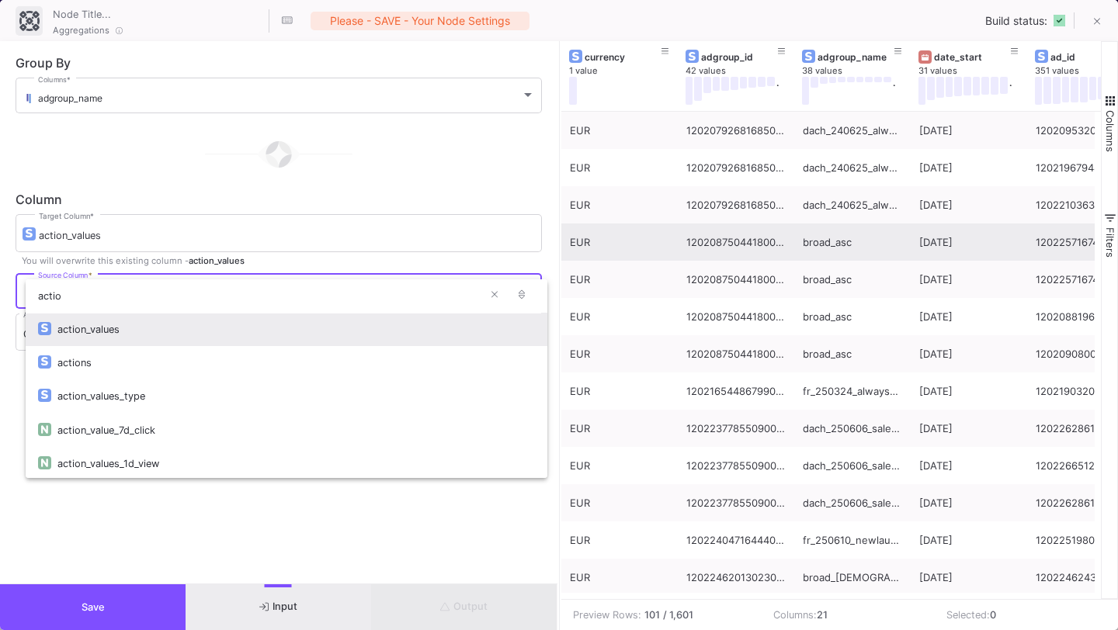
type input "actio"
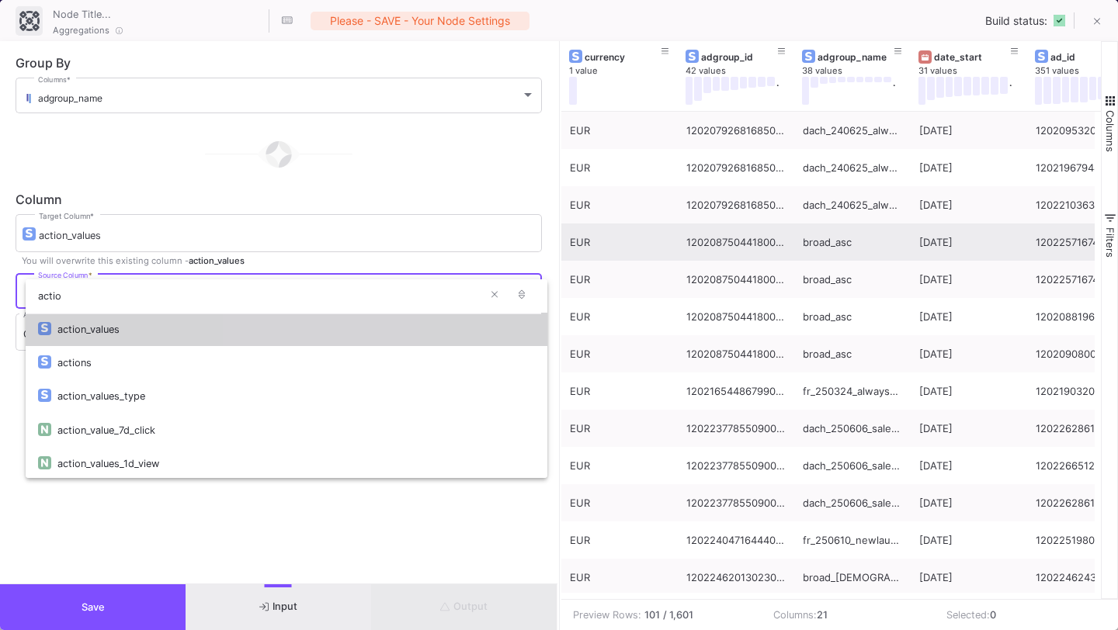
click at [326, 333] on div "action_values" at bounding box center [295, 329] width 477 height 33
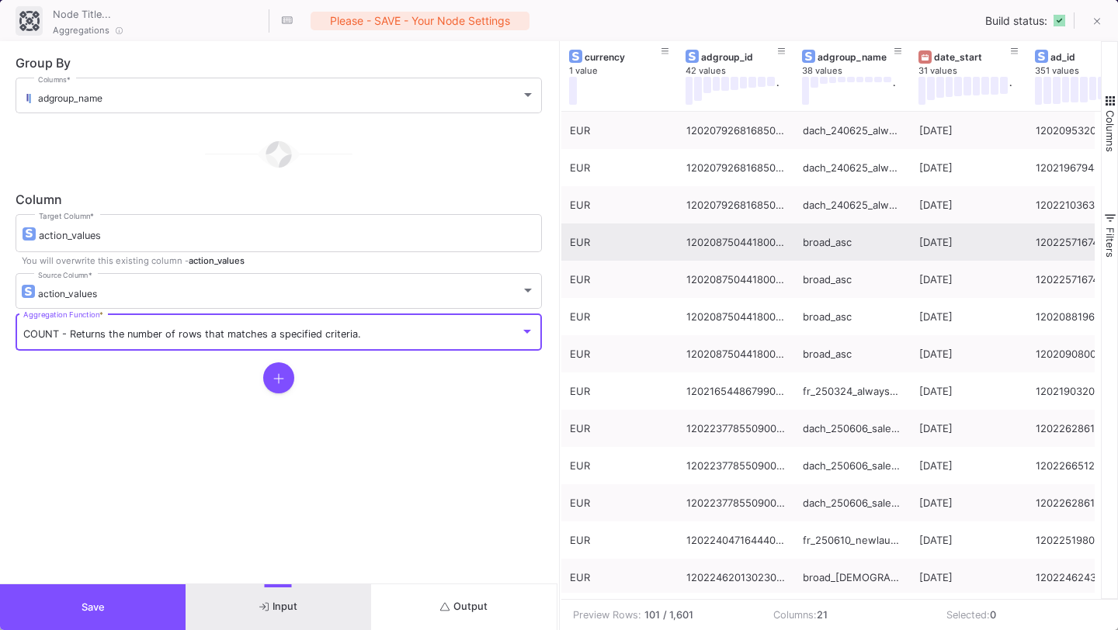
click at [324, 338] on span "COUNT - Returns the number of rows that matches a specified criteria." at bounding box center [192, 334] width 338 height 12
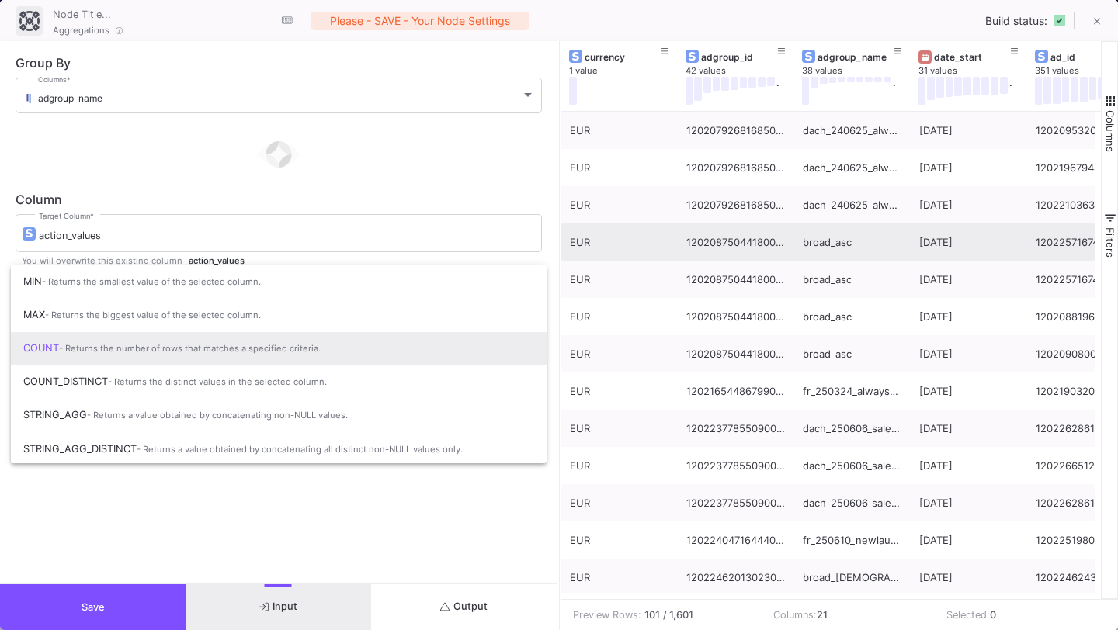
click at [321, 582] on div at bounding box center [559, 315] width 1118 height 630
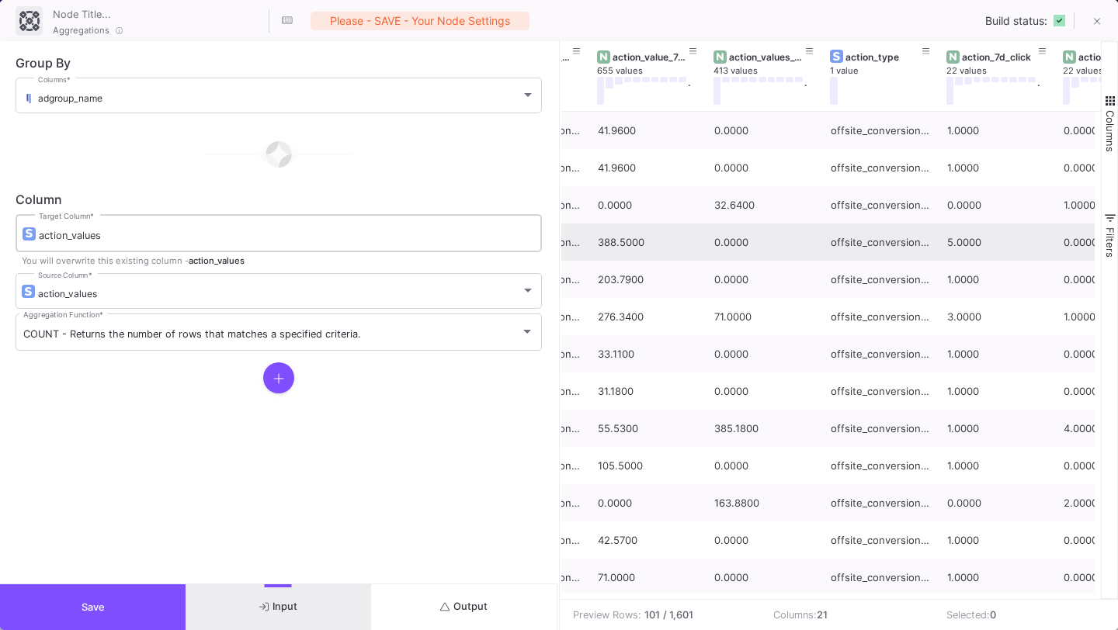
click at [404, 234] on input "action_values" at bounding box center [286, 236] width 495 height 12
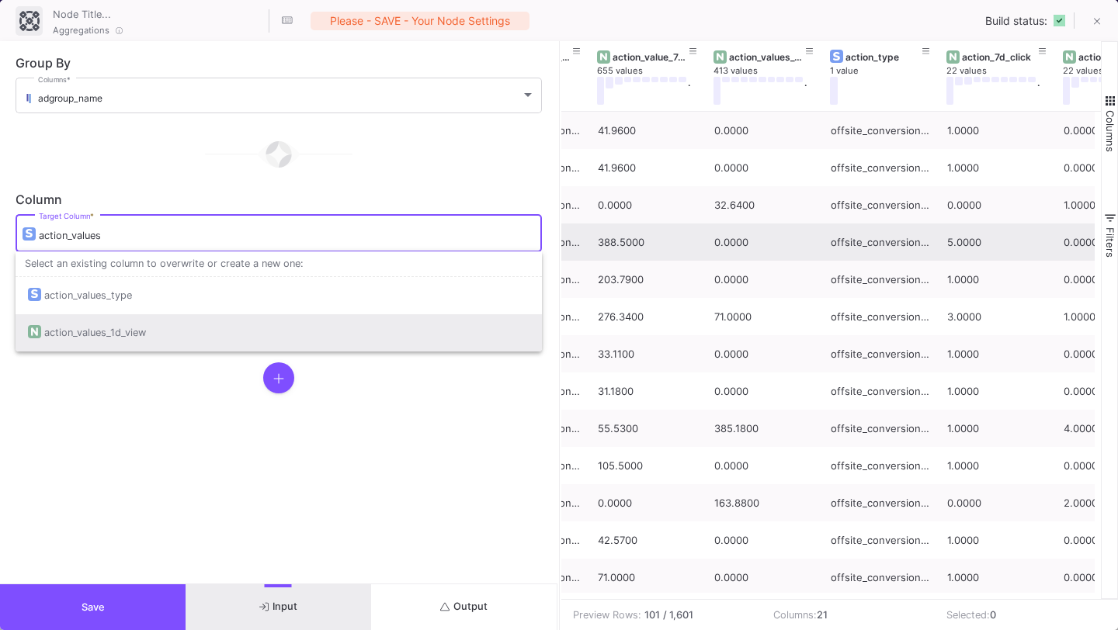
click at [394, 335] on div "action_values_1d_view" at bounding box center [278, 332] width 501 height 37
type input "action_values_1d_view"
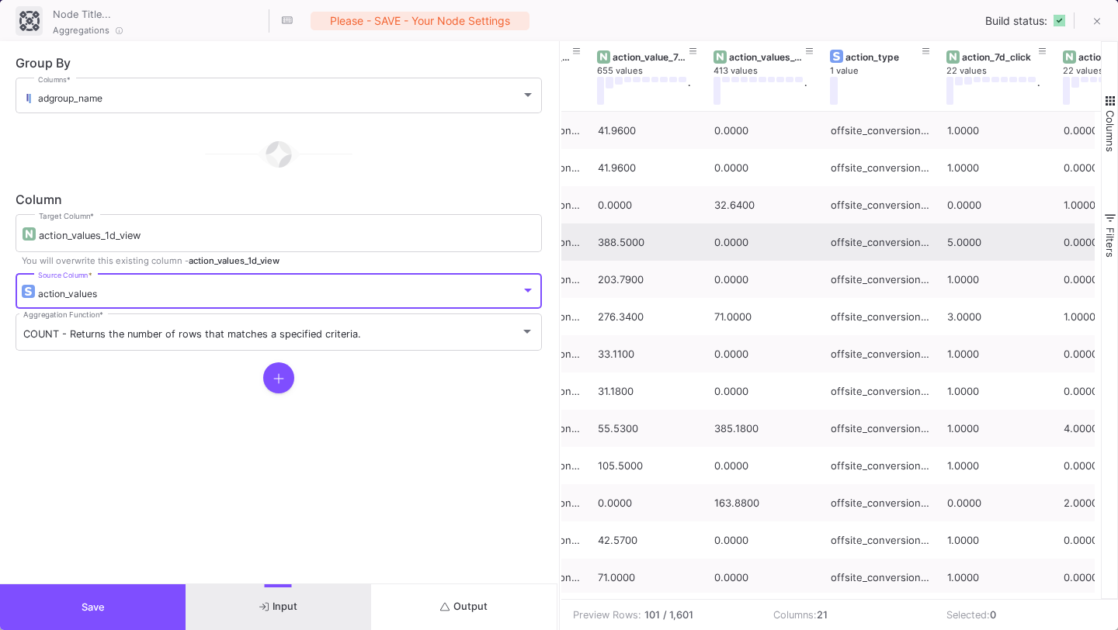
click at [386, 293] on div "action_values" at bounding box center [279, 294] width 483 height 12
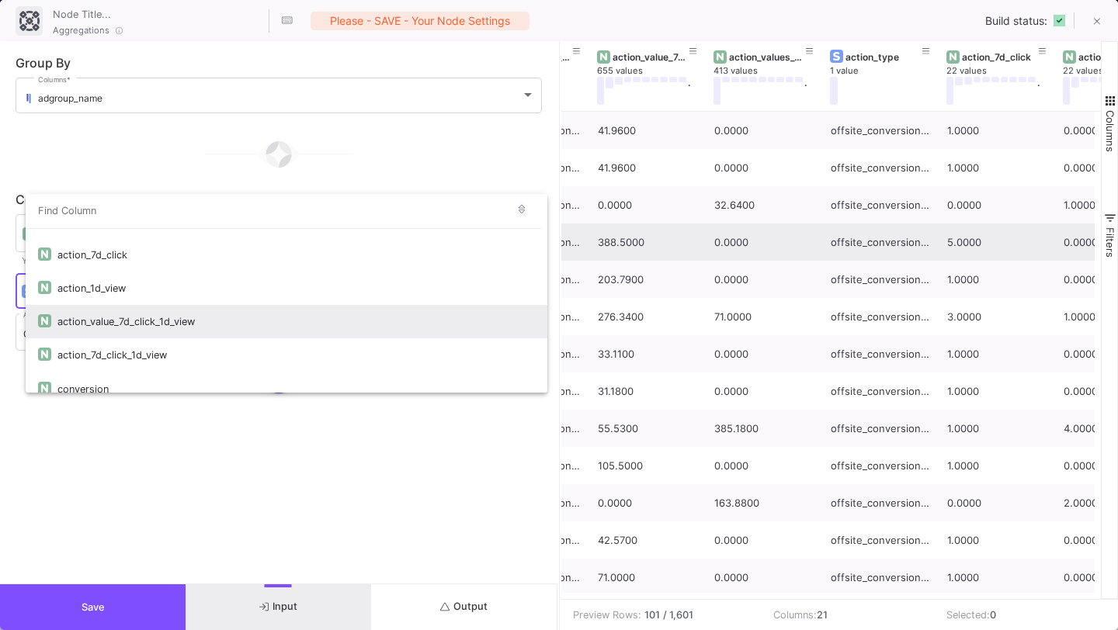
click at [383, 333] on div "action_value_7d_click_1d_view" at bounding box center [295, 321] width 477 height 33
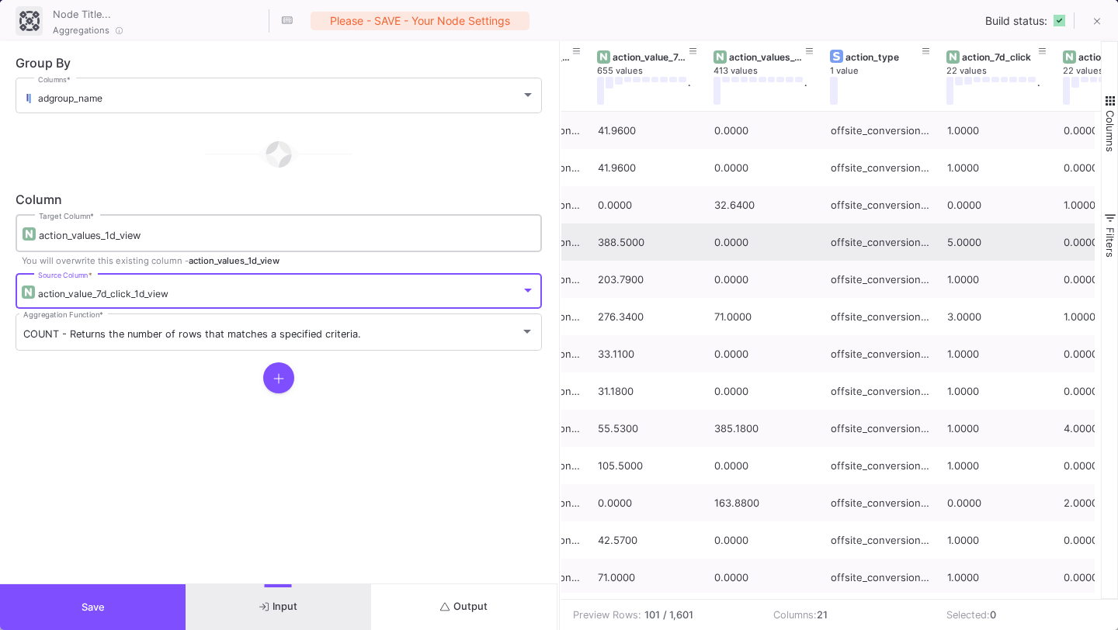
click at [379, 238] on input "action_values_1d_view" at bounding box center [286, 236] width 495 height 12
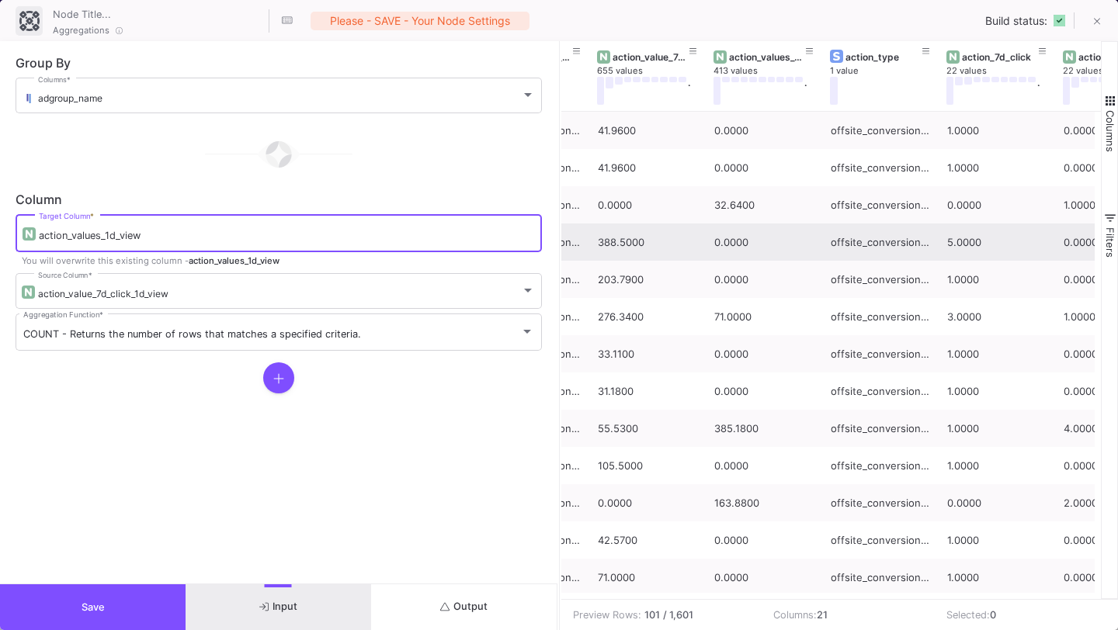
drag, startPoint x: 379, startPoint y: 238, endPoint x: 5, endPoint y: 241, distance: 374.1
click at [5, 241] on form "Group By adgroup_name Columns * Column action_values_1d_view Target Column * Yo…" at bounding box center [278, 312] width 557 height 543
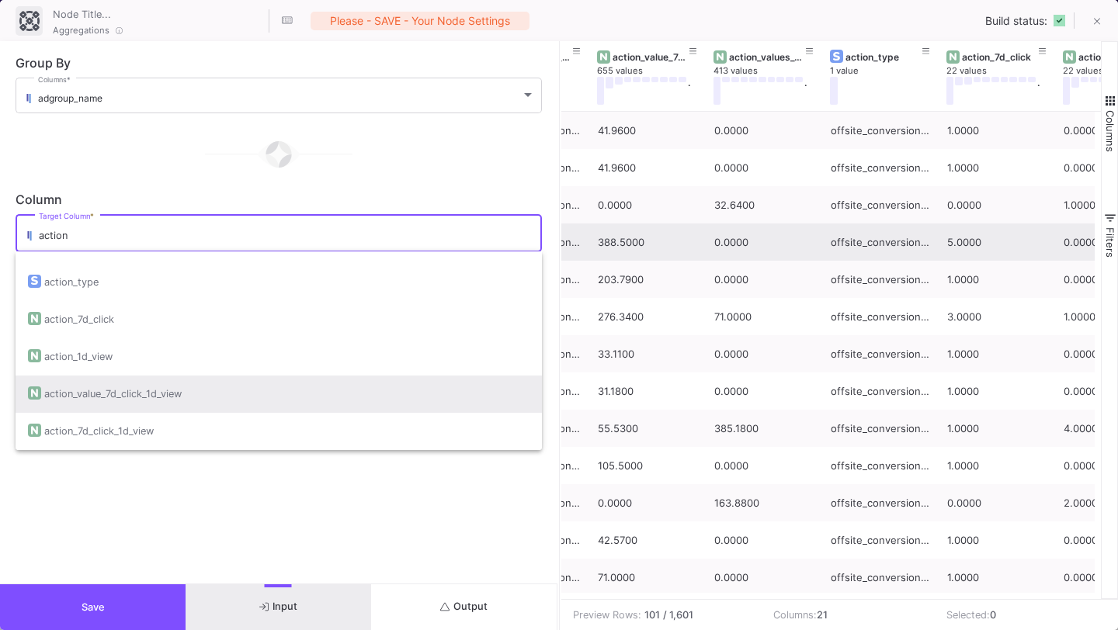
click at [231, 387] on div "action_value_7d_click_1d_view" at bounding box center [278, 394] width 501 height 37
type input "action_value_7d_click_1d_view"
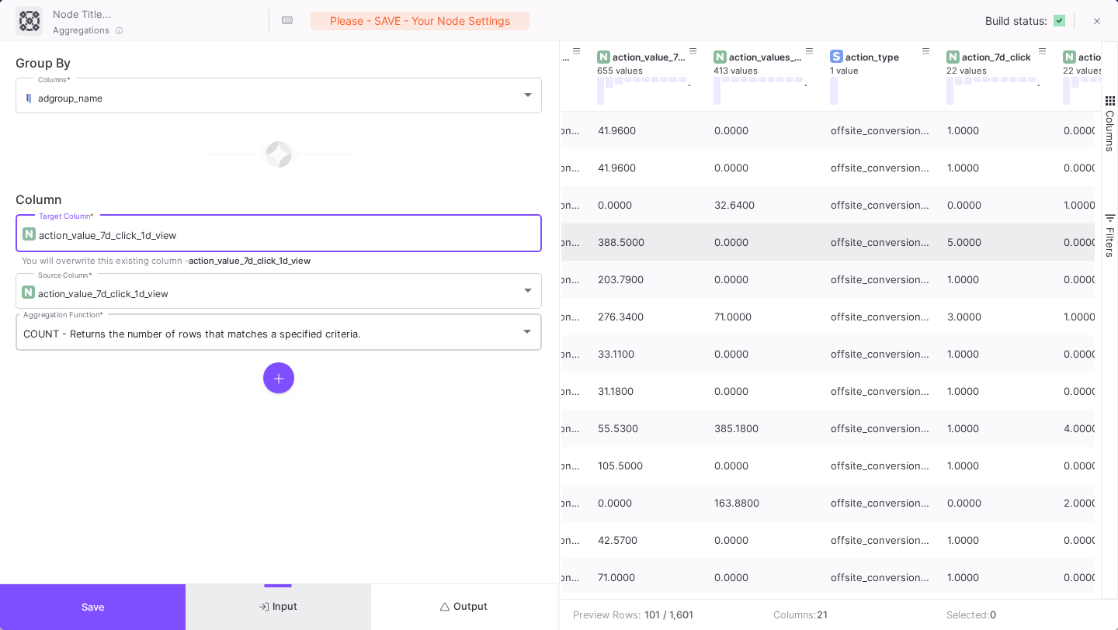
click at [289, 343] on div "COUNT - Returns the number of rows that matches a specified criteria. Aggregati…" at bounding box center [278, 331] width 511 height 40
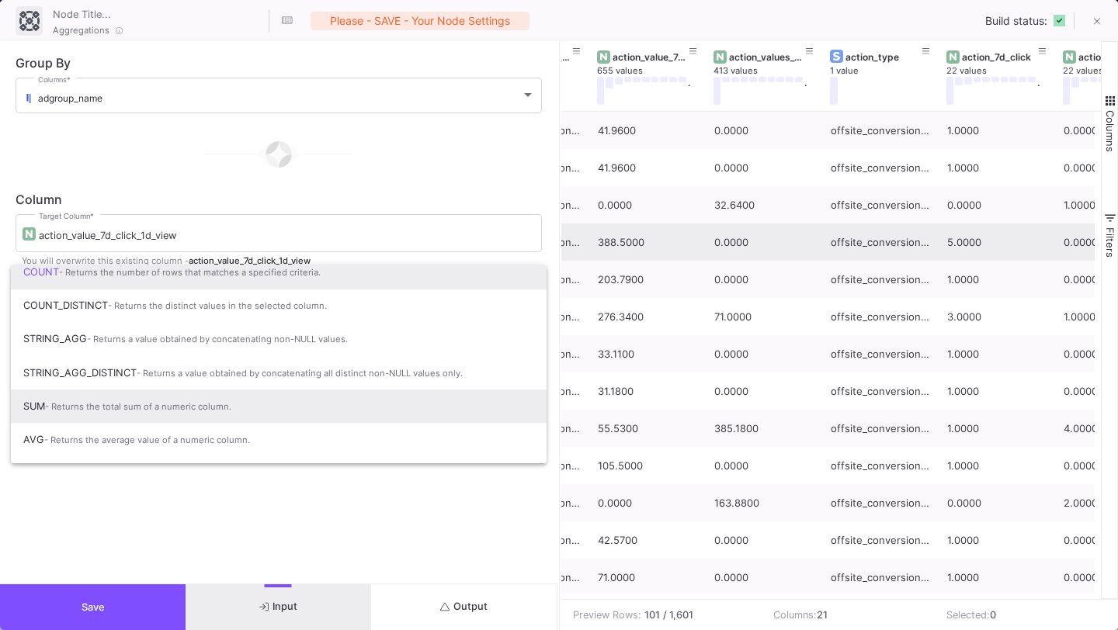
click at [274, 403] on span "SUM - Returns the total sum of a numeric column." at bounding box center [278, 407] width 511 height 34
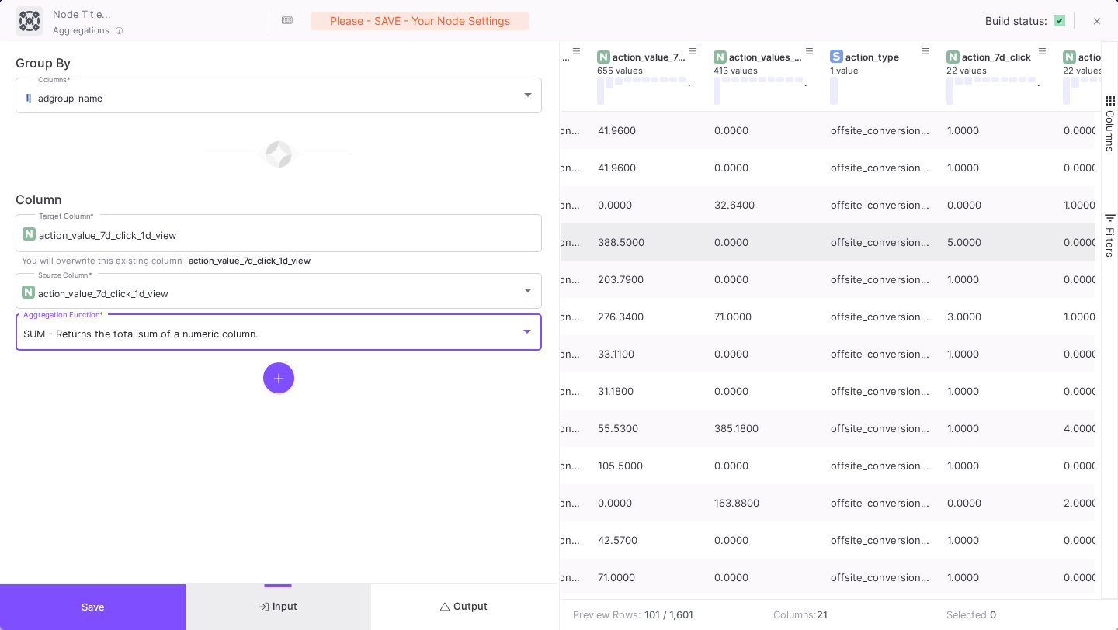
click at [285, 385] on button at bounding box center [278, 377] width 31 height 31
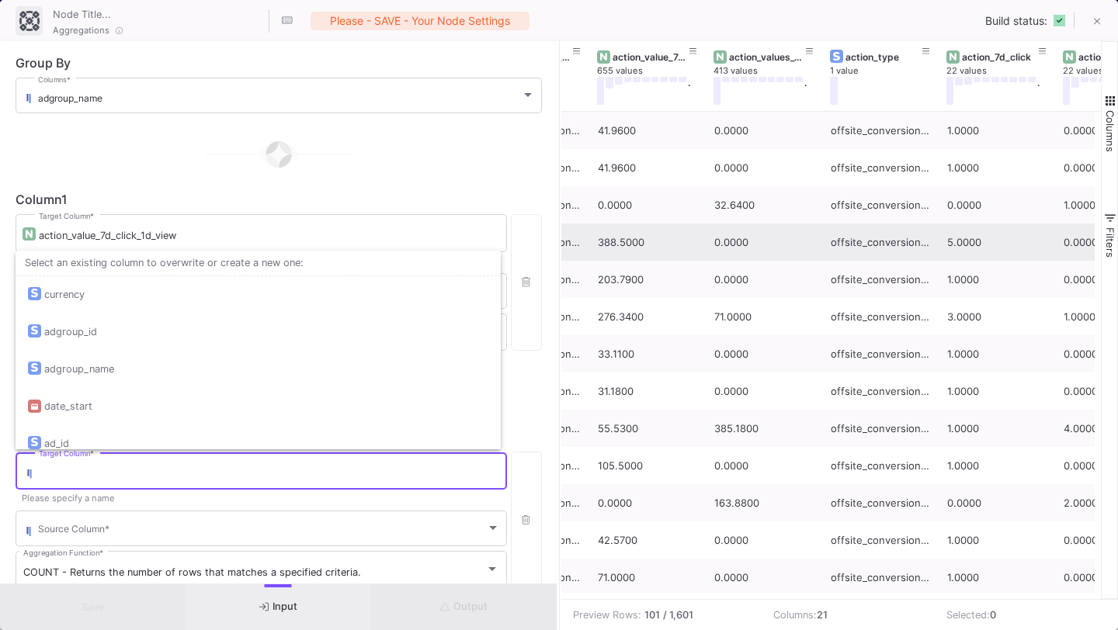
click at [276, 471] on input "Target Column *" at bounding box center [269, 473] width 460 height 12
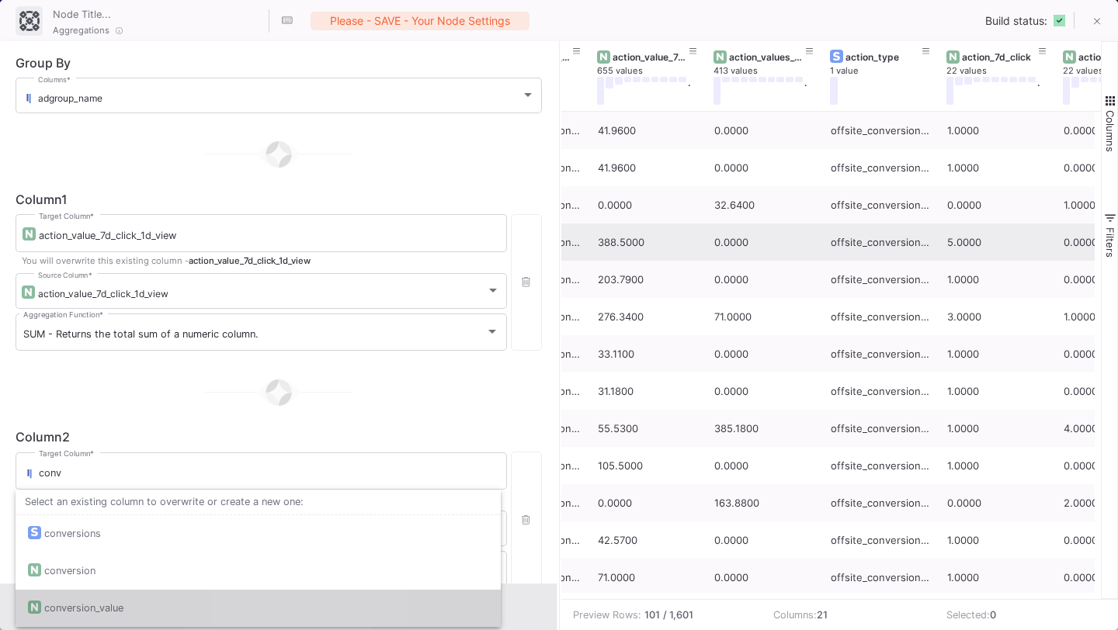
click at [264, 591] on div "conversion_value" at bounding box center [258, 608] width 460 height 37
type input "conversion_value"
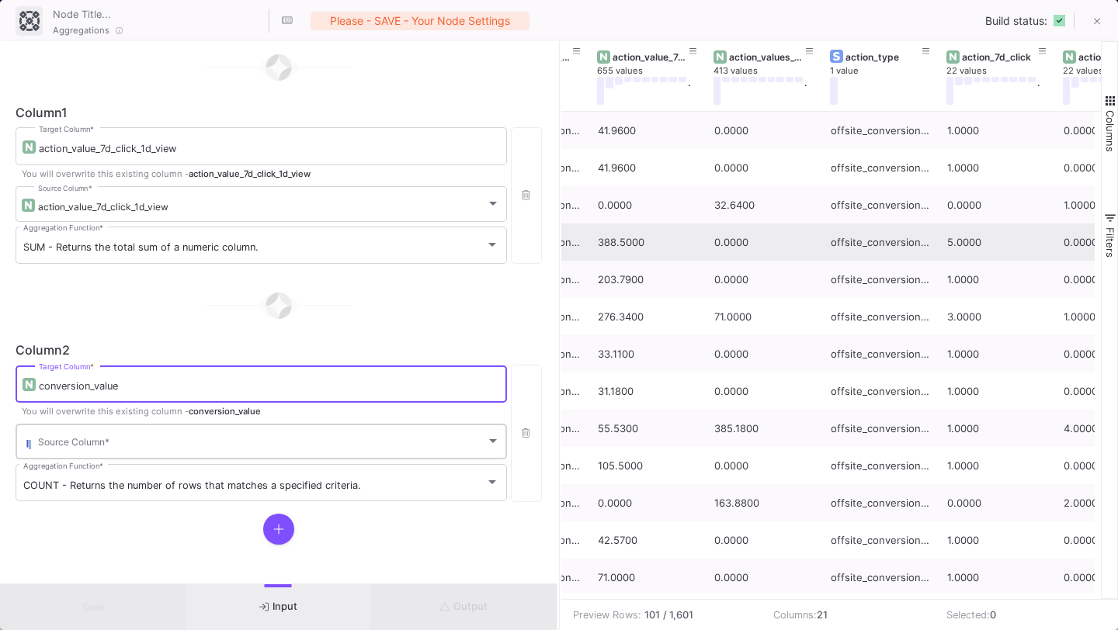
click at [324, 431] on div "Source Column *" at bounding box center [269, 440] width 462 height 38
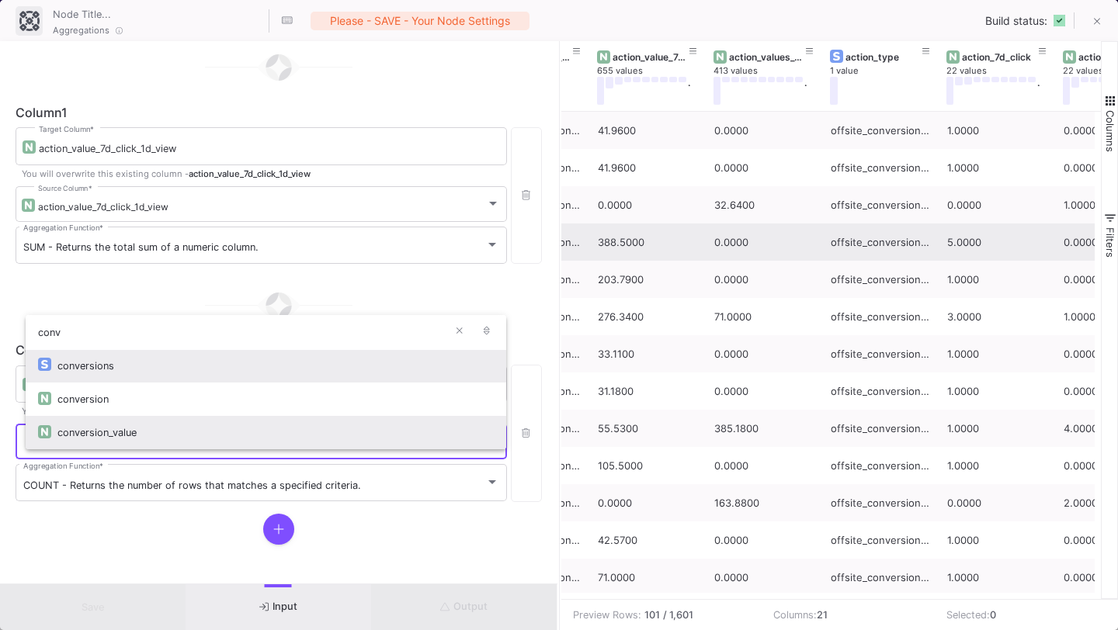
type input "conv"
click at [262, 435] on div "conversion_value" at bounding box center [275, 432] width 436 height 33
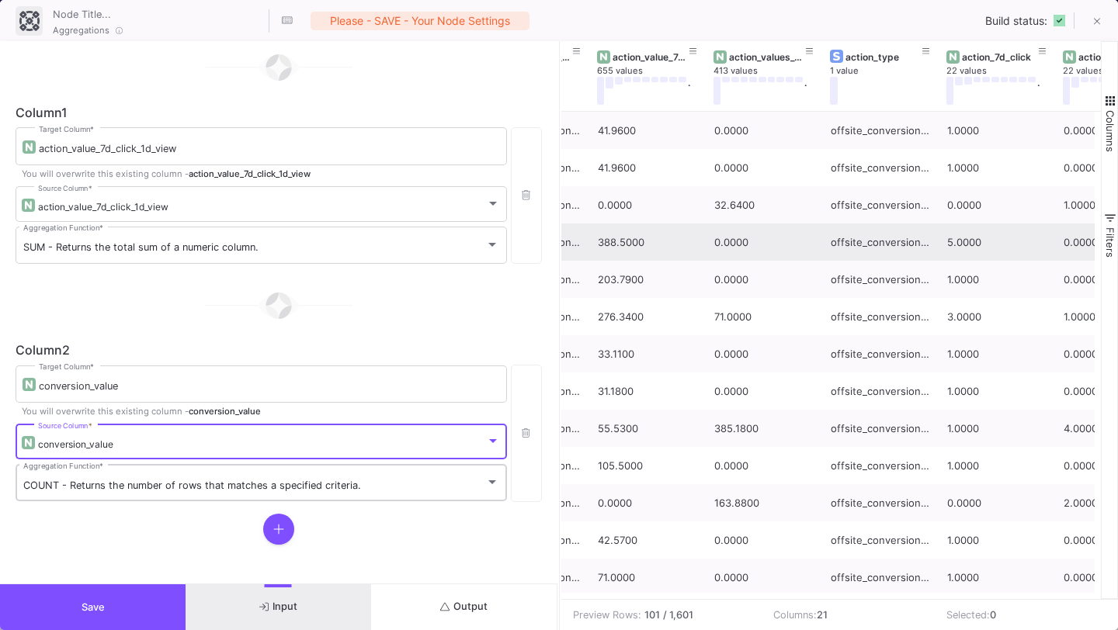
click at [253, 479] on div "COUNT - Returns the number of rows that matches a specified criteria. Aggregati…" at bounding box center [261, 482] width 476 height 40
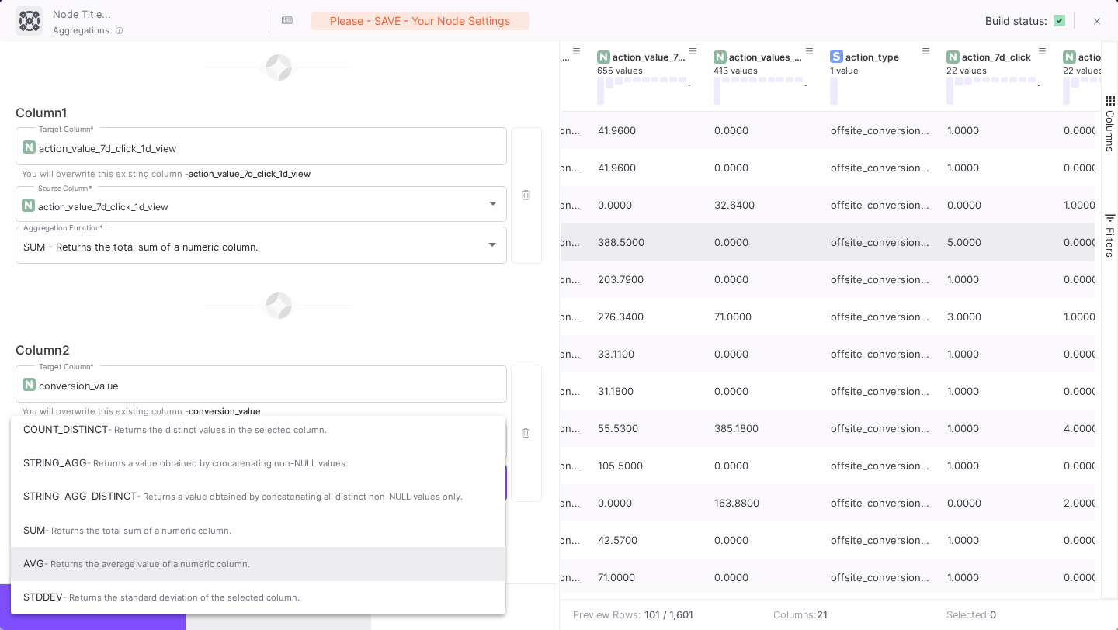
click at [244, 552] on span "AVG - Returns the average value of a numeric column." at bounding box center [258, 564] width 470 height 34
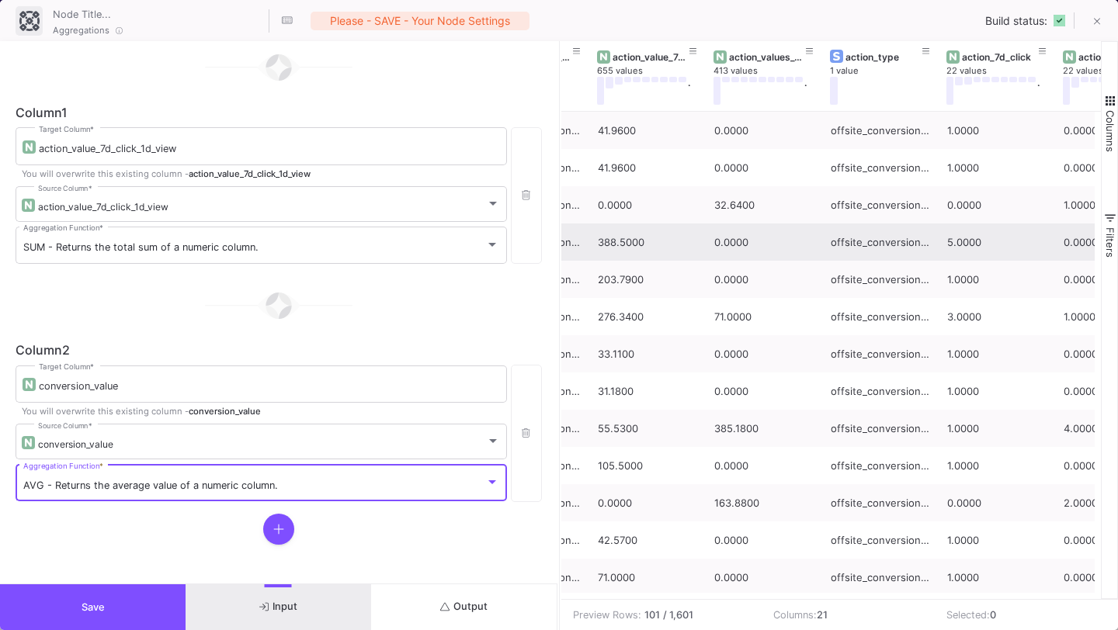
click at [255, 483] on span "AVG - Returns the average value of a numeric column." at bounding box center [150, 486] width 255 height 12
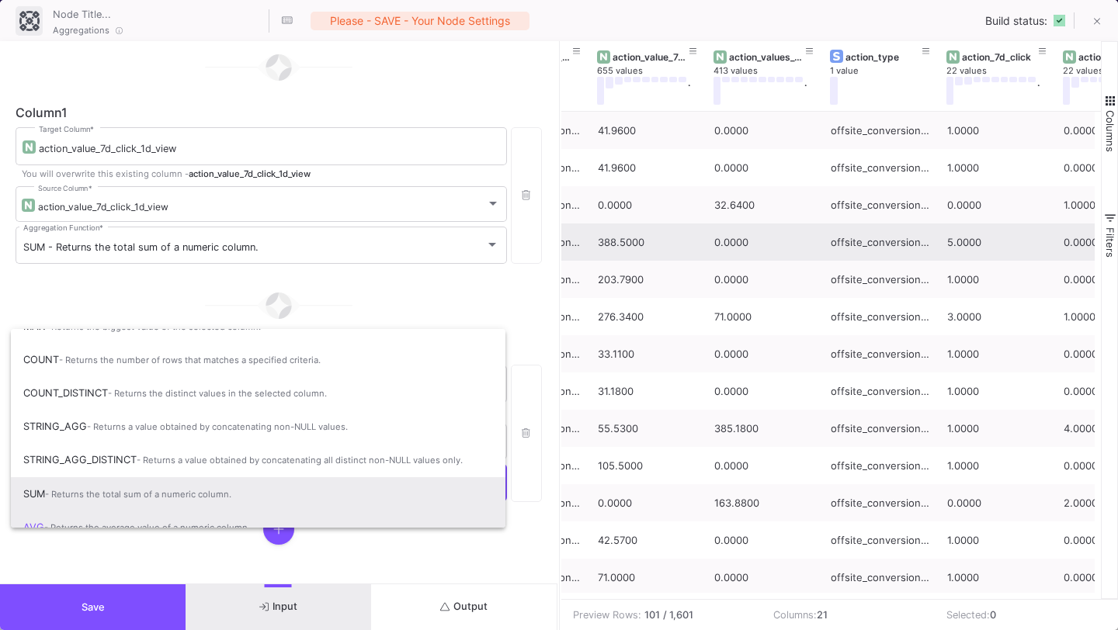
click at [258, 502] on span "SUM - Returns the total sum of a numeric column." at bounding box center [258, 494] width 470 height 34
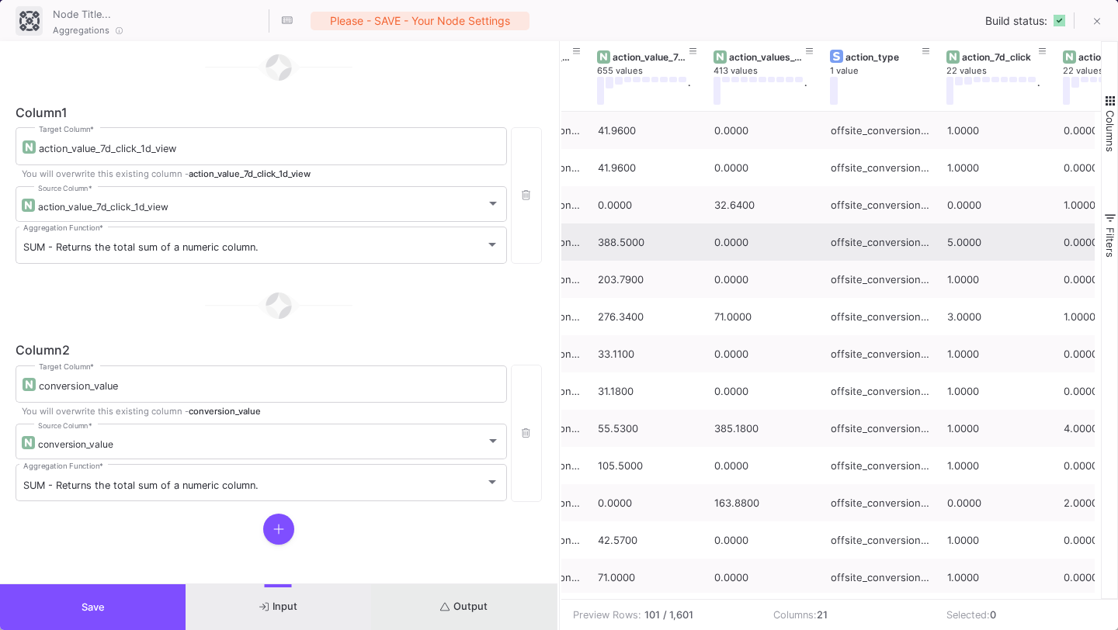
click at [412, 600] on button "Output" at bounding box center [464, 607] width 186 height 46
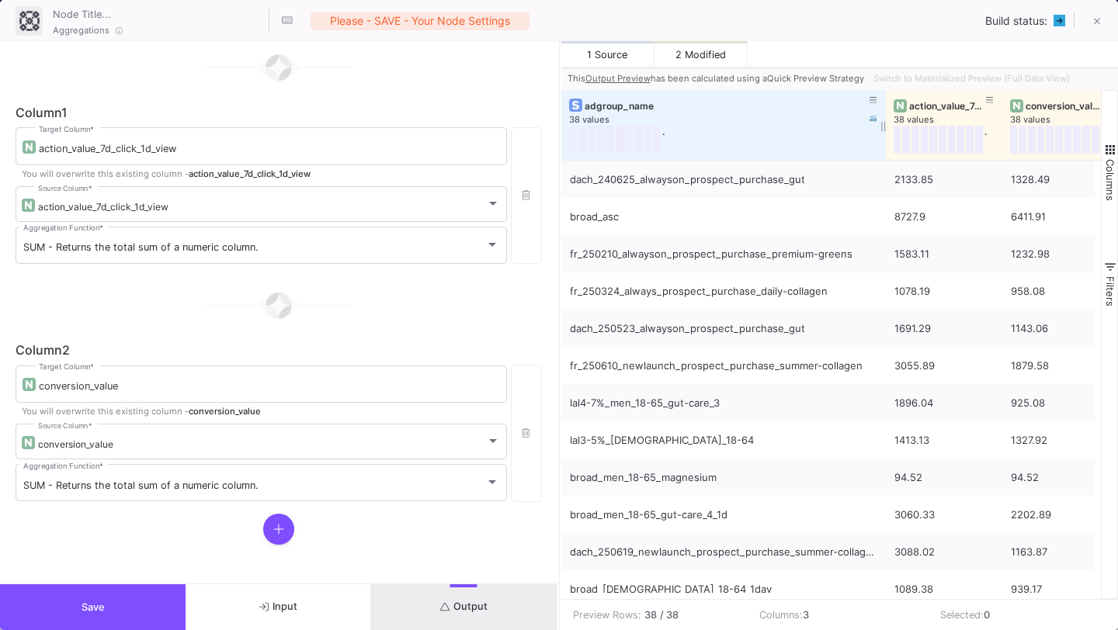
drag, startPoint x: 674, startPoint y: 127, endPoint x: 883, endPoint y: 144, distance: 208.7
click at [883, 144] on div at bounding box center [886, 125] width 6 height 70
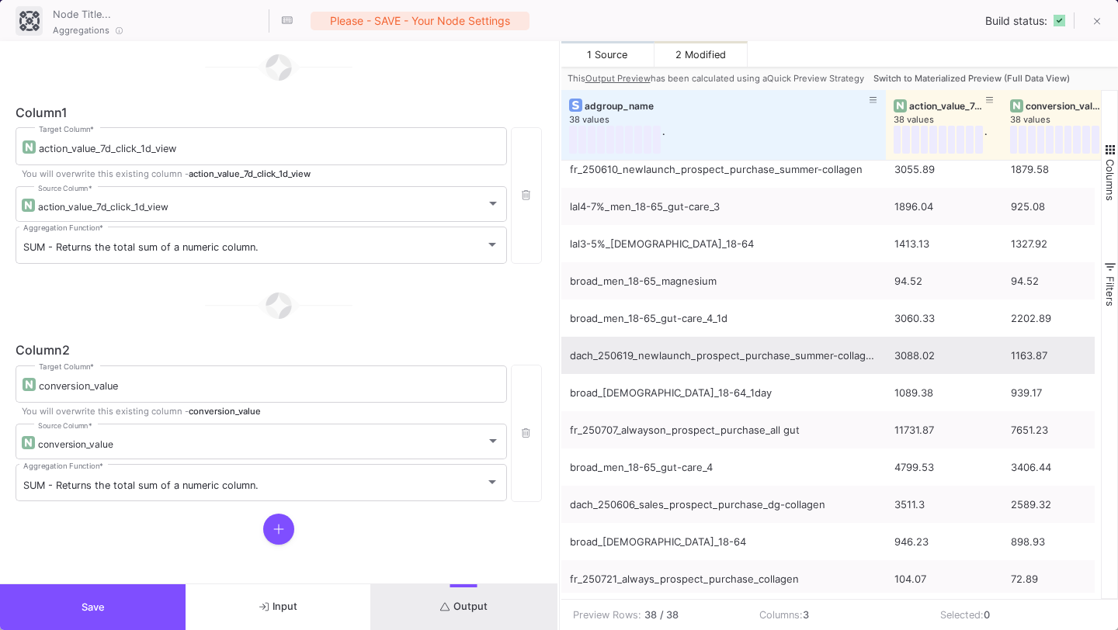
scroll to position [244, 0]
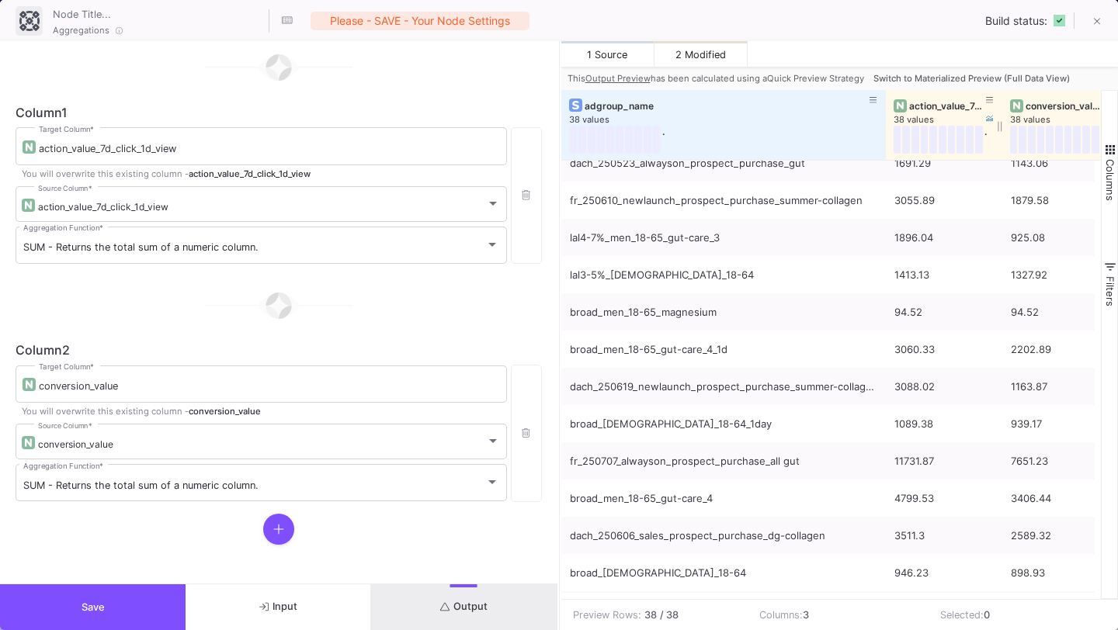
click at [935, 106] on div "action_value_7d_click_1d_view" at bounding box center [947, 106] width 77 height 12
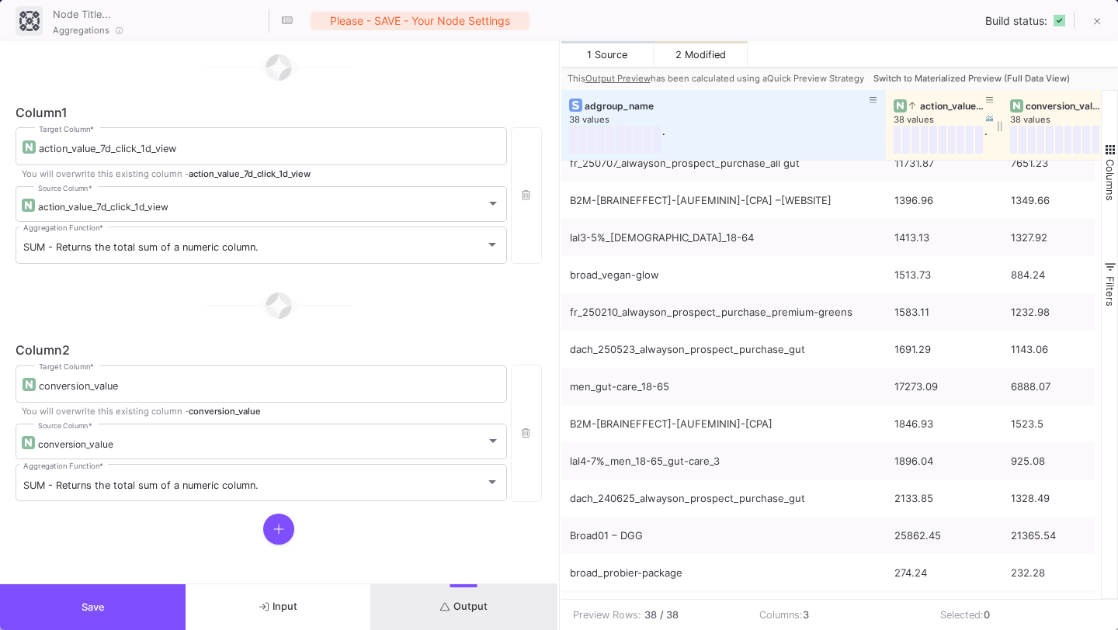
click at [935, 106] on div "action_value_7d_click_1d_view" at bounding box center [947, 106] width 77 height 12
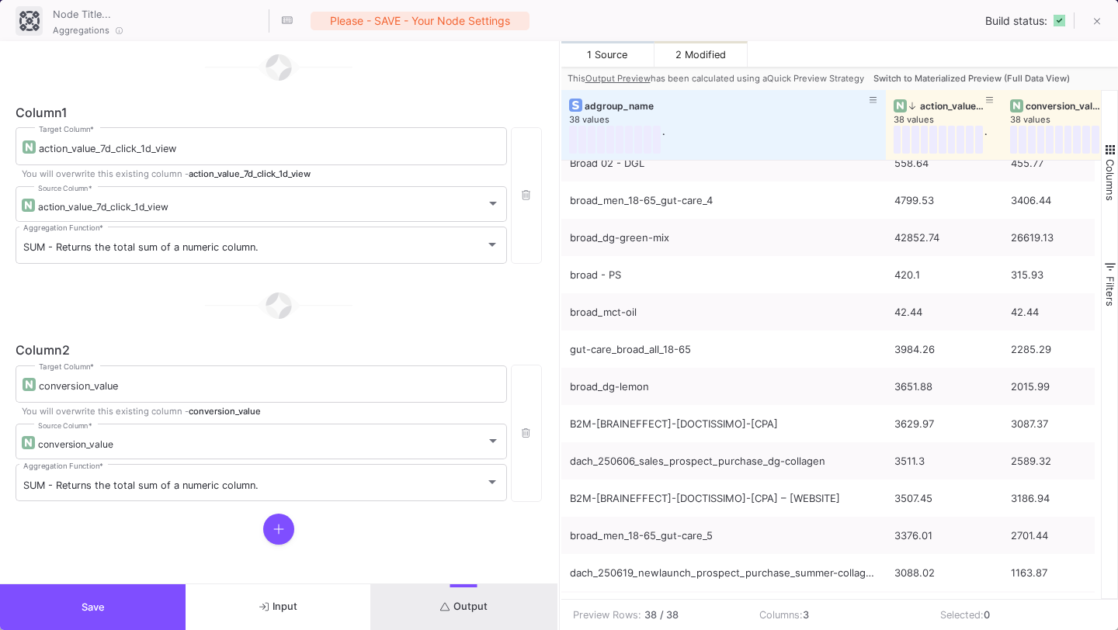
click at [921, 74] on span "Switch to Materialized Preview (Full Data View)" at bounding box center [971, 78] width 196 height 11
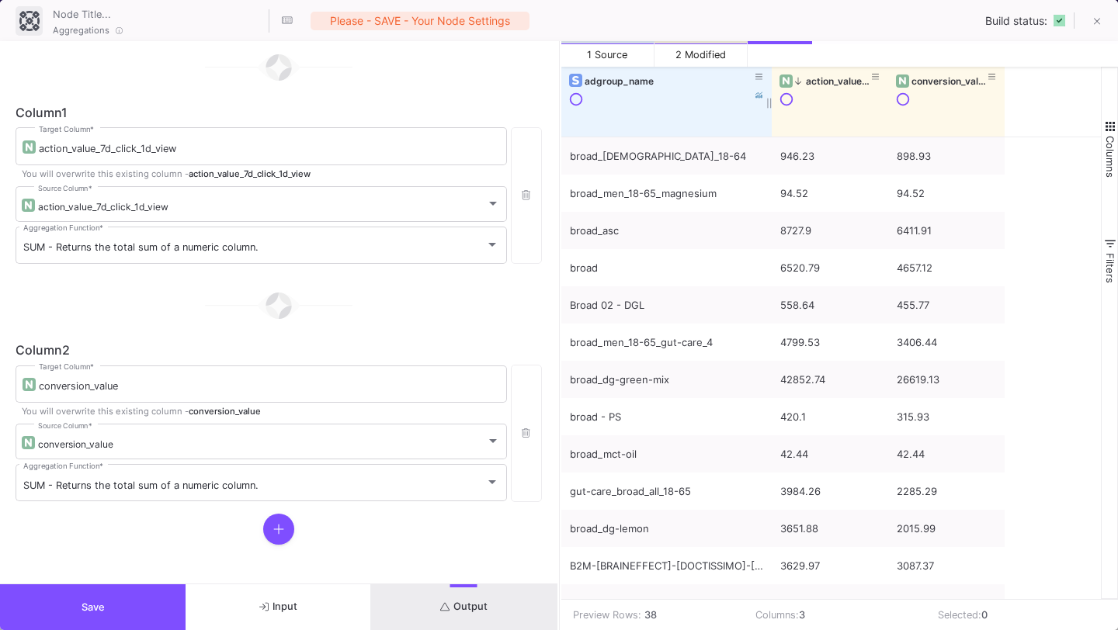
drag, startPoint x: 674, startPoint y: 104, endPoint x: 772, endPoint y: 104, distance: 97.0
click at [772, 104] on div at bounding box center [771, 102] width 6 height 70
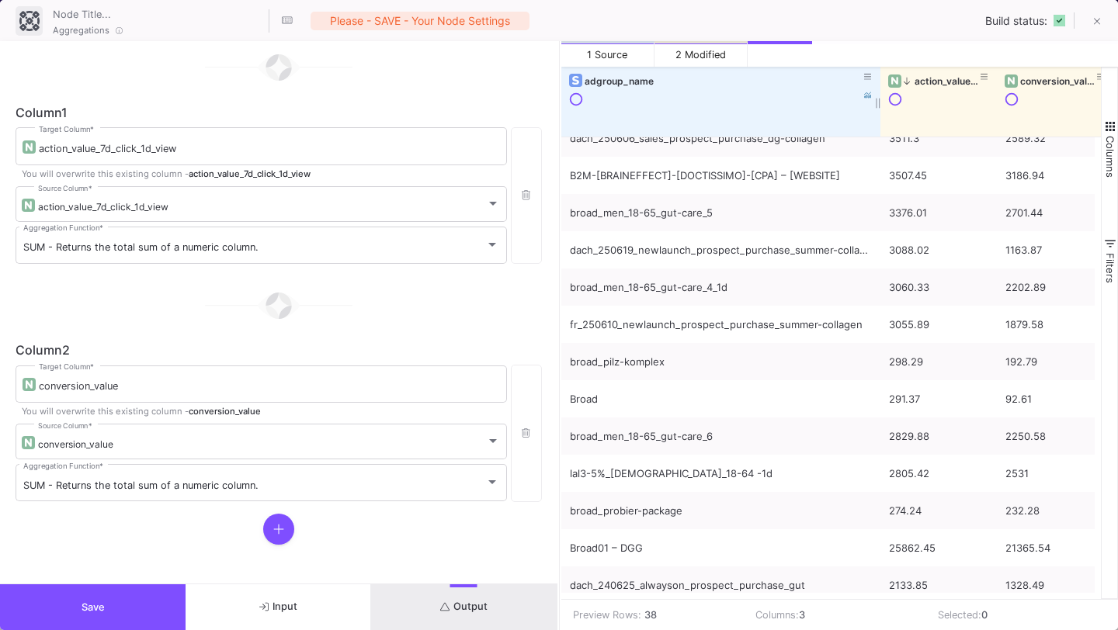
drag, startPoint x: 772, startPoint y: 101, endPoint x: 877, endPoint y: 108, distance: 105.0
click at [877, 109] on div at bounding box center [880, 102] width 6 height 70
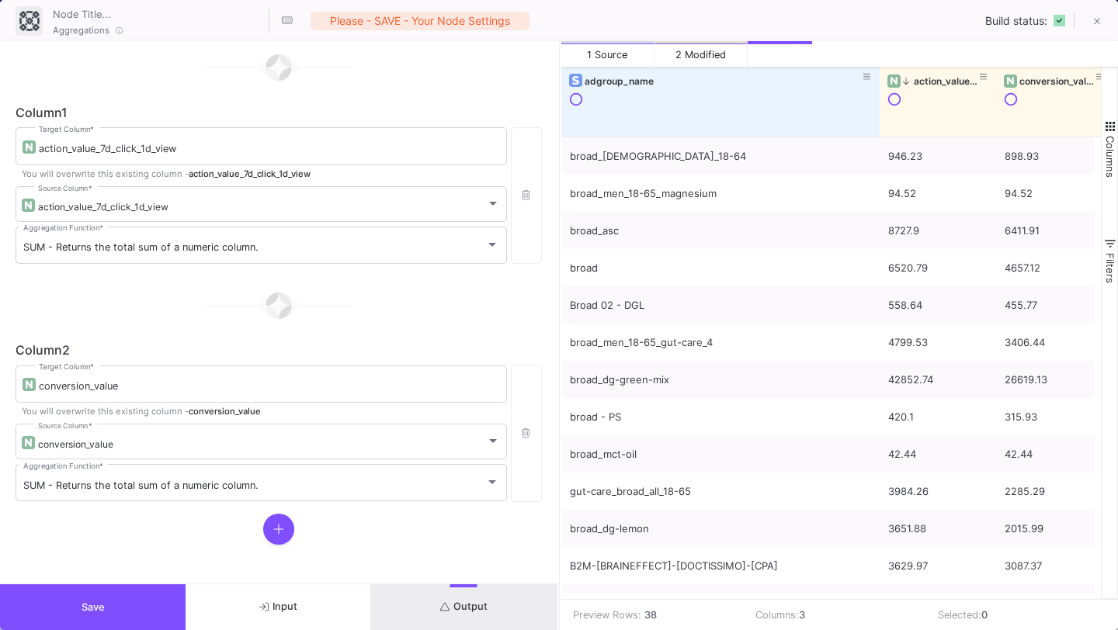
click at [137, 611] on button "Save" at bounding box center [93, 607] width 186 height 46
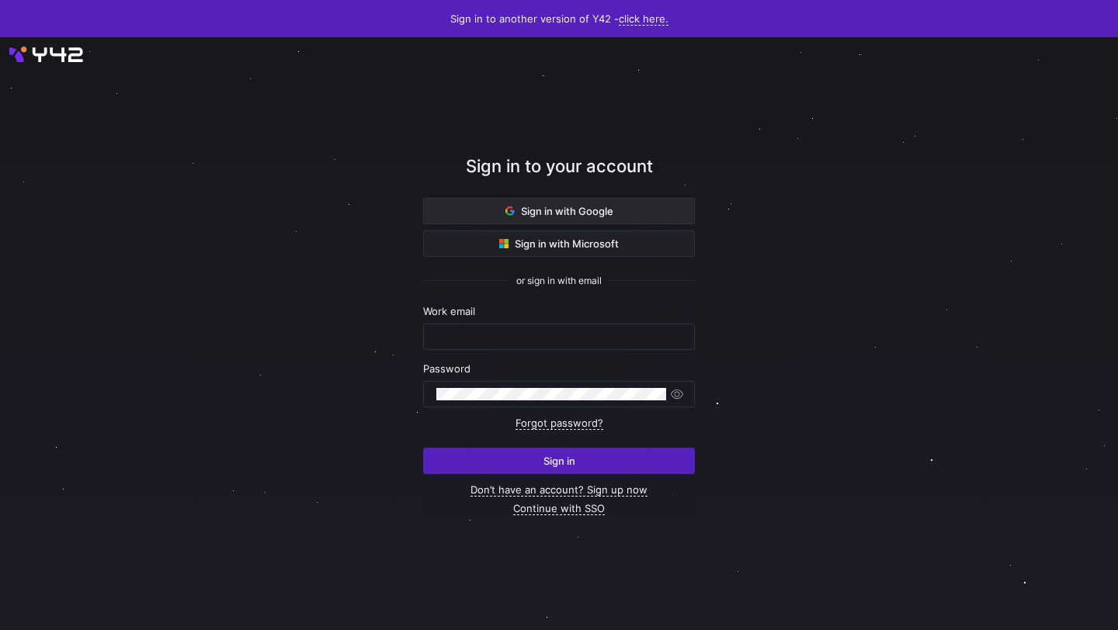
click at [569, 213] on span "Sign in with Google" at bounding box center [559, 211] width 108 height 12
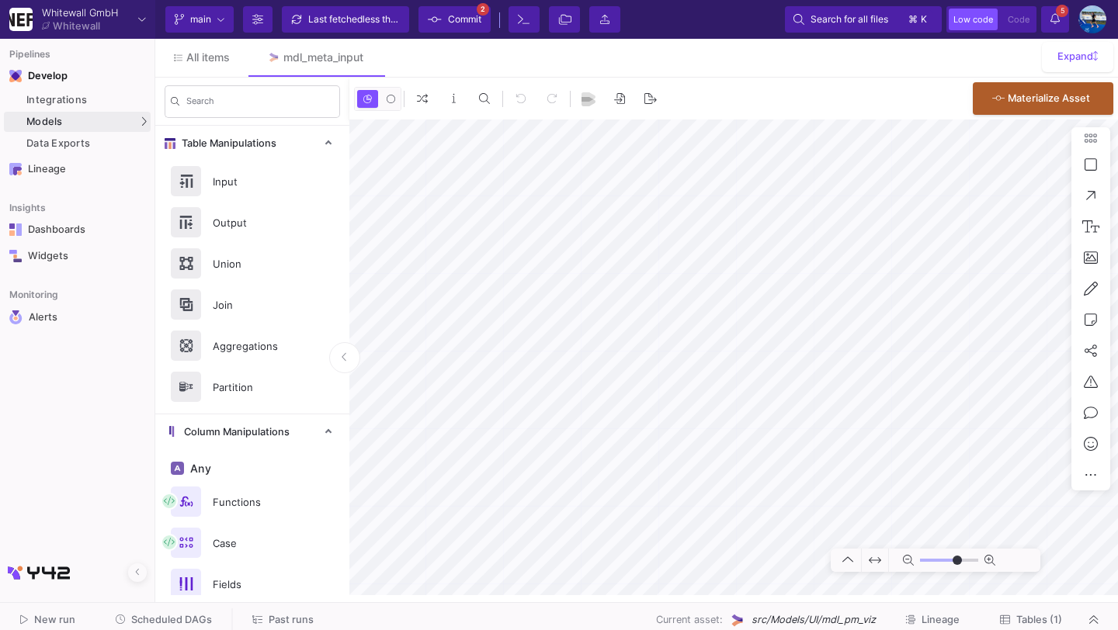
type input "-39"
click at [353, 16] on div "Last fetched less than a minute ago" at bounding box center [354, 19] width 93 height 23
click at [443, 26] on span "Commit" at bounding box center [455, 19] width 54 height 23
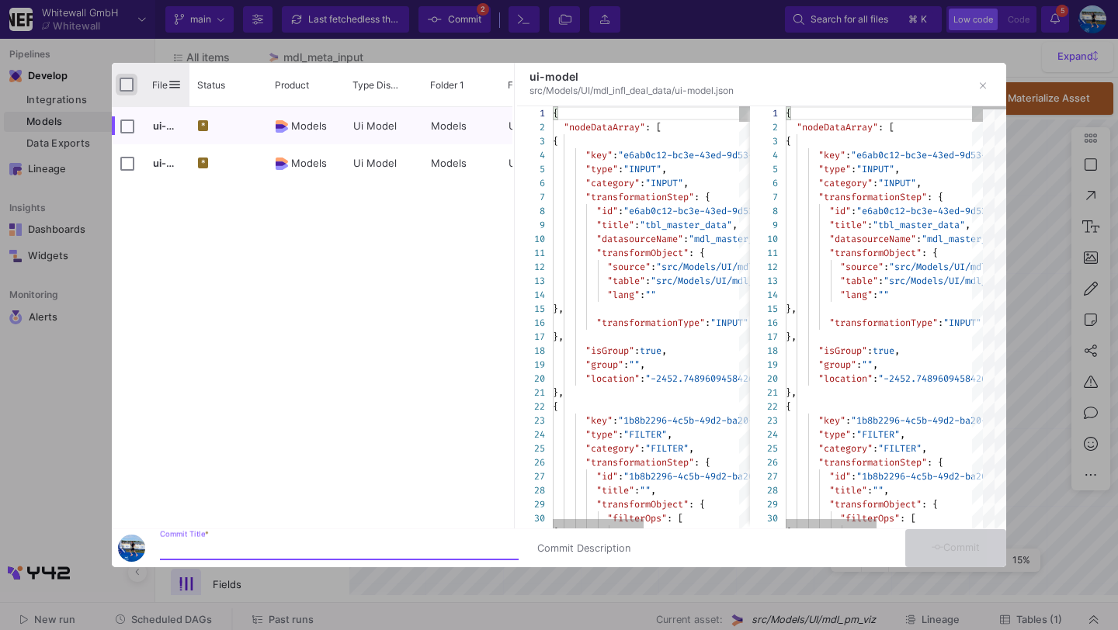
click at [124, 86] on input "Press Space to toggle all rows selection (unchecked)" at bounding box center [127, 85] width 14 height 14
checkbox input "true"
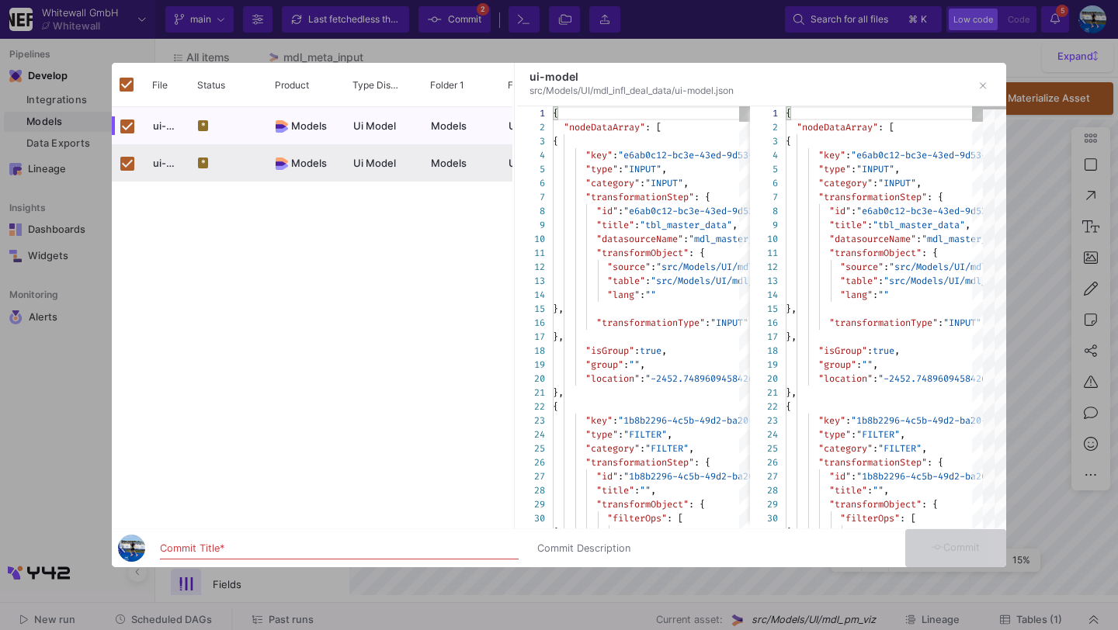
click at [206, 546] on input "Commit Title *" at bounding box center [339, 549] width 359 height 12
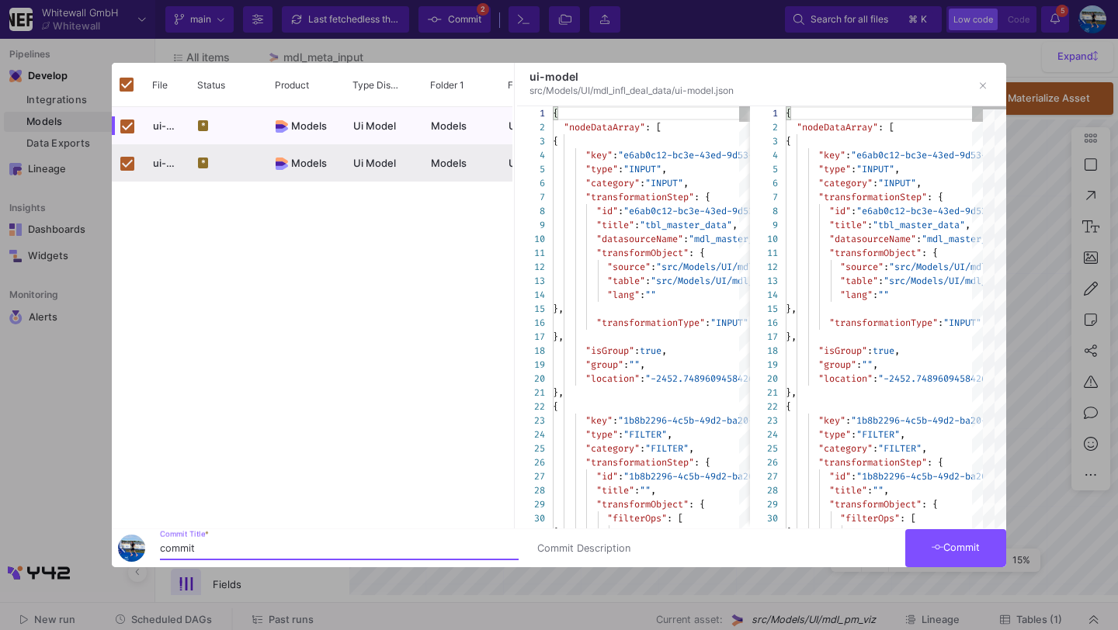
type input "commit"
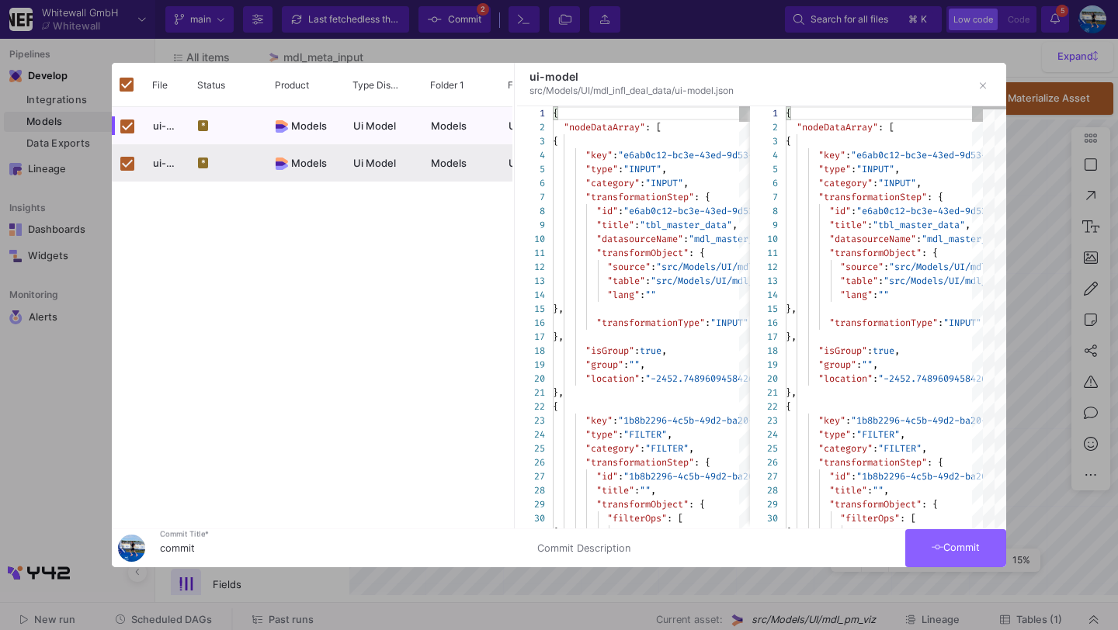
click at [924, 551] on button "Commit" at bounding box center [955, 548] width 101 height 38
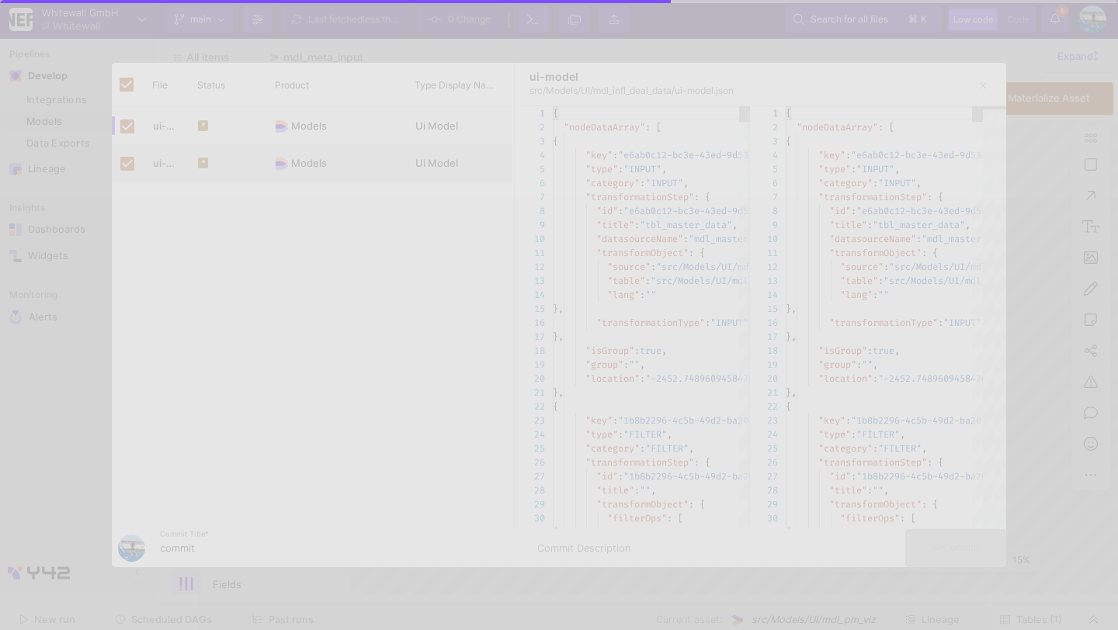
checkbox input "false"
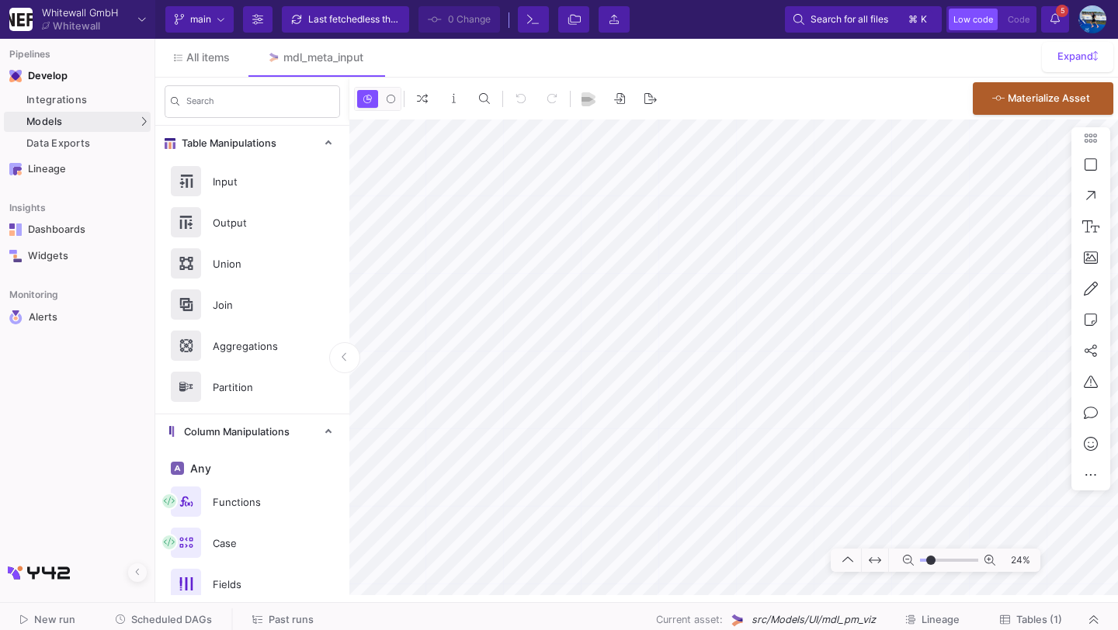
type input "-16"
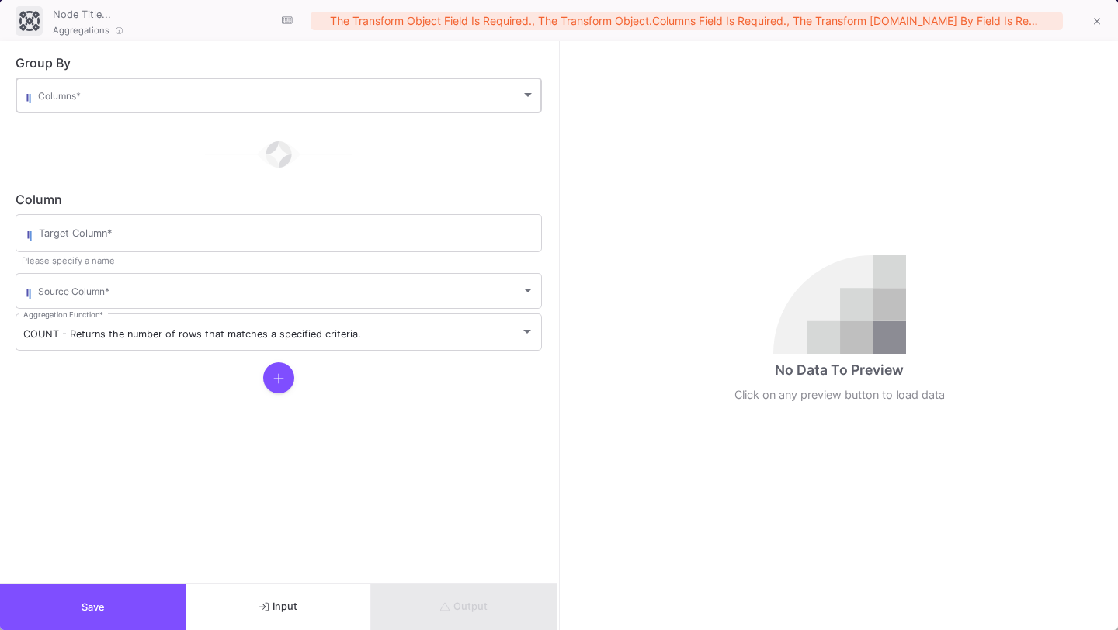
click at [489, 91] on div "Columns *" at bounding box center [286, 94] width 497 height 38
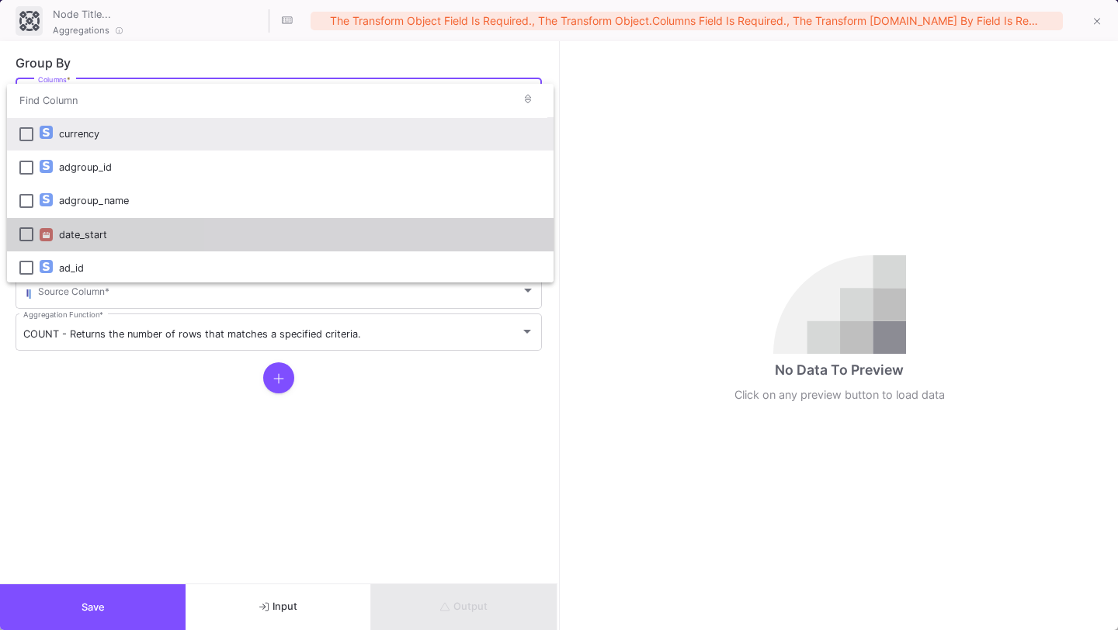
click at [380, 238] on div "date_start" at bounding box center [300, 234] width 482 height 33
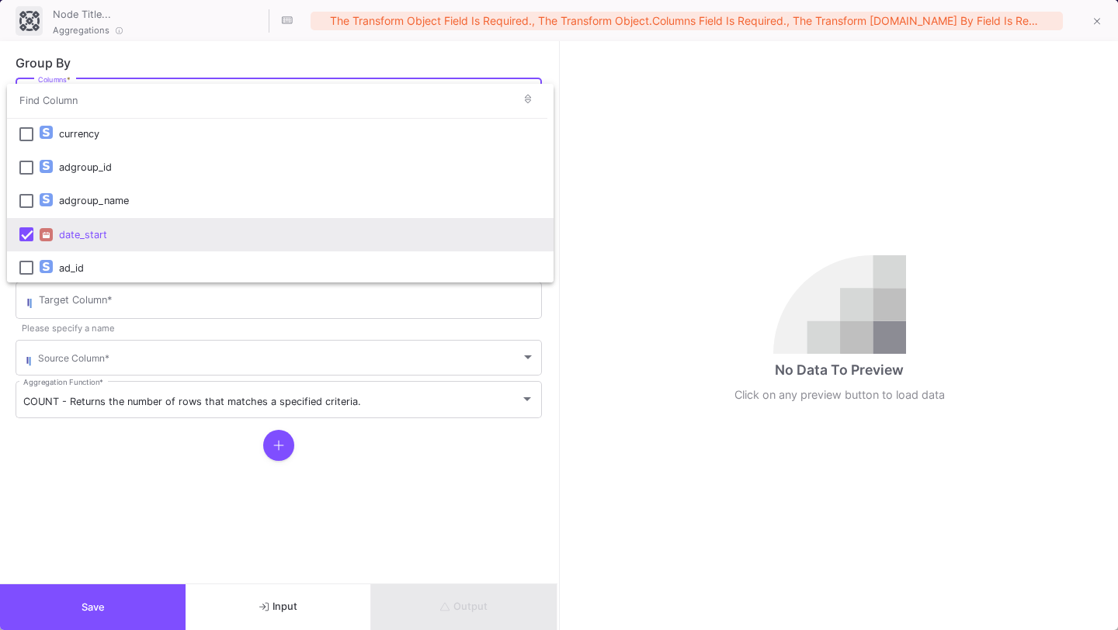
click at [550, 321] on div at bounding box center [559, 315] width 1118 height 630
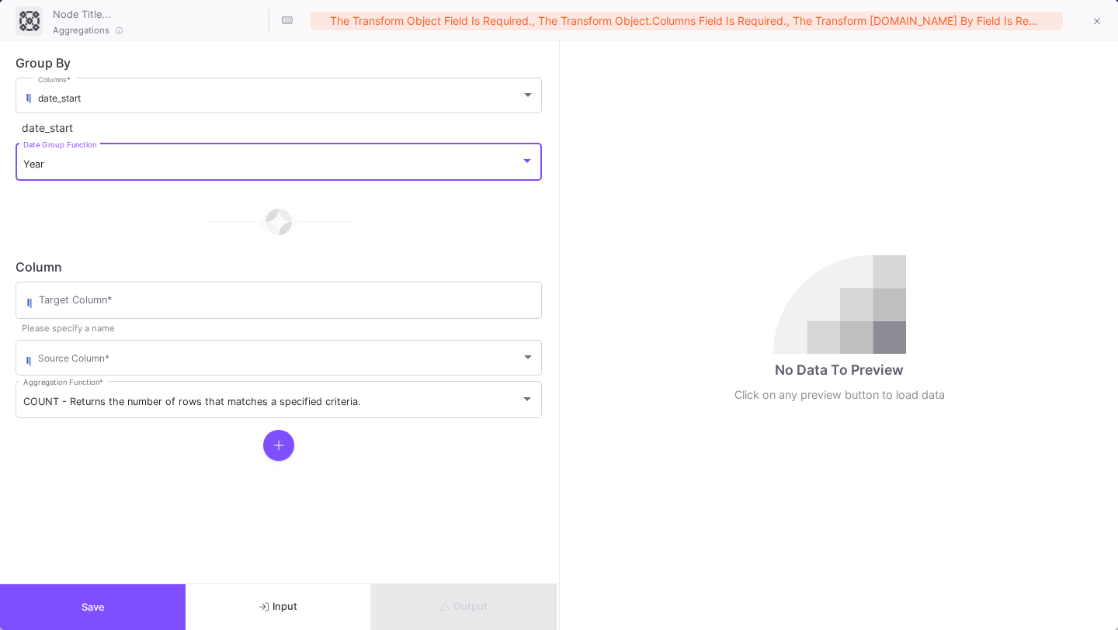
click at [457, 162] on div "Year" at bounding box center [271, 164] width 497 height 12
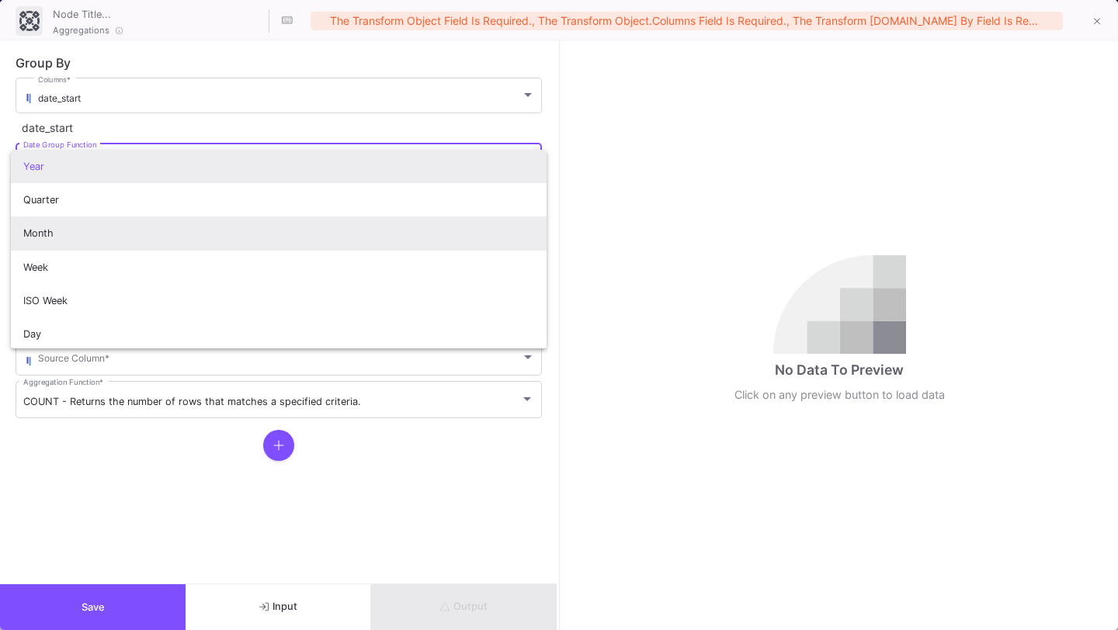
click at [437, 241] on span "Month" at bounding box center [278, 233] width 511 height 33
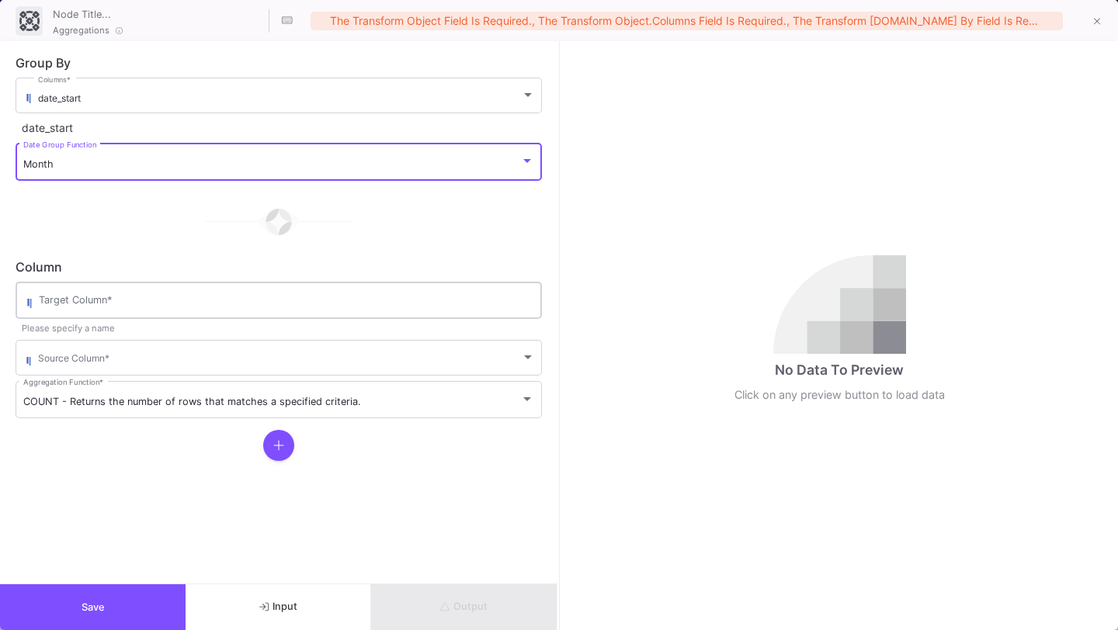
click at [438, 309] on input "Target Column *" at bounding box center [286, 303] width 495 height 12
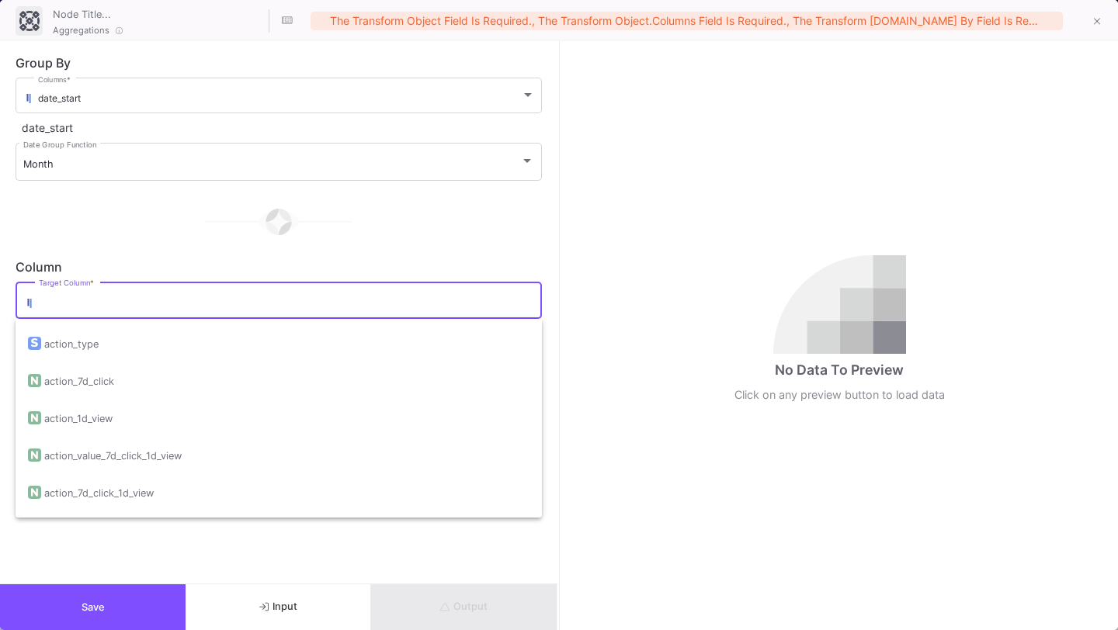
scroll to position [549, 0]
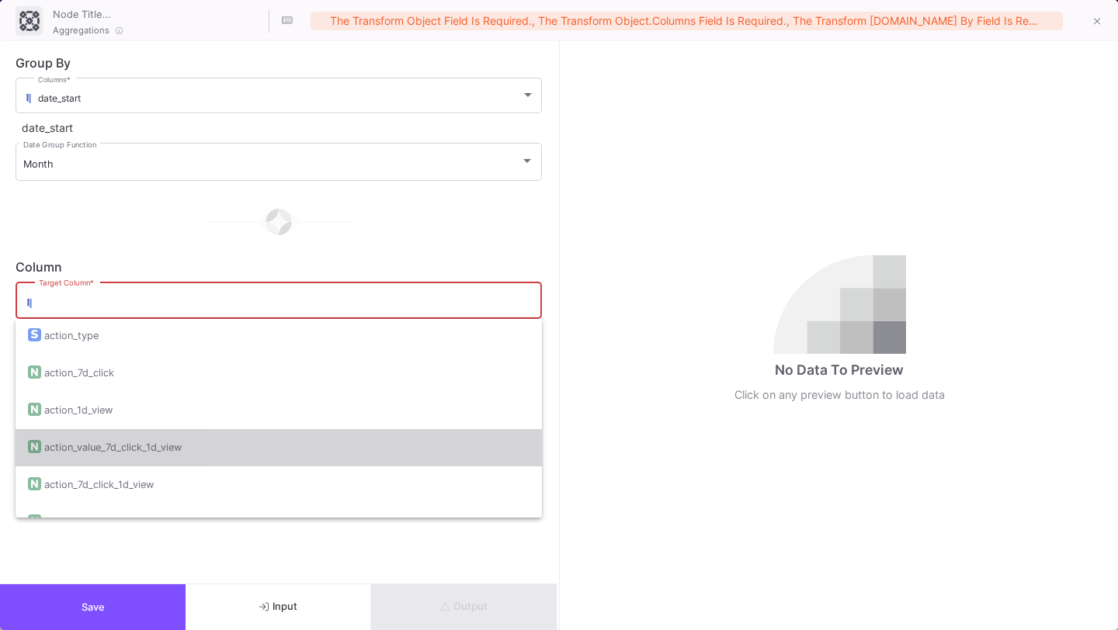
click at [383, 451] on div "action_value_7d_click_1d_view" at bounding box center [278, 447] width 501 height 37
type input "action_value_7d_click_1d_view"
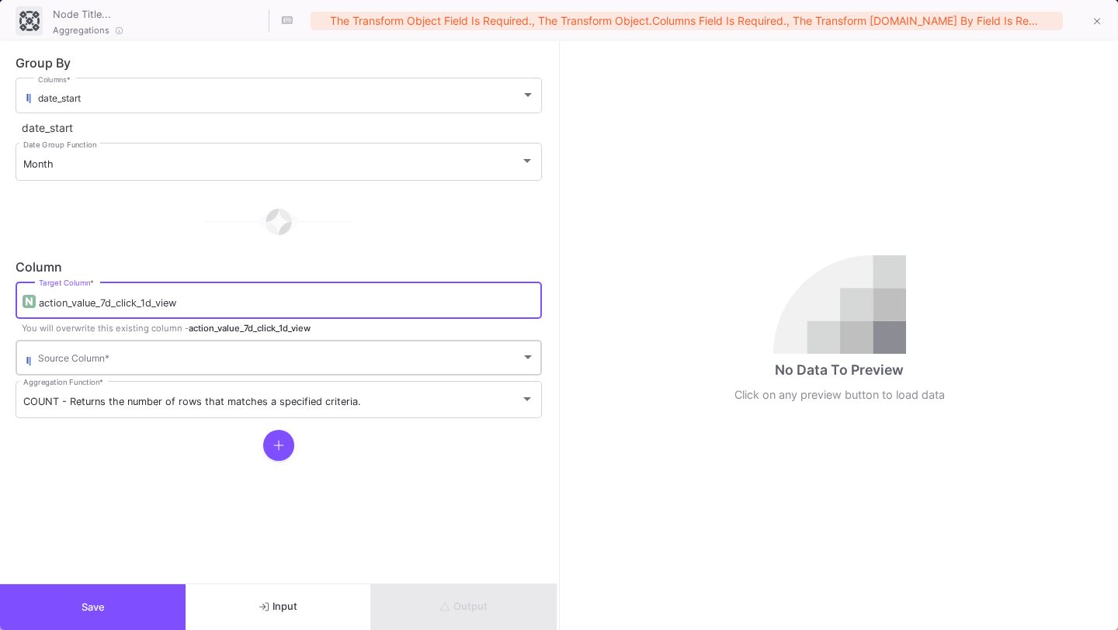
click at [384, 361] on span at bounding box center [279, 361] width 483 height 12
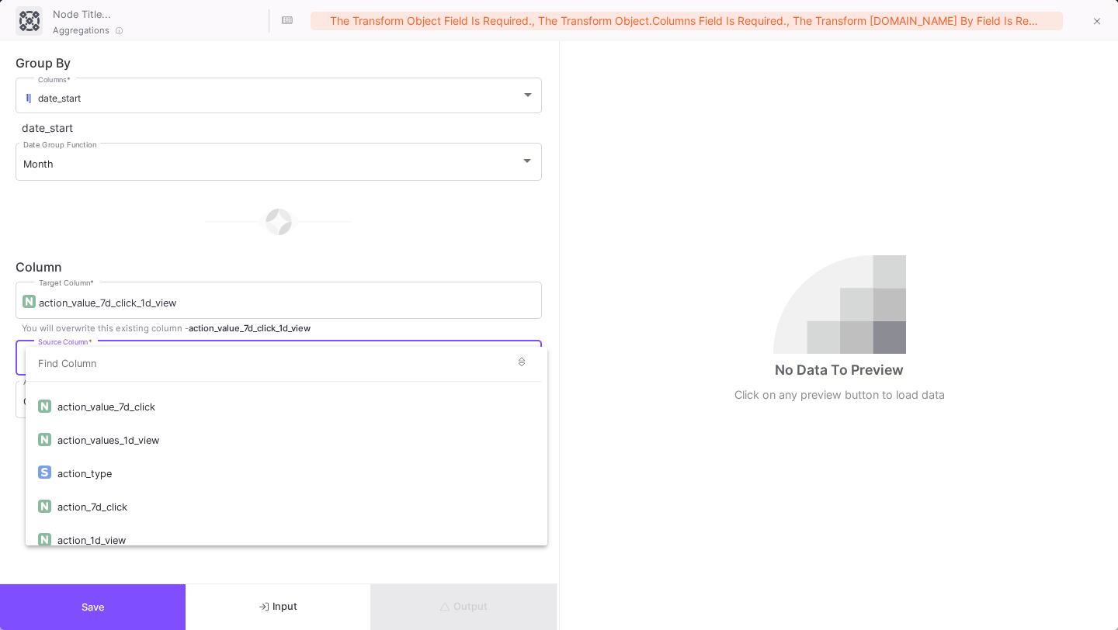
scroll to position [539, 0]
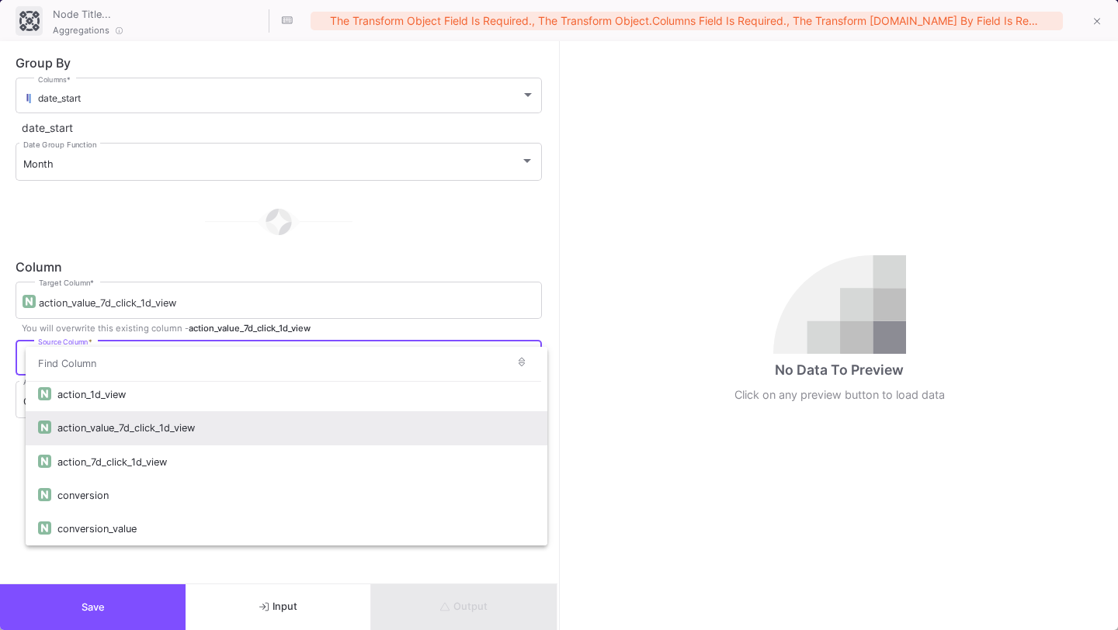
click at [337, 423] on div "action_value_7d_click_1d_view" at bounding box center [295, 427] width 477 height 33
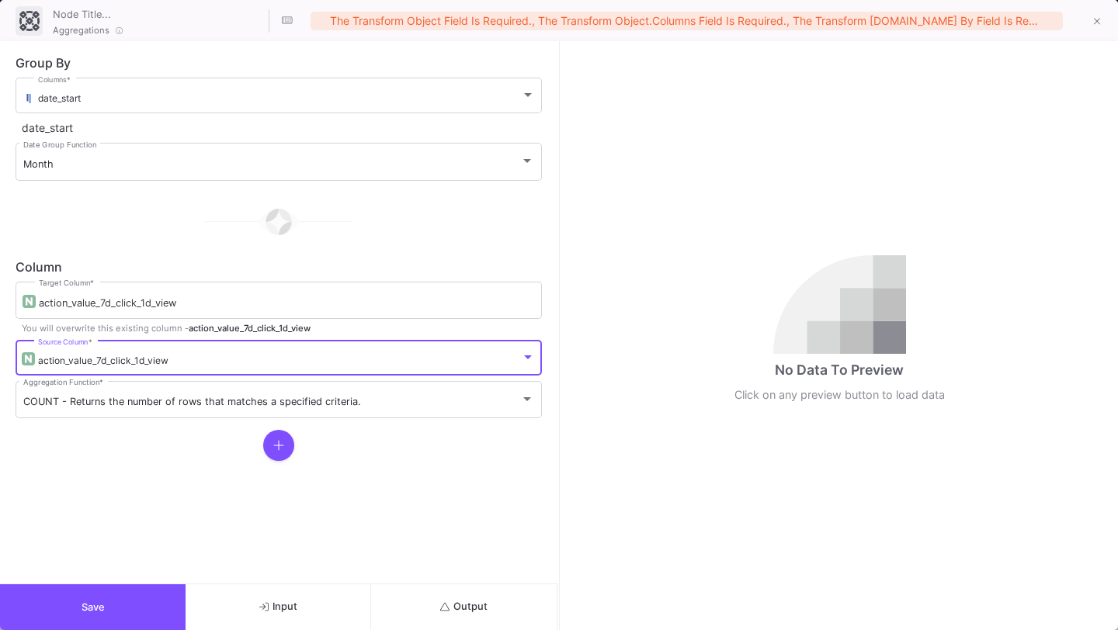
scroll to position [503, 0]
click at [350, 399] on span "COUNT - Returns the number of rows that matches a specified criteria." at bounding box center [192, 402] width 338 height 12
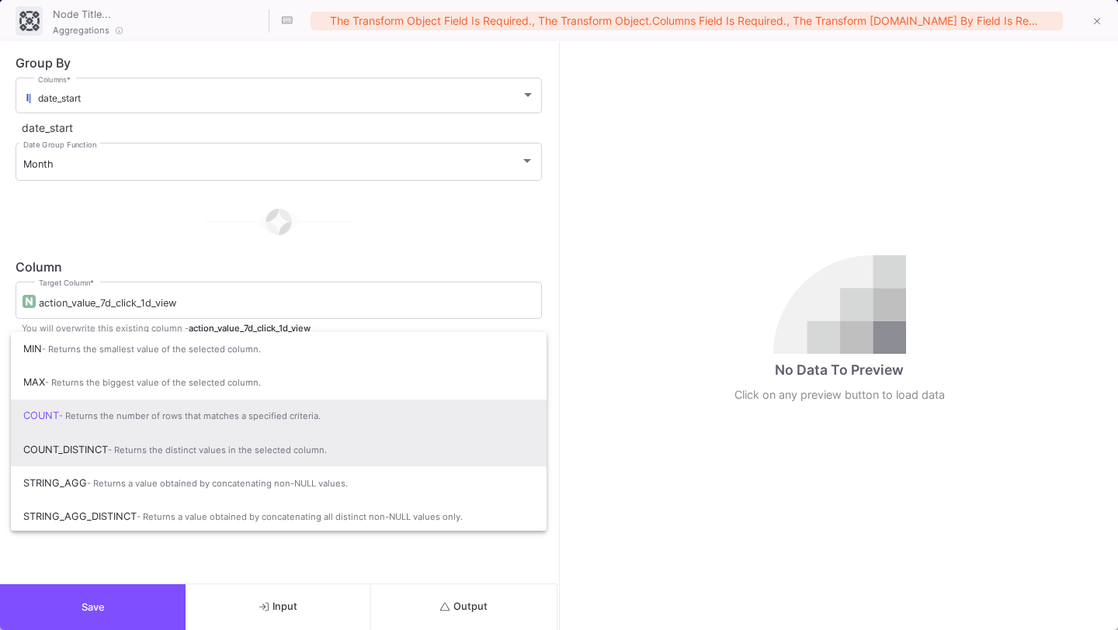
scroll to position [102, 0]
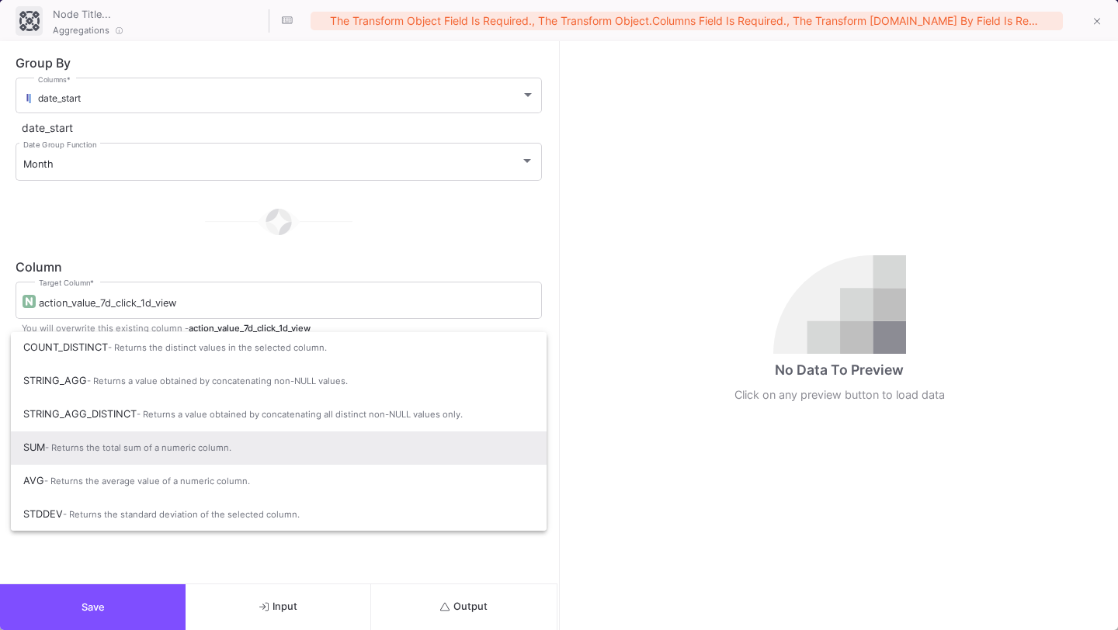
click at [314, 450] on span "SUM - Returns the total sum of a numeric column." at bounding box center [278, 448] width 511 height 34
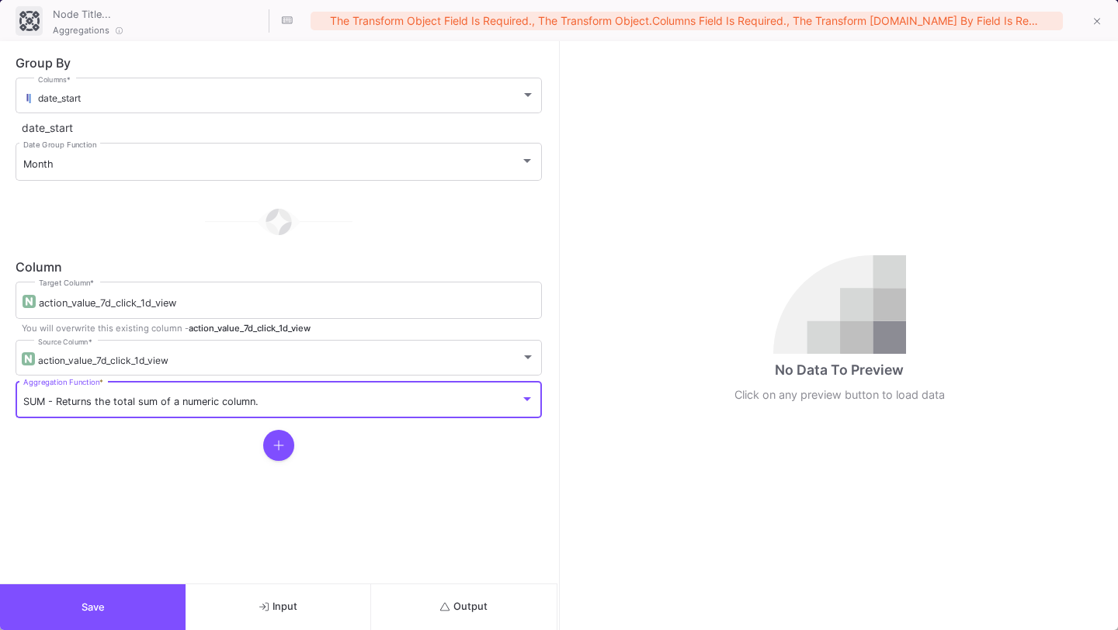
click at [279, 446] on icon at bounding box center [278, 446] width 10 height 10
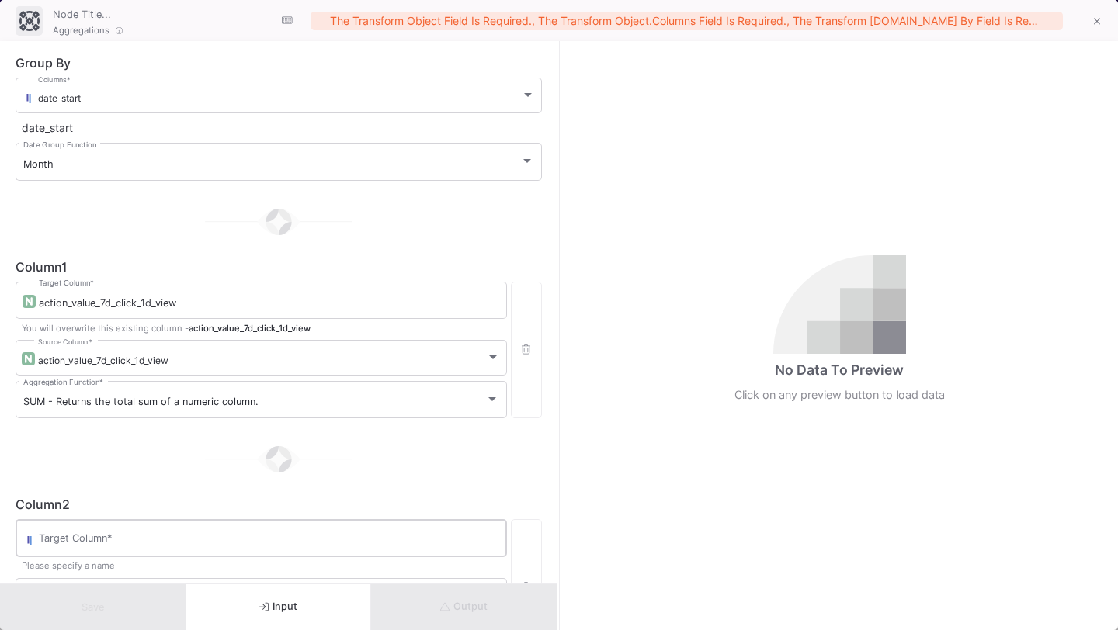
click at [233, 544] on input "Target Column *" at bounding box center [269, 541] width 460 height 12
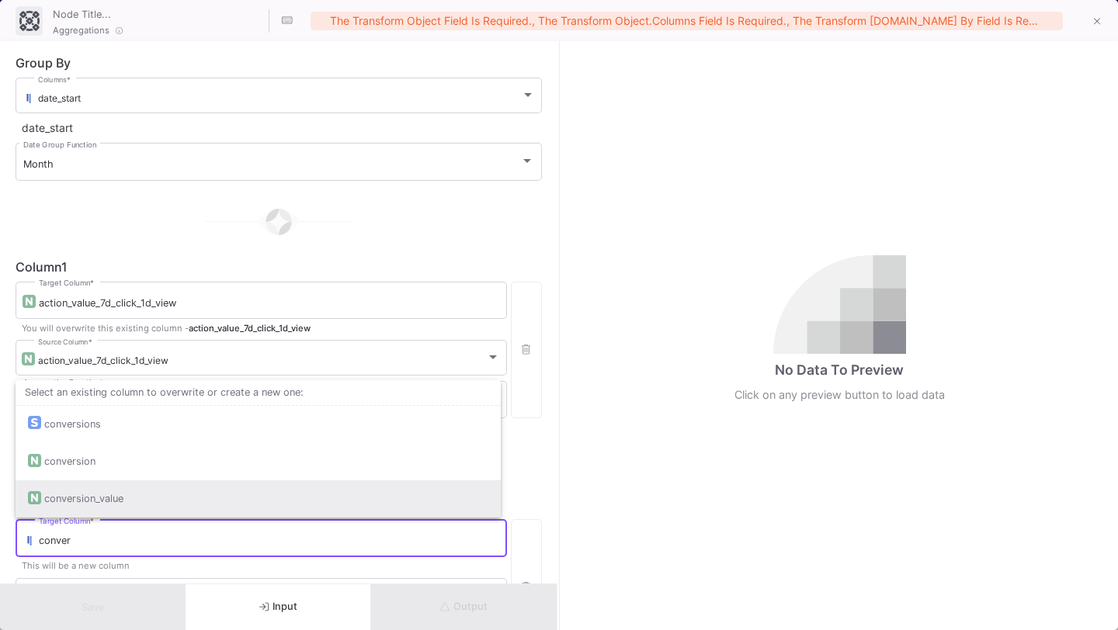
click at [224, 496] on div "conversion_value" at bounding box center [258, 498] width 460 height 37
type input "conversion_value"
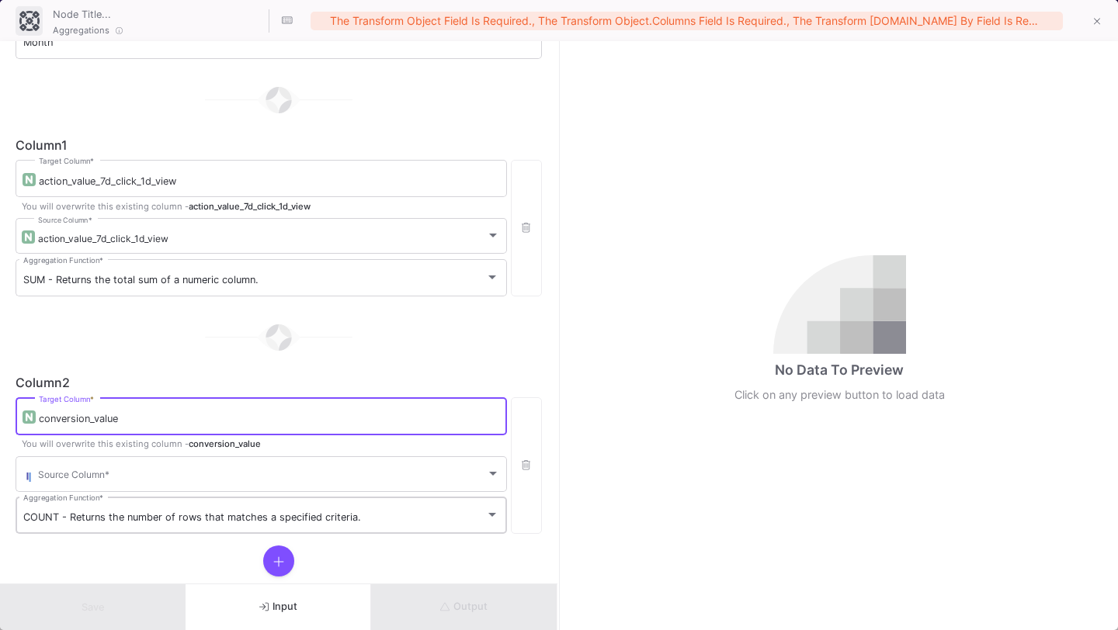
scroll to position [155, 0]
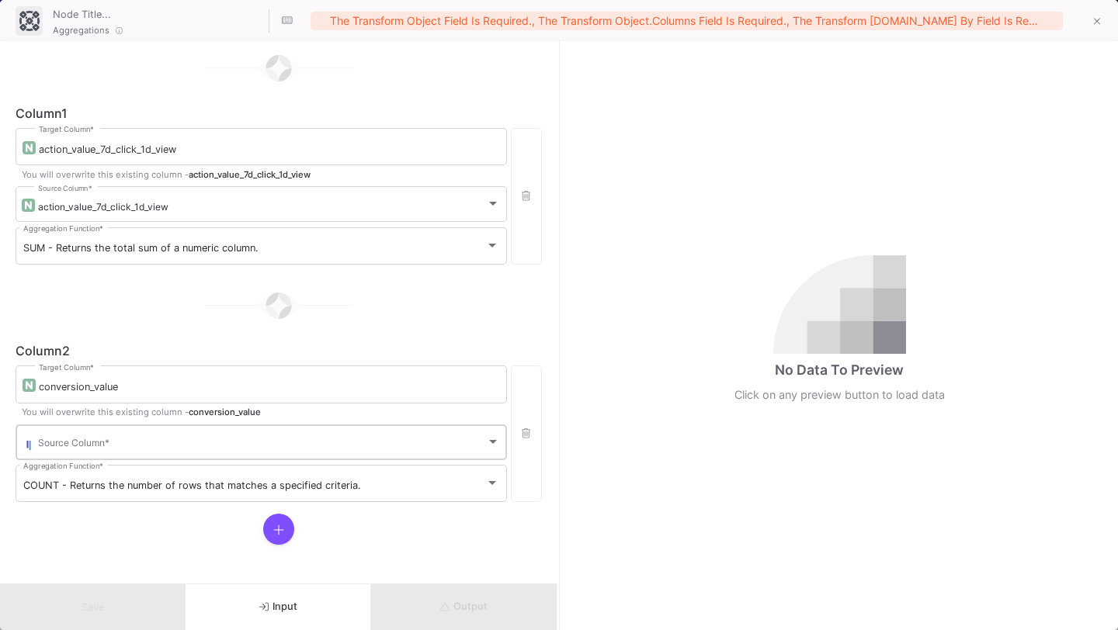
click at [235, 433] on div "Source Column *" at bounding box center [269, 441] width 462 height 38
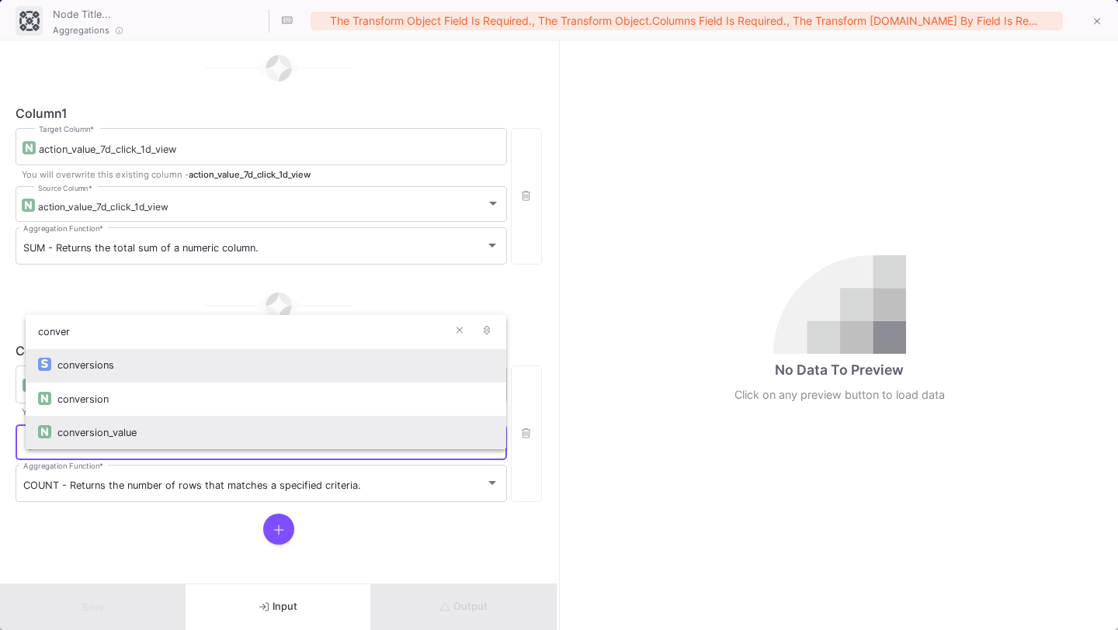
type input "conver"
click at [204, 434] on div "conversion_value" at bounding box center [275, 432] width 436 height 33
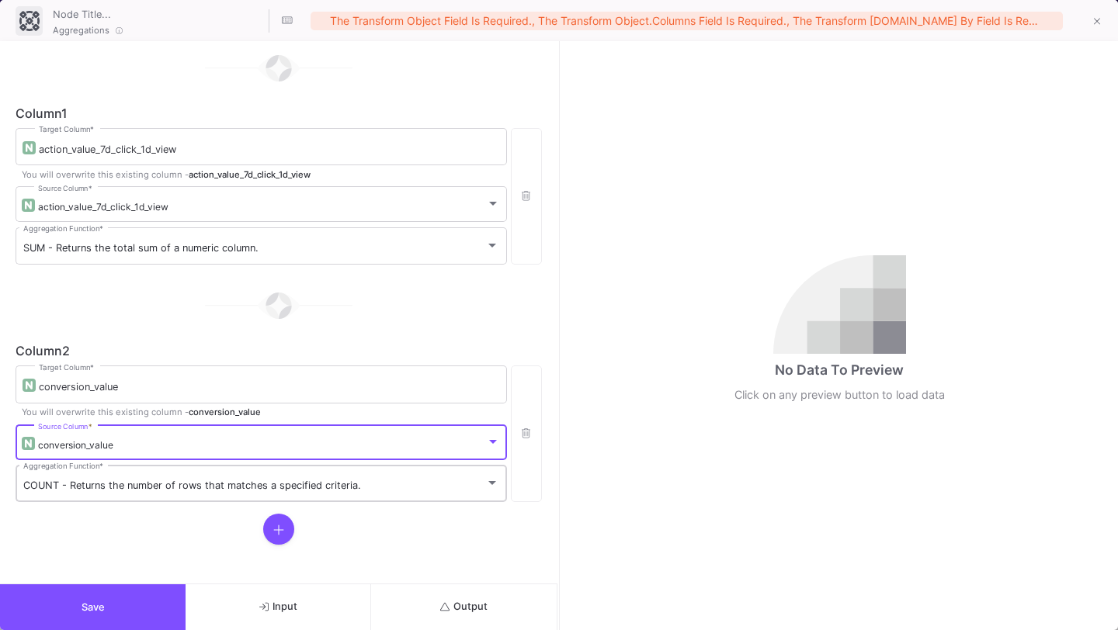
click at [193, 491] on div "COUNT - Returns the number of rows that matches a specified criteria." at bounding box center [254, 486] width 462 height 12
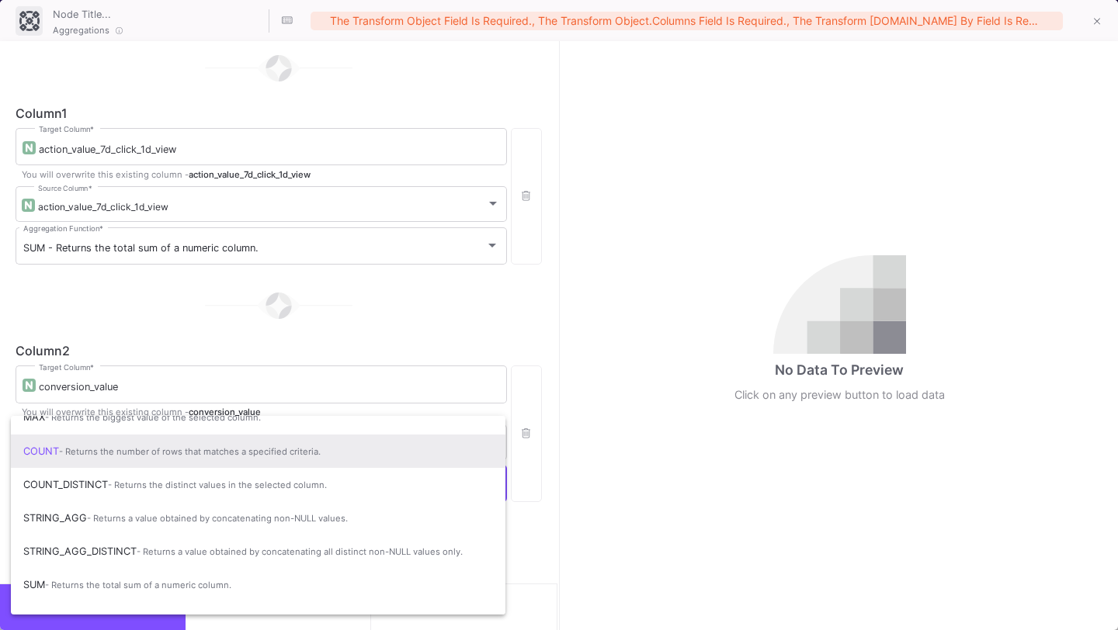
scroll to position [102, 0]
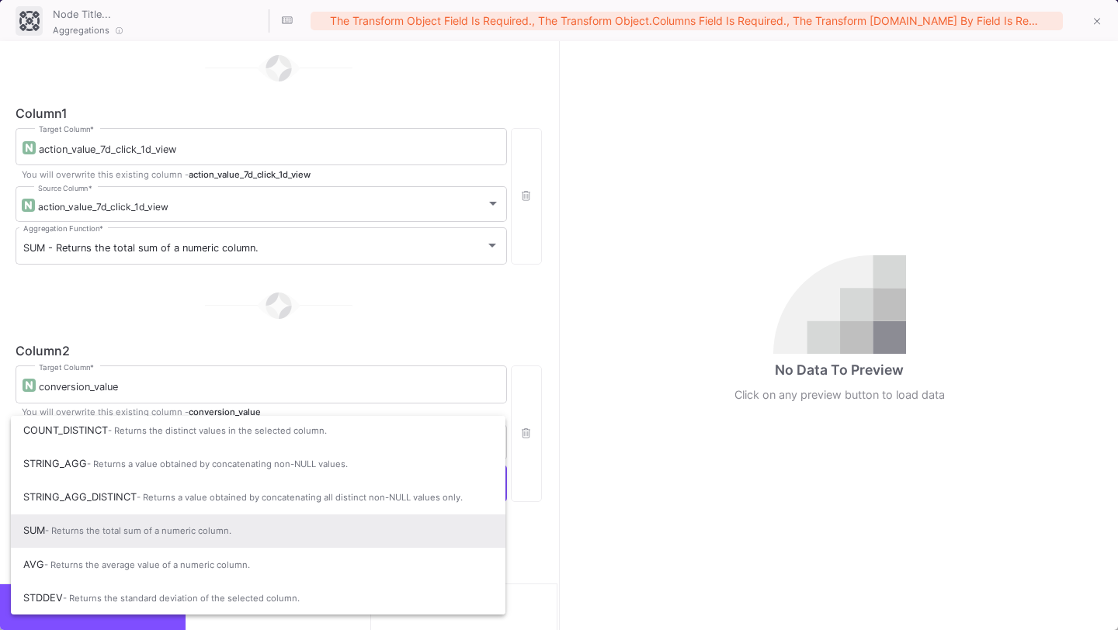
click at [171, 532] on span "- Returns the total sum of a numeric column." at bounding box center [138, 530] width 186 height 11
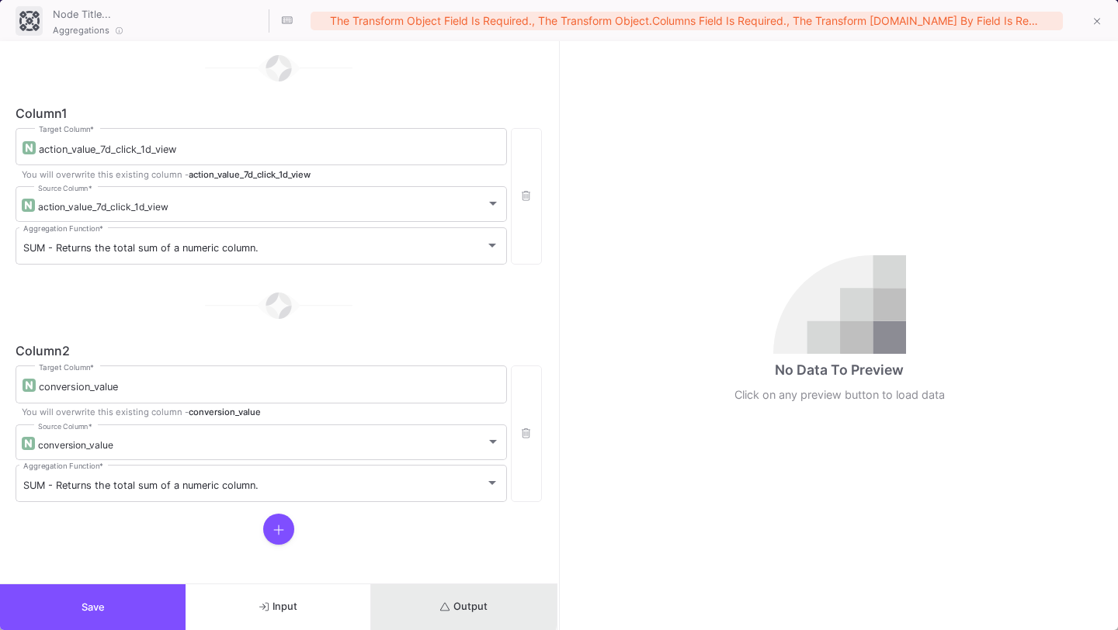
click at [416, 601] on button "Output" at bounding box center [464, 607] width 186 height 46
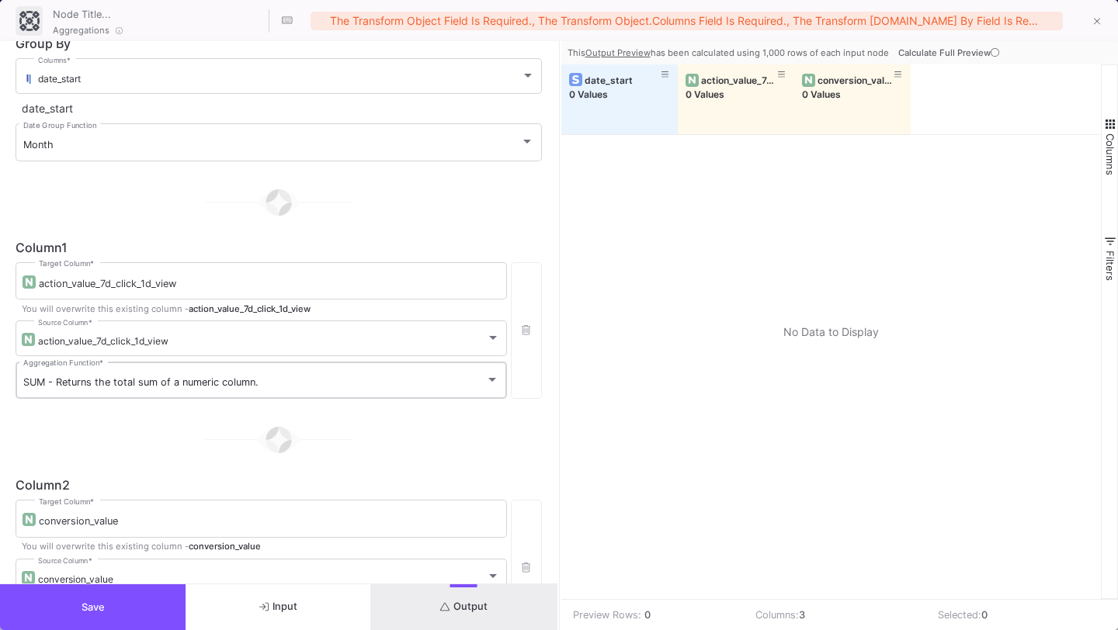
scroll to position [0, 0]
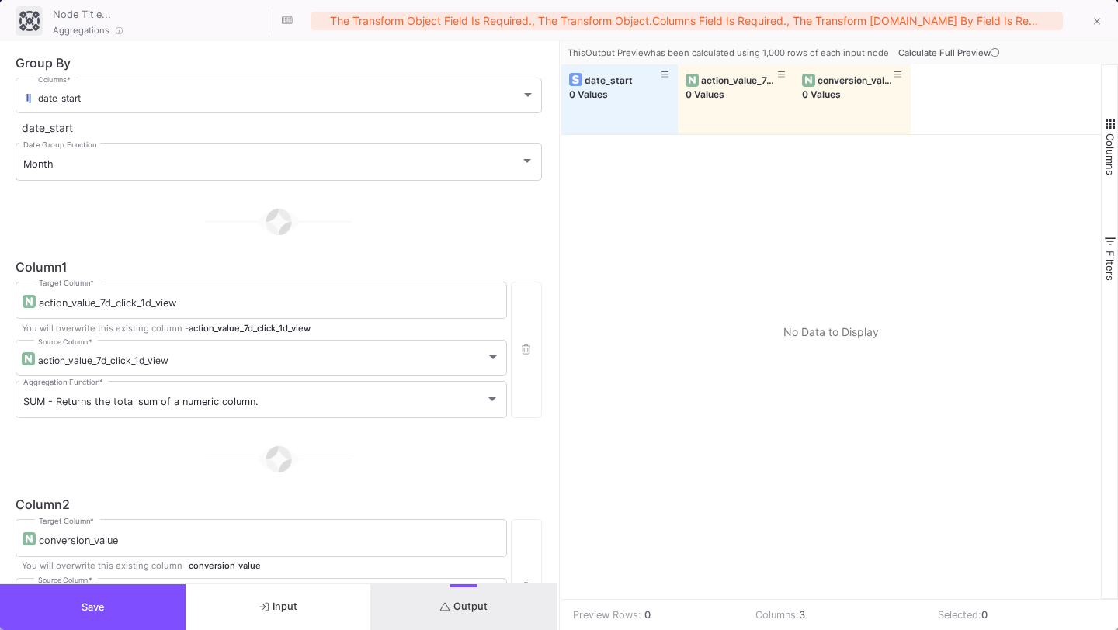
click at [992, 52] on icon at bounding box center [994, 52] width 9 height 9
